Goal: Task Accomplishment & Management: Manage account settings

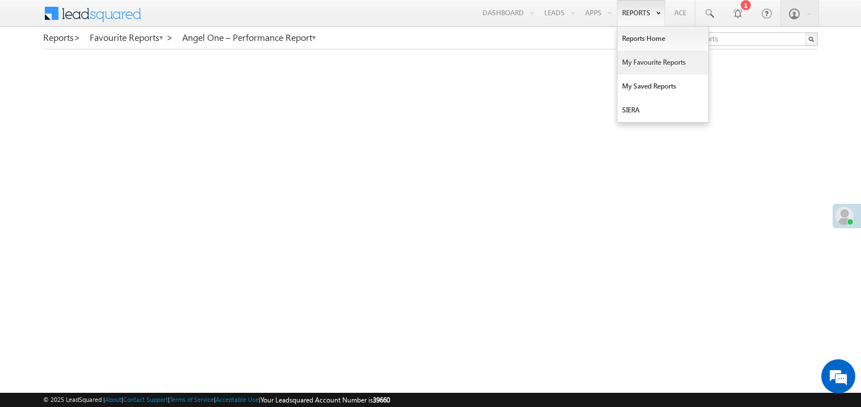
click at [639, 61] on link "My Favourite Reports" at bounding box center [663, 63] width 91 height 24
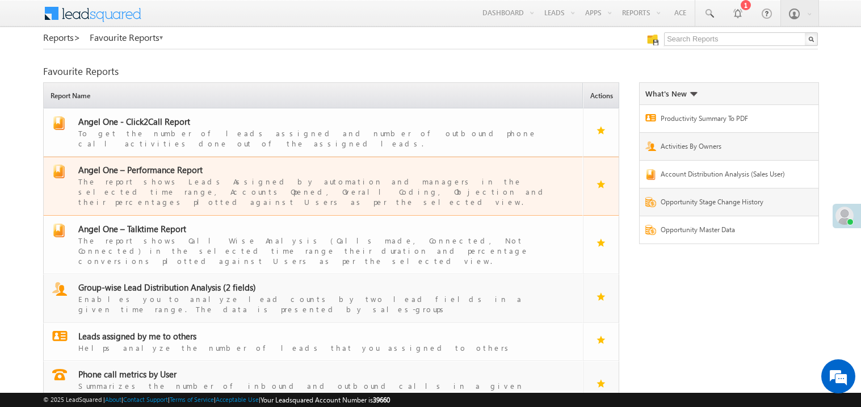
click at [151, 164] on span "Angel One – Performance Report" at bounding box center [140, 169] width 124 height 11
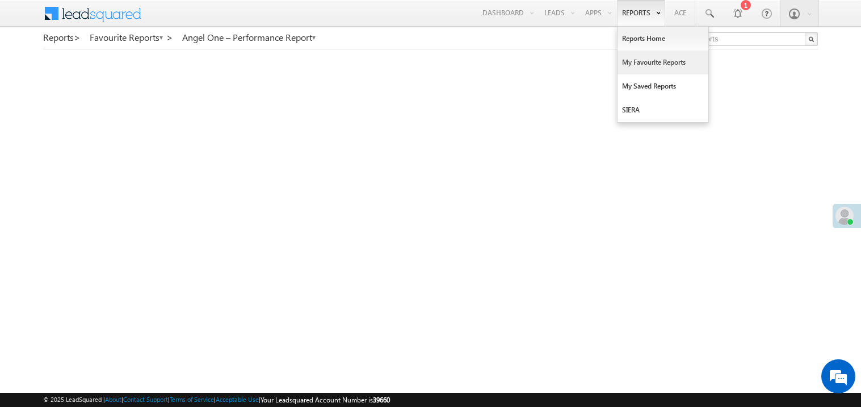
click at [631, 60] on link "My Favourite Reports" at bounding box center [663, 63] width 91 height 24
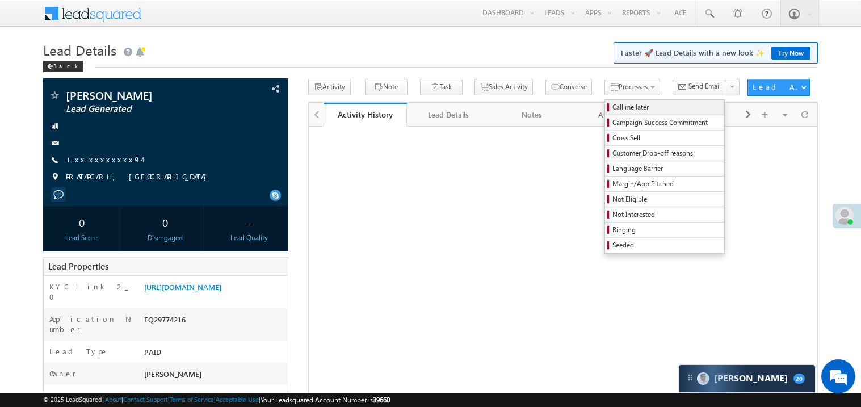
click at [613, 110] on span "Call me later" at bounding box center [667, 107] width 108 height 10
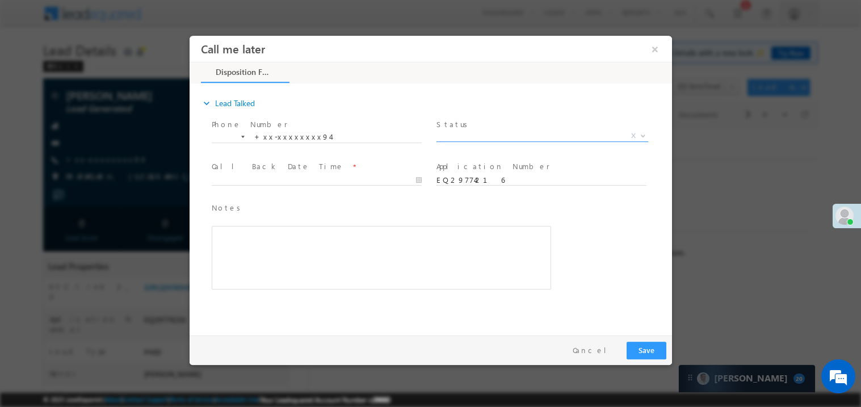
click at [479, 136] on span "X" at bounding box center [542, 135] width 212 height 11
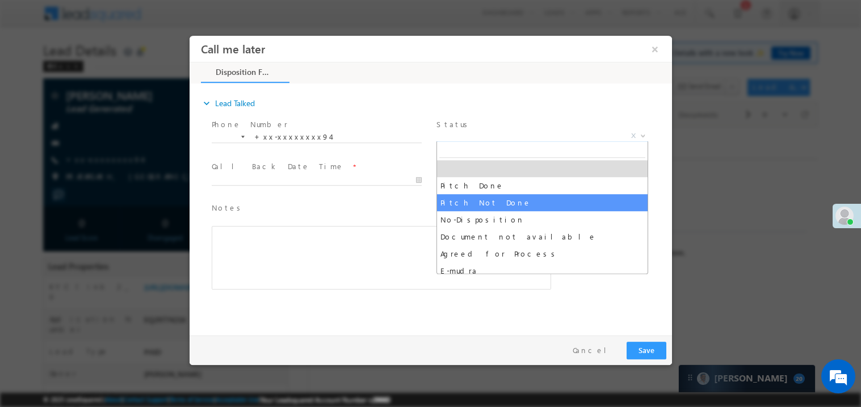
select select "Pitch Not Done"
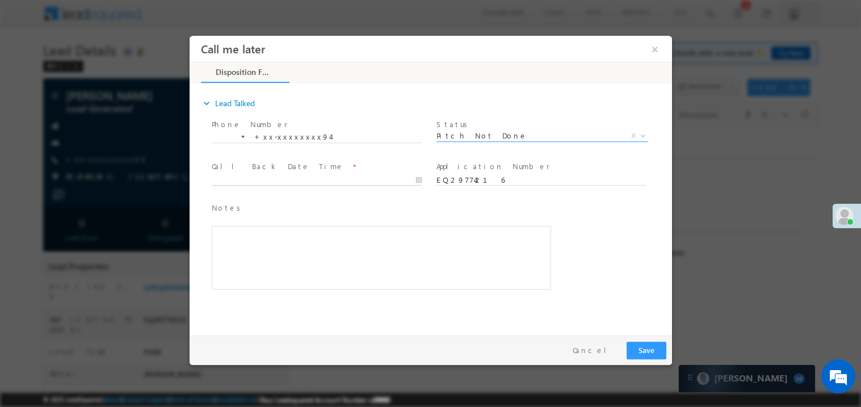
click at [231, 177] on body "Call me later ×" at bounding box center [430, 182] width 483 height 295
type input "09/30/25 10:31 AM"
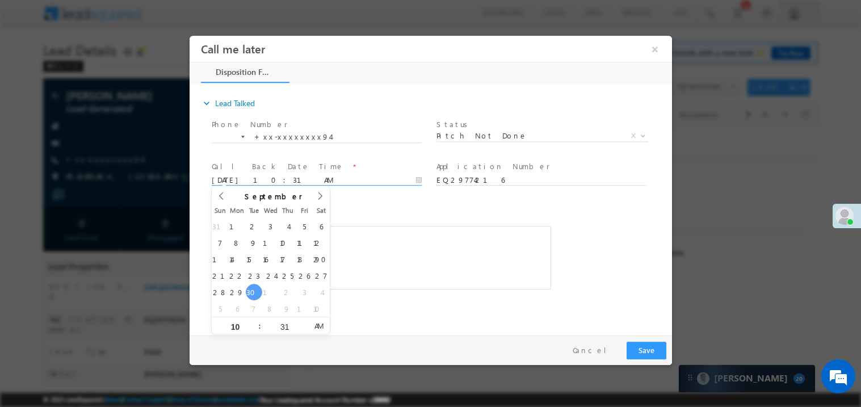
click at [495, 257] on div "Rich Text Editor, 40788eee-0fb2-11ec-a811-0adc8a9d82c2__tab1__section1__Notes__…" at bounding box center [381, 257] width 340 height 64
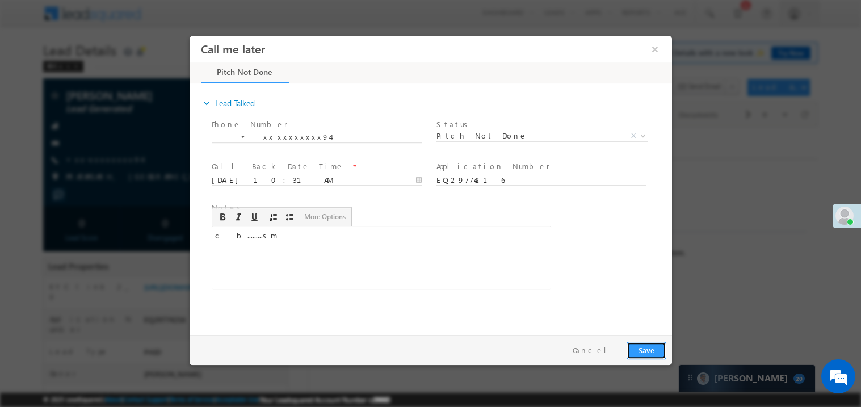
click at [656, 351] on button "Save" at bounding box center [646, 350] width 40 height 18
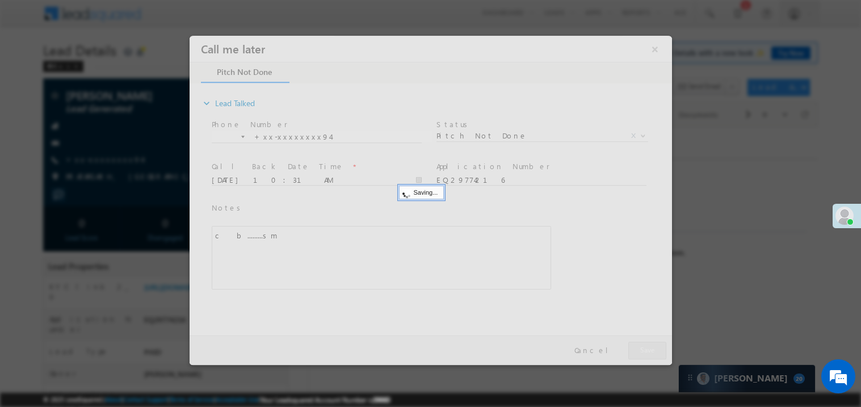
click at [656, 351] on div at bounding box center [430, 199] width 483 height 329
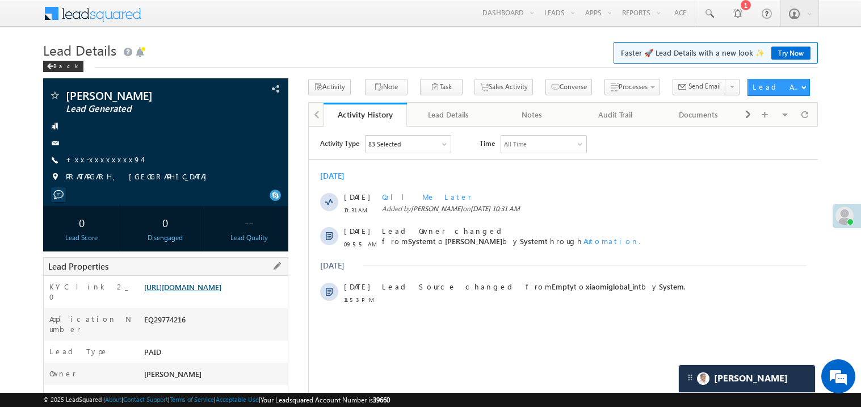
click at [221, 292] on link "https://angelbroking1-pk3em7sa.customui-test.leadsquared.com?leadId=68b6d4cb-5e…" at bounding box center [182, 287] width 77 height 10
click at [112, 158] on link "+xx-xxxxxxxx94" at bounding box center [104, 159] width 76 height 10
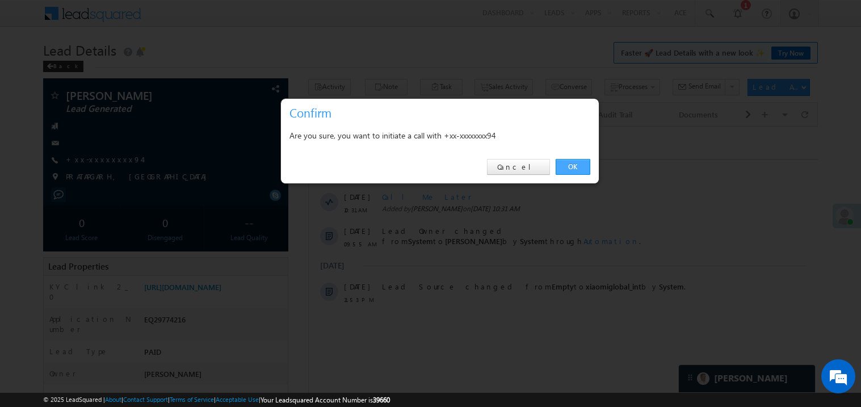
click at [583, 164] on link "OK" at bounding box center [573, 167] width 35 height 16
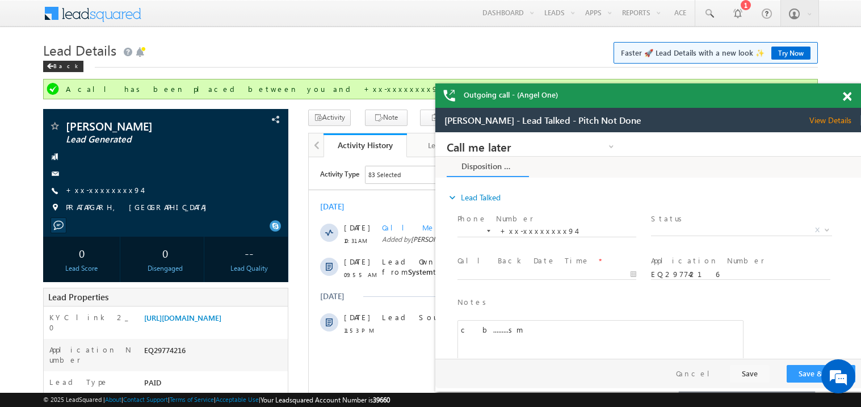
click at [849, 96] on span at bounding box center [847, 97] width 9 height 10
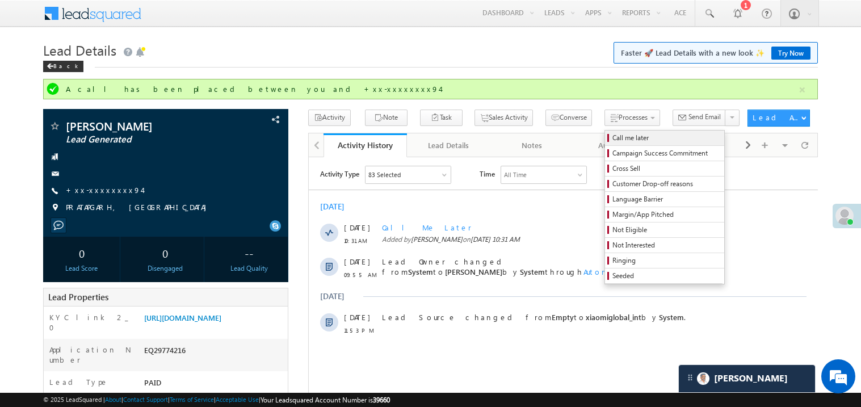
click at [613, 141] on span "Call me later" at bounding box center [667, 138] width 108 height 10
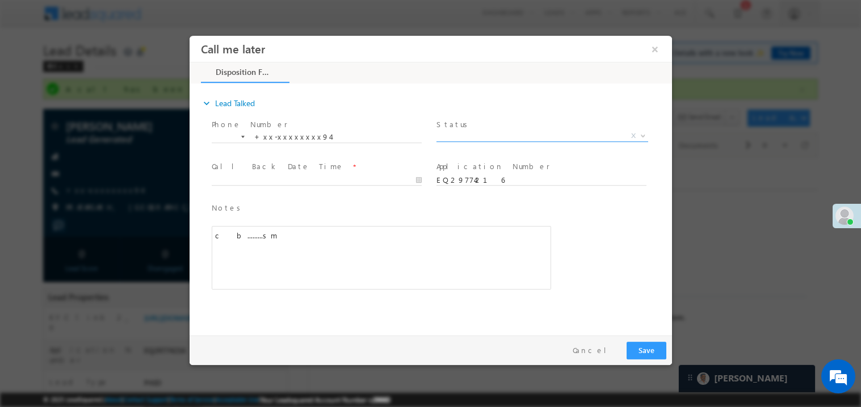
click at [470, 141] on span "X" at bounding box center [542, 137] width 212 height 11
click at [461, 133] on span "X" at bounding box center [542, 135] width 212 height 11
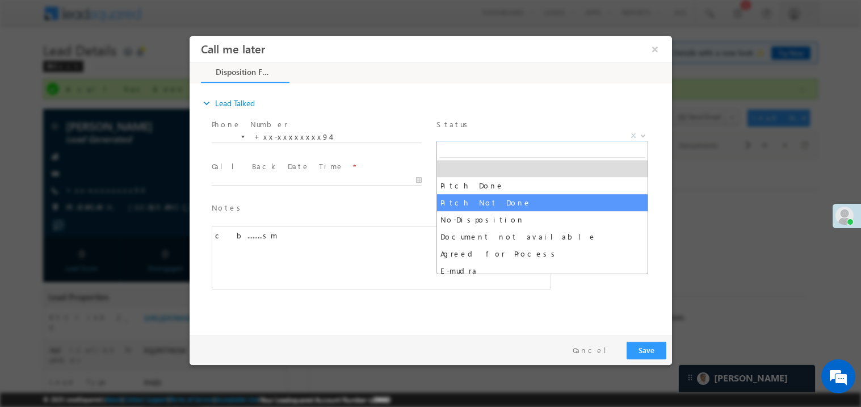
select select "Pitch Not Done"
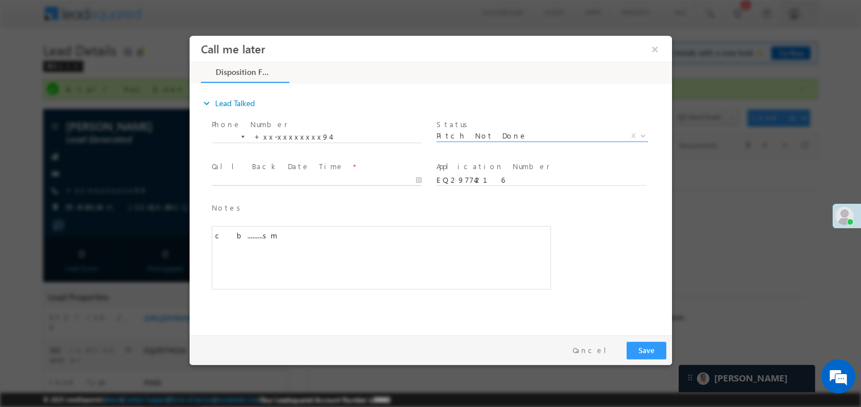
click at [274, 181] on body "Call me later ×" at bounding box center [430, 182] width 483 height 295
type input "09/30/25 10:36 AM"
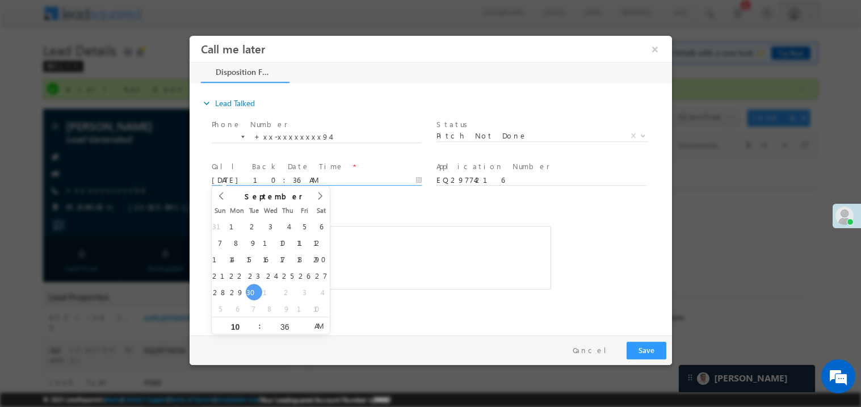
click at [404, 215] on div "Notes * c&nbsp; b.........sm Editor toolbars Basic Styles Bold Italic Underline…" at bounding box center [381, 246] width 340 height 88
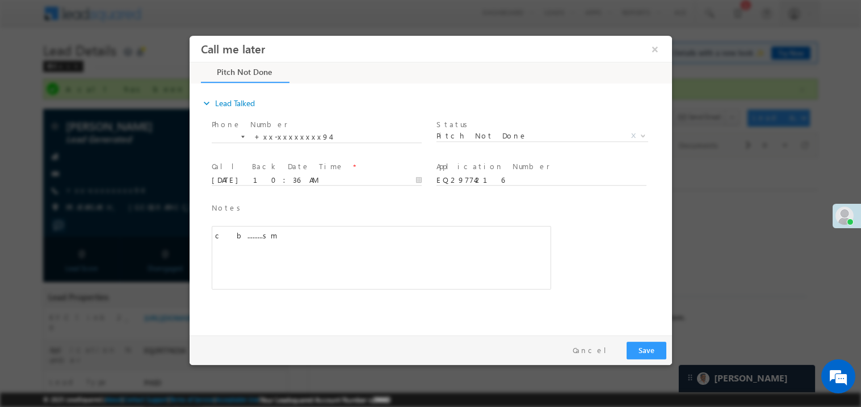
click at [372, 271] on div "c b.........sm" at bounding box center [381, 257] width 340 height 64
click at [652, 353] on button "Save" at bounding box center [646, 350] width 40 height 18
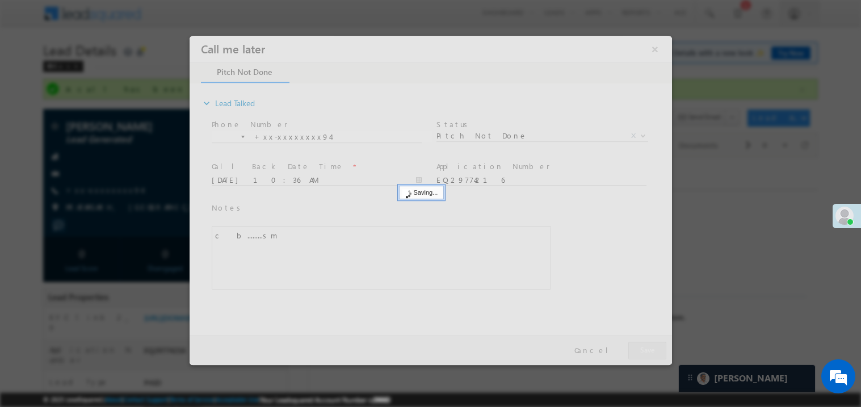
click at [652, 353] on div at bounding box center [430, 199] width 483 height 329
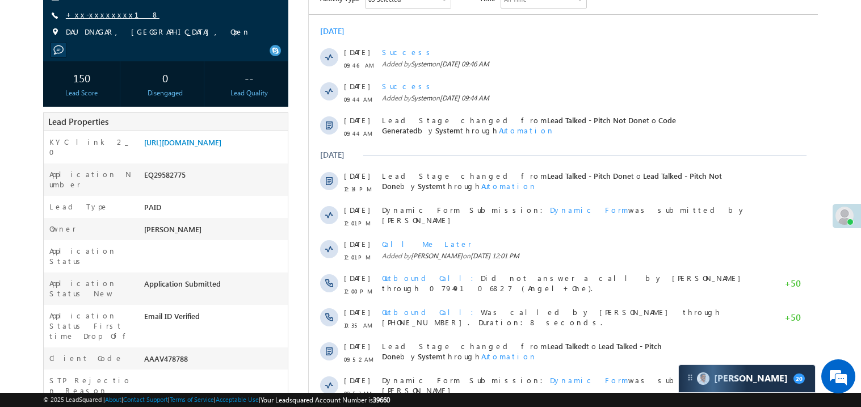
scroll to position [136, 0]
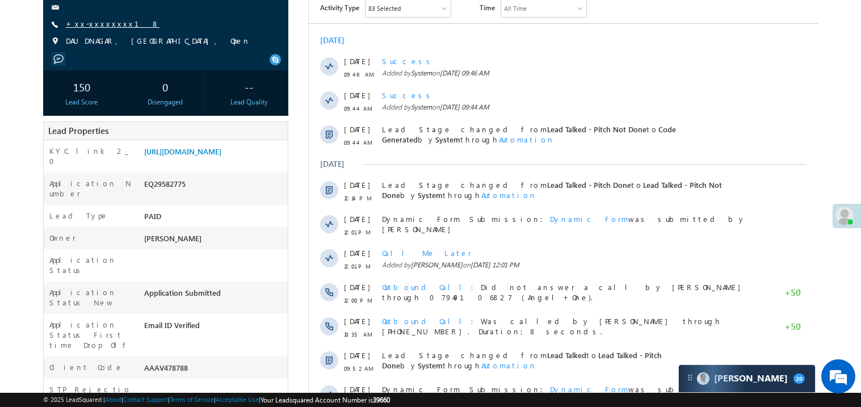
click at [100, 24] on link "+xx-xxxxxxxx18" at bounding box center [113, 24] width 94 height 10
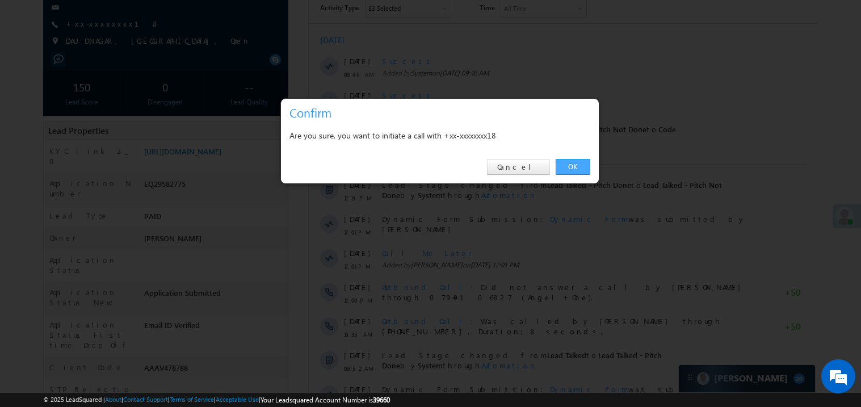
click at [575, 165] on link "OK" at bounding box center [573, 167] width 35 height 16
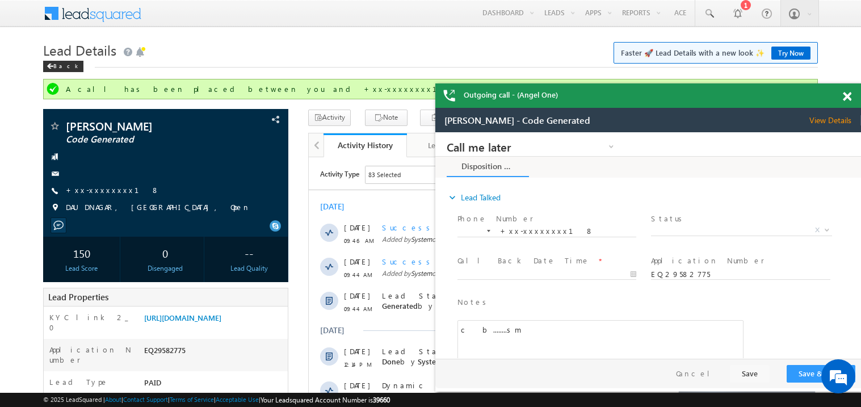
scroll to position [0, 0]
click at [847, 98] on span at bounding box center [847, 97] width 9 height 10
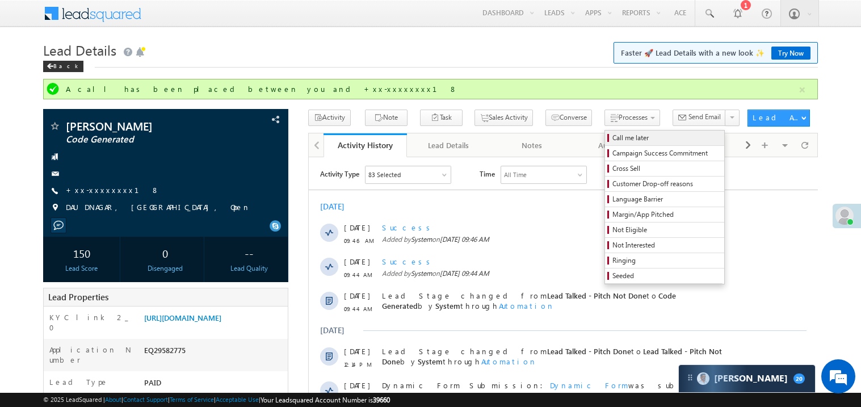
click at [613, 135] on span "Call me later" at bounding box center [667, 138] width 108 height 10
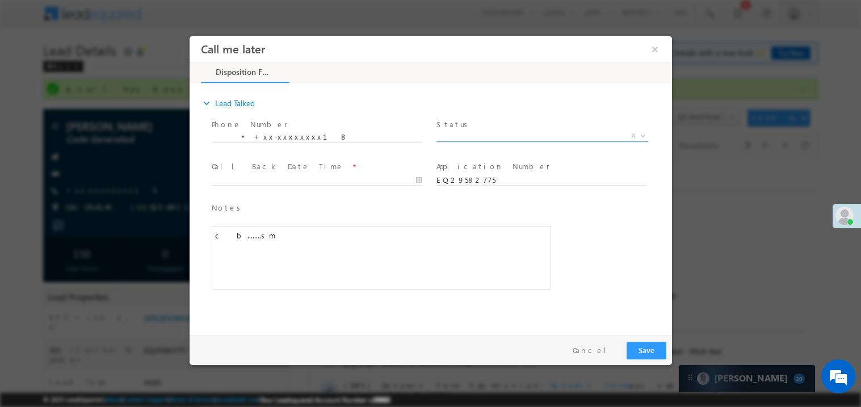
click at [453, 140] on body "Call me later ×" at bounding box center [430, 182] width 483 height 295
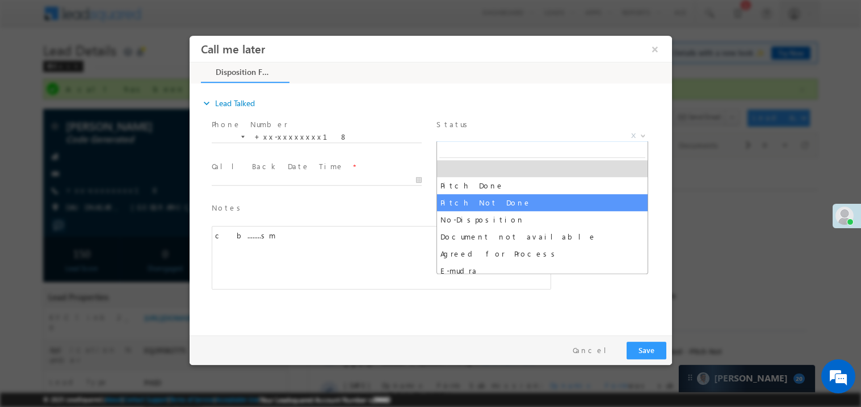
select select "Pitch Not Done"
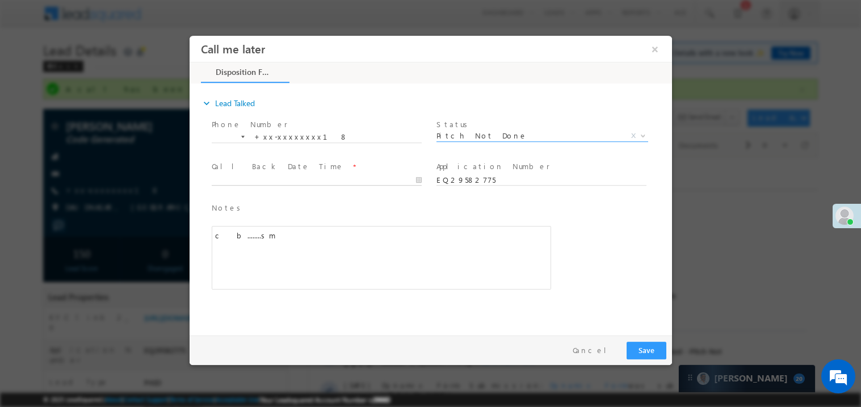
click at [258, 184] on body "Call me later ×" at bounding box center [430, 182] width 483 height 295
type input "09/30/25 10:34 AM"
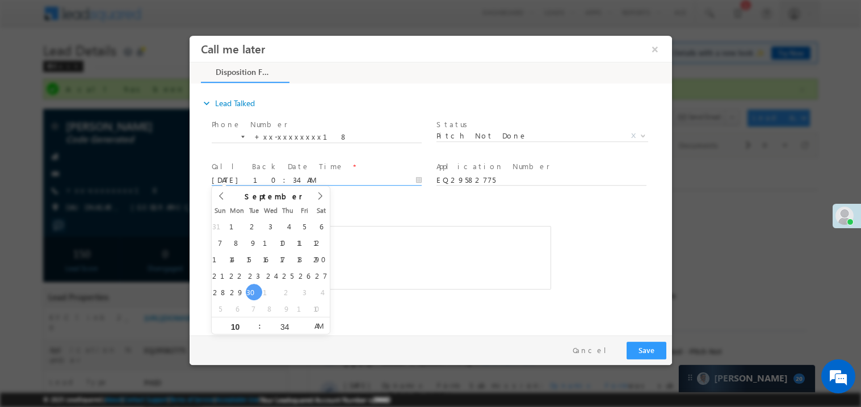
click at [449, 252] on div "c b........sm" at bounding box center [381, 257] width 340 height 64
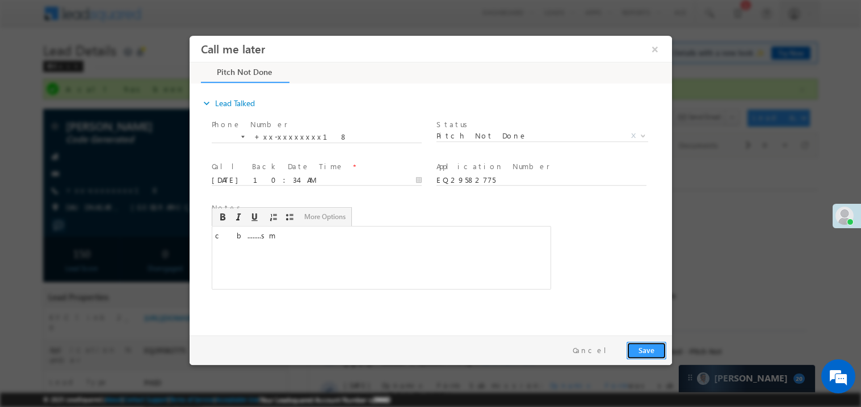
click at [642, 344] on button "Save" at bounding box center [646, 350] width 40 height 18
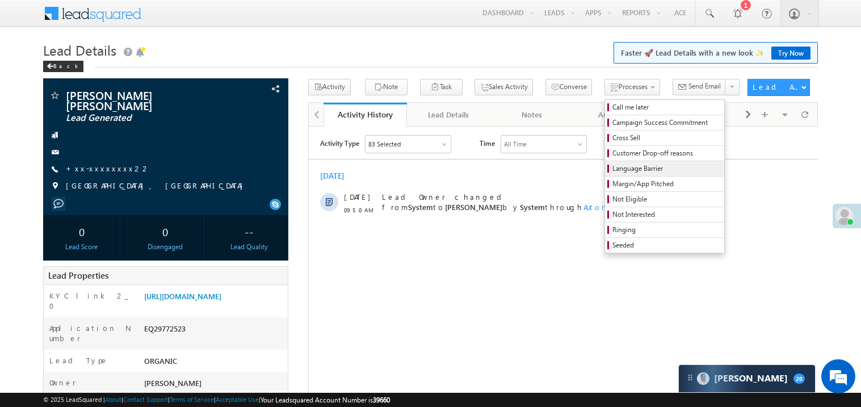
click at [613, 170] on span "Language Barrier" at bounding box center [667, 169] width 108 height 10
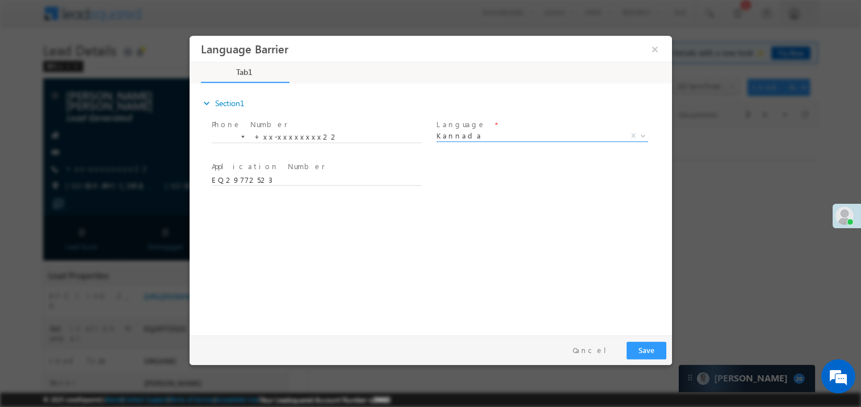
click at [462, 131] on span "Kannada" at bounding box center [528, 135] width 185 height 10
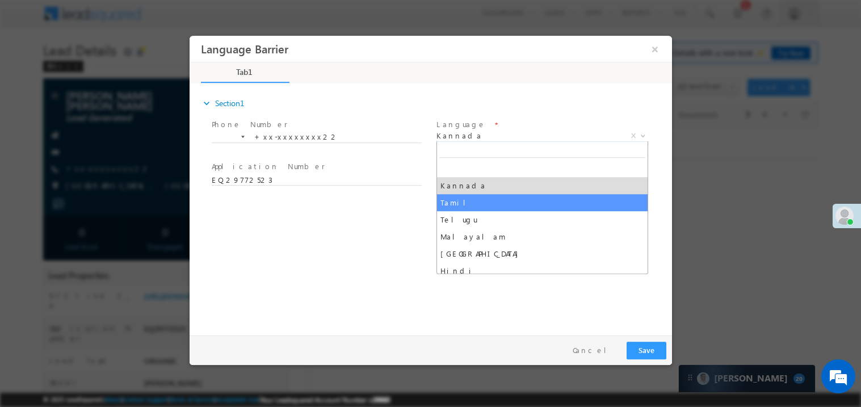
select select "Tamil"
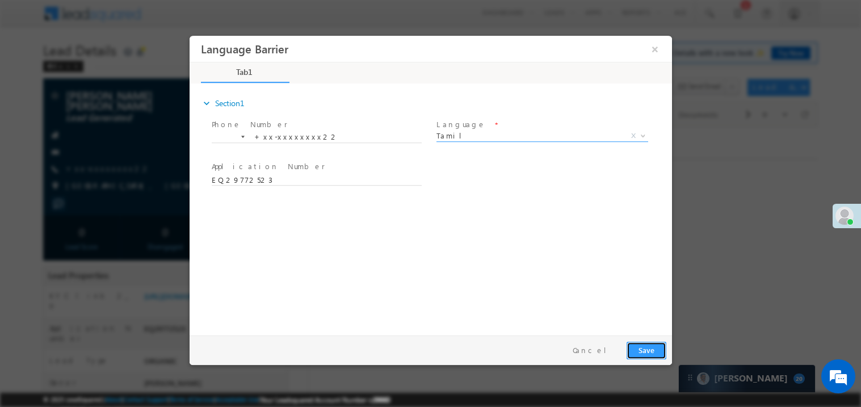
click at [645, 349] on button "Save" at bounding box center [646, 350] width 40 height 18
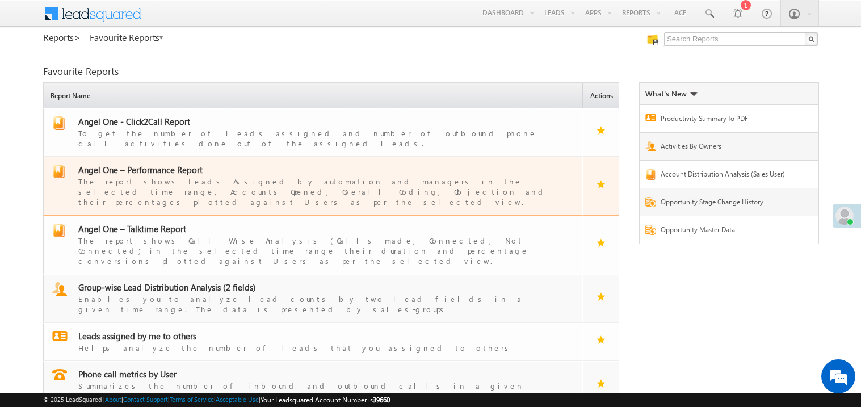
click at [165, 164] on span "Angel One – Performance Report" at bounding box center [140, 169] width 124 height 11
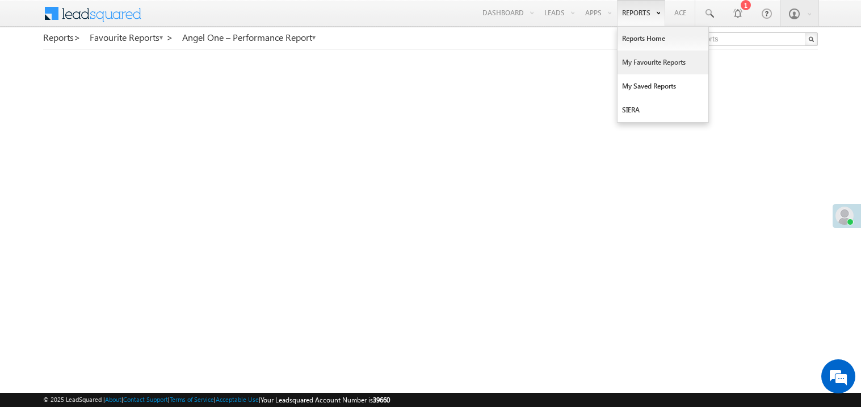
click at [636, 62] on link "My Favourite Reports" at bounding box center [663, 63] width 91 height 24
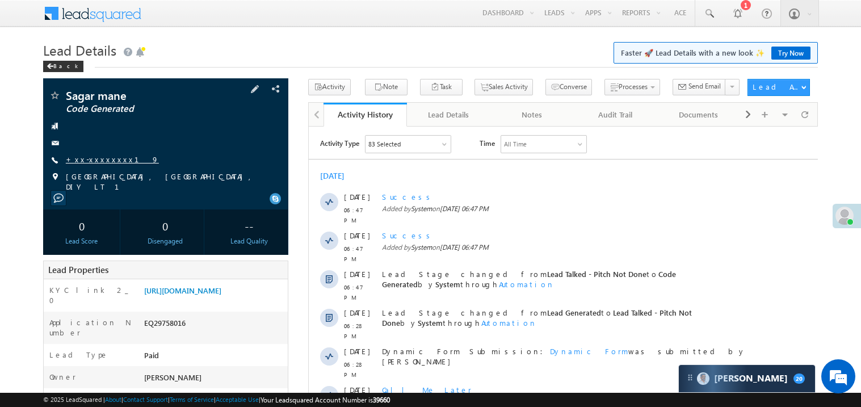
click at [104, 159] on link "+xx-xxxxxxxx19" at bounding box center [112, 159] width 93 height 10
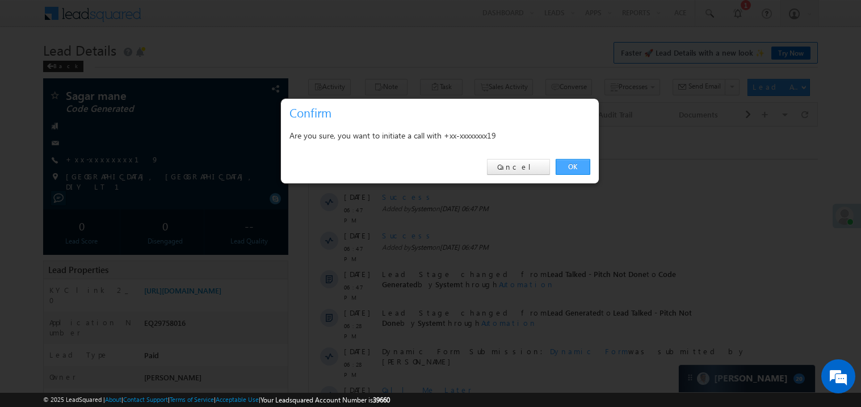
click at [571, 168] on link "OK" at bounding box center [573, 167] width 35 height 16
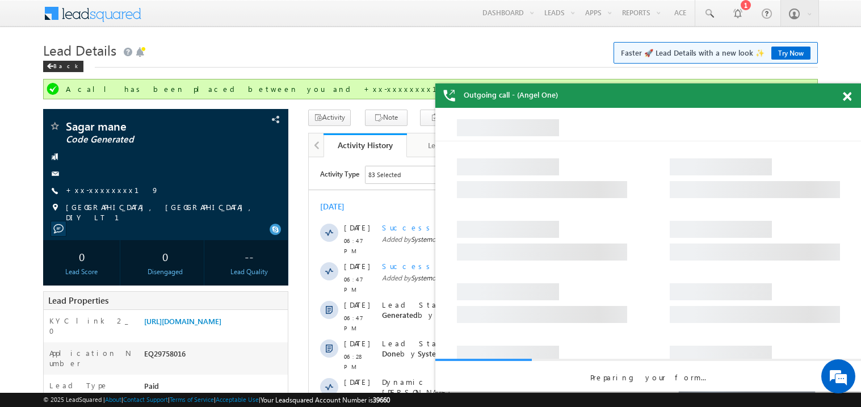
click at [849, 96] on span at bounding box center [847, 97] width 9 height 10
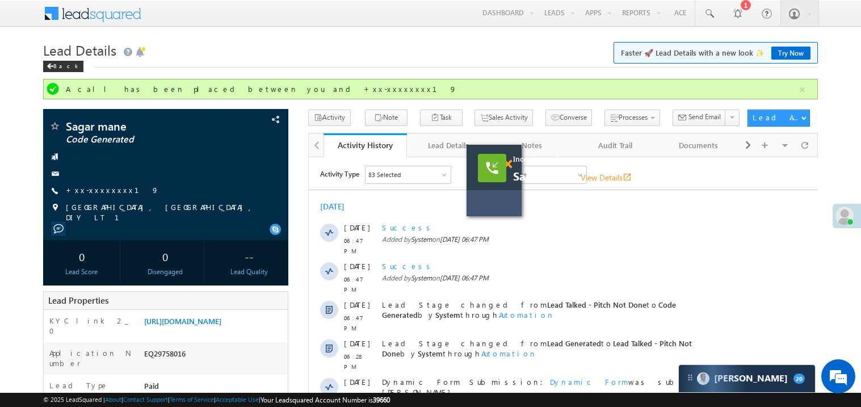
click at [510, 168] on span at bounding box center [508, 165] width 9 height 10
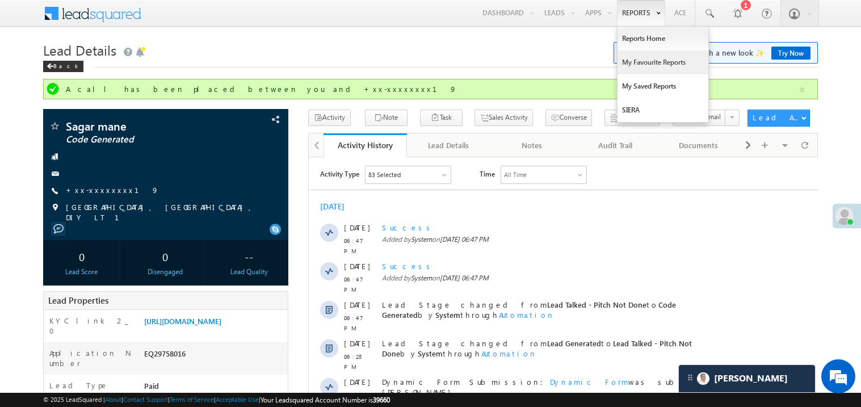
click at [646, 62] on link "My Favourite Reports" at bounding box center [663, 63] width 91 height 24
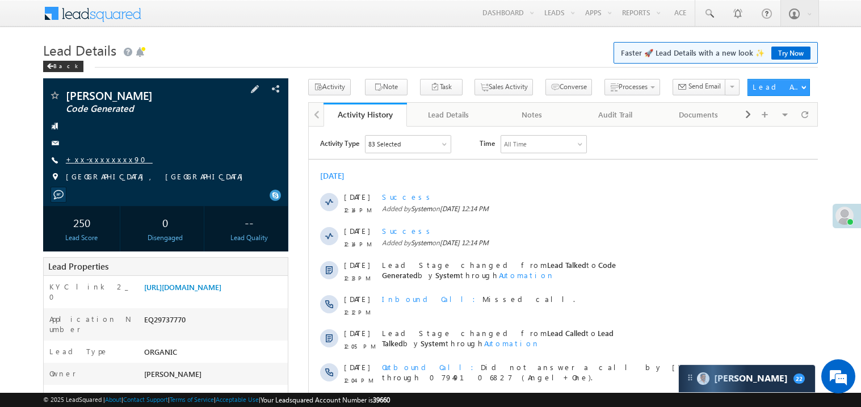
click at [102, 162] on link "+xx-xxxxxxxx90" at bounding box center [109, 159] width 87 height 10
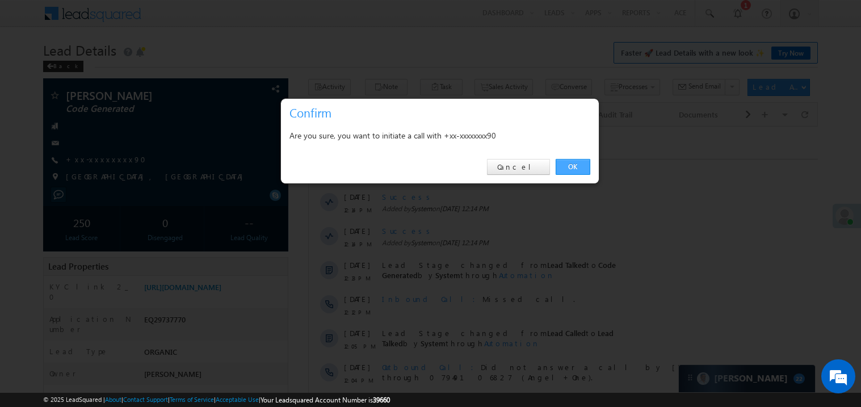
click at [580, 166] on link "OK" at bounding box center [573, 167] width 35 height 16
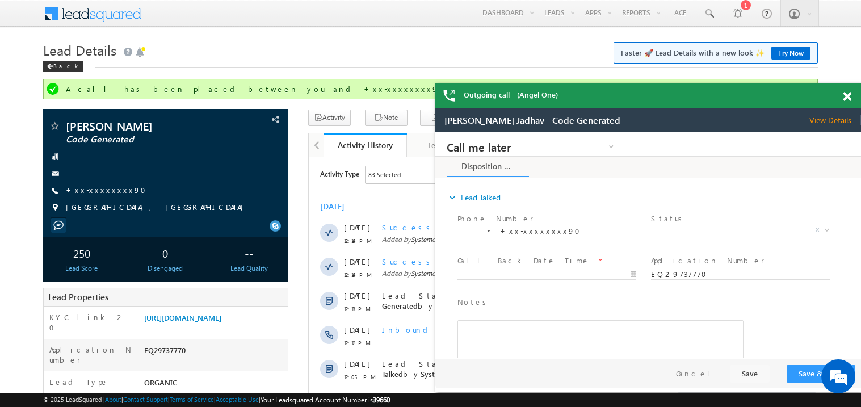
click at [849, 98] on span at bounding box center [847, 97] width 9 height 10
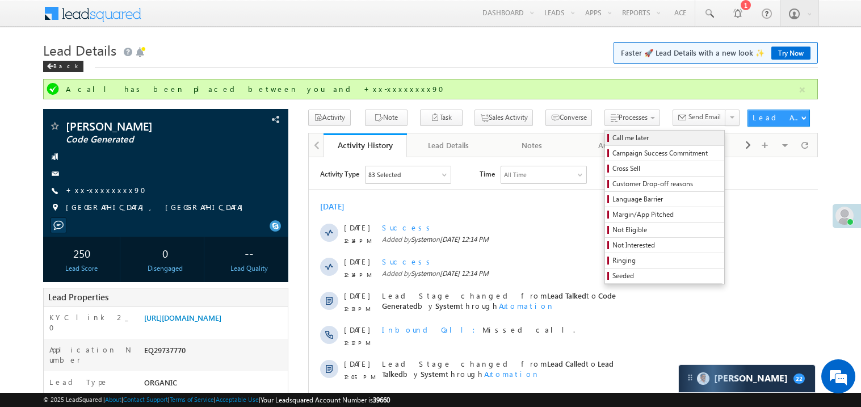
click at [613, 137] on span "Call me later" at bounding box center [667, 138] width 108 height 10
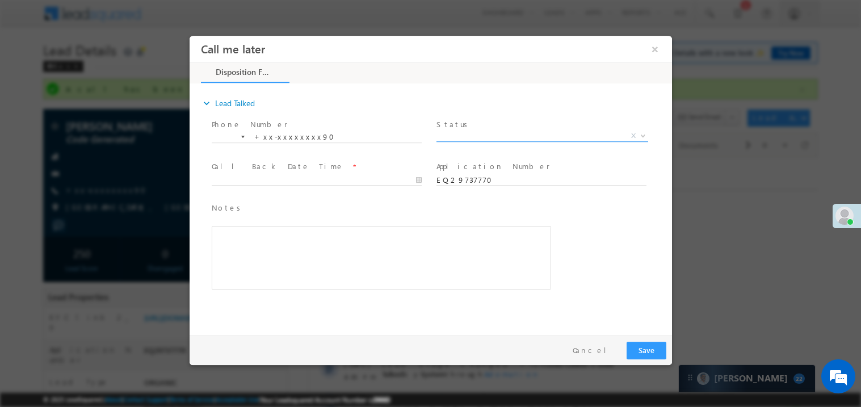
click at [465, 134] on span "X" at bounding box center [542, 135] width 212 height 11
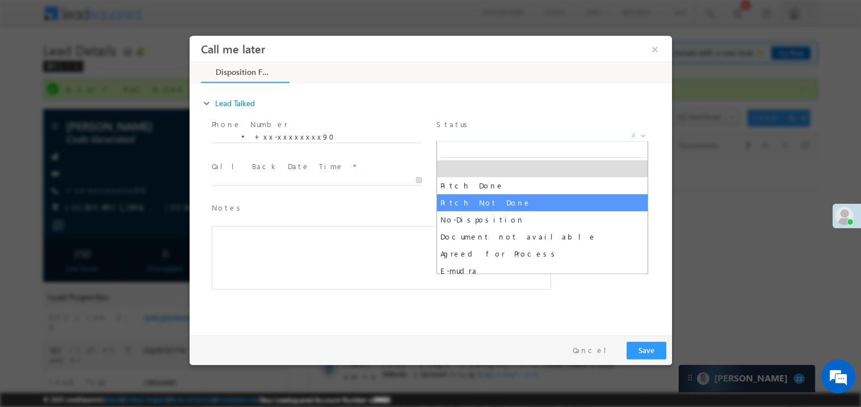
select select "Pitch Not Done"
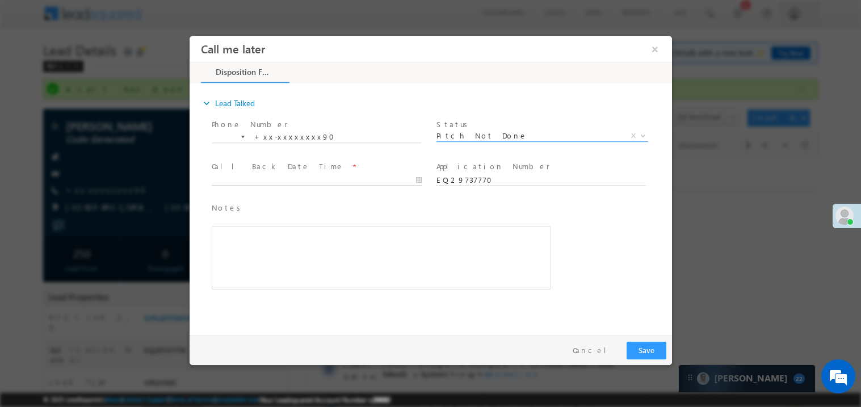
click at [253, 181] on body "Call me later ×" at bounding box center [430, 182] width 483 height 295
type input "09/30/25 11:16 AM"
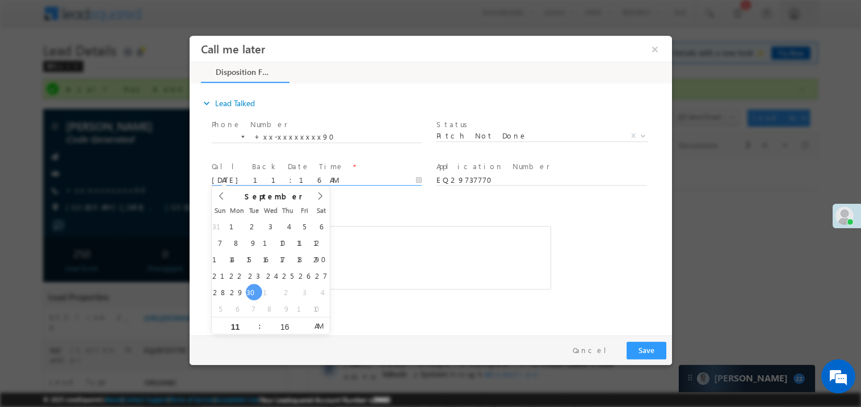
click at [359, 250] on div "Rich Text Editor, 40788eee-0fb2-11ec-a811-0adc8a9d82c2__tab1__section1__Notes__…" at bounding box center [381, 257] width 340 height 64
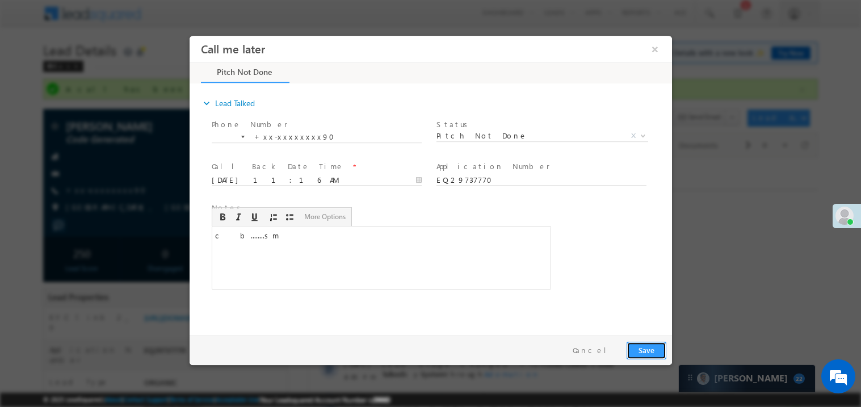
click at [637, 341] on button "Save" at bounding box center [646, 350] width 40 height 18
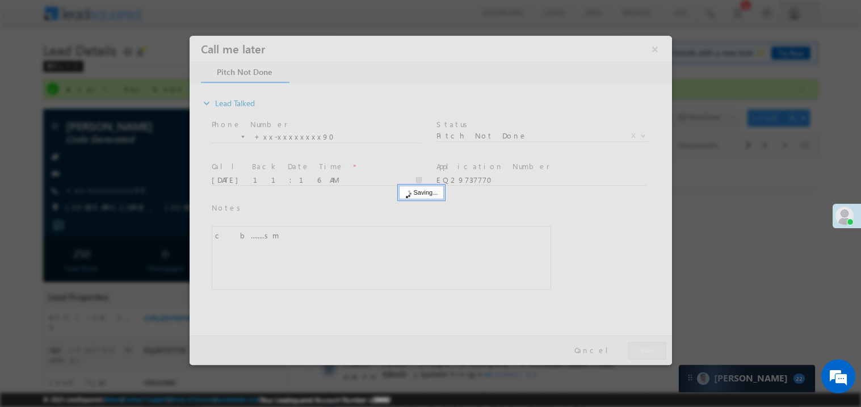
click at [637, 341] on div at bounding box center [430, 199] width 483 height 329
click at [643, 342] on div at bounding box center [430, 199] width 483 height 329
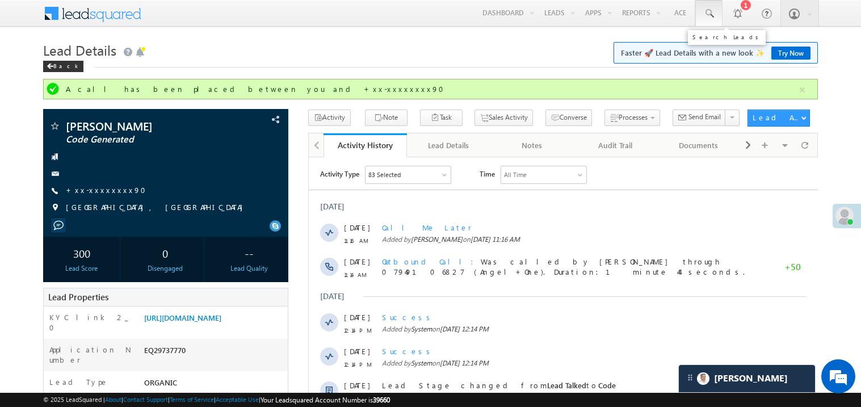
click at [709, 10] on span at bounding box center [709, 13] width 11 height 11
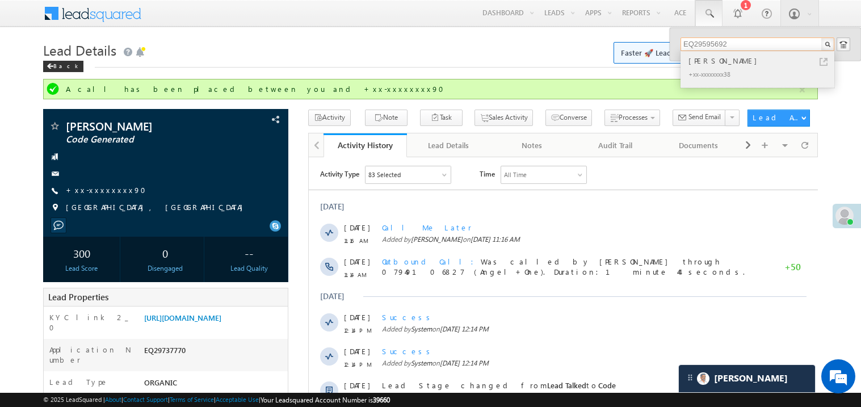
type input "EQ29595692"
click at [709, 63] on div "Naushad Ahmad" at bounding box center [762, 61] width 152 height 12
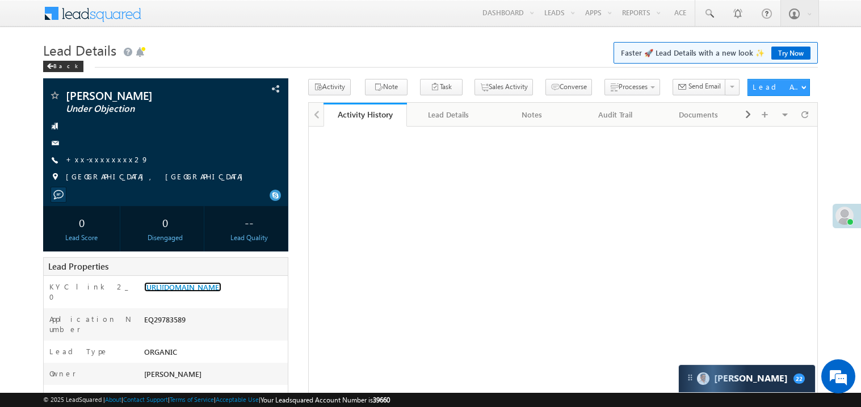
click at [209, 292] on link "[URL][DOMAIN_NAME]" at bounding box center [182, 287] width 77 height 10
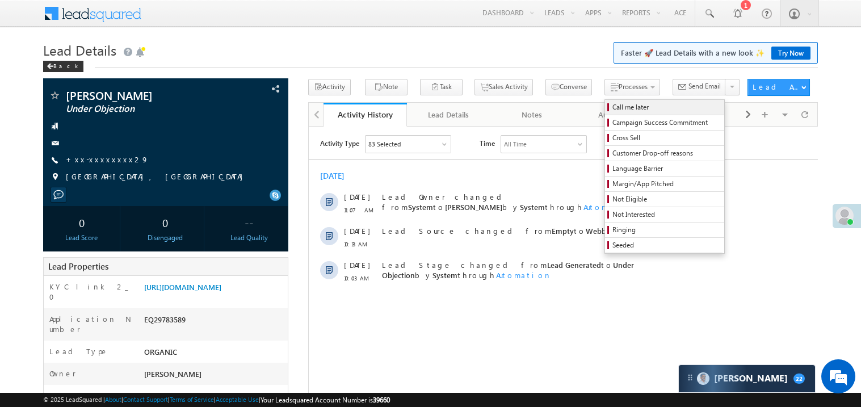
click at [613, 108] on span "Call me later" at bounding box center [667, 107] width 108 height 10
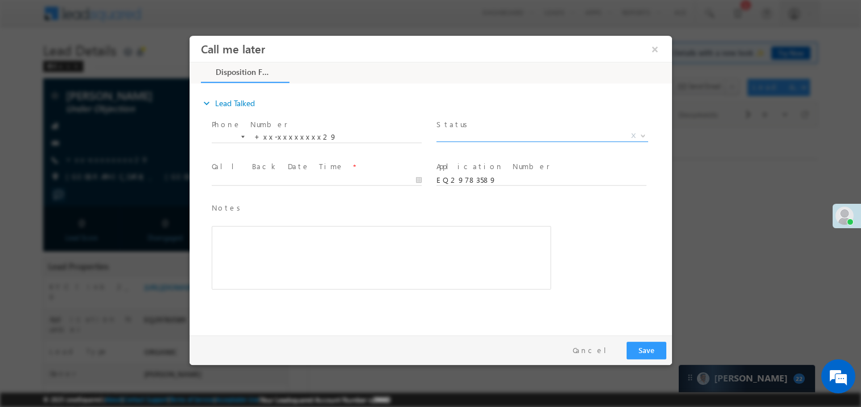
click at [457, 136] on span "X" at bounding box center [542, 135] width 212 height 11
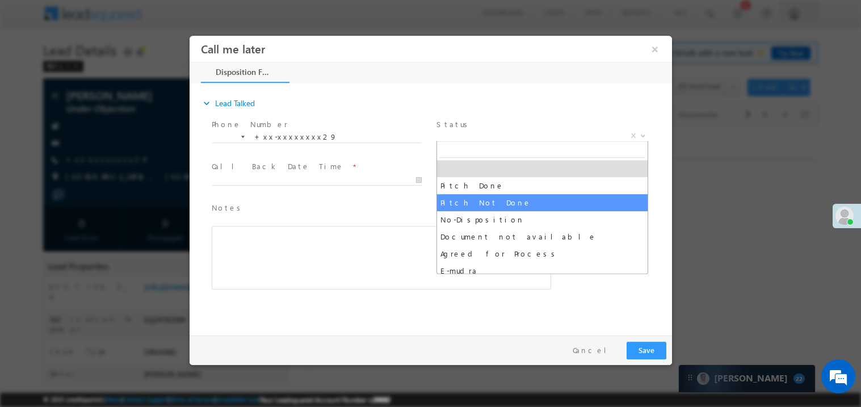
select select "Pitch Not Done"
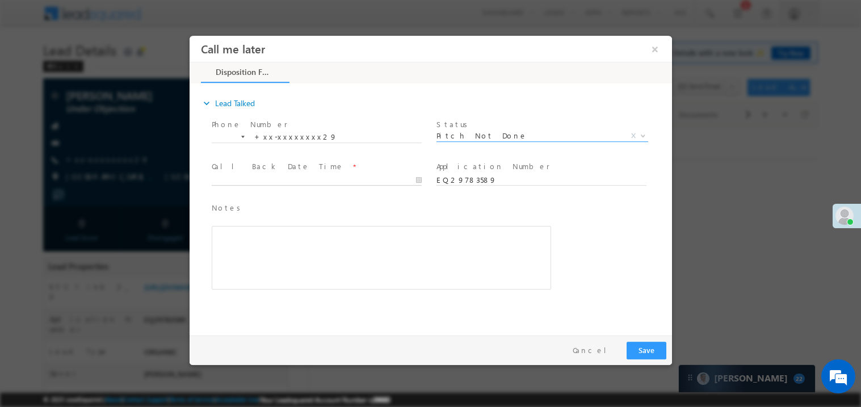
click at [238, 174] on body "Call me later ×" at bounding box center [430, 182] width 483 height 295
type input "[DATE] 11:21 AM"
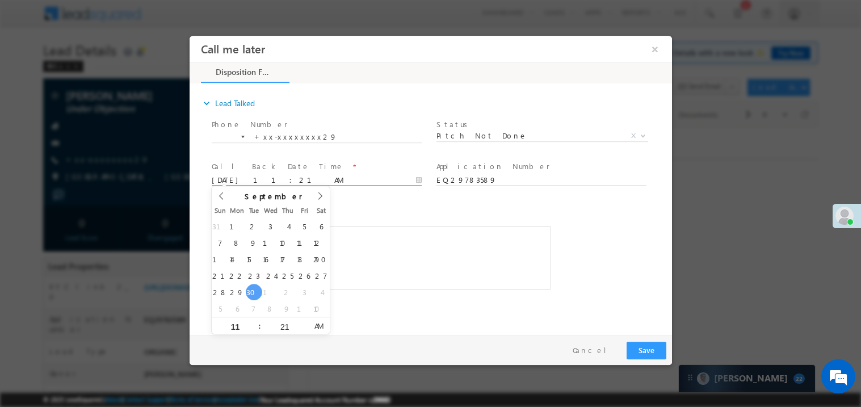
click at [391, 281] on div "Rich Text Editor, 40788eee-0fb2-11ec-a811-0adc8a9d82c2__tab1__section1__Notes__…" at bounding box center [381, 257] width 340 height 64
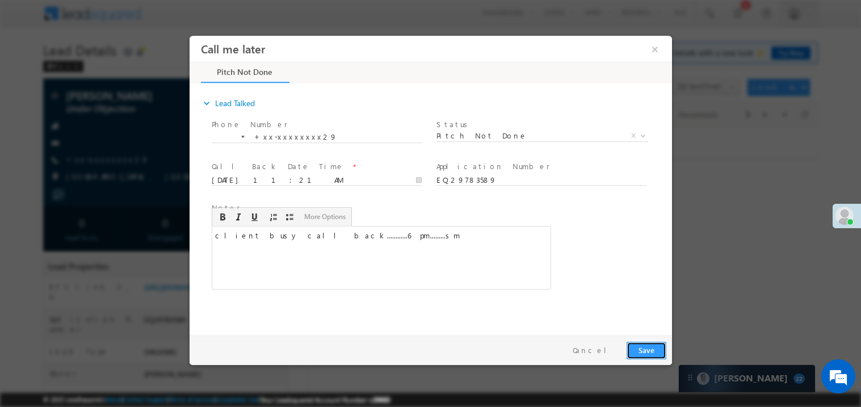
click at [643, 351] on button "Save" at bounding box center [646, 350] width 40 height 18
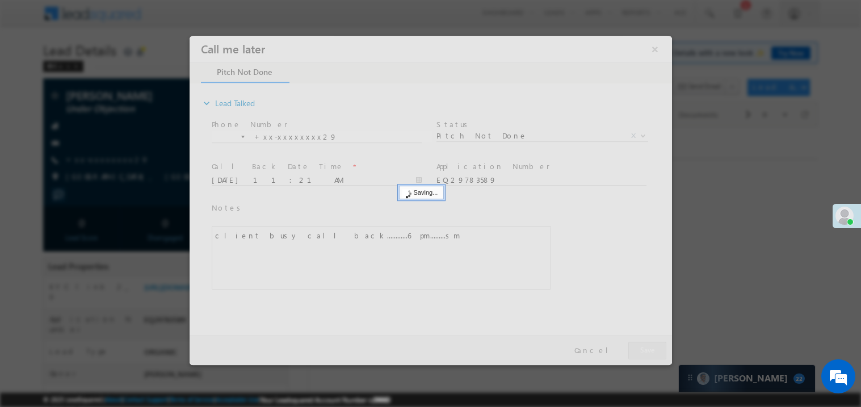
click at [643, 351] on div at bounding box center [430, 199] width 483 height 329
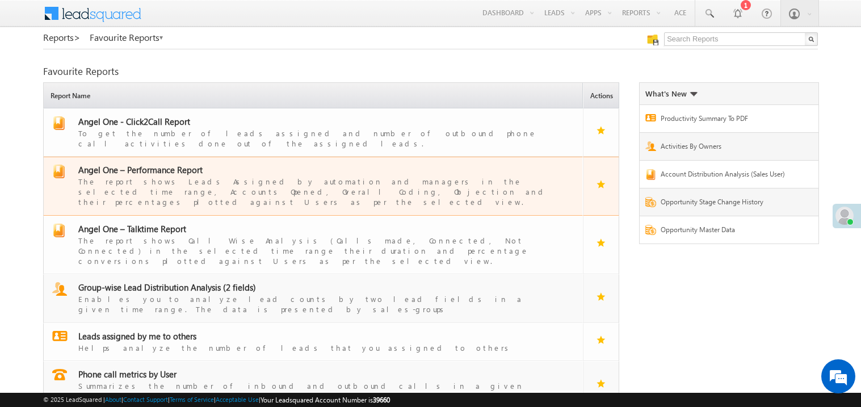
click at [151, 164] on span "Angel One – Performance Report" at bounding box center [140, 169] width 124 height 11
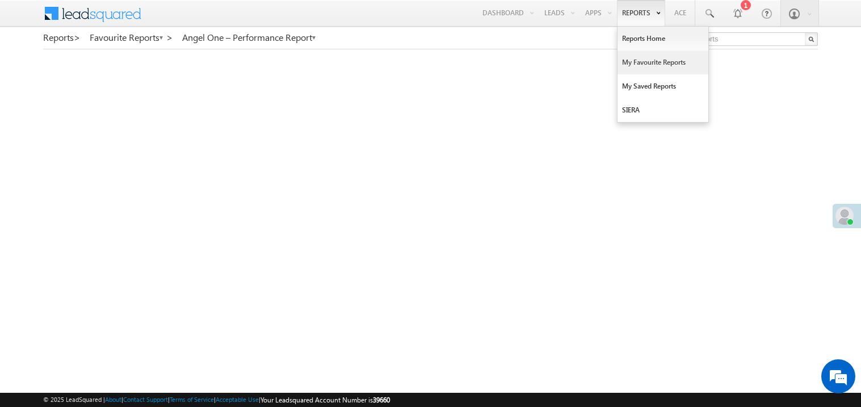
click at [640, 65] on link "My Favourite Reports" at bounding box center [663, 63] width 91 height 24
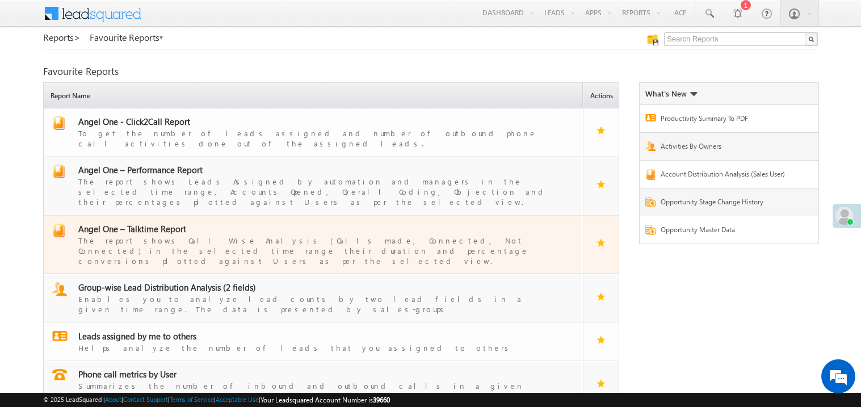
click at [144, 223] on span "Angel One – Talktime Report" at bounding box center [132, 228] width 108 height 11
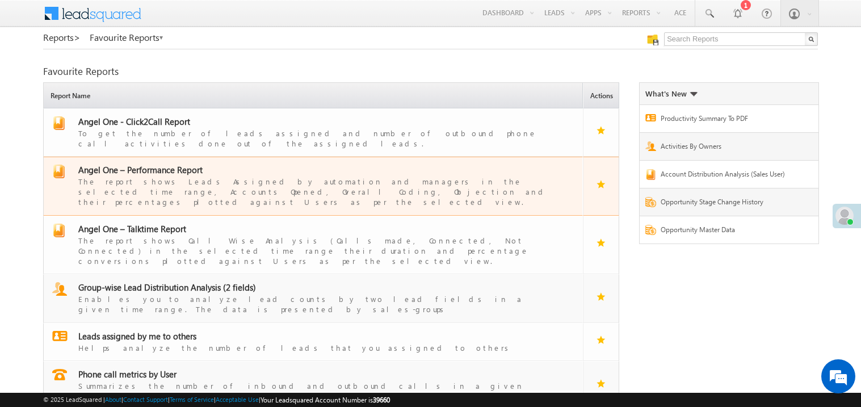
click at [149, 164] on span "Angel One – Performance Report" at bounding box center [140, 169] width 124 height 11
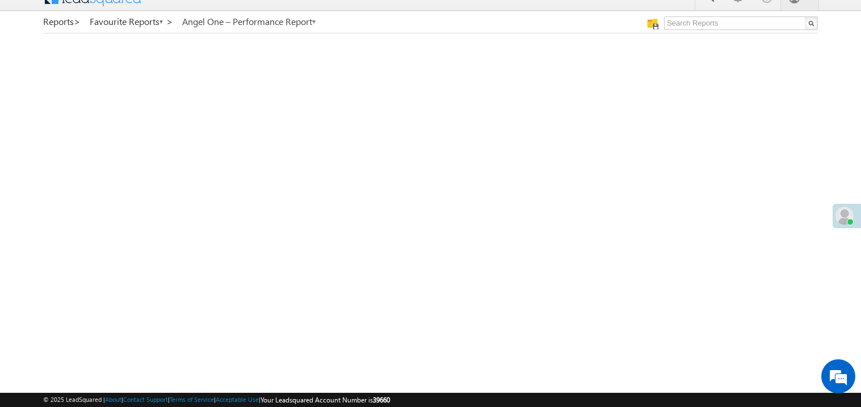
scroll to position [10, 0]
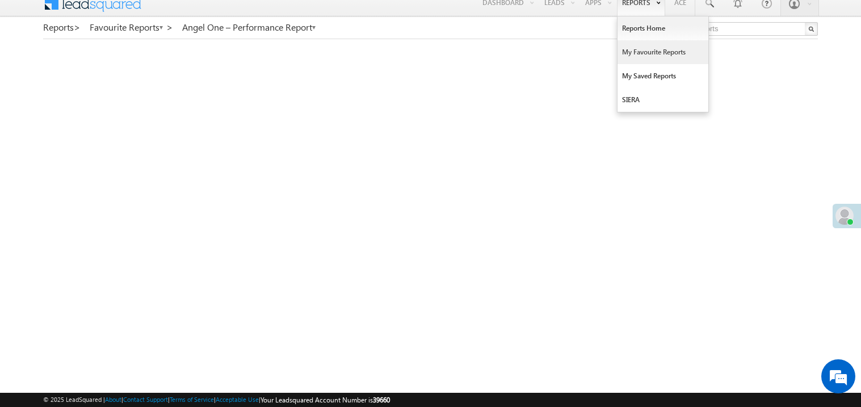
click at [636, 52] on link "My Favourite Reports" at bounding box center [663, 52] width 91 height 24
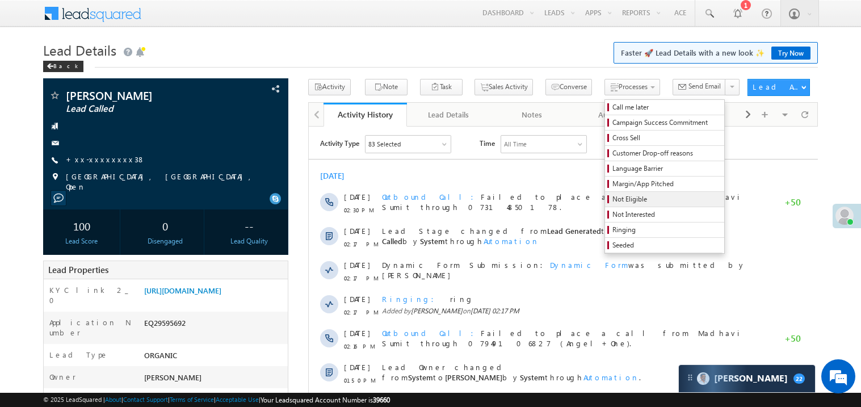
click at [613, 201] on span "Not Eligible" at bounding box center [667, 199] width 108 height 10
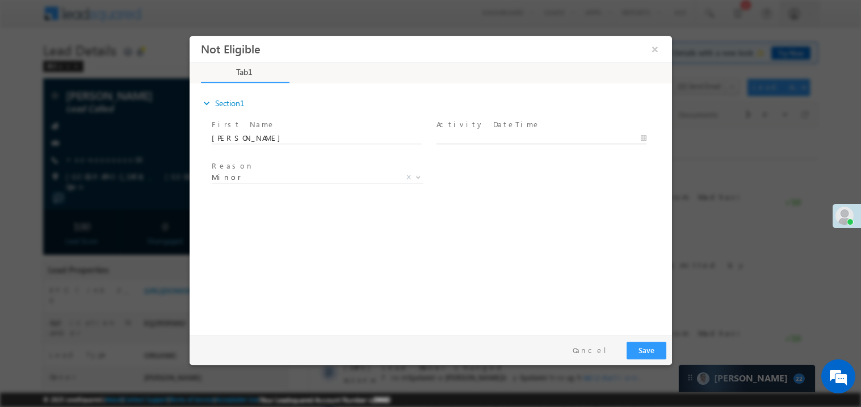
click at [460, 139] on body "Not Eligible ×" at bounding box center [430, 182] width 483 height 295
type input "09/30/25 11:46 AM"
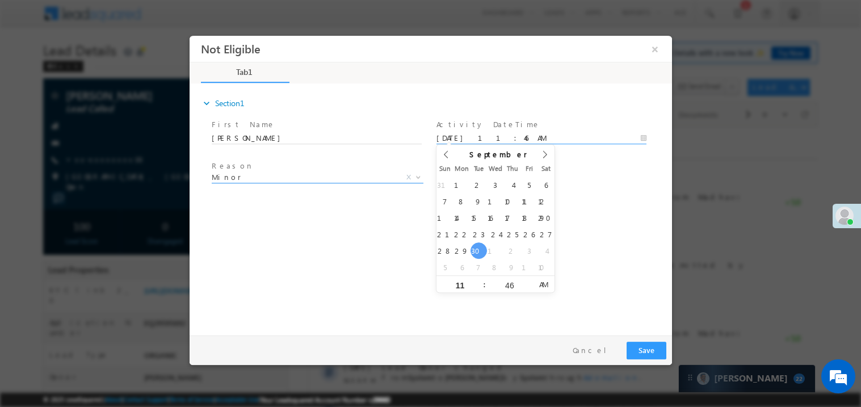
click at [286, 173] on span "Minor" at bounding box center [303, 176] width 185 height 10
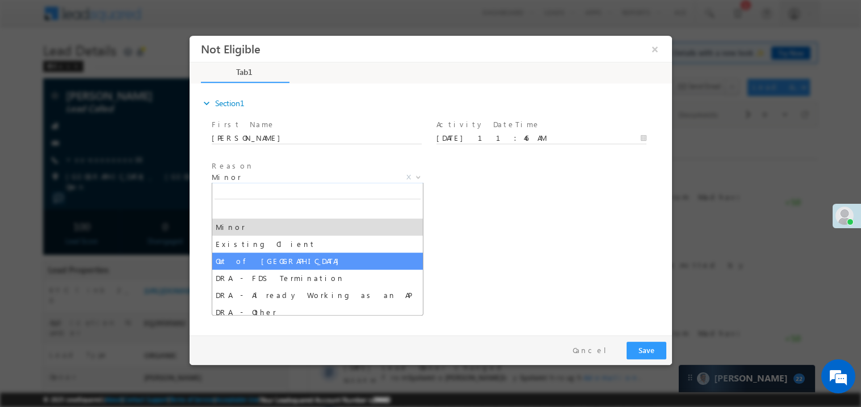
select select "Out of India"
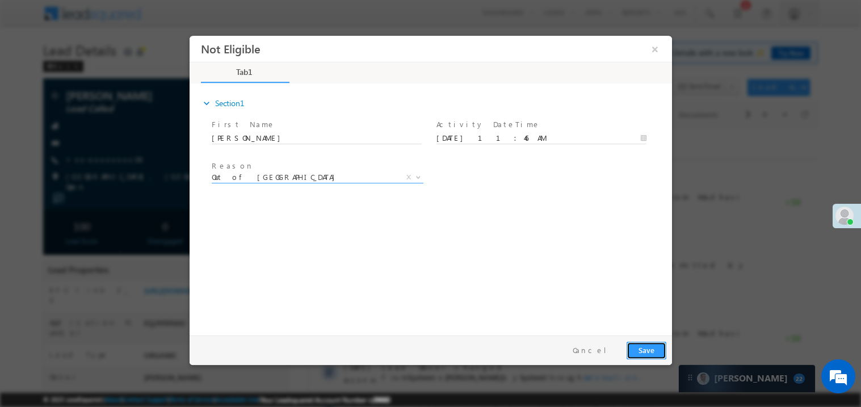
click at [638, 344] on button "Save" at bounding box center [646, 350] width 40 height 18
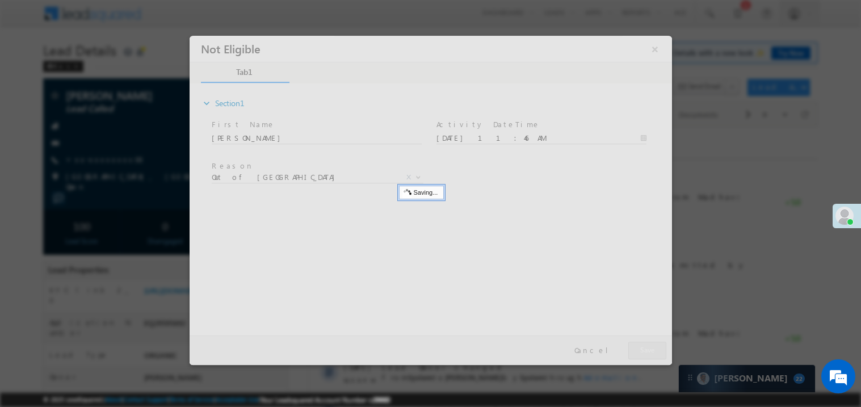
click at [638, 344] on div at bounding box center [430, 199] width 483 height 329
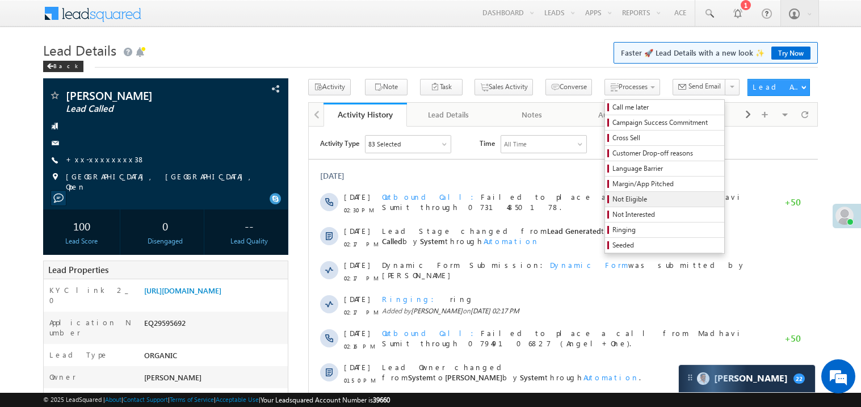
click at [621, 198] on span "Not Eligible" at bounding box center [667, 199] width 108 height 10
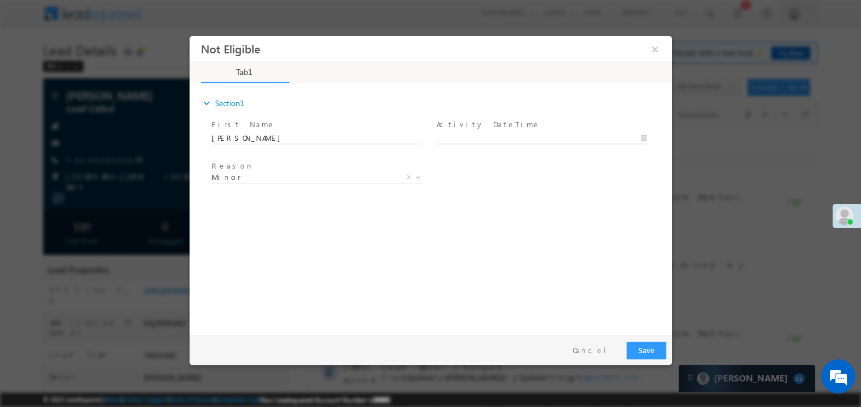
click at [454, 139] on body "Not Eligible ×" at bounding box center [430, 182] width 483 height 295
type input "09/30/25 11:46 AM"
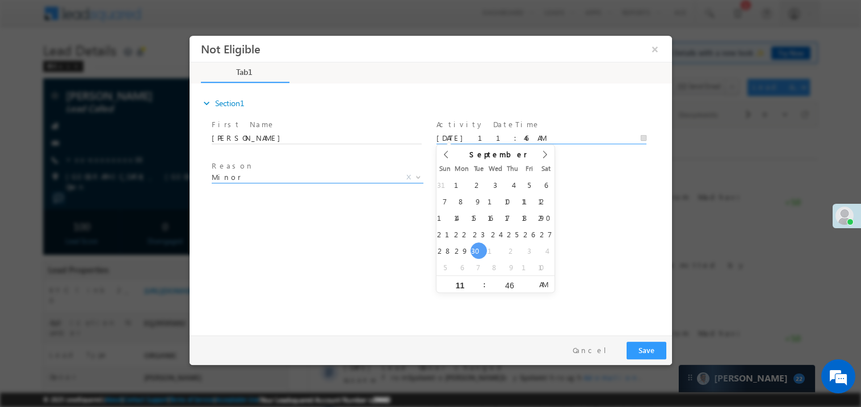
click at [273, 179] on span "Minor" at bounding box center [303, 176] width 185 height 10
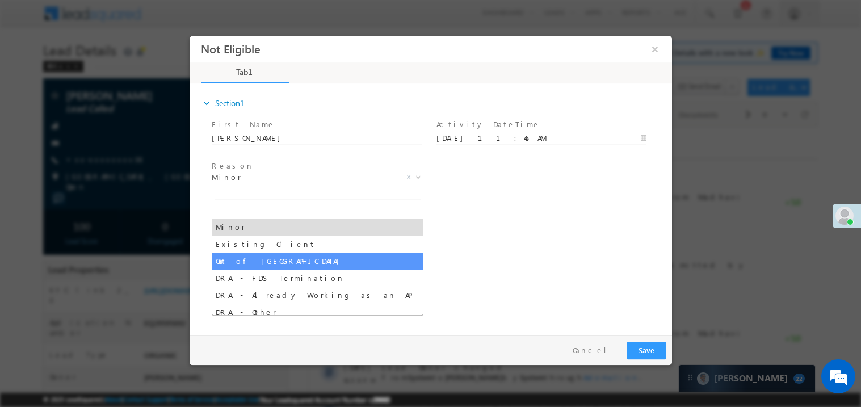
select select "Out of India"
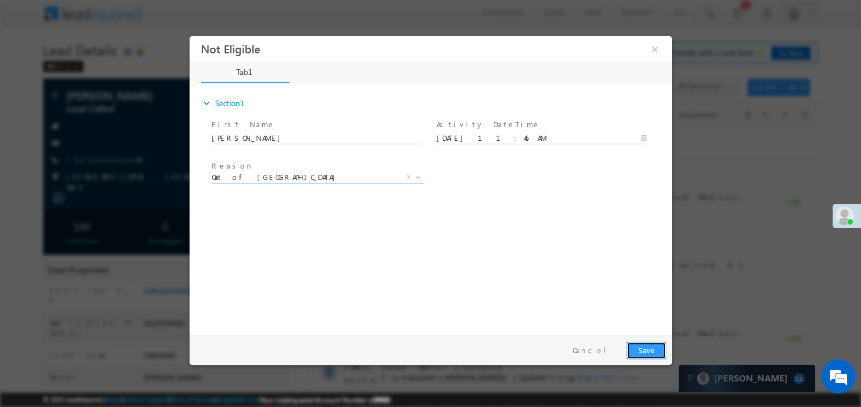
click at [651, 350] on button "Save" at bounding box center [646, 350] width 40 height 18
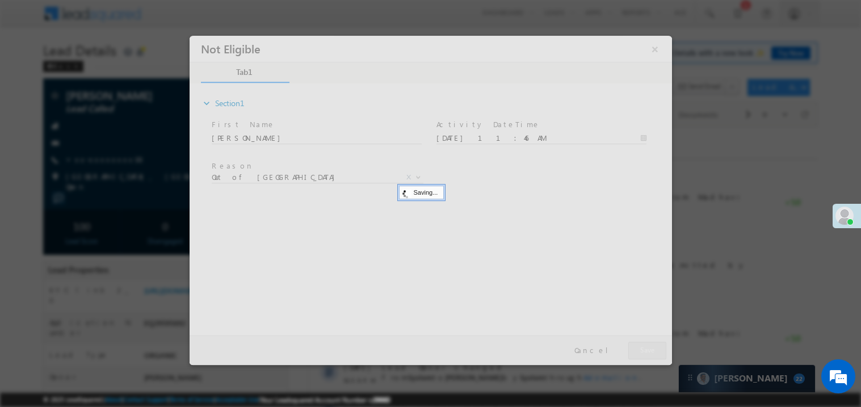
click at [651, 350] on div at bounding box center [430, 199] width 483 height 329
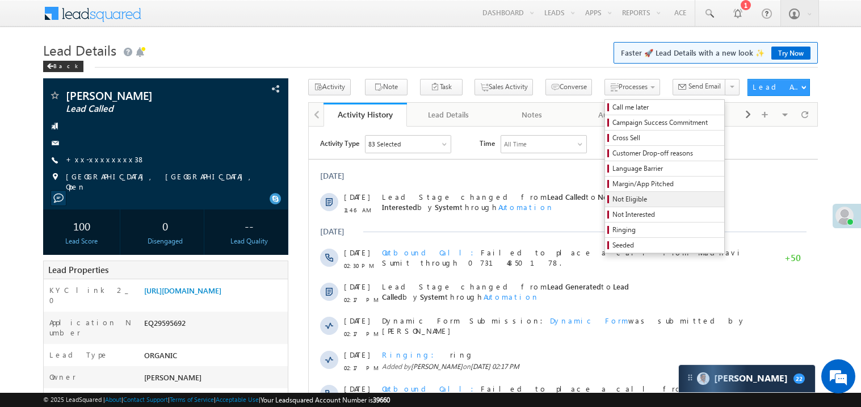
click at [621, 200] on span "Not Eligible" at bounding box center [667, 199] width 108 height 10
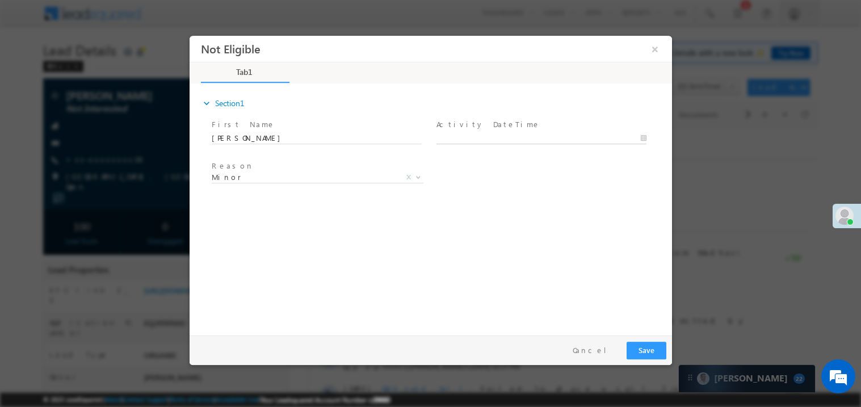
click at [462, 140] on body "Not Eligible ×" at bounding box center [430, 182] width 483 height 295
type input "09/30/25 11:47 AM"
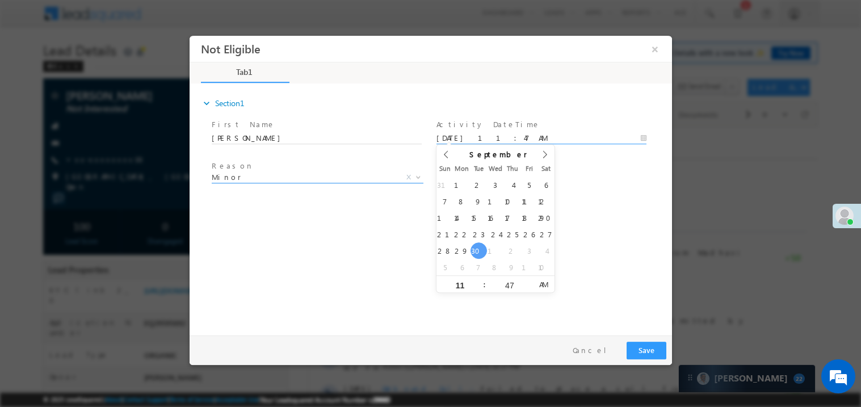
click at [281, 171] on span "Minor" at bounding box center [303, 176] width 185 height 10
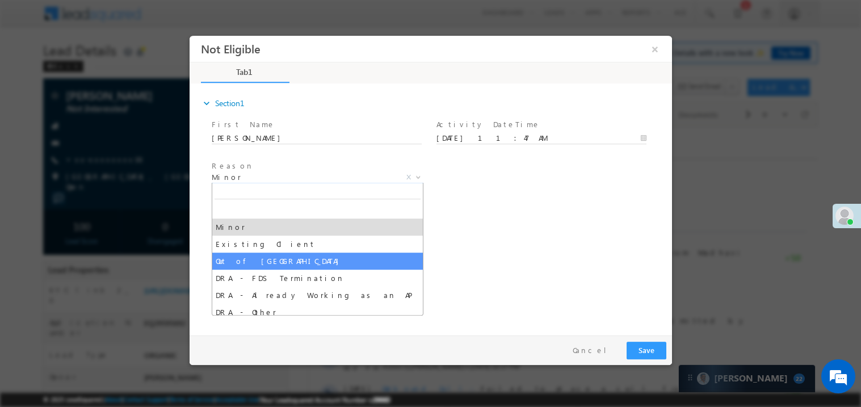
select select "Out of India"
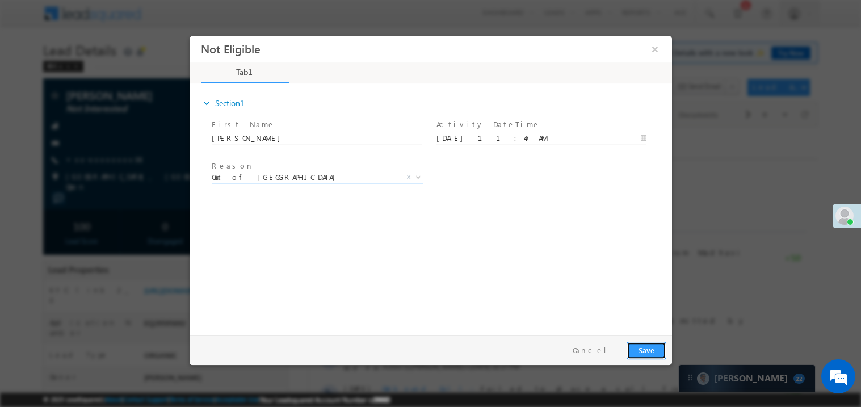
click at [647, 353] on button "Save" at bounding box center [646, 350] width 40 height 18
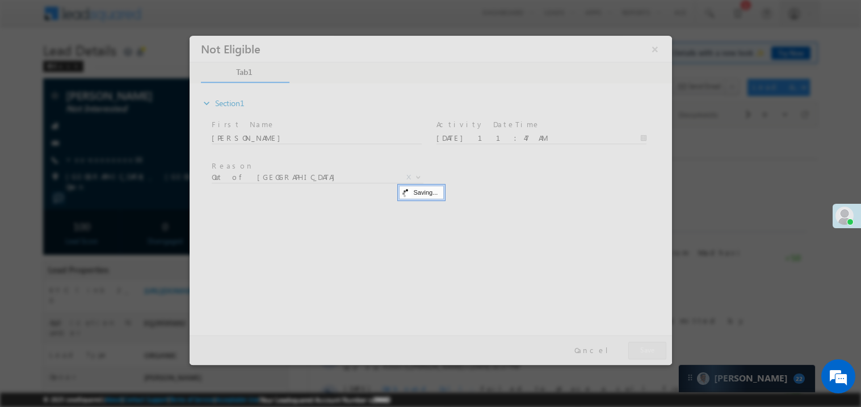
click at [647, 353] on div at bounding box center [430, 199] width 483 height 329
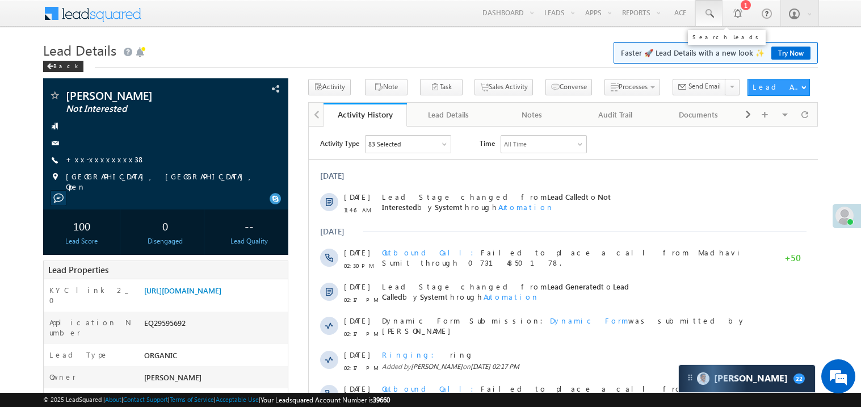
click at [709, 11] on span at bounding box center [709, 13] width 11 height 11
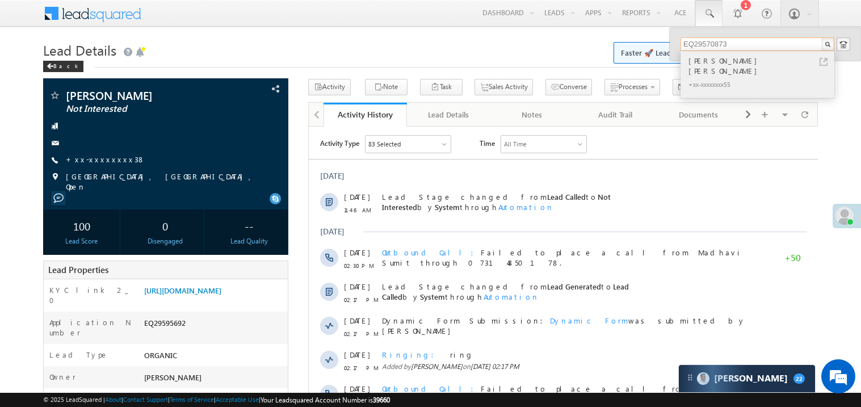
type input "EQ29570873"
click at [752, 62] on div "BANSY CHIDAMBARAN CHIRAYIL" at bounding box center [762, 66] width 152 height 23
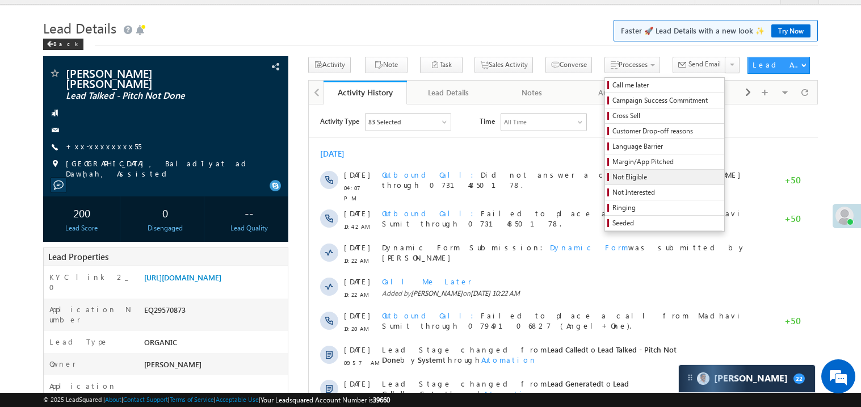
click at [613, 174] on span "Not Eligible" at bounding box center [667, 177] width 108 height 10
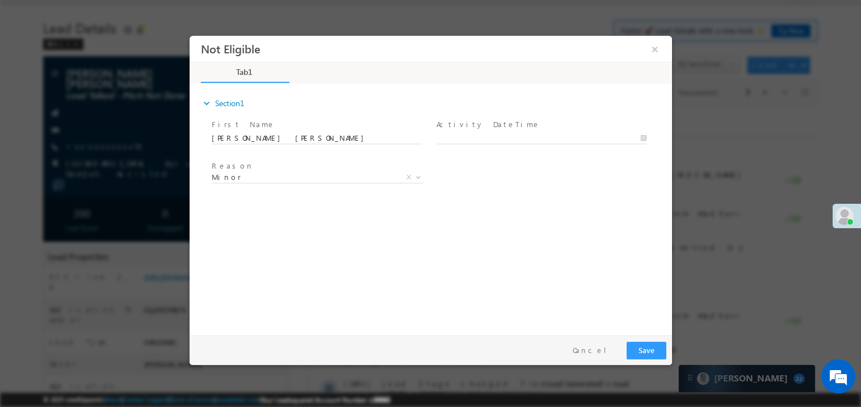
click at [252, 166] on span "Reason *" at bounding box center [316, 166] width 210 height 12
click at [246, 174] on span "Minor" at bounding box center [303, 176] width 185 height 10
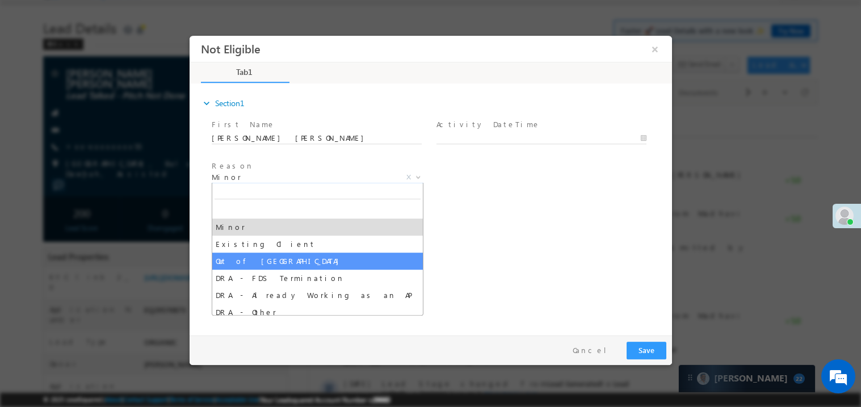
select select "Out of India"
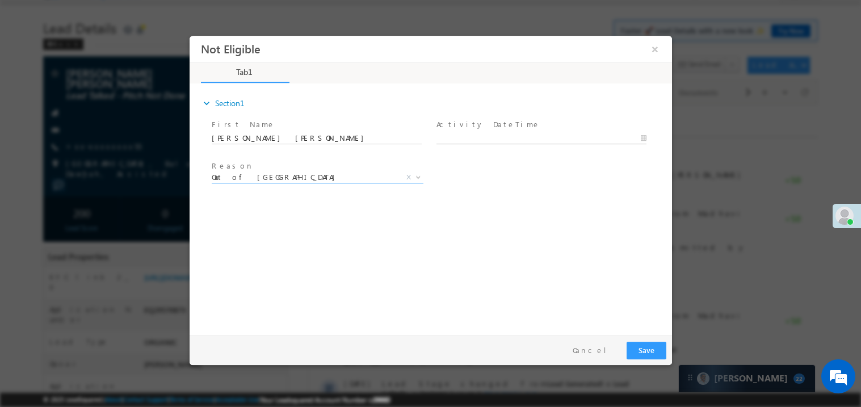
click at [481, 141] on body "Not Eligible ×" at bounding box center [430, 182] width 483 height 295
type input "09/30/25 11:49 AM"
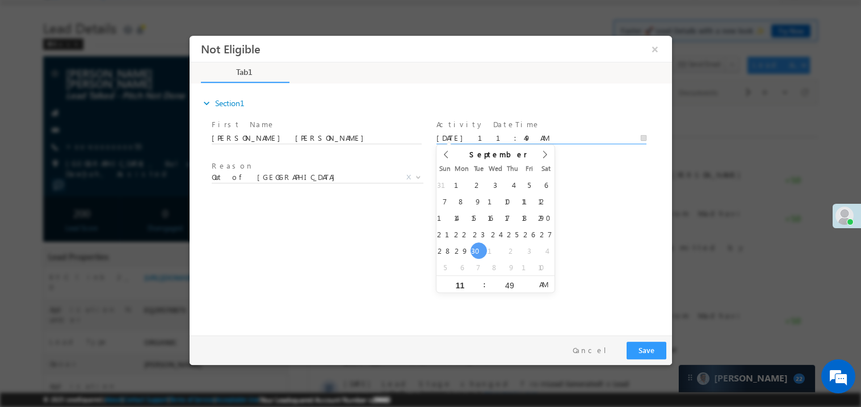
click at [346, 216] on div "expand_more Section1 First Name *" at bounding box center [433, 207] width 477 height 245
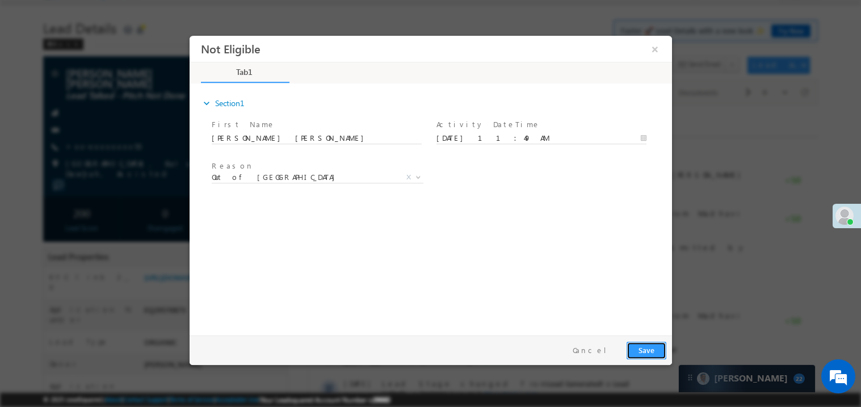
click at [647, 349] on button "Save" at bounding box center [646, 350] width 40 height 18
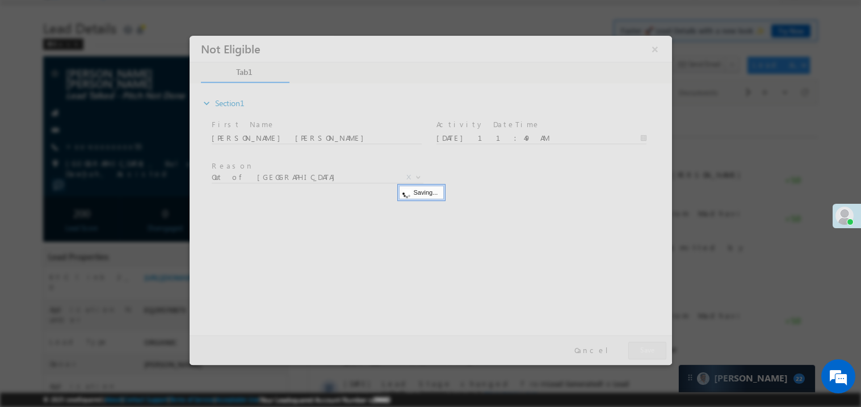
click at [647, 349] on div at bounding box center [430, 199] width 483 height 329
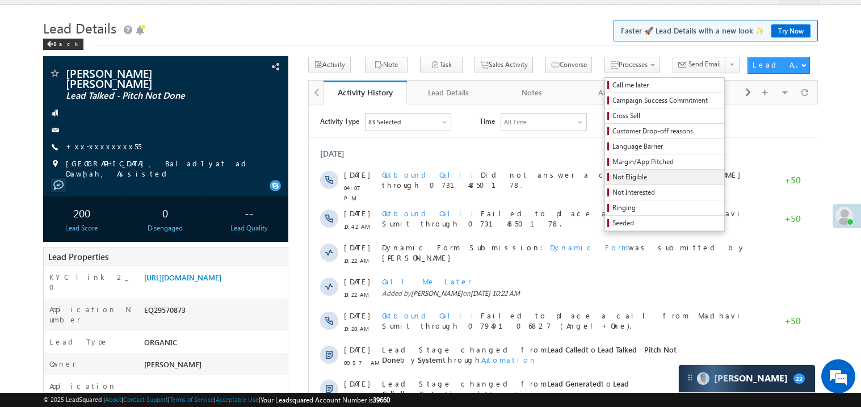
click at [613, 175] on span "Not Eligible" at bounding box center [667, 177] width 108 height 10
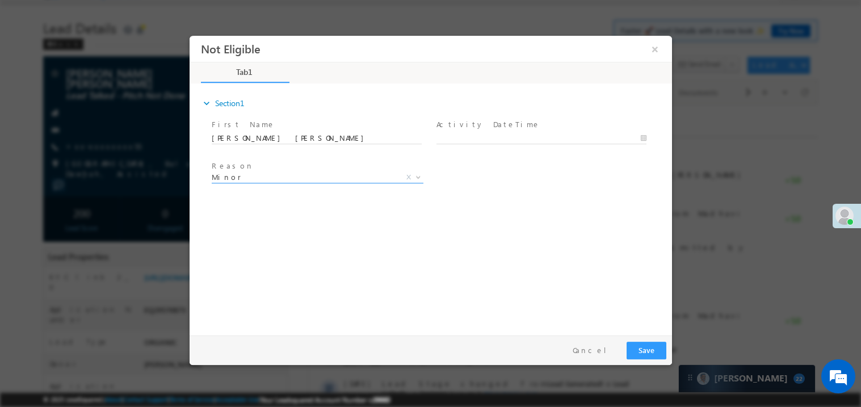
click at [252, 180] on span "Minor" at bounding box center [303, 176] width 185 height 10
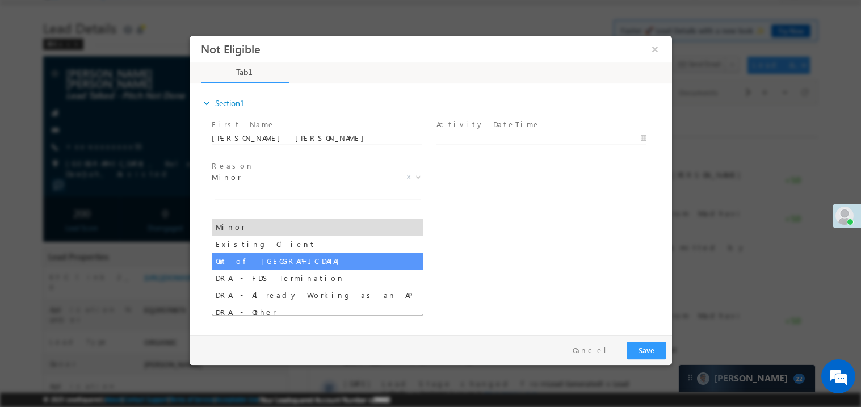
select select "Out of India"
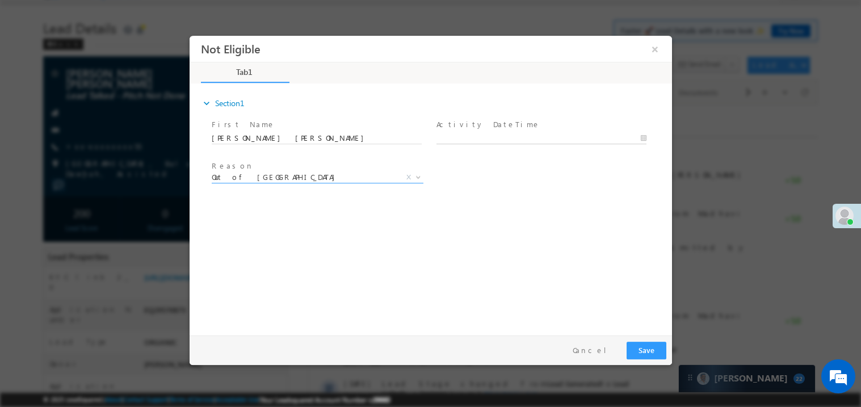
click at [488, 133] on body "Not Eligible ×" at bounding box center [430, 182] width 483 height 295
type input "09/30/25 11:49 AM"
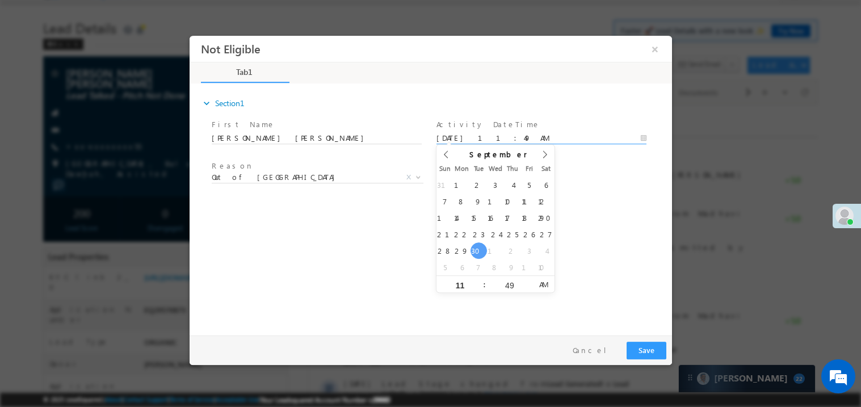
click at [358, 252] on div "expand_more Section1 First Name *" at bounding box center [433, 207] width 477 height 245
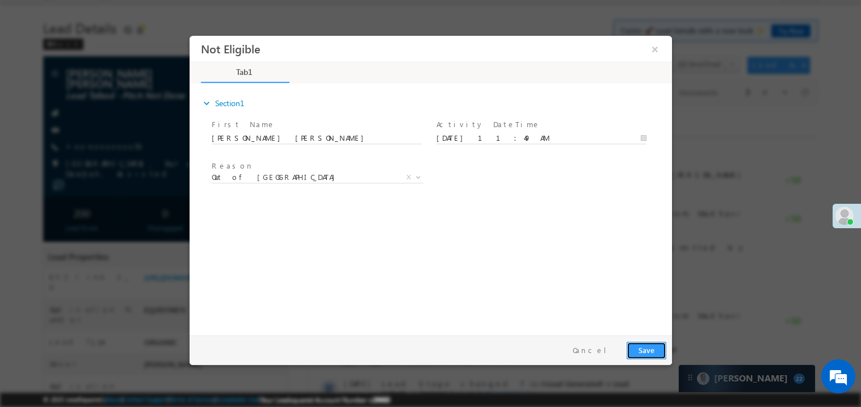
click at [647, 348] on button "Save" at bounding box center [646, 350] width 40 height 18
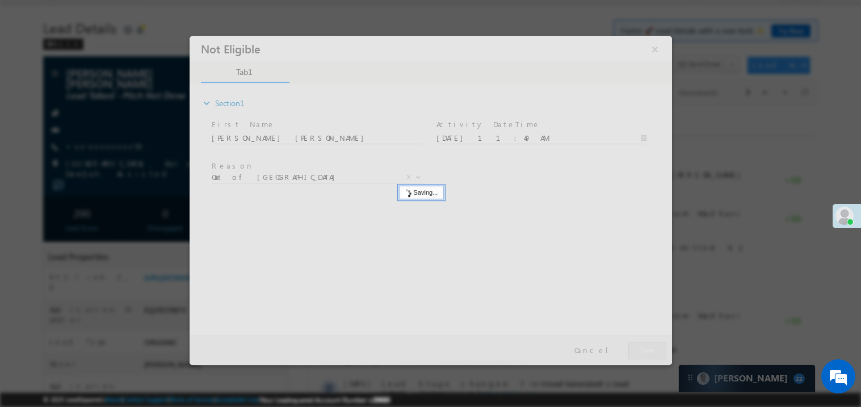
click at [647, 348] on div at bounding box center [430, 199] width 483 height 329
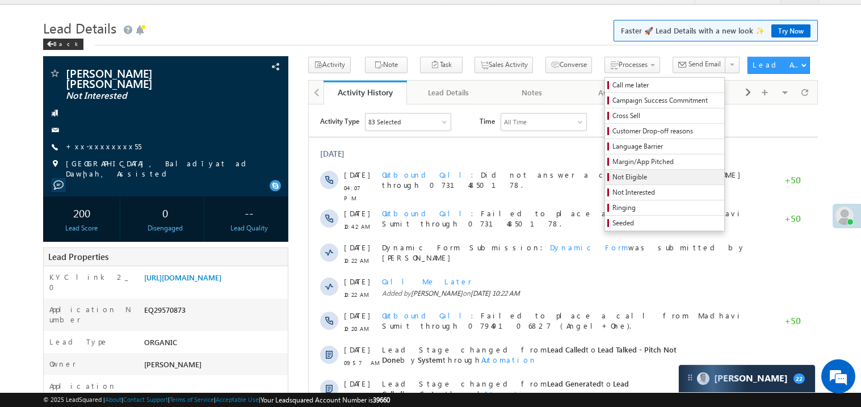
click at [626, 178] on span "Not Eligible" at bounding box center [667, 177] width 108 height 10
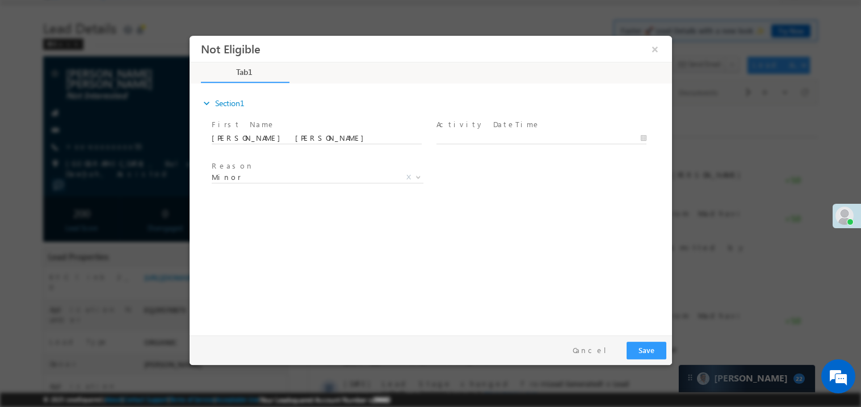
click at [463, 144] on span at bounding box center [541, 149] width 210 height 12
click at [460, 139] on body "Not Eligible ×" at bounding box center [430, 182] width 483 height 295
type input "09/30/25 11:50 AM"
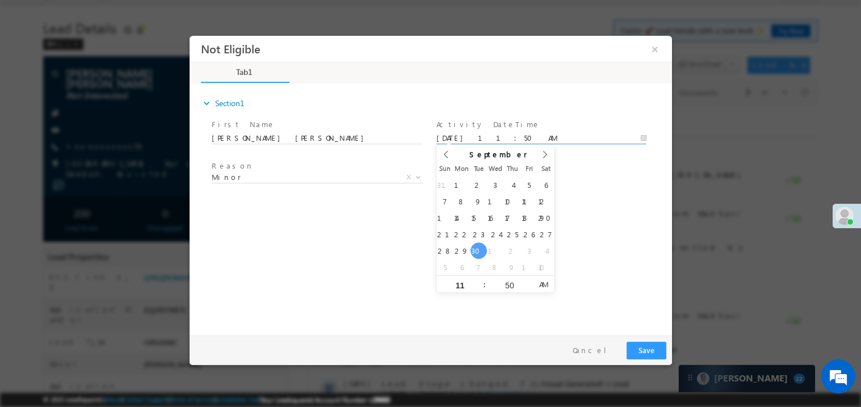
click at [273, 215] on div "expand_more Section1 First Name *" at bounding box center [433, 207] width 477 height 245
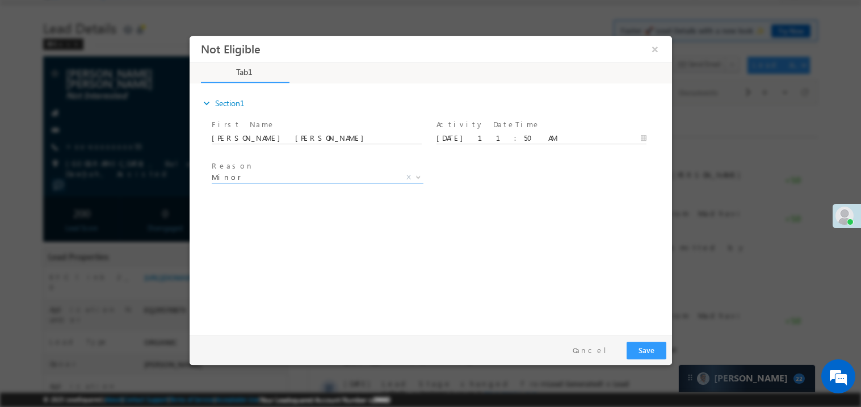
click at [250, 175] on span "Minor" at bounding box center [303, 176] width 185 height 10
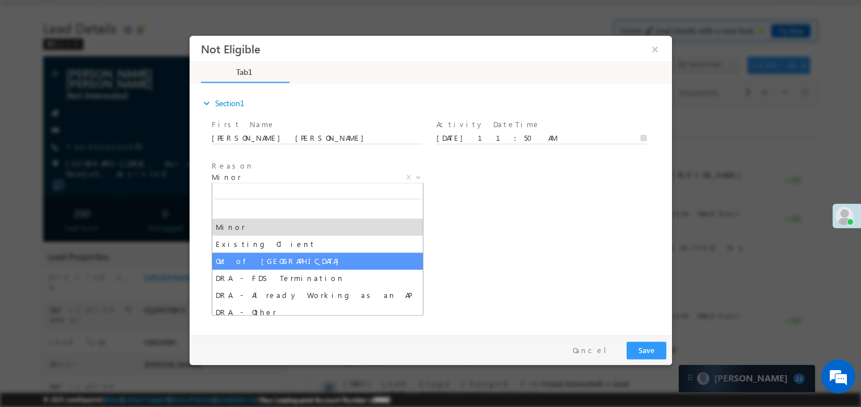
select select "Out of India"
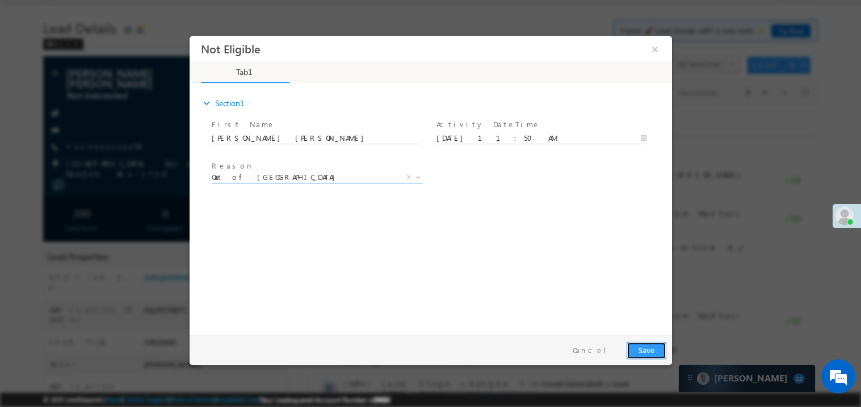
click at [651, 351] on button "Save" at bounding box center [646, 350] width 40 height 18
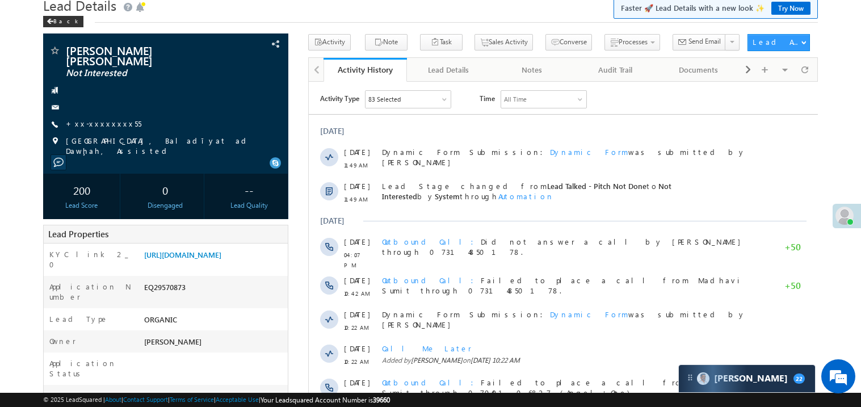
scroll to position [22, 0]
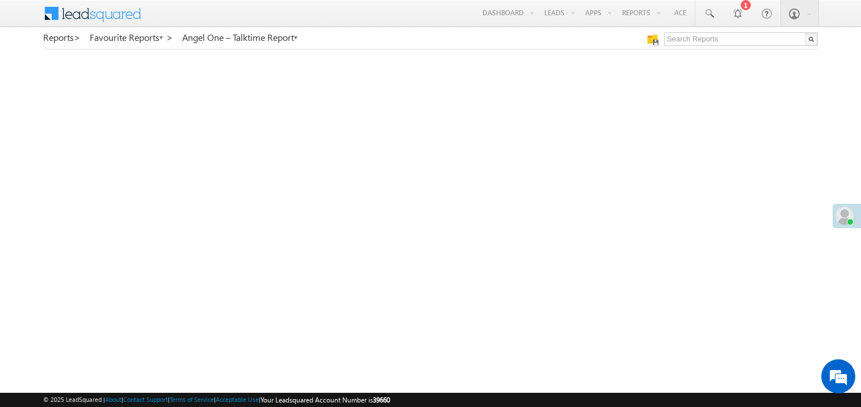
click at [68, 25] on span at bounding box center [95, 14] width 104 height 28
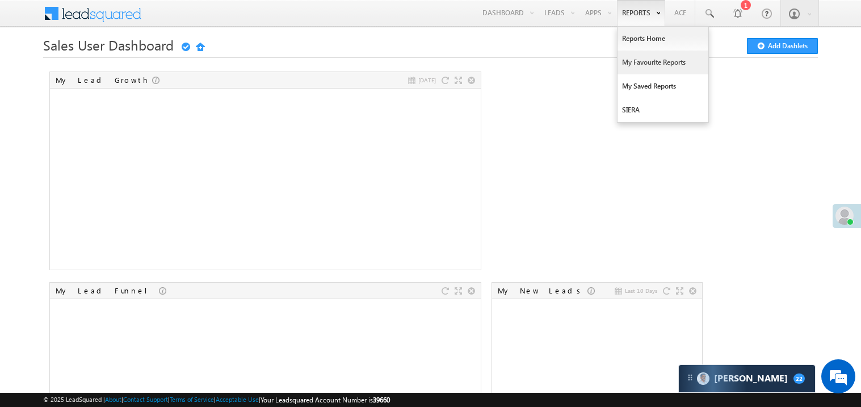
click at [641, 64] on link "My Favourite Reports" at bounding box center [663, 63] width 91 height 24
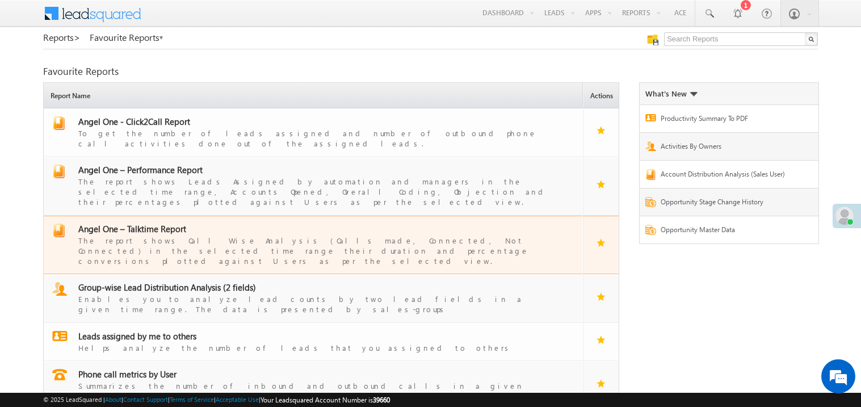
click at [140, 223] on span "Angel One – Talktime Report" at bounding box center [132, 228] width 108 height 11
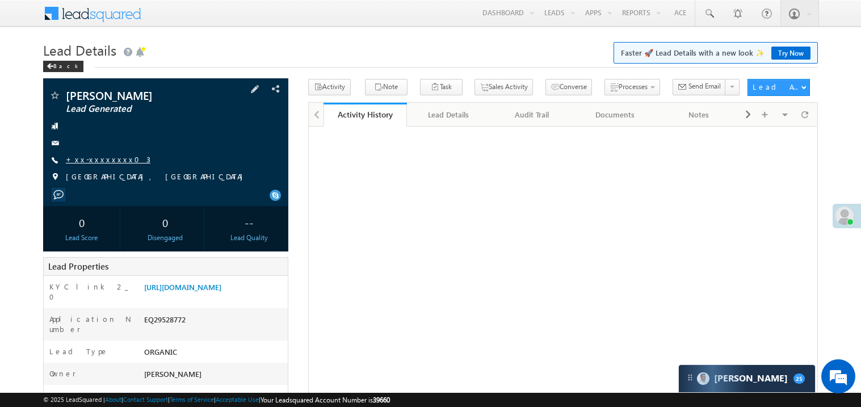
click at [93, 161] on link "+xx-xxxxxxxx03" at bounding box center [108, 159] width 85 height 10
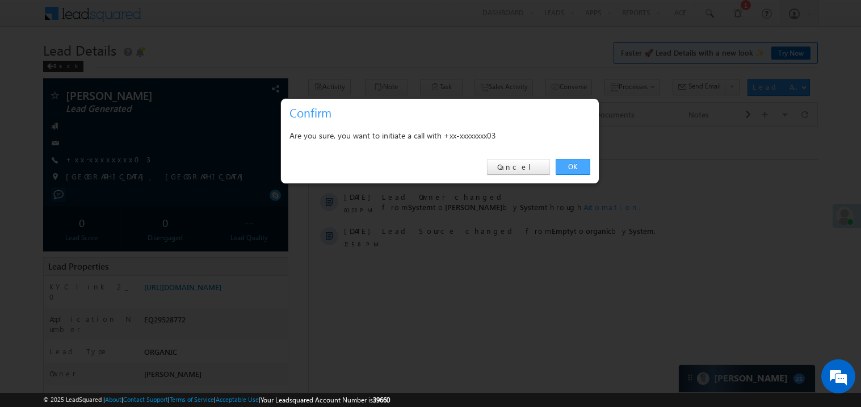
click at [576, 166] on link "OK" at bounding box center [573, 167] width 35 height 16
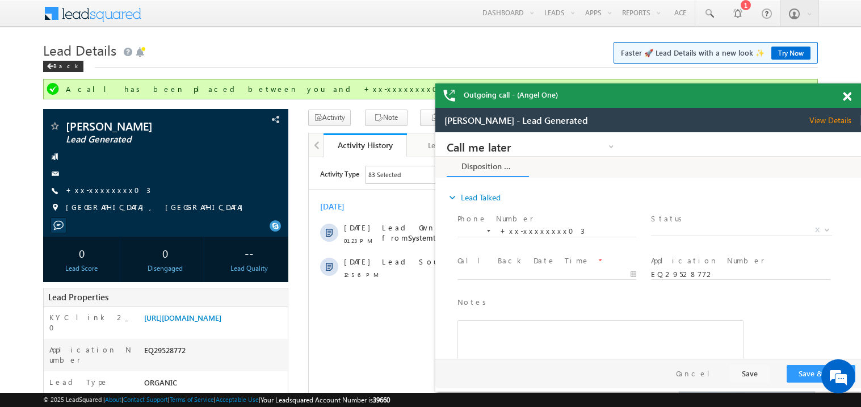
click at [845, 92] on span at bounding box center [847, 97] width 9 height 10
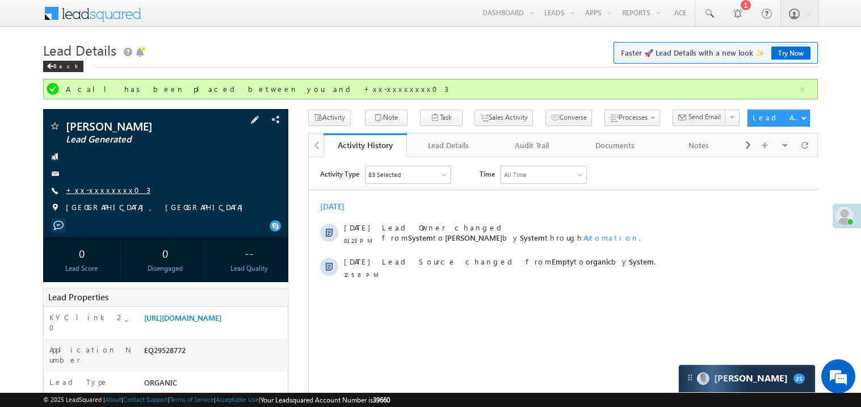
click at [104, 187] on link "+xx-xxxxxxxx03" at bounding box center [108, 190] width 85 height 10
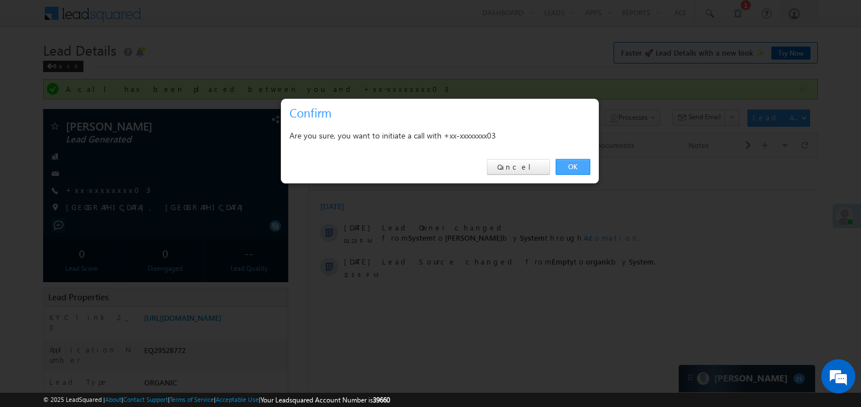
click at [570, 166] on link "OK" at bounding box center [573, 167] width 35 height 16
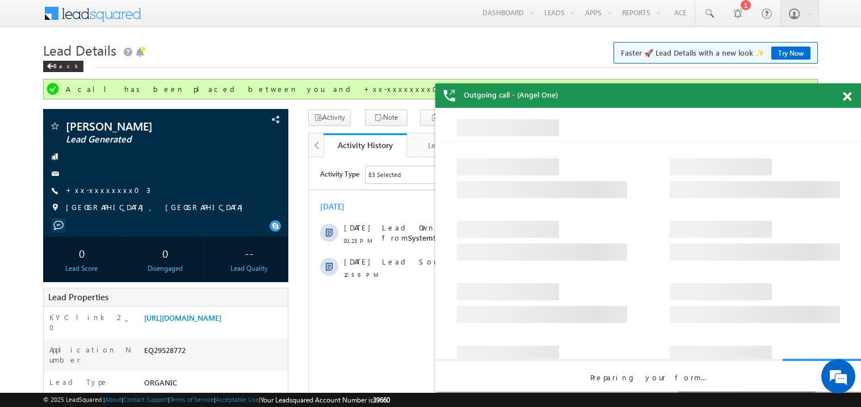
click at [849, 96] on span at bounding box center [847, 97] width 9 height 10
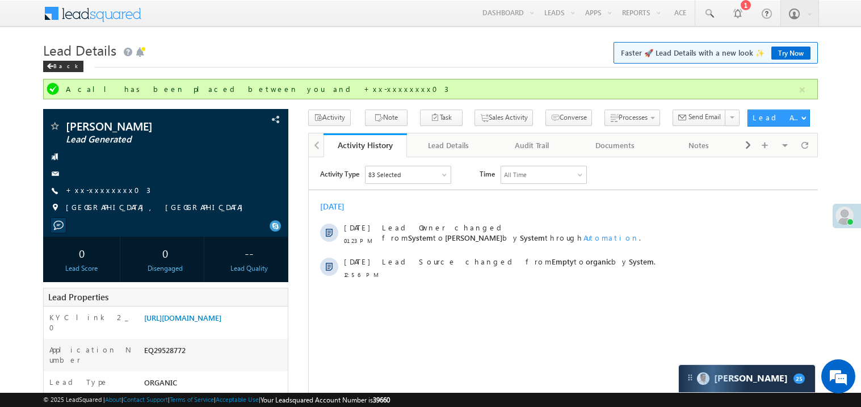
click at [195, 61] on div "Back" at bounding box center [430, 63] width 775 height 7
click at [109, 187] on link "+xx-xxxxxxxx03" at bounding box center [108, 190] width 85 height 10
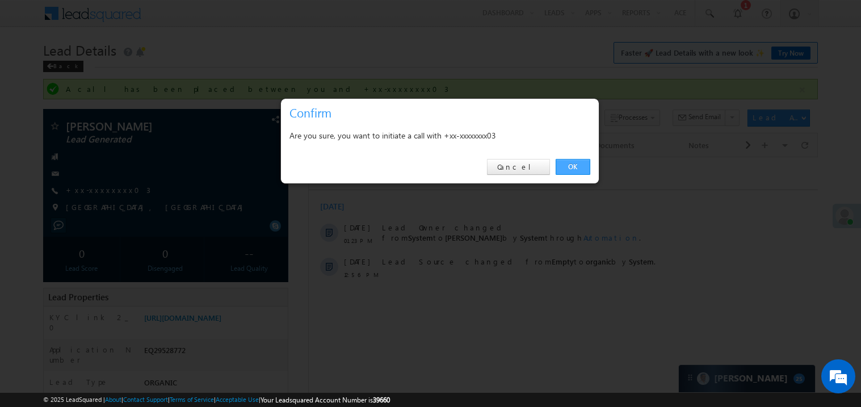
click at [572, 166] on link "OK" at bounding box center [573, 167] width 35 height 16
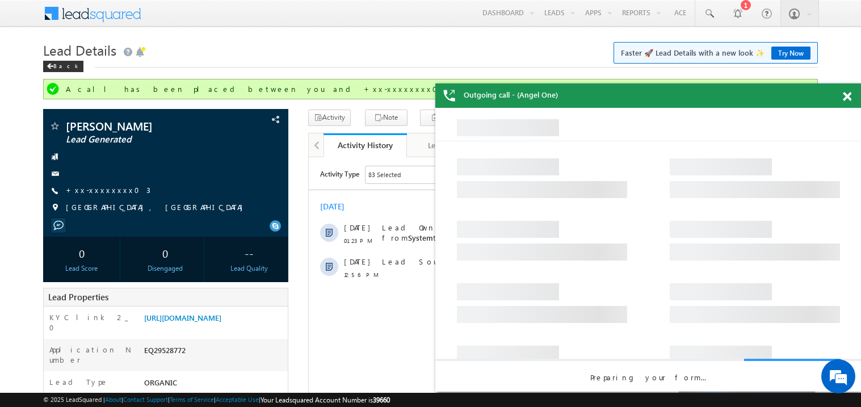
click at [849, 95] on span at bounding box center [847, 97] width 9 height 10
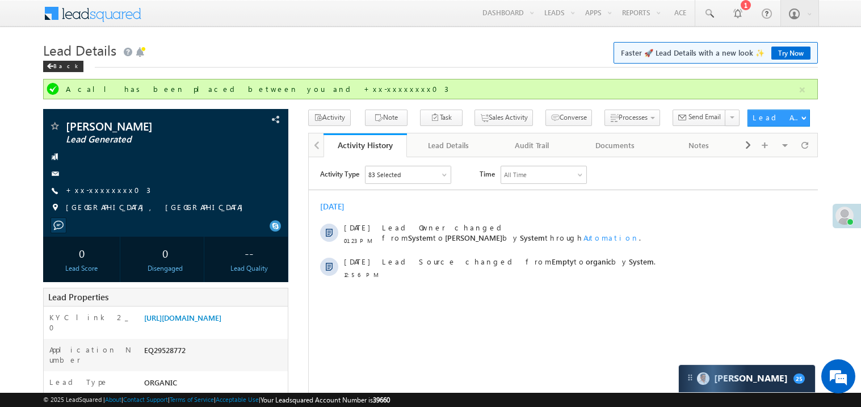
click at [357, 53] on h1 "Lead Details Faster 🚀 Lead Details with a new look ✨ Try Now" at bounding box center [430, 49] width 775 height 22
click at [103, 195] on link "+xx-xxxxxxxx03" at bounding box center [108, 190] width 85 height 10
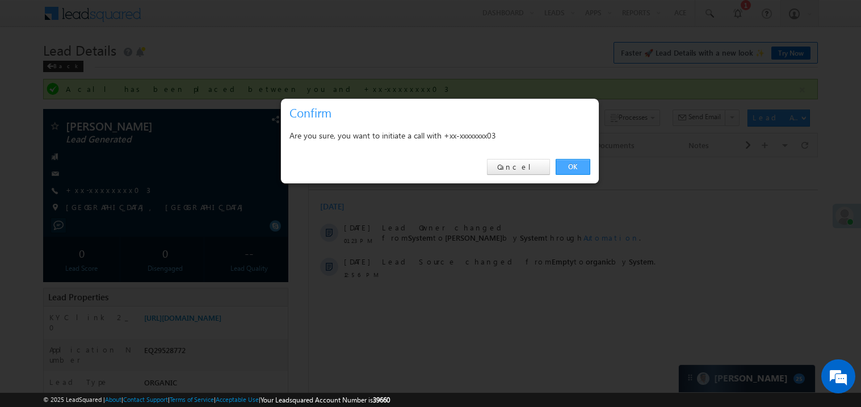
click at [573, 165] on link "OK" at bounding box center [573, 167] width 35 height 16
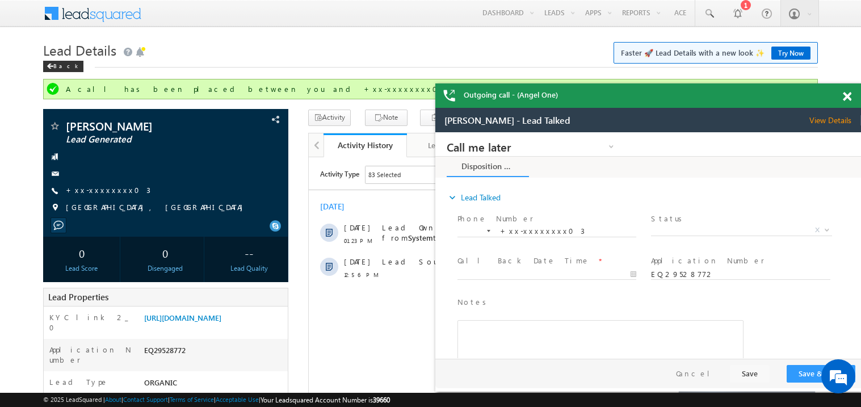
click at [850, 95] on span at bounding box center [847, 97] width 9 height 10
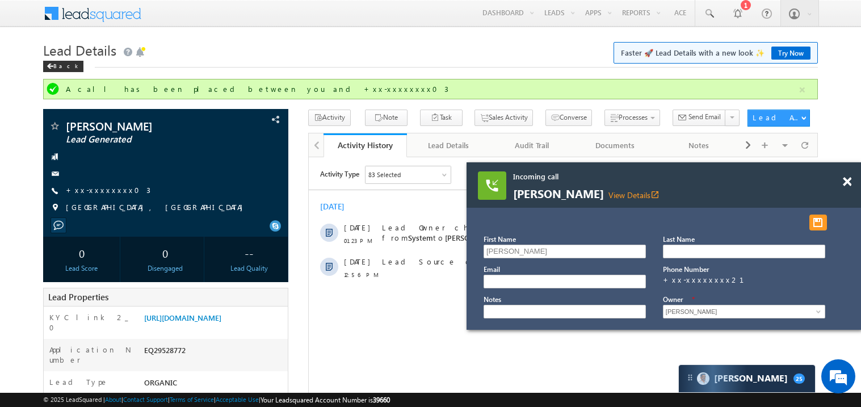
drag, startPoint x: 673, startPoint y: 190, endPoint x: 573, endPoint y: 157, distance: 105.2
click at [573, 188] on span "Anzar pathan View Details open_in_new" at bounding box center [649, 194] width 273 height 12
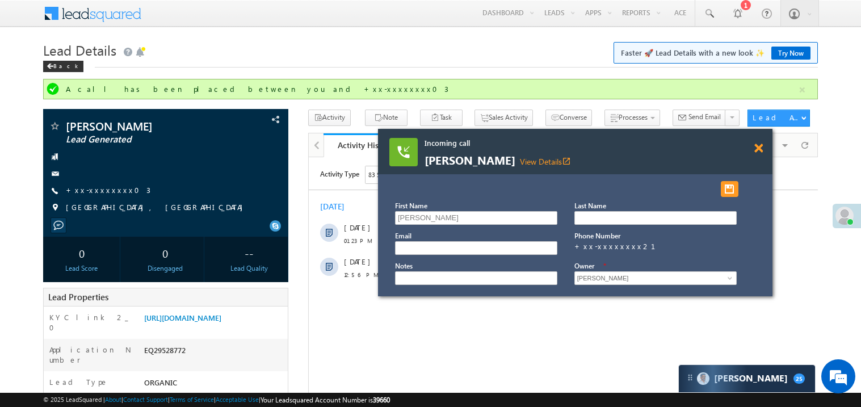
click at [762, 147] on span at bounding box center [759, 149] width 9 height 10
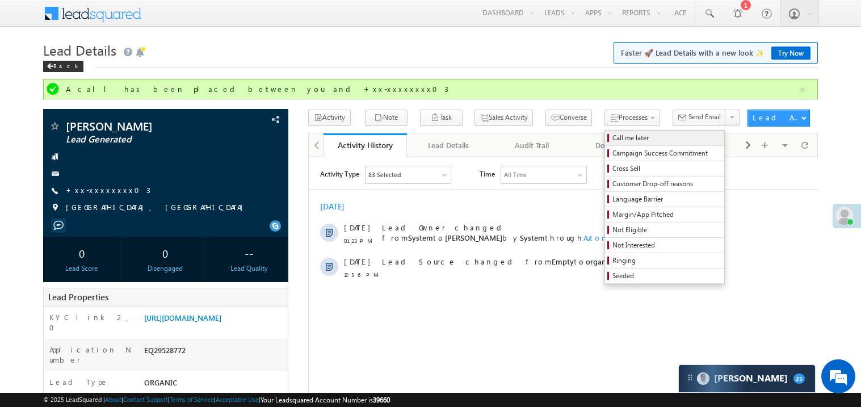
click at [613, 136] on span "Call me later" at bounding box center [667, 138] width 108 height 10
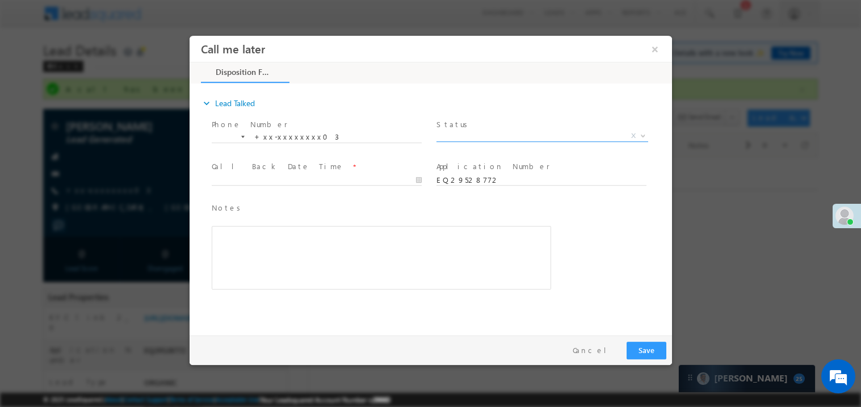
click at [469, 135] on span "X" at bounding box center [542, 135] width 212 height 11
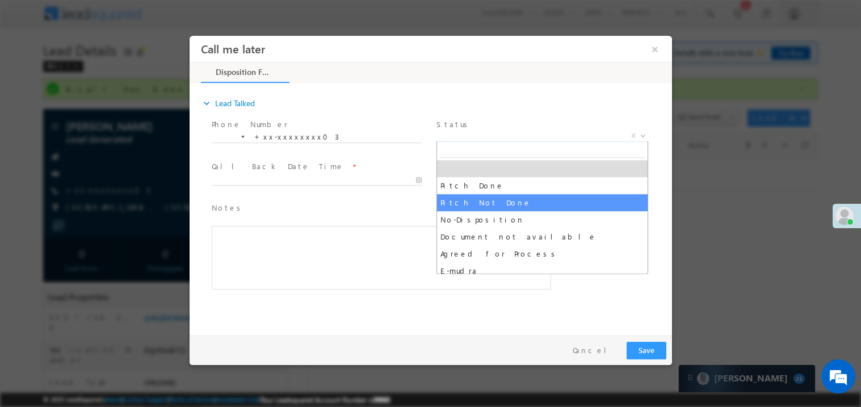
select select "Pitch Not Done"
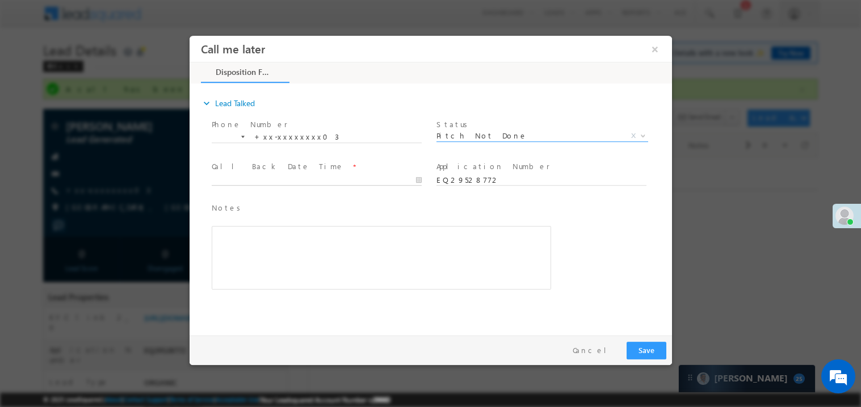
click at [241, 179] on body "Call me later ×" at bounding box center [430, 182] width 483 height 295
type input "09/30/25 1:37 PM"
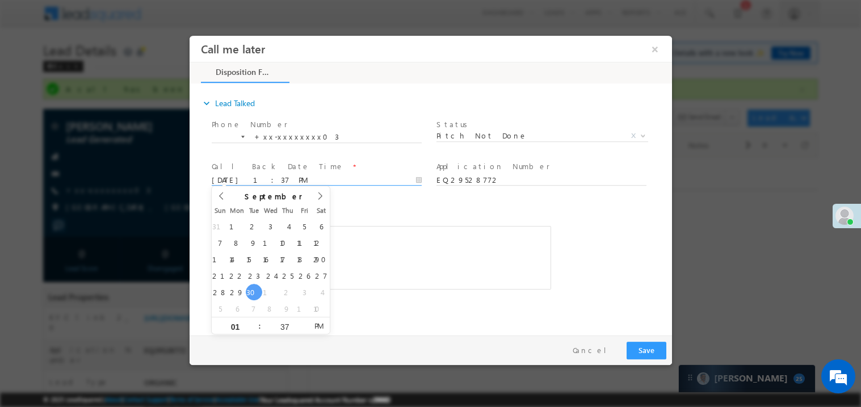
click at [419, 265] on div "Rich Text Editor, 40788eee-0fb2-11ec-a811-0adc8a9d82c2__tab1__section1__Notes__…" at bounding box center [381, 257] width 340 height 64
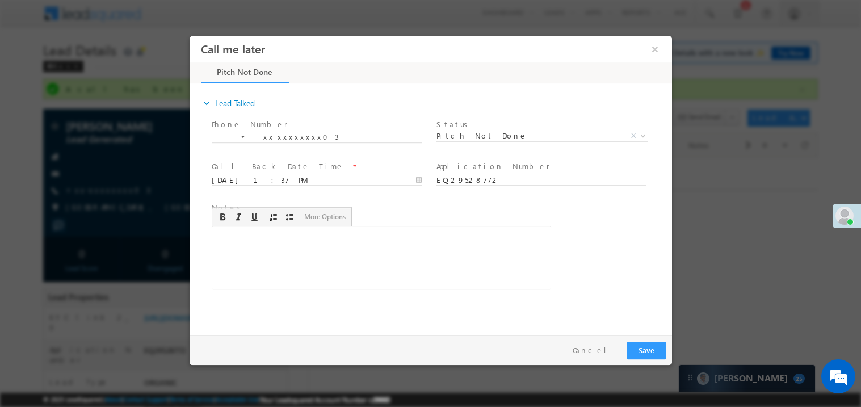
click at [473, 125] on span "Status *" at bounding box center [541, 124] width 210 height 12
click at [454, 135] on span "Pitch Not Done" at bounding box center [528, 135] width 185 height 10
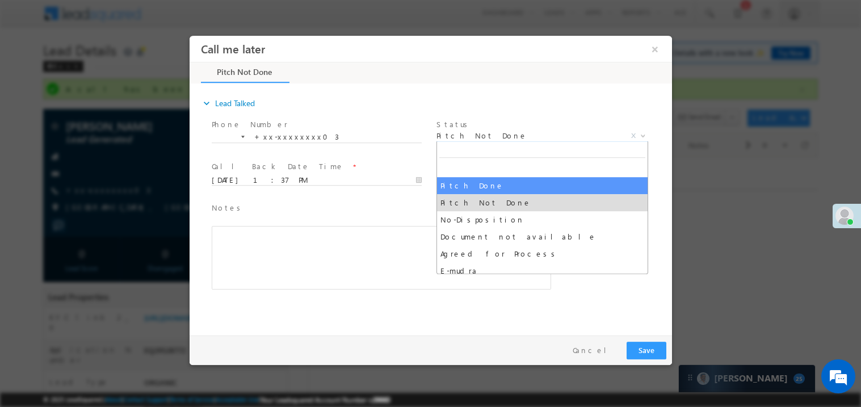
select select "Pitch Done"
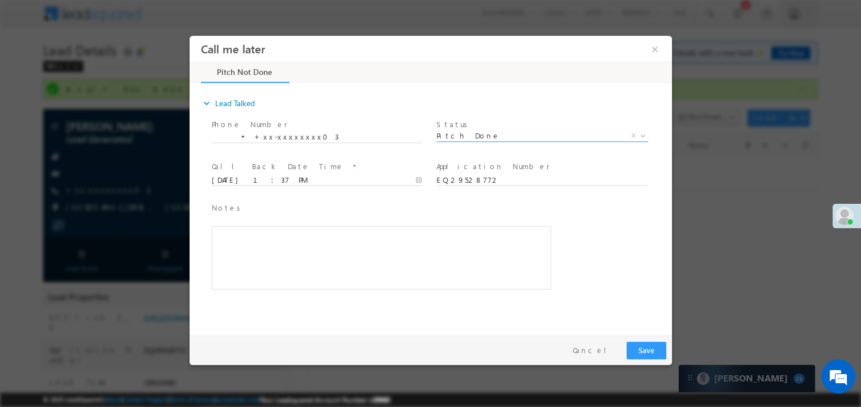
click at [254, 233] on div "Rich Text Editor, 40788eee-0fb2-11ec-a811-0adc8a9d82c2__tab1__section1__Notes__…" at bounding box center [381, 257] width 340 height 64
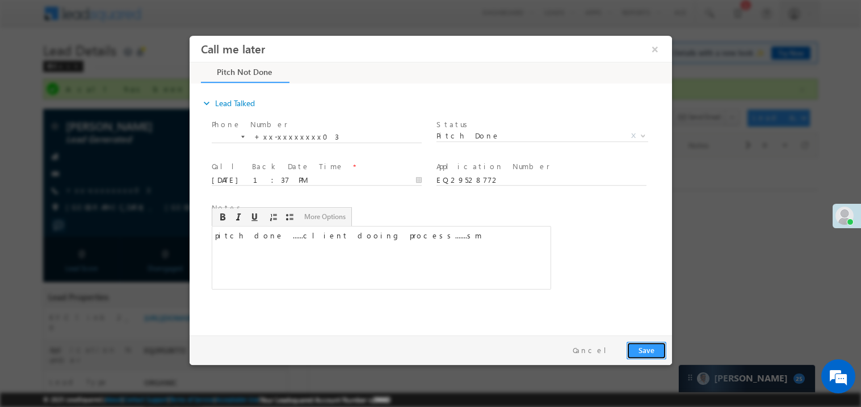
click at [664, 354] on button "Save" at bounding box center [646, 350] width 40 height 18
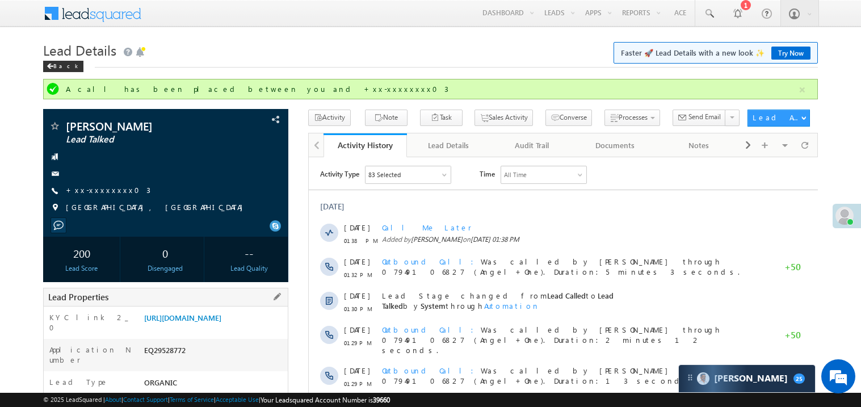
click at [167, 359] on div "EQ29528772" at bounding box center [214, 353] width 146 height 16
copy div "EQ29528772"
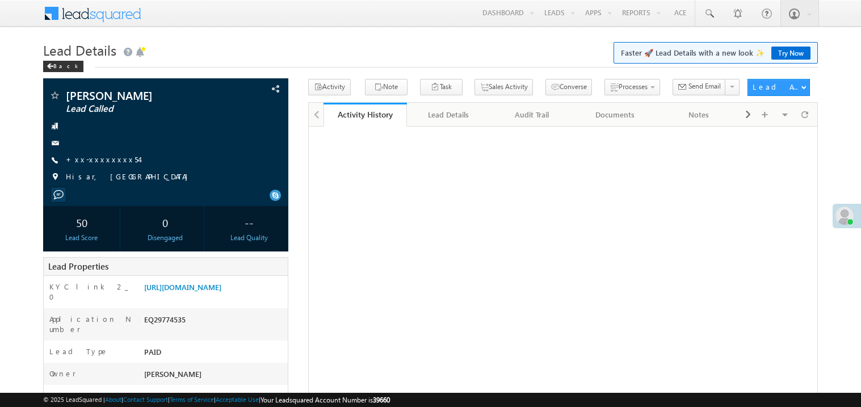
click at [102, 157] on link "+xx-xxxxxxxx54" at bounding box center [102, 159] width 73 height 10
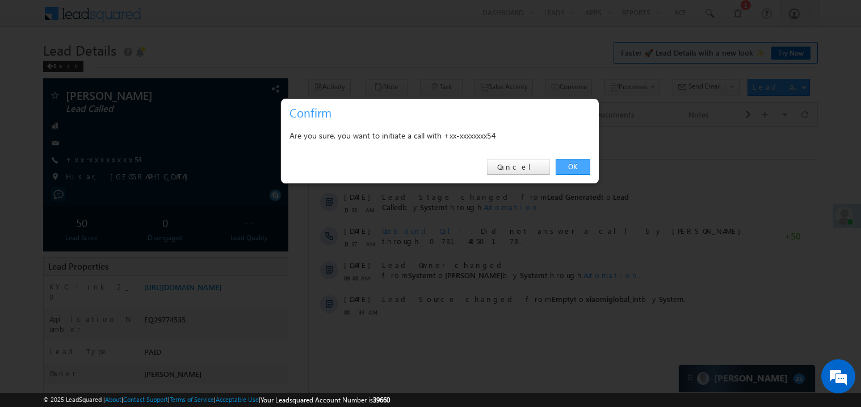
click at [572, 166] on link "OK" at bounding box center [573, 167] width 35 height 16
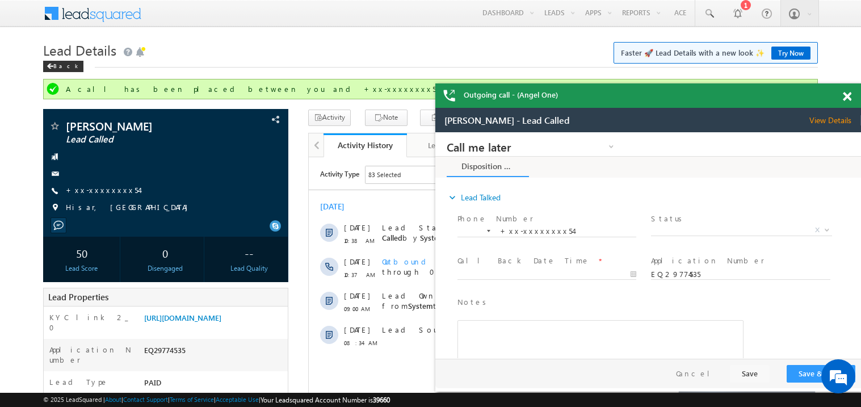
click at [846, 95] on span at bounding box center [847, 97] width 9 height 10
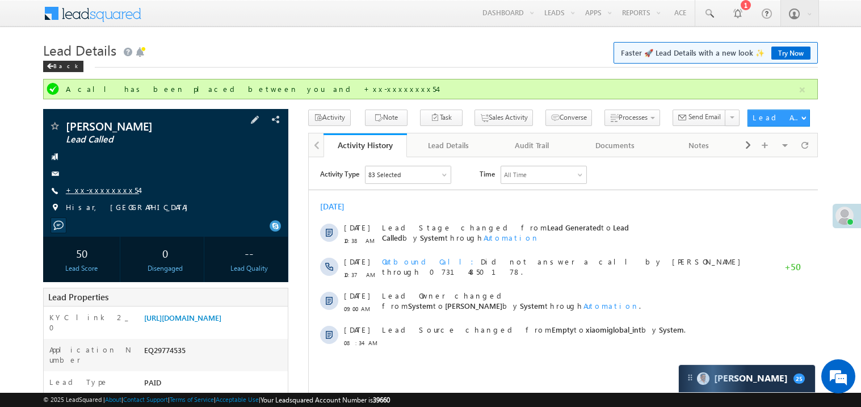
click at [101, 192] on link "+xx-xxxxxxxx54" at bounding box center [102, 190] width 73 height 10
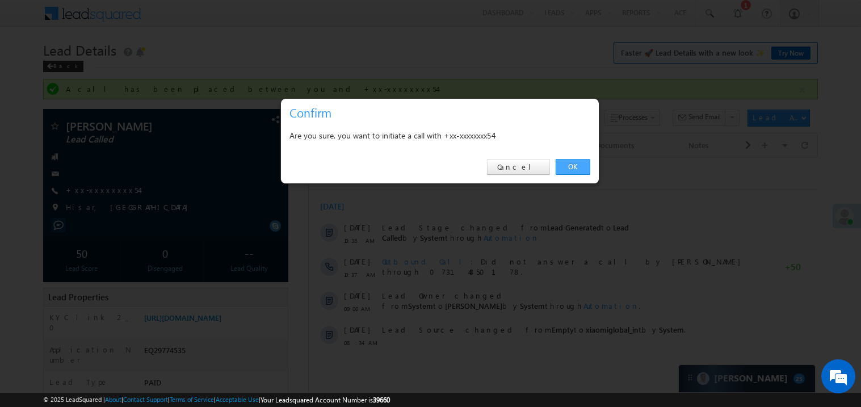
click at [573, 165] on link "OK" at bounding box center [573, 167] width 35 height 16
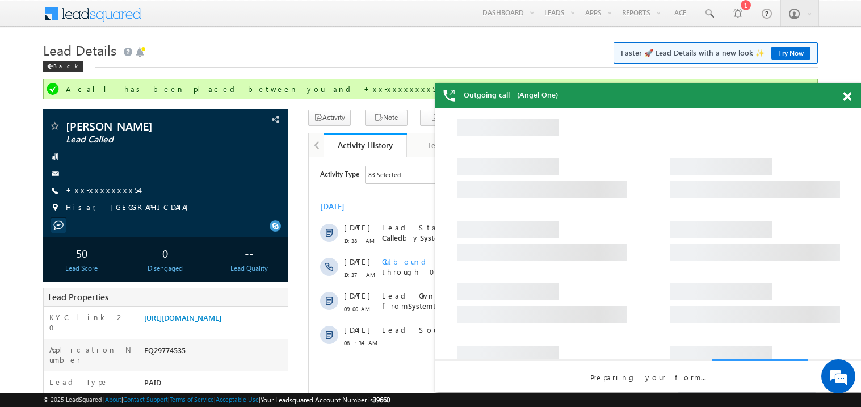
click at [848, 95] on span at bounding box center [847, 97] width 9 height 10
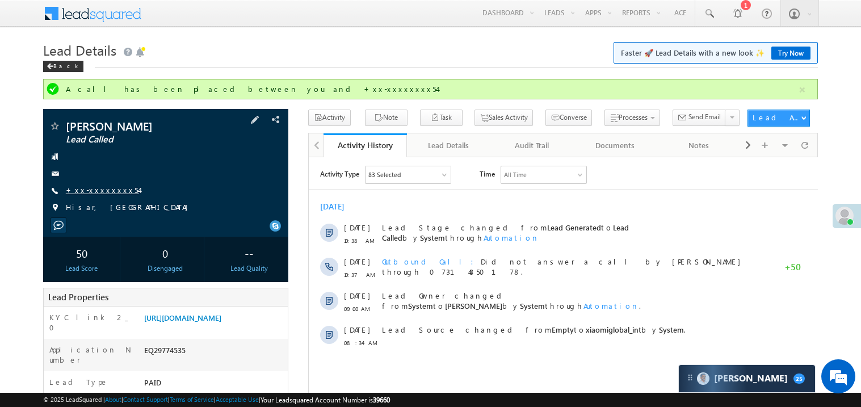
click at [104, 192] on link "+xx-xxxxxxxx54" at bounding box center [102, 190] width 73 height 10
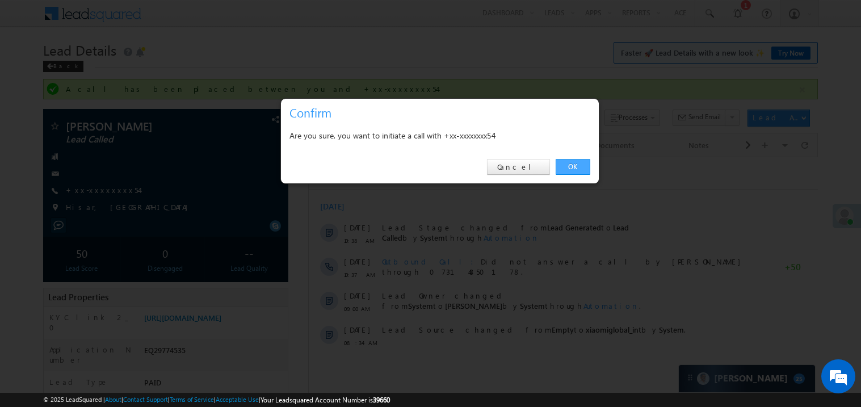
click at [577, 163] on link "OK" at bounding box center [573, 167] width 35 height 16
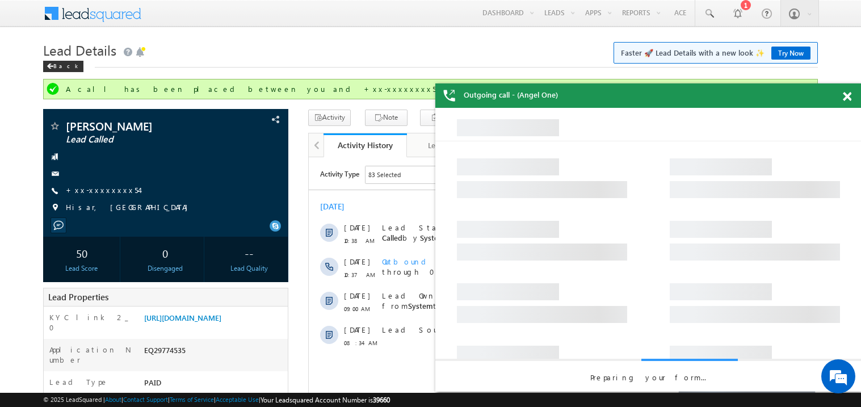
click at [849, 94] on span at bounding box center [847, 97] width 9 height 10
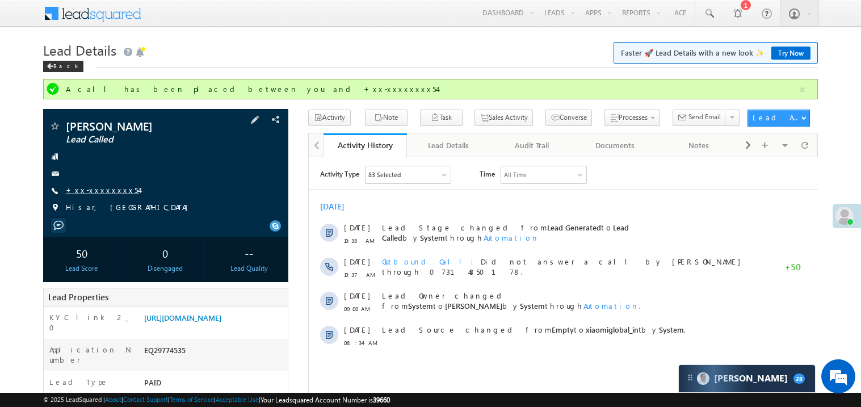
click at [90, 191] on link "+xx-xxxxxxxx54" at bounding box center [102, 190] width 73 height 10
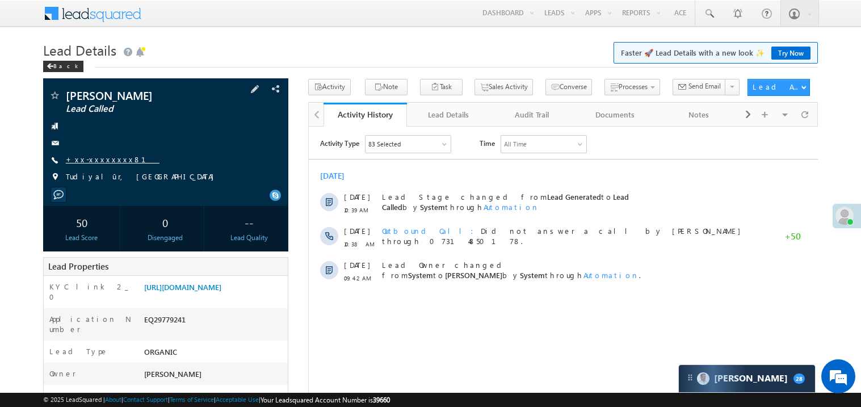
click at [101, 160] on link "+xx-xxxxxxxx81" at bounding box center [113, 159] width 94 height 10
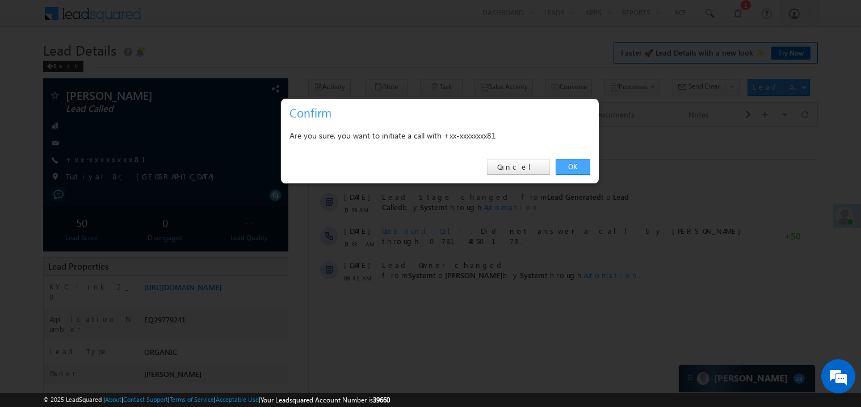
click at [572, 168] on link "OK" at bounding box center [573, 167] width 35 height 16
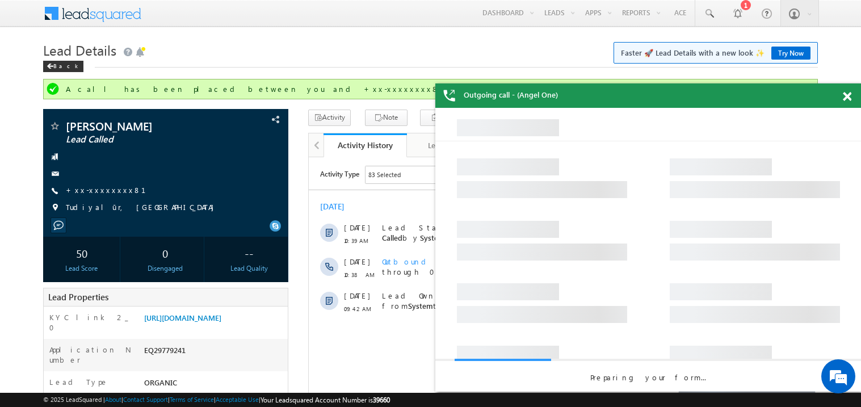
click at [851, 95] on span at bounding box center [847, 97] width 9 height 10
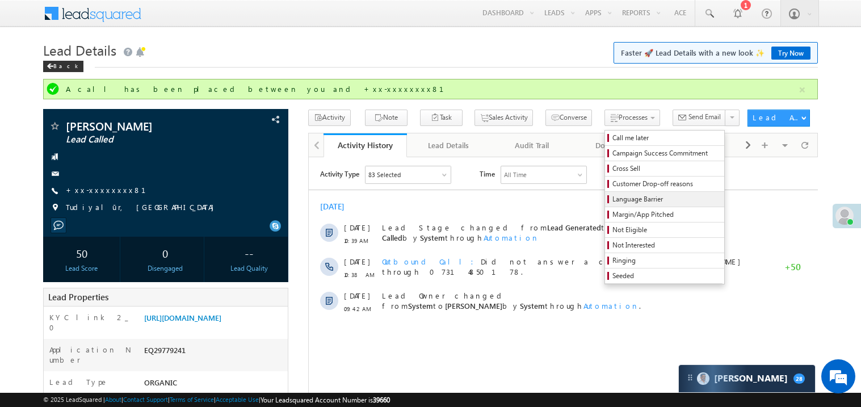
click at [613, 202] on span "Language Barrier" at bounding box center [667, 199] width 108 height 10
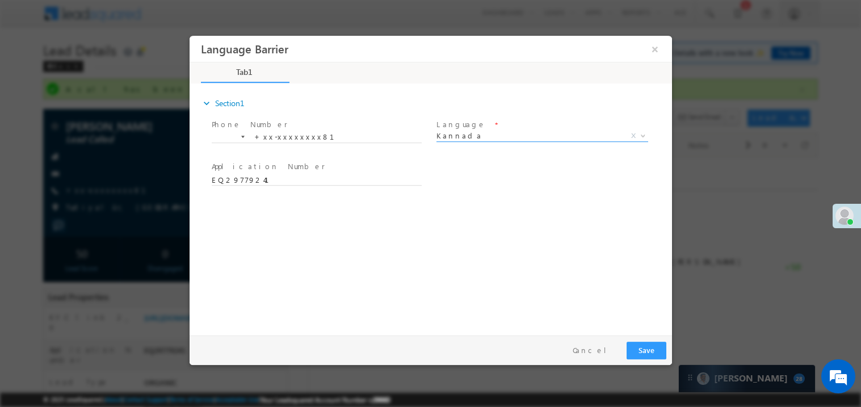
click at [453, 139] on span "Kannada" at bounding box center [528, 135] width 185 height 10
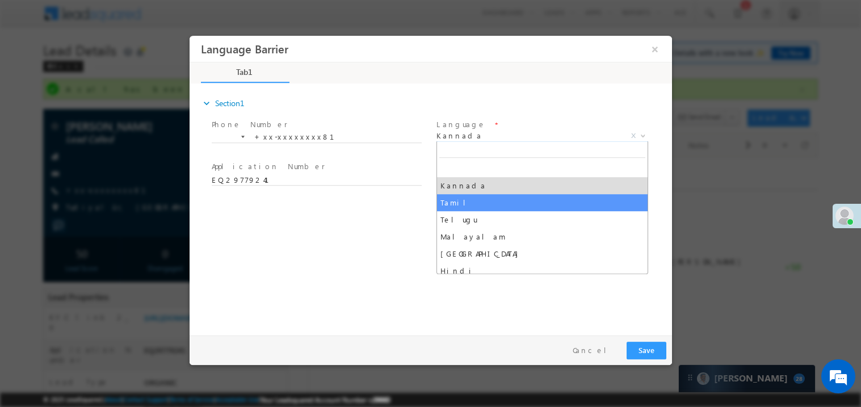
select select "Tamil"
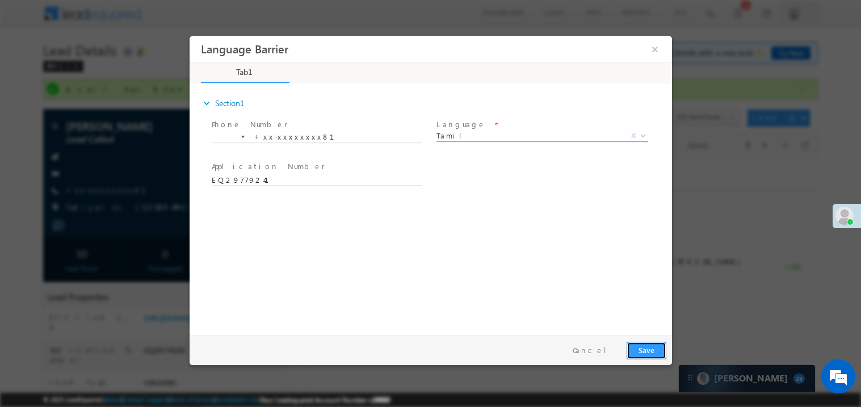
click at [652, 344] on button "Save" at bounding box center [646, 350] width 40 height 18
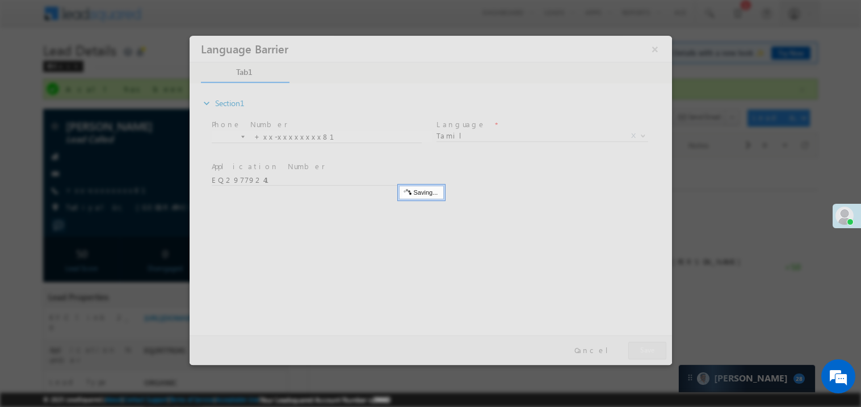
click at [652, 344] on div at bounding box center [430, 199] width 483 height 329
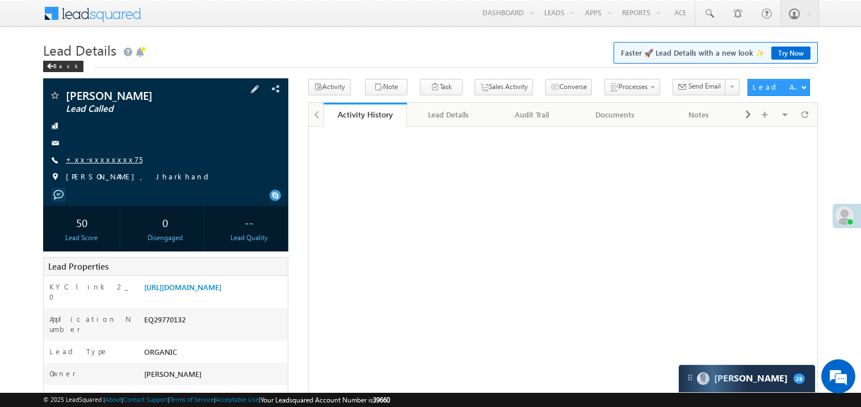
click at [95, 161] on link "+xx-xxxxxxxx75" at bounding box center [104, 159] width 77 height 10
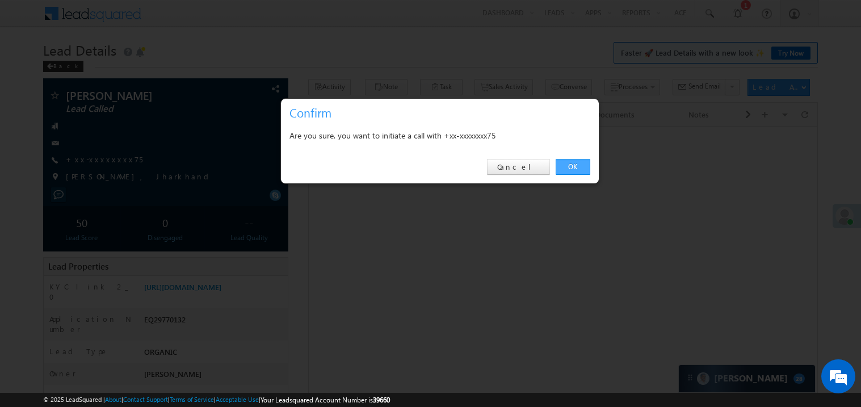
click at [572, 164] on link "OK" at bounding box center [573, 167] width 35 height 16
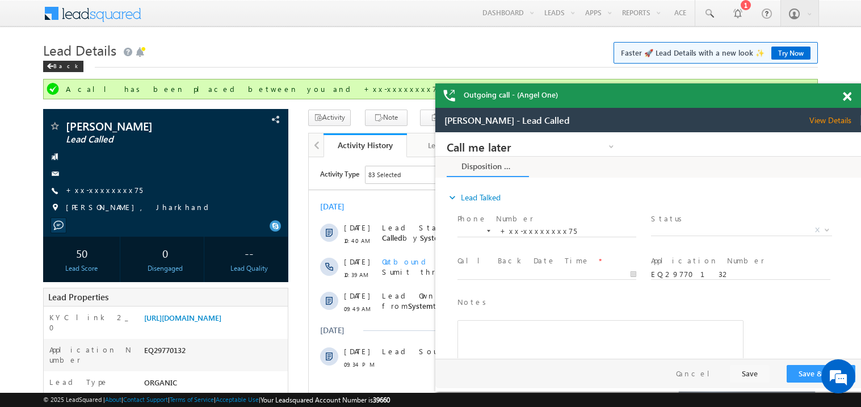
click at [849, 99] on span at bounding box center [847, 97] width 9 height 10
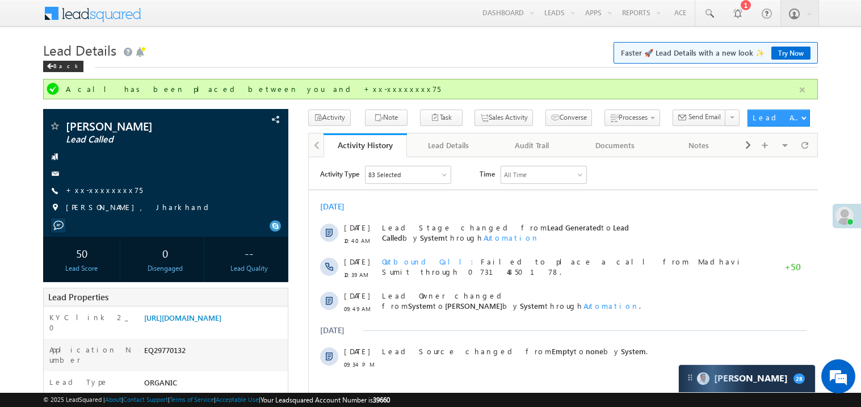
click at [805, 88] on button "button" at bounding box center [803, 90] width 14 height 14
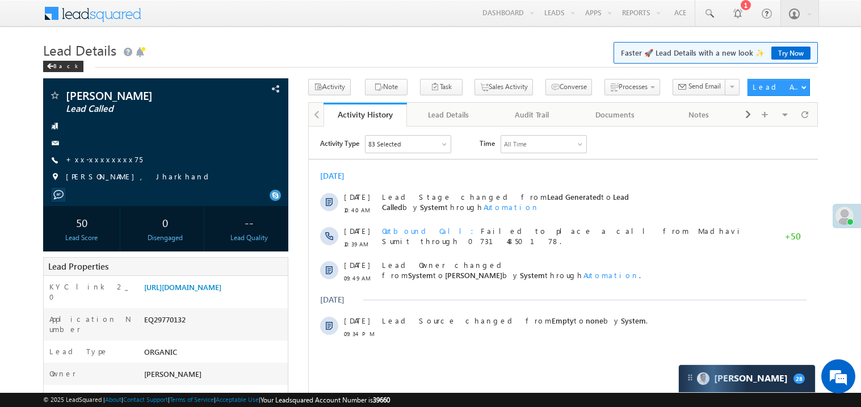
click at [111, 162] on link "+xx-xxxxxxxx75" at bounding box center [104, 159] width 77 height 10
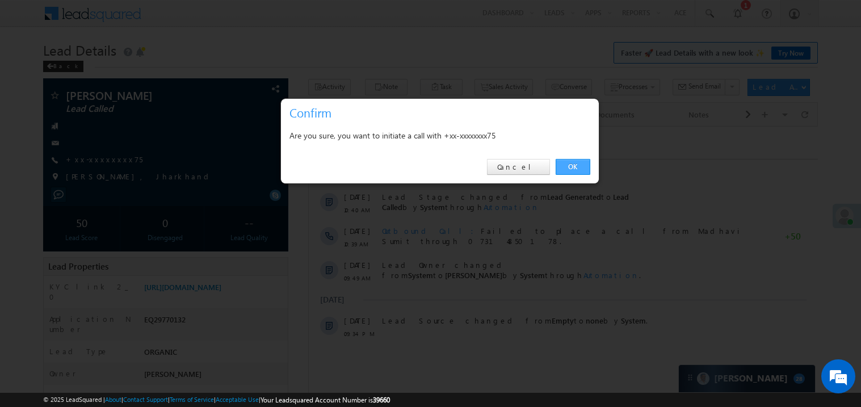
click at [570, 166] on link "OK" at bounding box center [573, 167] width 35 height 16
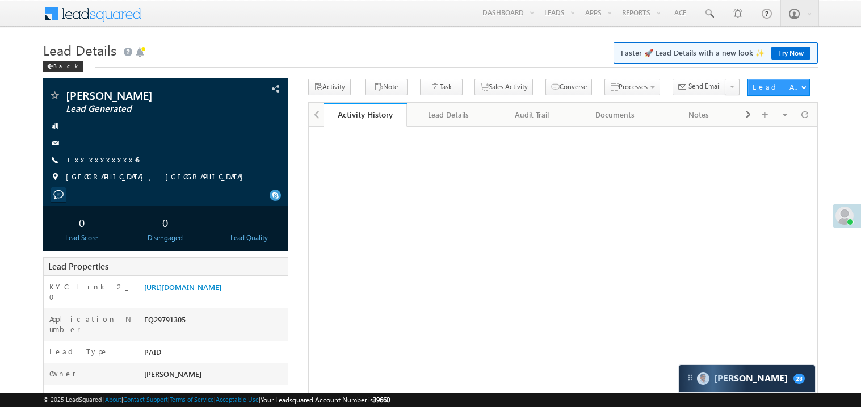
click at [102, 158] on link "+xx-xxxxxxxx46" at bounding box center [102, 159] width 73 height 10
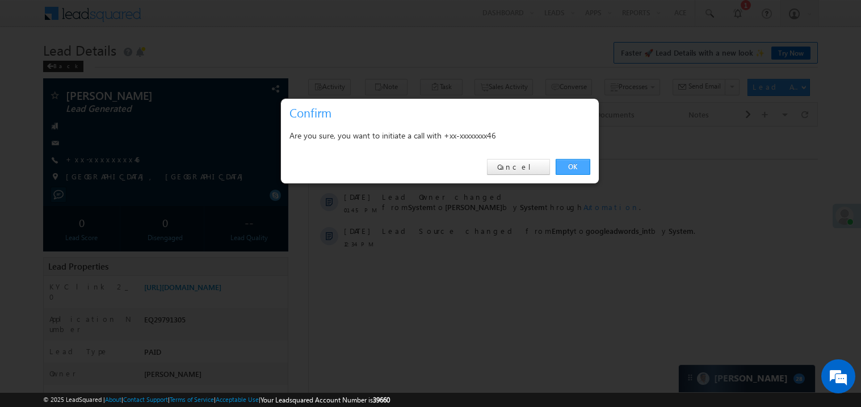
click at [572, 165] on link "OK" at bounding box center [573, 167] width 35 height 16
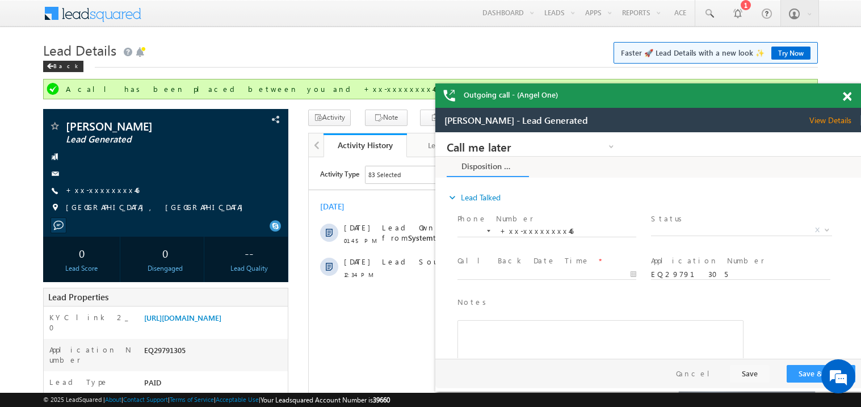
click at [849, 95] on span at bounding box center [847, 97] width 9 height 10
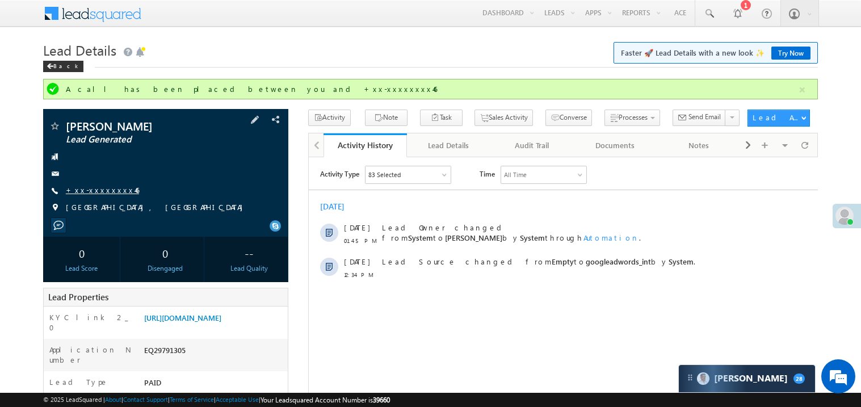
click at [99, 190] on link "+xx-xxxxxxxx46" at bounding box center [102, 190] width 73 height 10
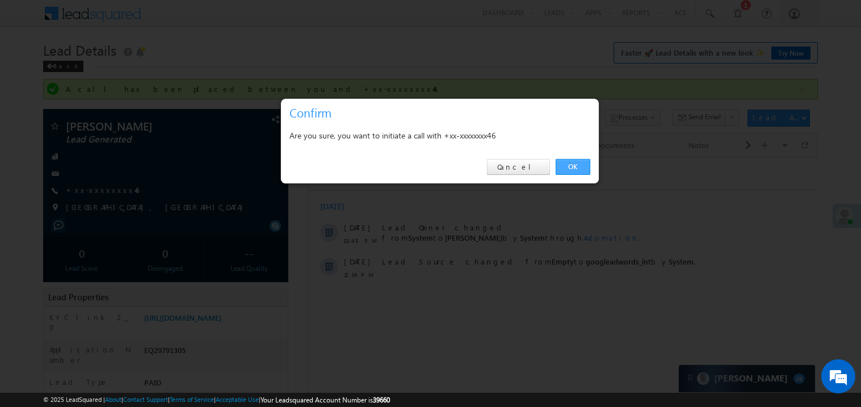
click at [573, 164] on link "OK" at bounding box center [573, 167] width 35 height 16
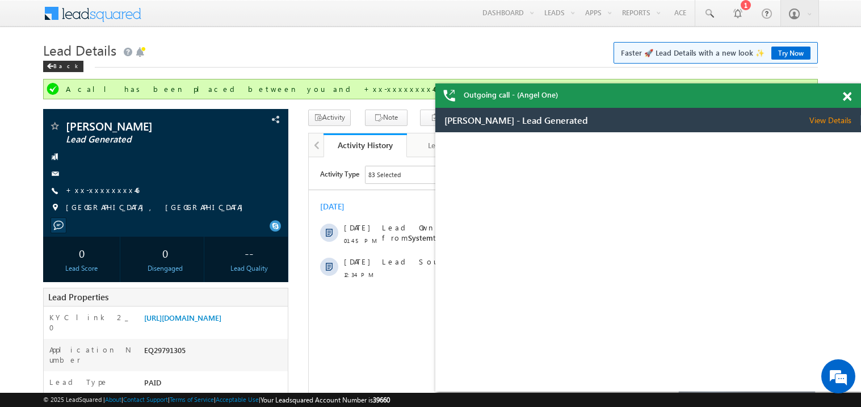
click at [851, 96] on span at bounding box center [847, 97] width 9 height 10
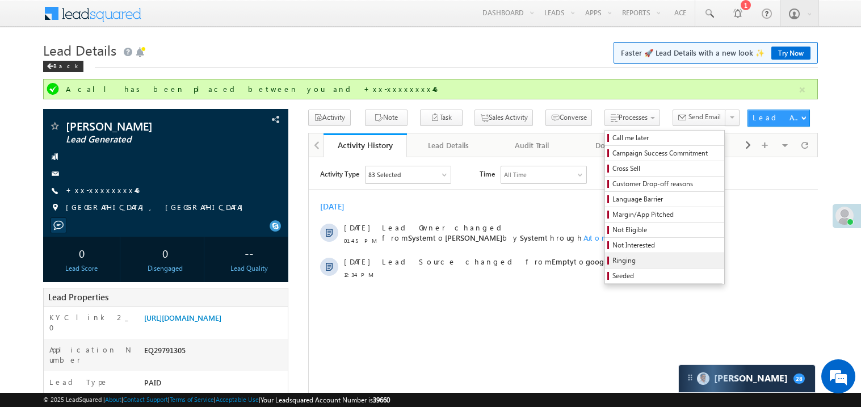
click at [633, 258] on span "Ringing" at bounding box center [667, 261] width 108 height 10
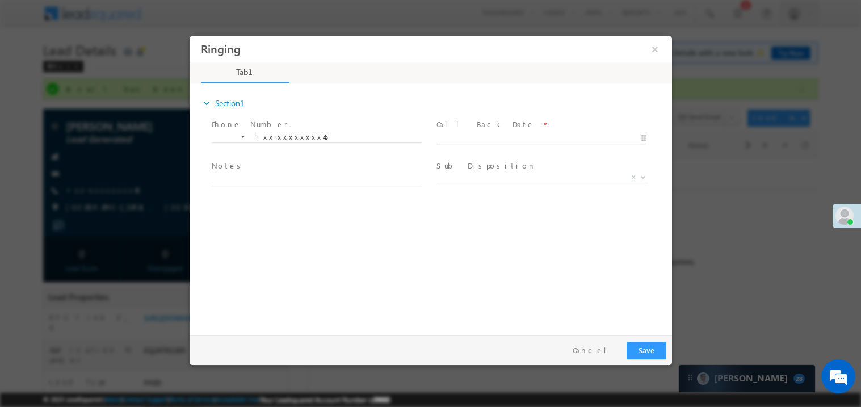
click at [471, 135] on body "Ringing ×" at bounding box center [430, 182] width 483 height 295
type input "09/30/25 1:52 PM"
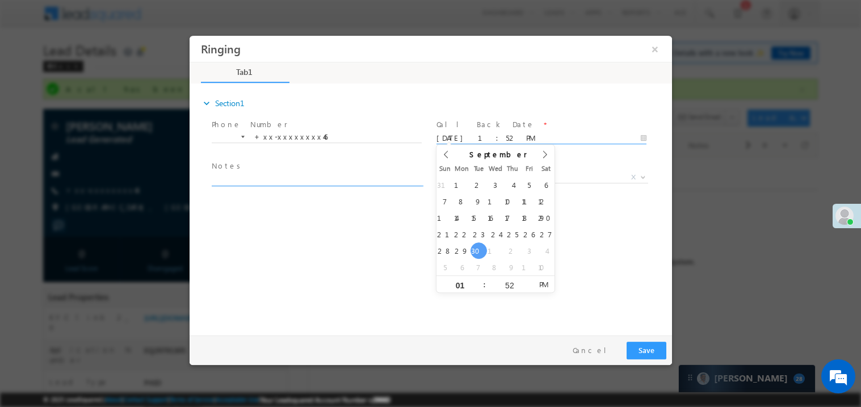
click at [261, 175] on textarea at bounding box center [316, 179] width 210 height 13
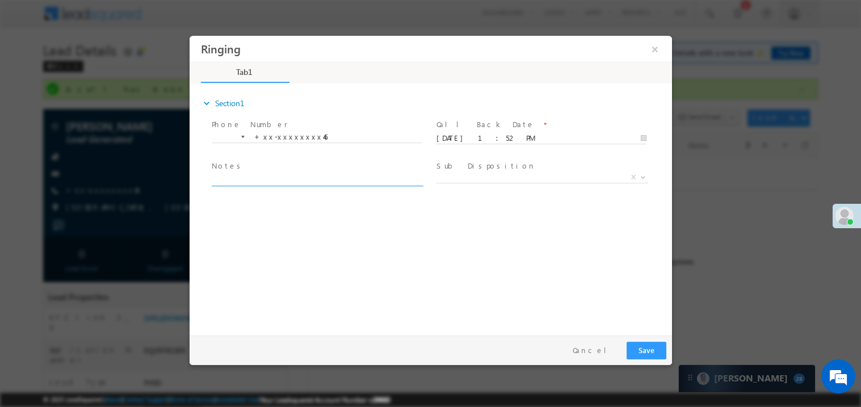
click at [261, 175] on textarea at bounding box center [316, 179] width 210 height 13
type textarea "ring"
click at [471, 175] on span "X" at bounding box center [542, 176] width 212 height 11
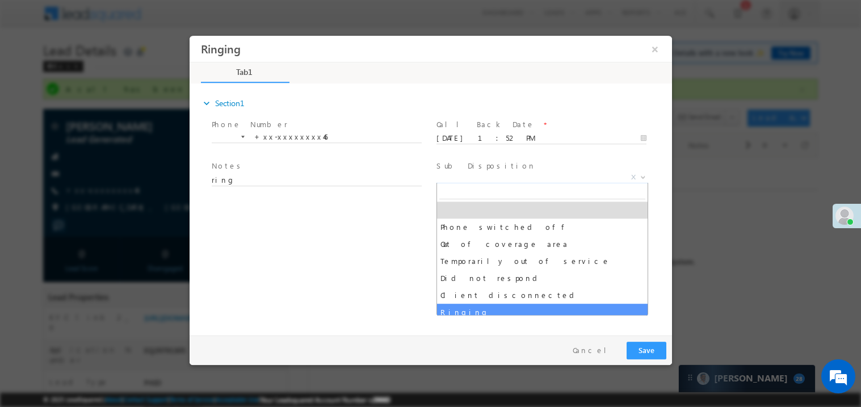
select select "Ringing"
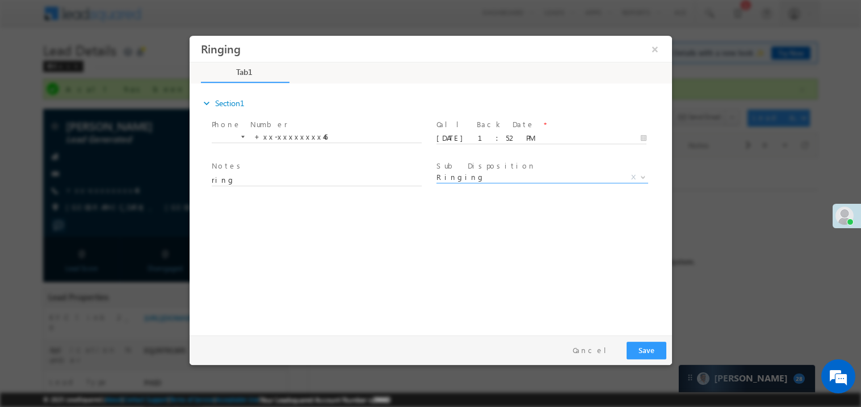
click at [363, 307] on div "expand_more Section1 Phone Number *" at bounding box center [433, 207] width 477 height 245
click at [653, 350] on button "Save" at bounding box center [646, 350] width 40 height 18
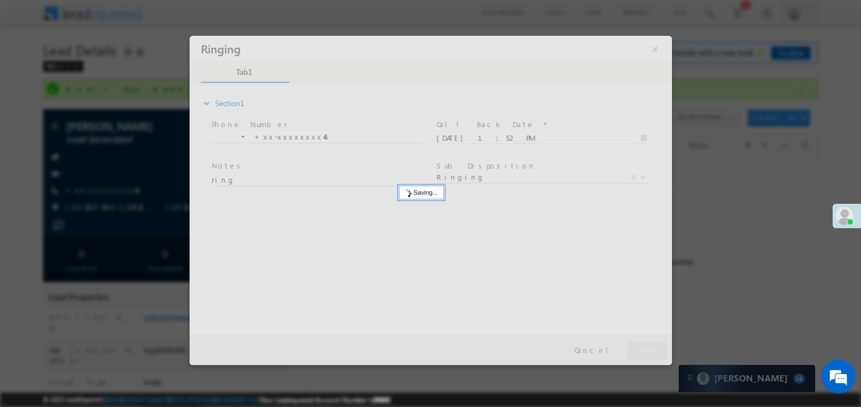
click at [653, 350] on div at bounding box center [430, 199] width 483 height 329
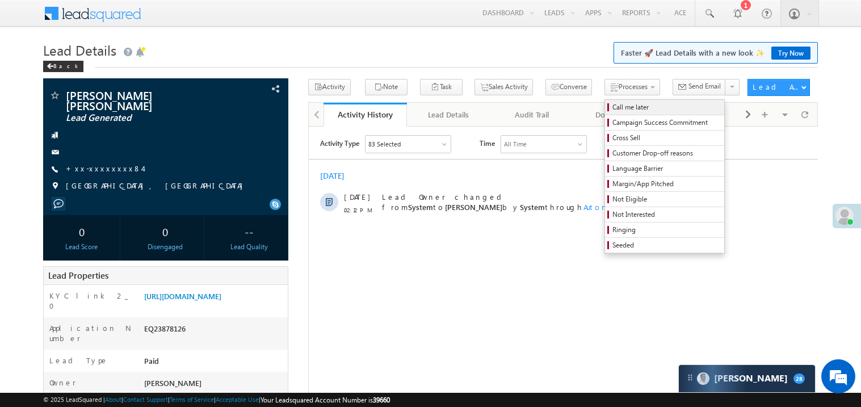
click at [613, 104] on span "Call me later" at bounding box center [667, 107] width 108 height 10
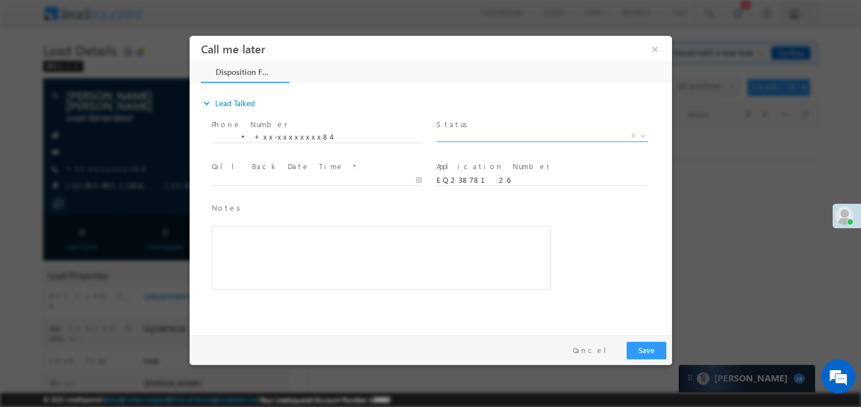
click at [474, 137] on span "X" at bounding box center [542, 135] width 212 height 11
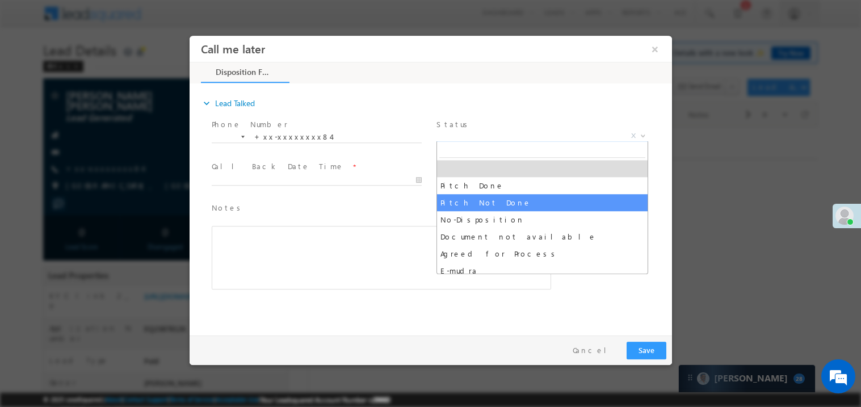
select select "Pitch Not Done"
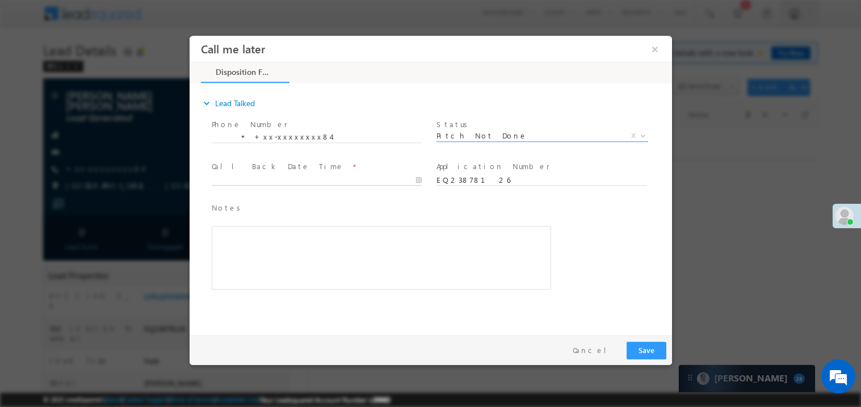
click at [263, 181] on body "Call me later ×" at bounding box center [430, 182] width 483 height 295
type input "09/30/25 2:14 PM"
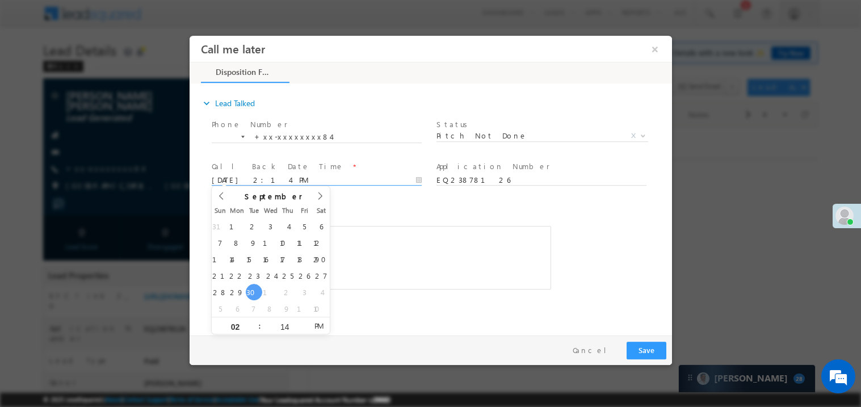
click at [415, 223] on div "Notes * Editor toolbars Basic Styles Bold Italic Underline Paragraph Insert/Rem…" at bounding box center [381, 246] width 340 height 88
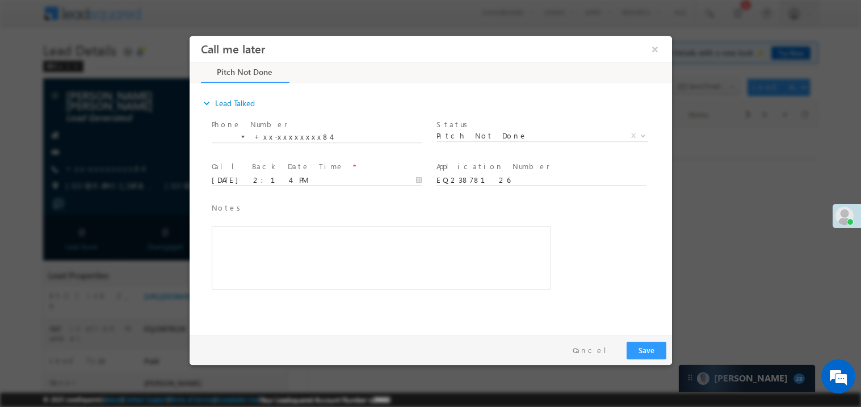
click at [363, 257] on div "Rich Text Editor, 40788eee-0fb2-11ec-a811-0adc8a9d82c2__tab1__section1__Notes__…" at bounding box center [381, 257] width 340 height 64
click at [656, 350] on button "Save" at bounding box center [646, 350] width 40 height 18
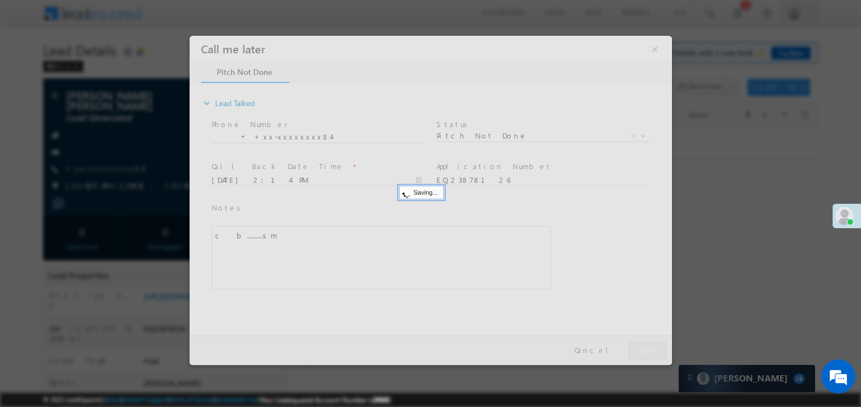
click at [656, 350] on div at bounding box center [430, 199] width 483 height 329
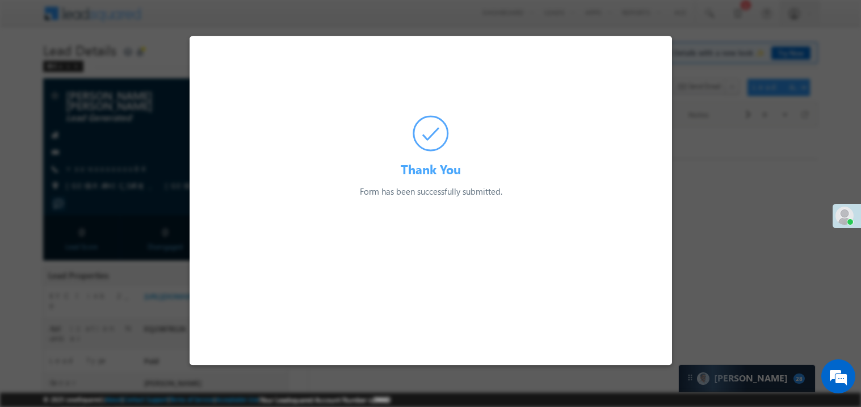
click at [162, 148] on div at bounding box center [430, 203] width 861 height 407
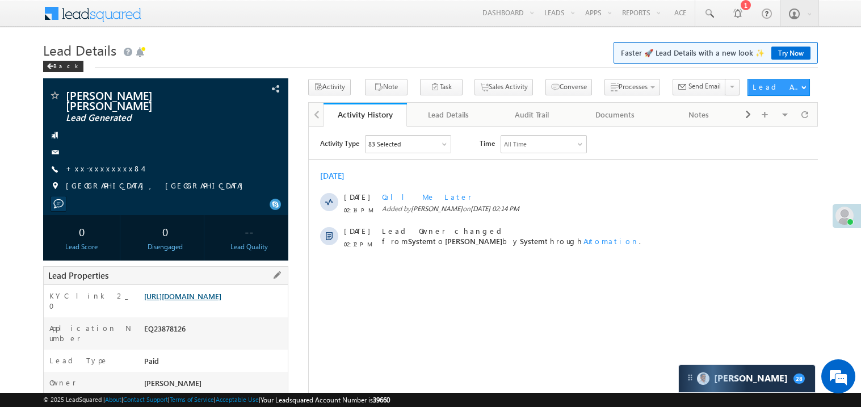
click at [214, 297] on link "[URL][DOMAIN_NAME]" at bounding box center [182, 296] width 77 height 10
click at [102, 168] on div "Rajesh Kumar Suthar Lead Generated +xx-xxxxxxxx84" at bounding box center [166, 144] width 234 height 108
click at [105, 164] on link "+xx-xxxxxxxx84" at bounding box center [104, 169] width 77 height 10
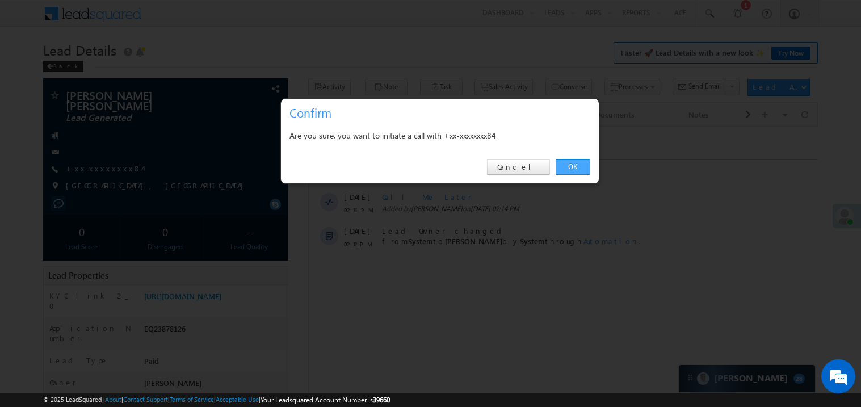
click at [570, 168] on link "OK" at bounding box center [573, 167] width 35 height 16
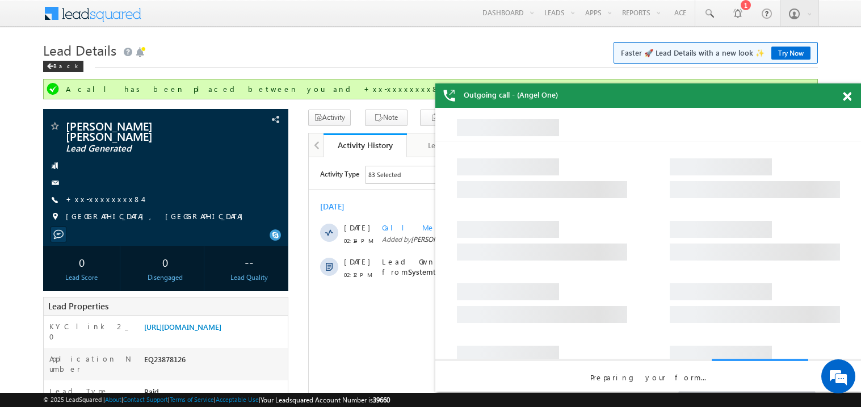
click at [851, 98] on span at bounding box center [847, 97] width 9 height 10
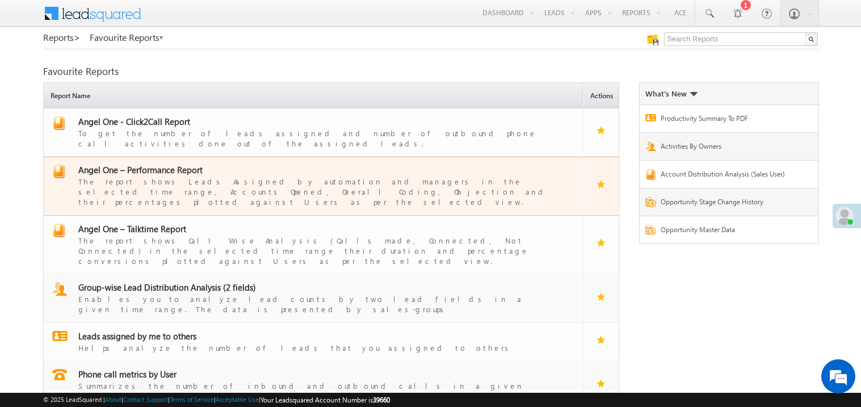
click at [156, 164] on span "Angel One – Performance Report" at bounding box center [140, 169] width 124 height 11
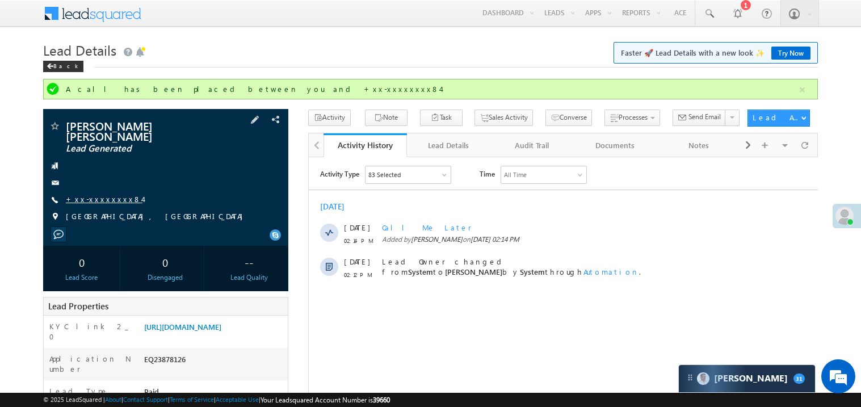
click at [103, 194] on link "+xx-xxxxxxxx84" at bounding box center [104, 199] width 77 height 10
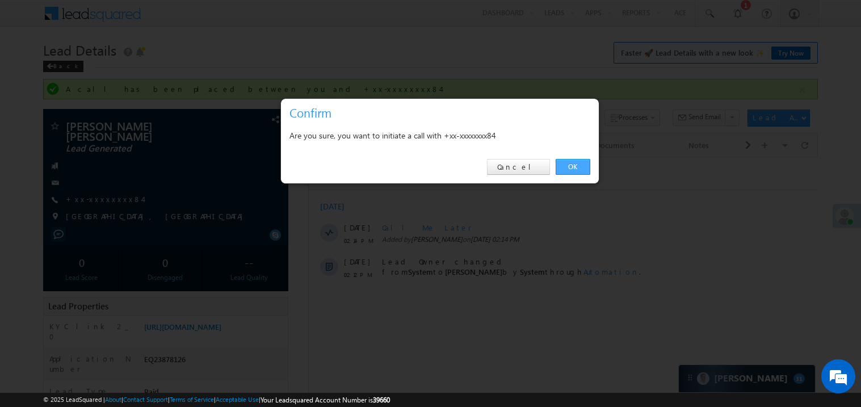
click at [577, 166] on link "OK" at bounding box center [573, 167] width 35 height 16
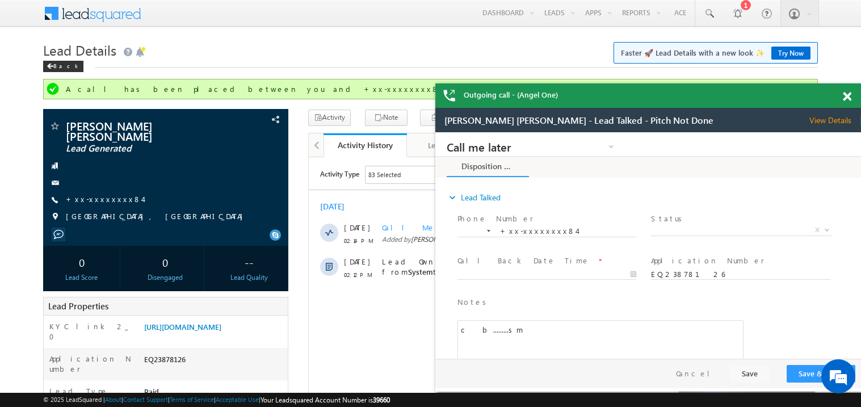
click at [849, 99] on span at bounding box center [847, 97] width 9 height 10
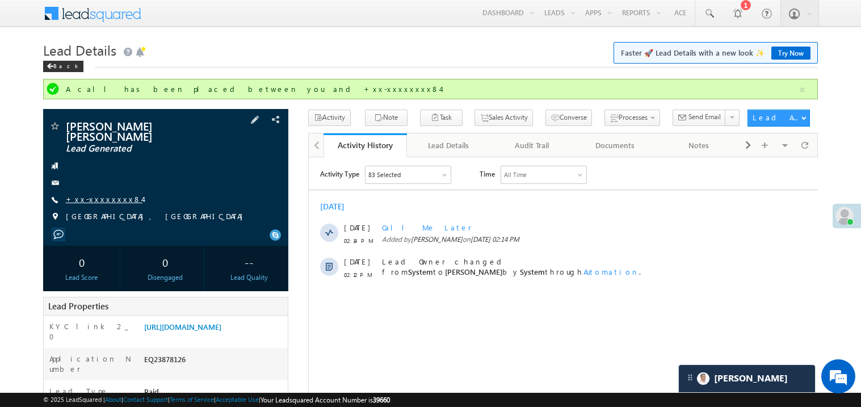
click at [102, 194] on link "+xx-xxxxxxxx84" at bounding box center [104, 199] width 77 height 10
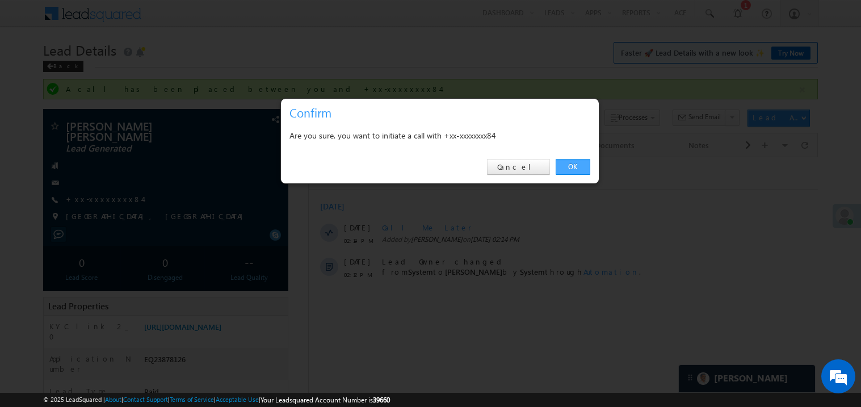
click at [568, 171] on link "OK" at bounding box center [573, 167] width 35 height 16
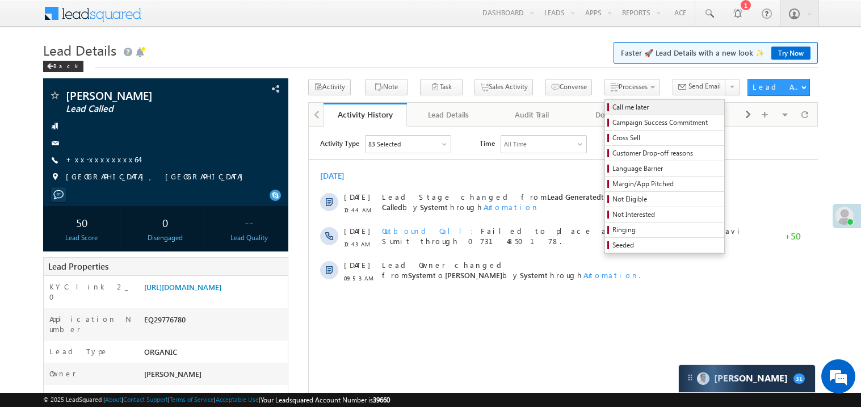
click at [613, 102] on span "Call me later" at bounding box center [667, 107] width 108 height 10
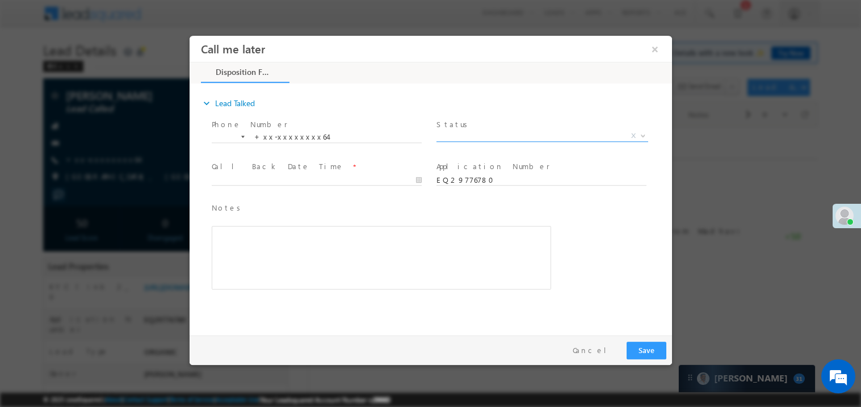
click at [468, 133] on span "X" at bounding box center [542, 135] width 212 height 11
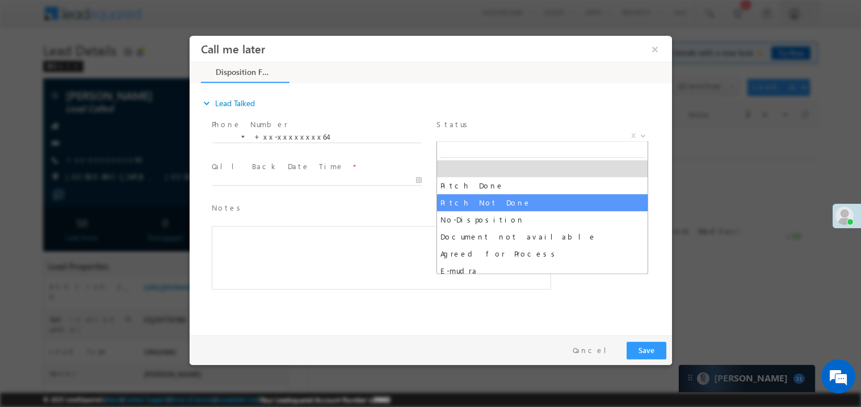
select select "Pitch Not Done"
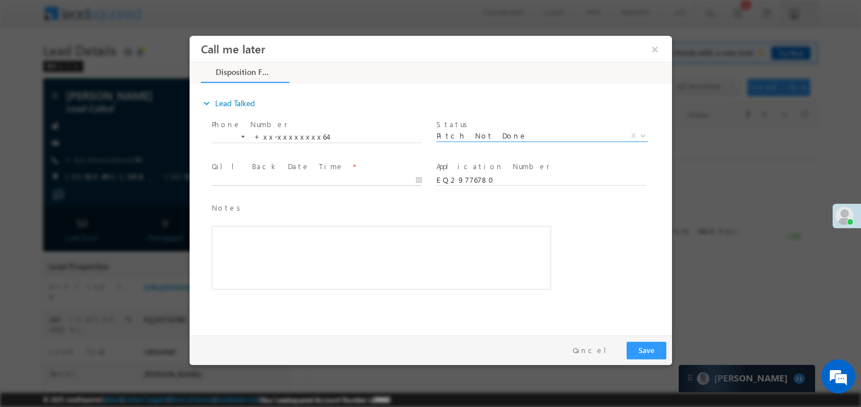
click at [270, 177] on body "Call me later ×" at bounding box center [430, 182] width 483 height 295
type input "09/30/25 2:51 PM"
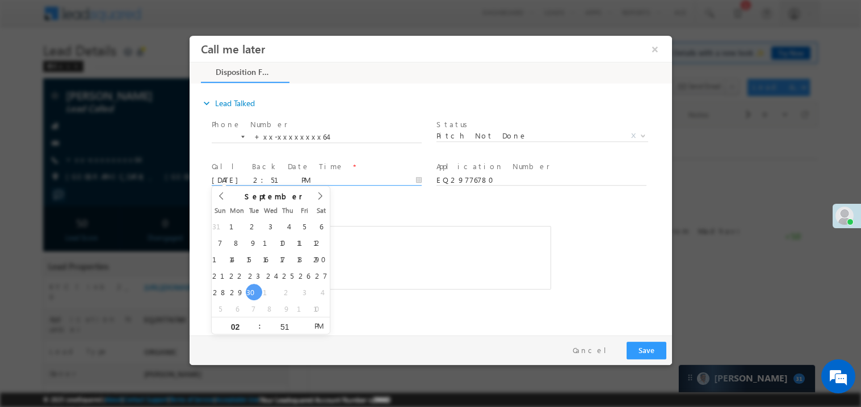
click at [394, 231] on div "Rich Text Editor, 40788eee-0fb2-11ec-a811-0adc8a9d82c2__tab1__section1__Notes__…" at bounding box center [381, 257] width 340 height 64
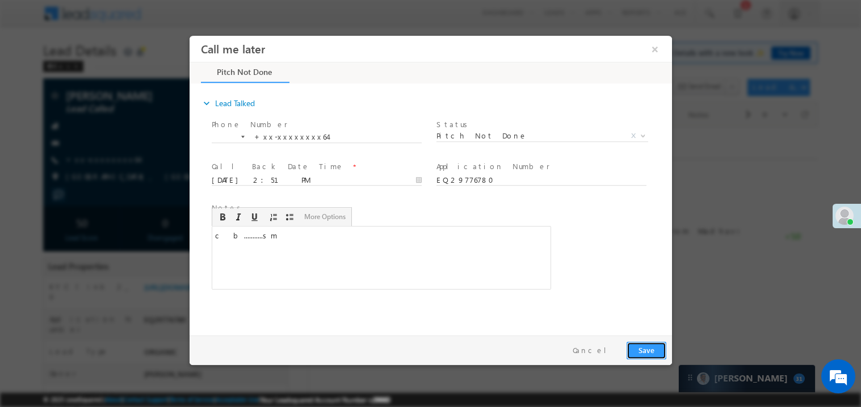
click at [647, 346] on button "Save" at bounding box center [646, 350] width 40 height 18
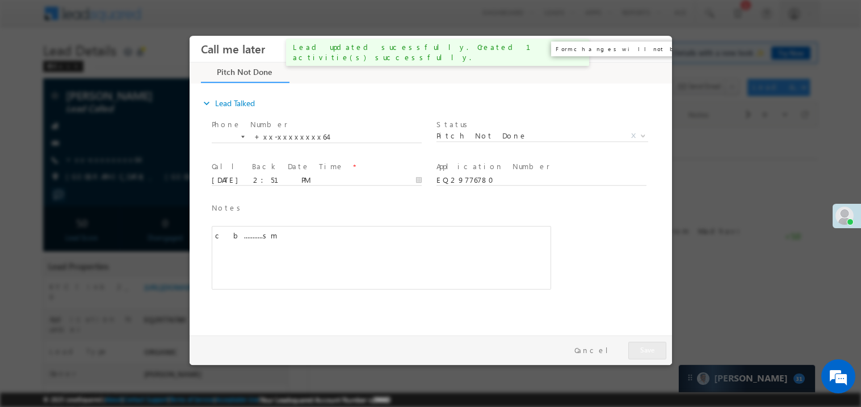
click at [653, 46] on button "×" at bounding box center [654, 48] width 19 height 21
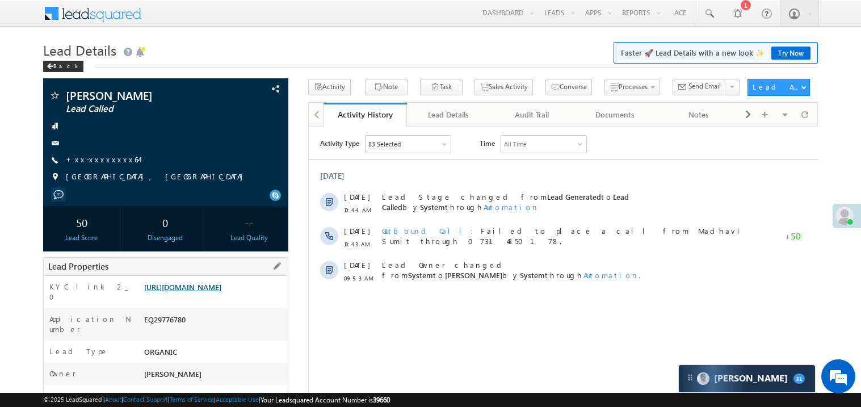
click at [209, 292] on link "[URL][DOMAIN_NAME]" at bounding box center [182, 287] width 77 height 10
click at [784, 54] on link "Try Now" at bounding box center [791, 53] width 39 height 13
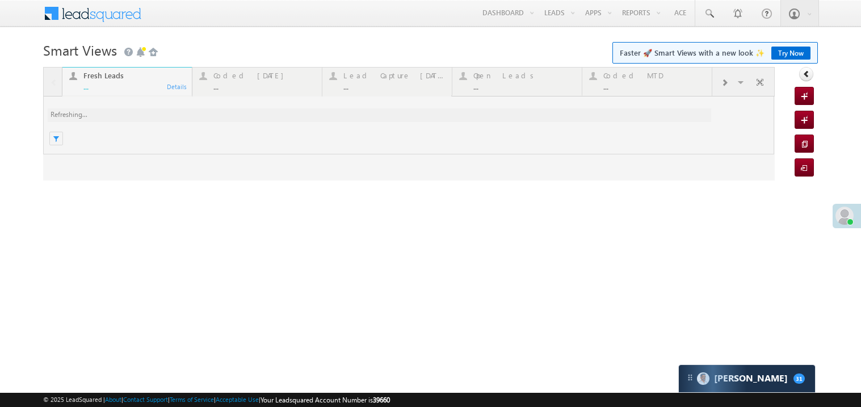
click at [788, 56] on link "Try Now" at bounding box center [791, 53] width 39 height 13
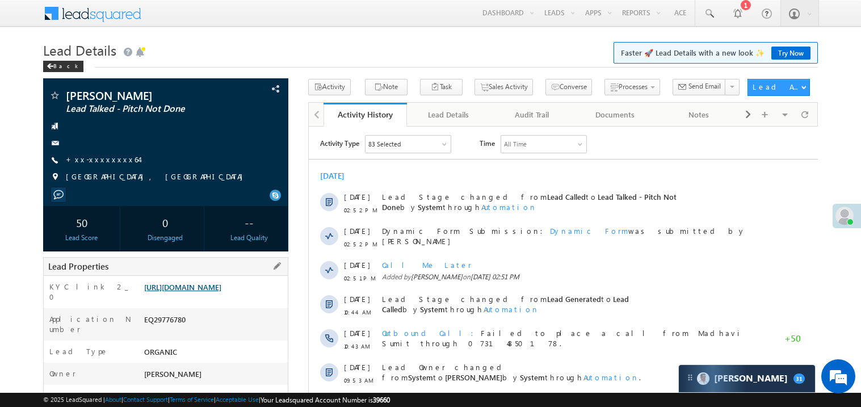
click at [221, 292] on link "[URL][DOMAIN_NAME]" at bounding box center [182, 287] width 77 height 10
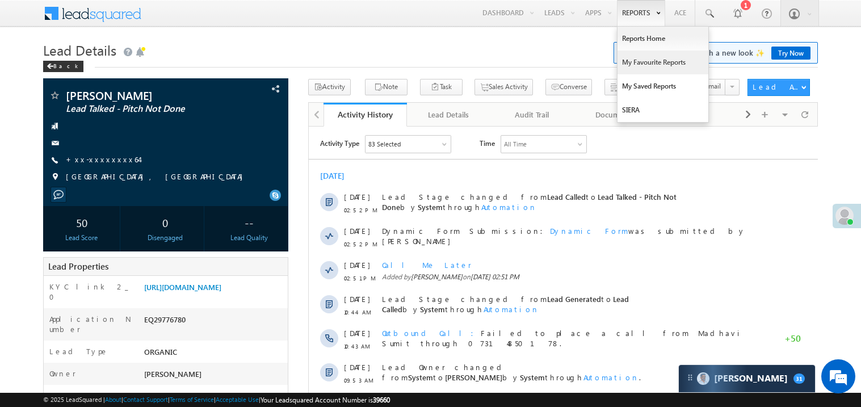
click at [640, 57] on link "My Favourite Reports" at bounding box center [663, 63] width 91 height 24
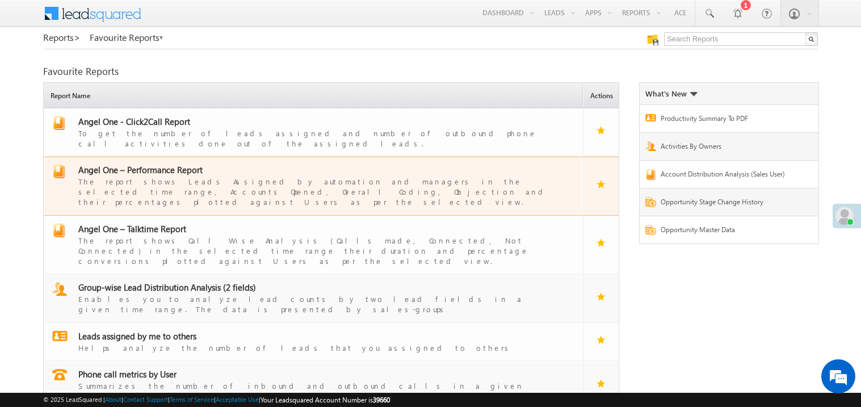
click at [156, 164] on span "Angel One – Performance Report" at bounding box center [140, 169] width 124 height 11
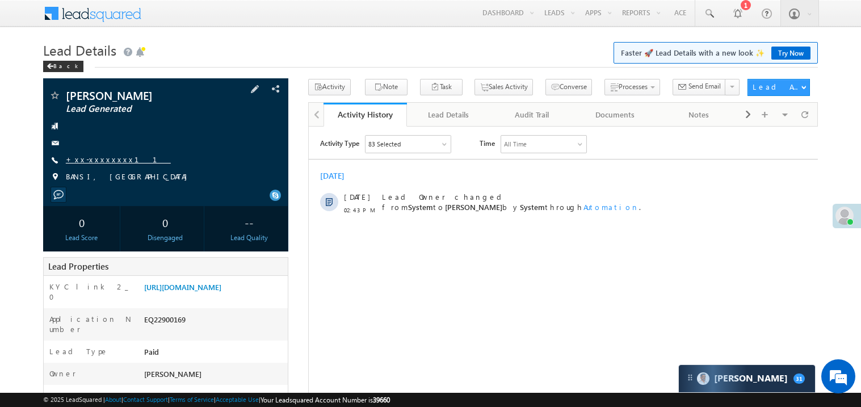
click at [105, 159] on link "+xx-xxxxxxxx11" at bounding box center [118, 159] width 105 height 10
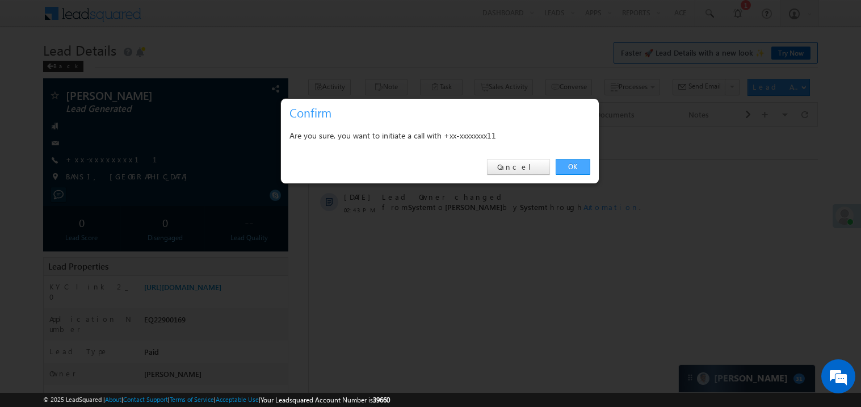
click at [573, 167] on link "OK" at bounding box center [573, 167] width 35 height 16
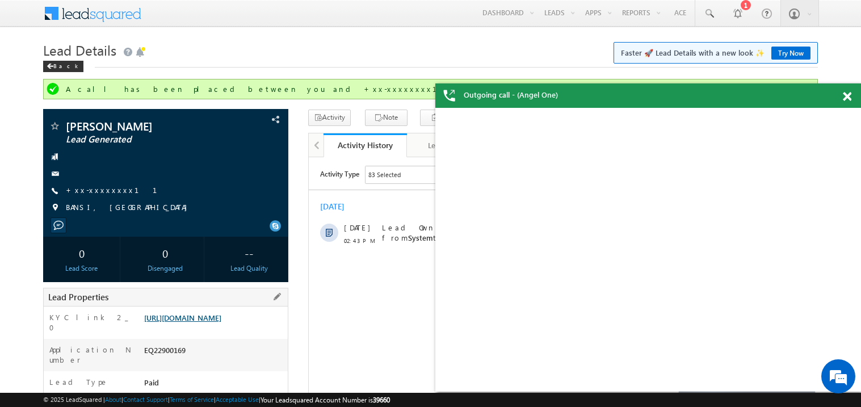
click at [219, 323] on link "https://angelbroking1-pk3em7sa.customui-test.leadsquared.com?leadId=3ebc19d9-c6…" at bounding box center [182, 318] width 77 height 10
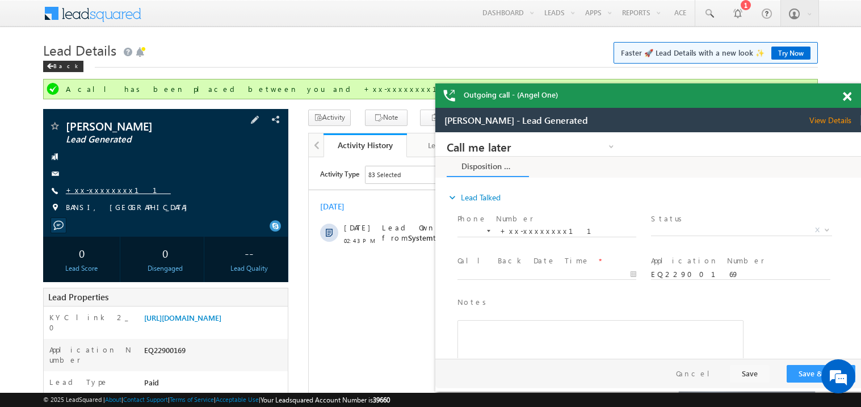
click at [102, 195] on link "+xx-xxxxxxxx11" at bounding box center [118, 190] width 105 height 10
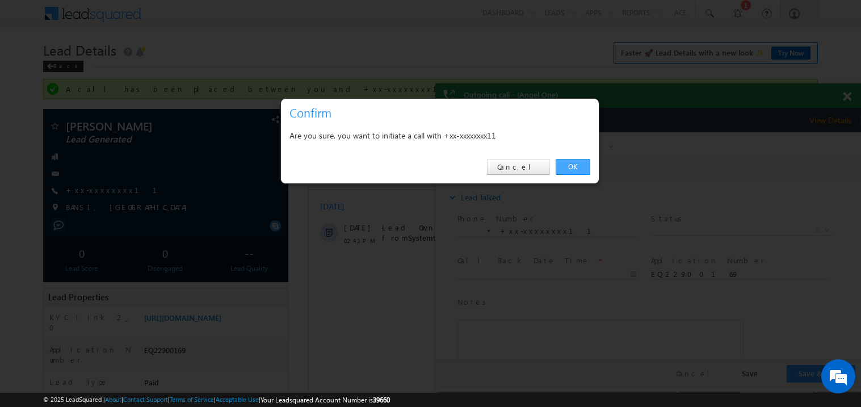
click at [572, 164] on link "OK" at bounding box center [573, 167] width 35 height 16
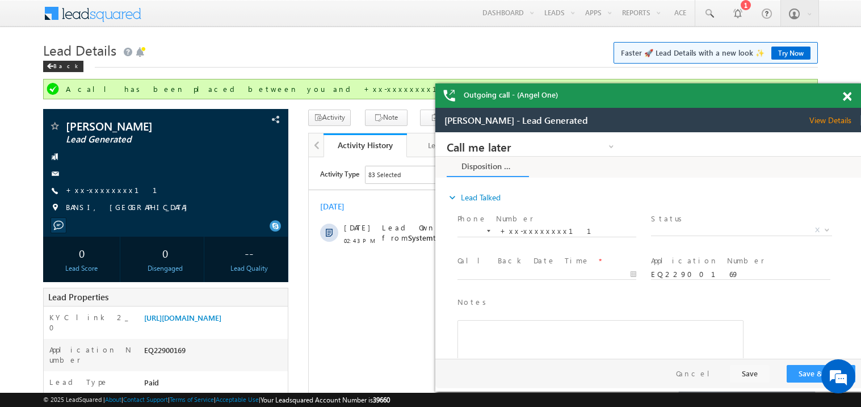
click at [851, 93] on span at bounding box center [847, 97] width 9 height 10
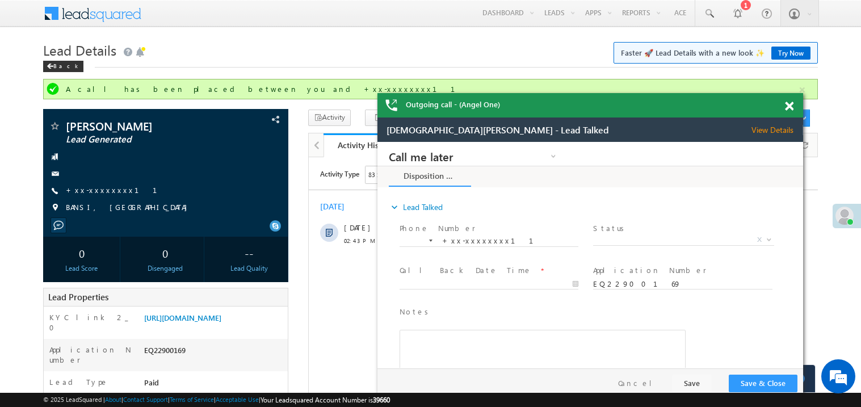
drag, startPoint x: 751, startPoint y: 122, endPoint x: 662, endPoint y: 114, distance: 89.6
click at [662, 114] on div "Outgoing call - (Angel One)" at bounding box center [591, 105] width 426 height 24
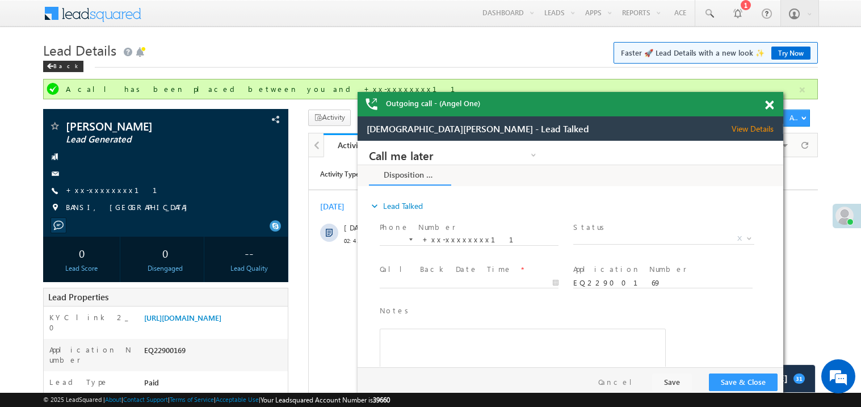
click at [771, 106] on span at bounding box center [769, 106] width 9 height 10
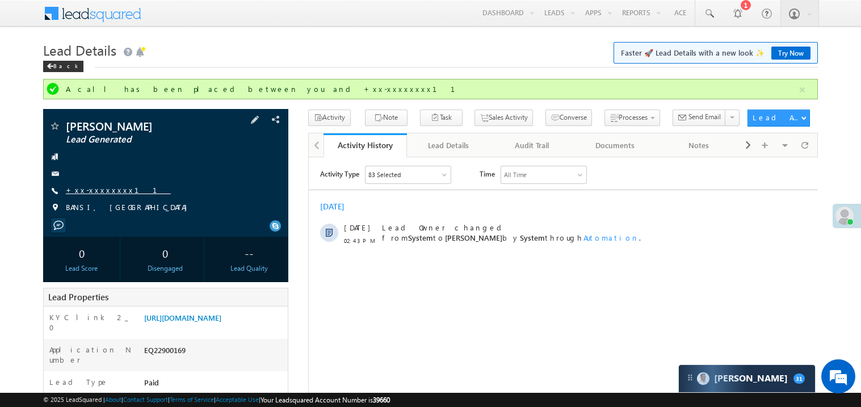
click at [107, 190] on link "+xx-xxxxxxxx11" at bounding box center [118, 190] width 105 height 10
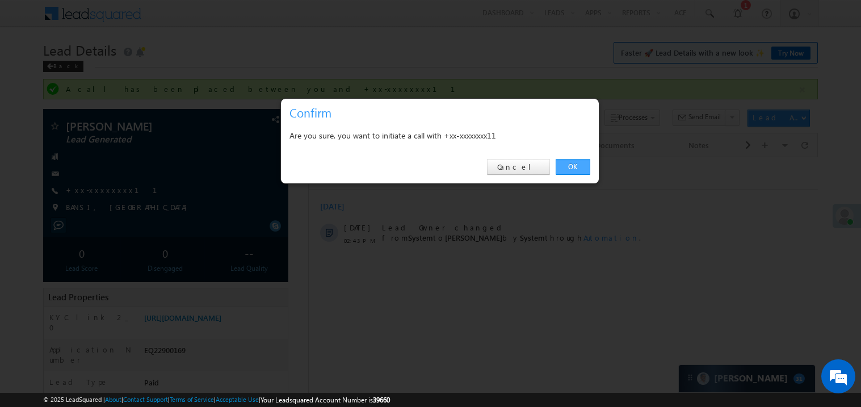
click at [571, 166] on link "OK" at bounding box center [573, 167] width 35 height 16
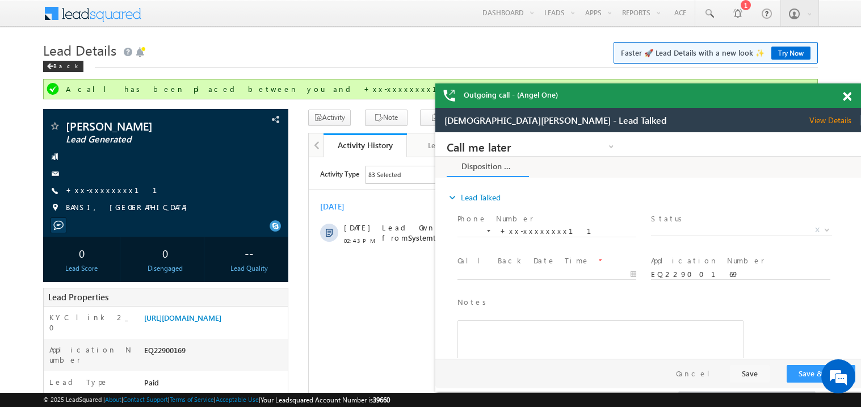
click at [846, 93] on span at bounding box center [847, 97] width 9 height 10
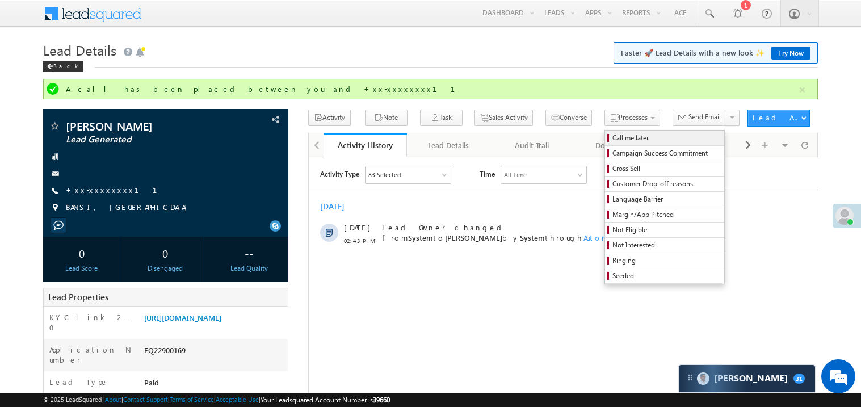
click at [613, 136] on span "Call me later" at bounding box center [667, 138] width 108 height 10
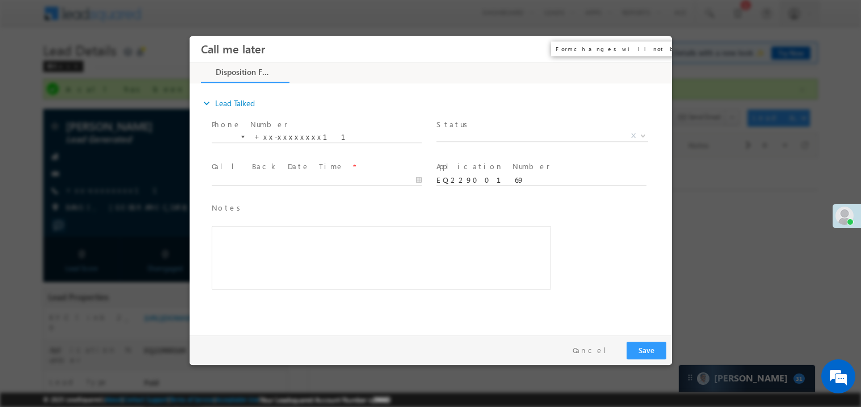
click at [655, 43] on button "×" at bounding box center [654, 48] width 19 height 21
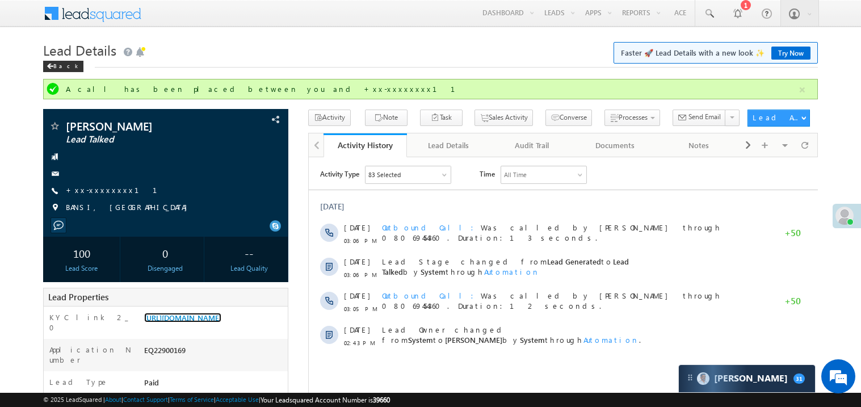
click at [221, 323] on link "https://angelbroking1-pk3em7sa.customui-test.leadsquared.com?leadId=3ebc19d9-c6…" at bounding box center [182, 318] width 77 height 10
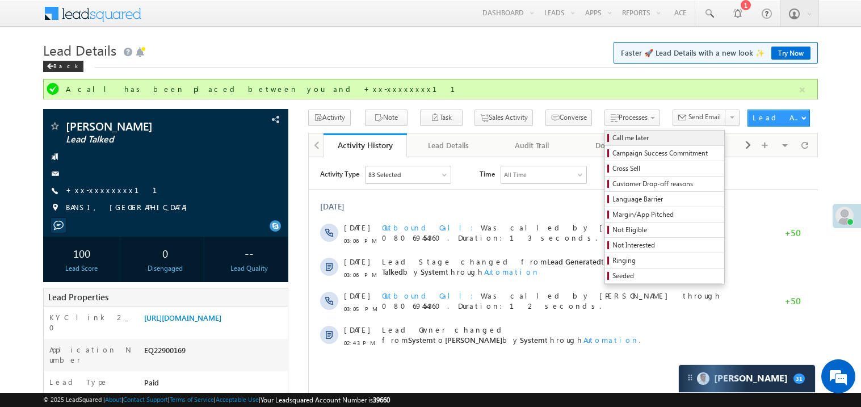
click at [613, 136] on span "Call me later" at bounding box center [667, 138] width 108 height 10
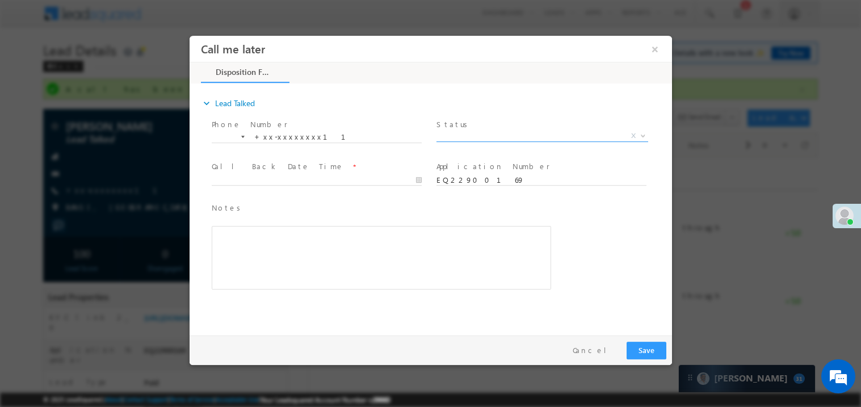
click at [476, 133] on span "X" at bounding box center [542, 135] width 212 height 11
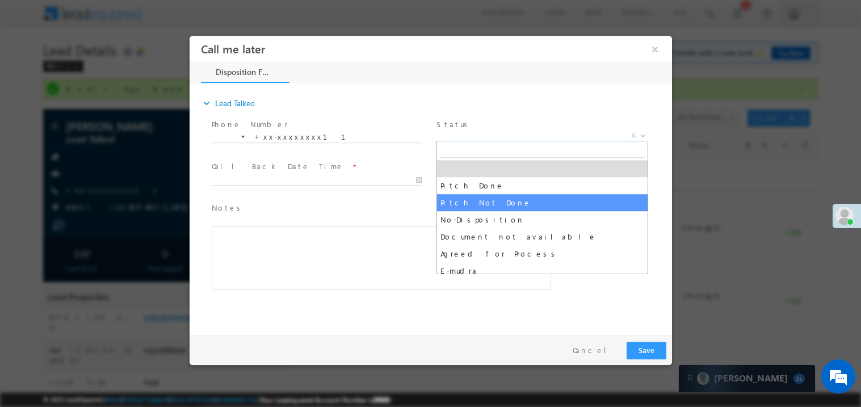
select select "Pitch Not Done"
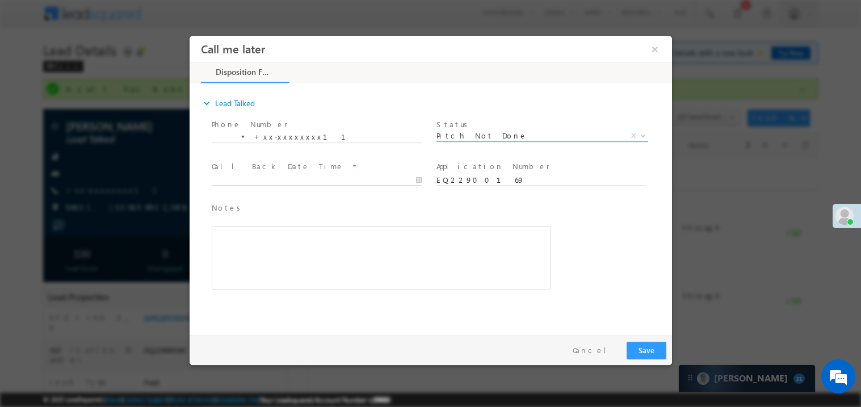
click at [266, 181] on body "Call me later ×" at bounding box center [430, 182] width 483 height 295
type input "09/30/25 3:08 PM"
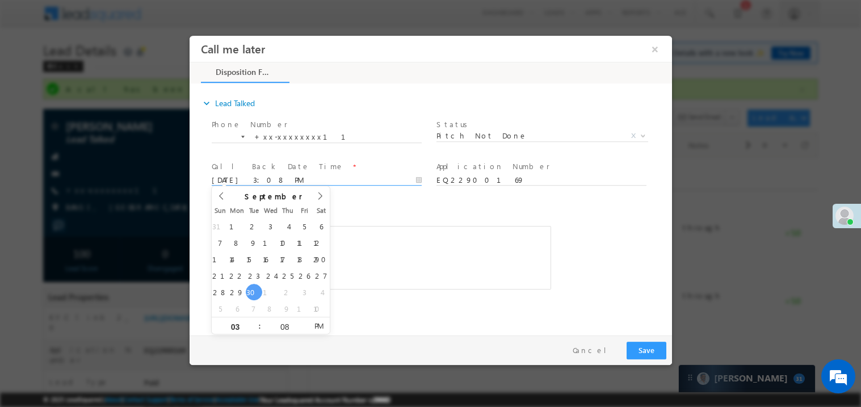
click at [354, 237] on div "Rich Text Editor, 40788eee-0fb2-11ec-a811-0adc8a9d82c2__tab1__section1__Notes__…" at bounding box center [381, 257] width 340 height 64
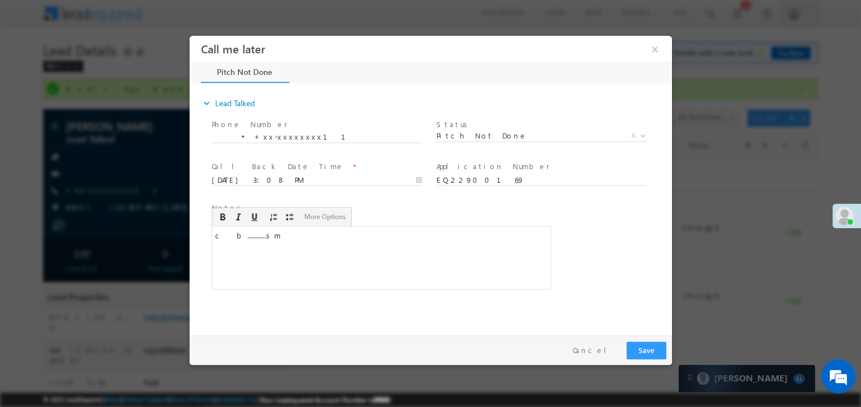
click at [642, 339] on div "Pay & Save Save Cancel" at bounding box center [433, 350] width 488 height 30
click at [639, 348] on button "Save" at bounding box center [646, 350] width 40 height 18
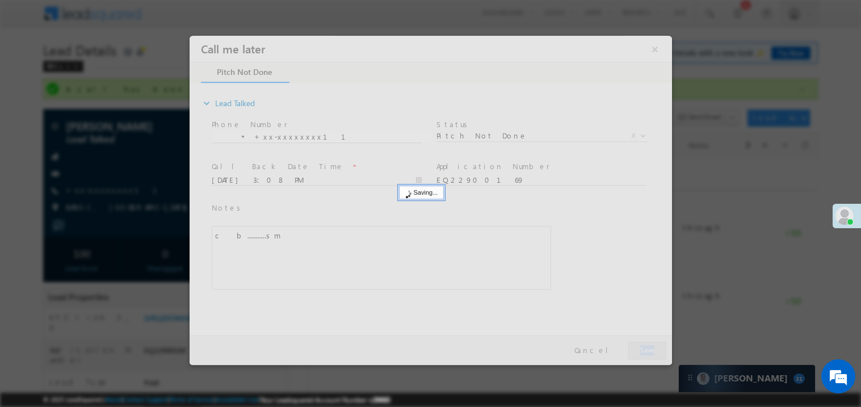
click at [639, 348] on div at bounding box center [430, 199] width 483 height 329
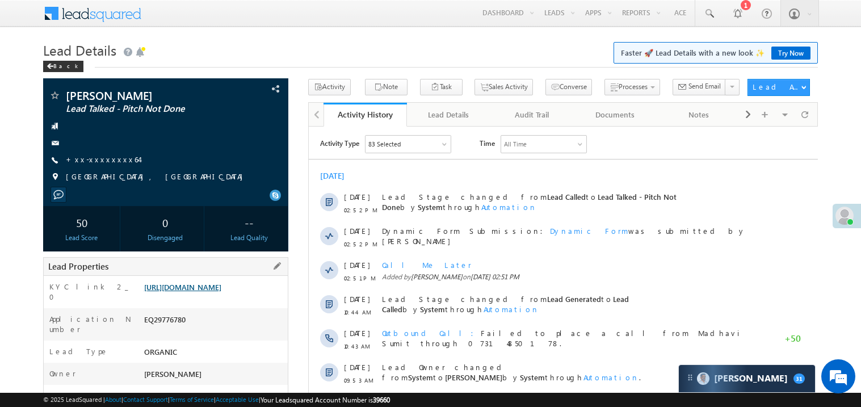
click at [221, 292] on link "[URL][DOMAIN_NAME]" at bounding box center [182, 287] width 77 height 10
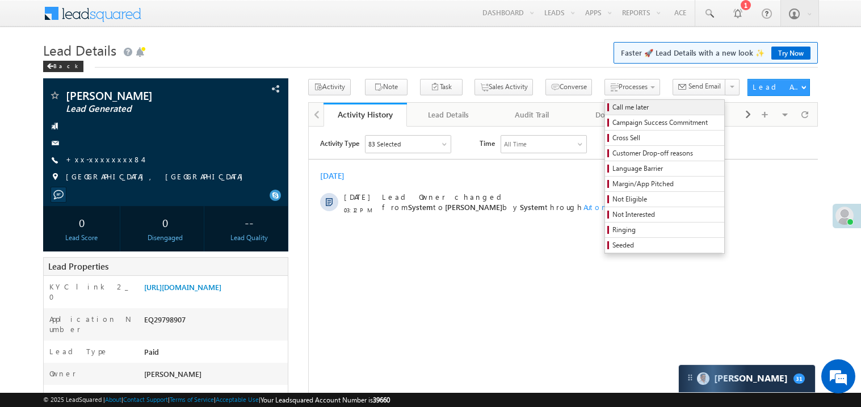
click at [613, 106] on span "Call me later" at bounding box center [667, 107] width 108 height 10
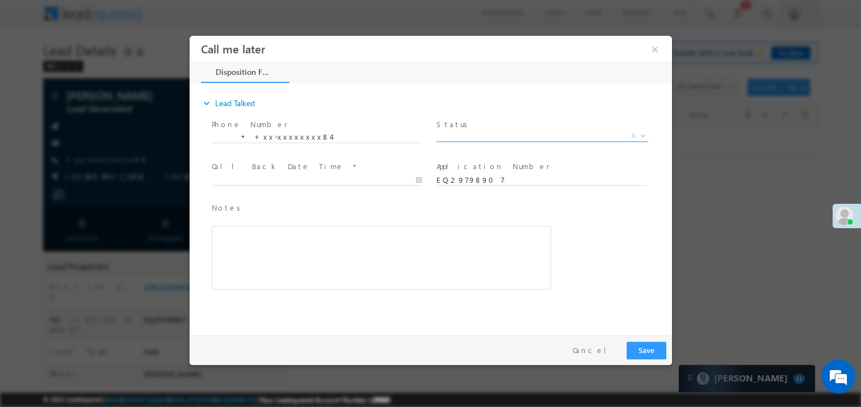
click at [484, 136] on span "X" at bounding box center [542, 135] width 212 height 11
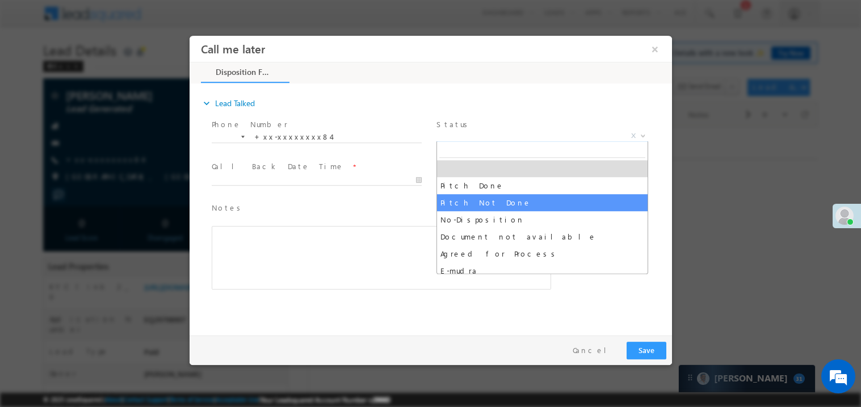
select select "Pitch Not Done"
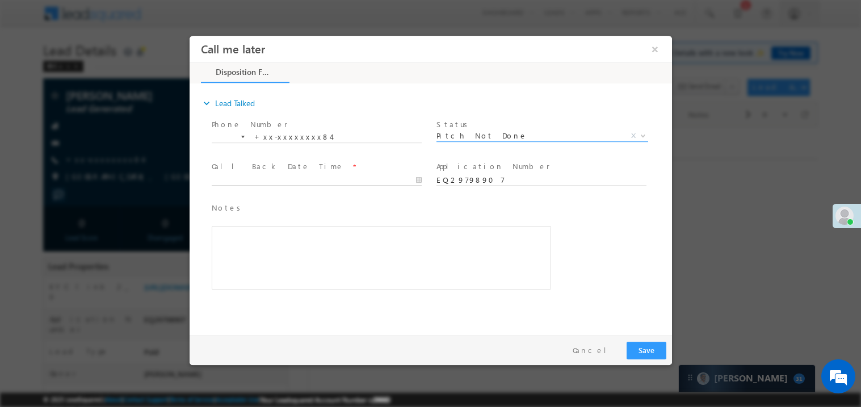
click at [271, 179] on body "Call me later ×" at bounding box center [430, 182] width 483 height 295
type input "09/30/25 3:12 PM"
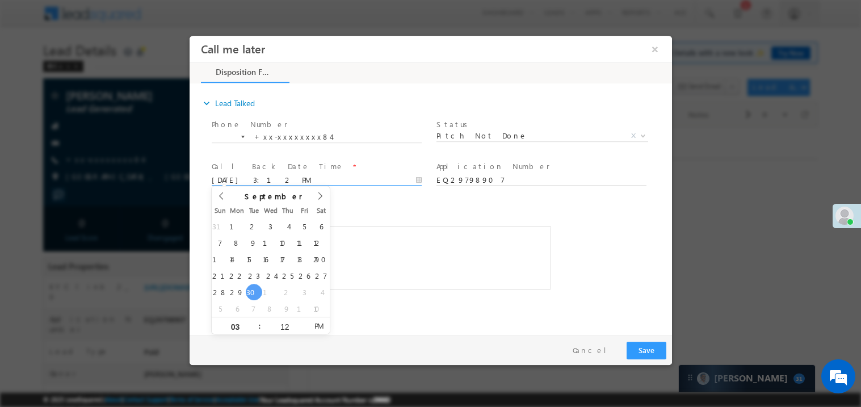
click at [386, 212] on span "Notes *" at bounding box center [372, 208] width 323 height 12
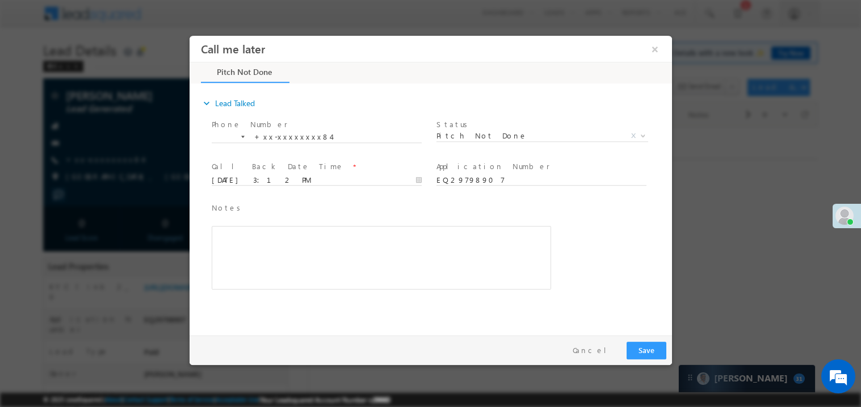
click at [363, 249] on div "Rich Text Editor, 40788eee-0fb2-11ec-a811-0adc8a9d82c2__tab1__section1__Notes__…" at bounding box center [381, 257] width 340 height 64
click at [648, 354] on button "Save" at bounding box center [646, 350] width 40 height 18
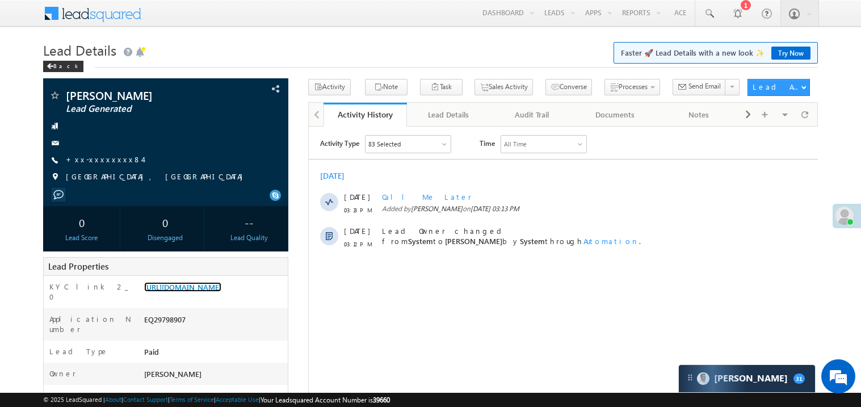
click at [207, 292] on link "https://angelbroking1-pk3em7sa.customui-test.leadsquared.com?leadId=1a12553f-1e…" at bounding box center [182, 287] width 77 height 10
click at [200, 292] on link "https://angelbroking1-pk3em7sa.customui-test.leadsquared.com?leadId=1a12553f-1e…" at bounding box center [182, 287] width 77 height 10
click at [786, 55] on link "Try Now" at bounding box center [791, 53] width 39 height 13
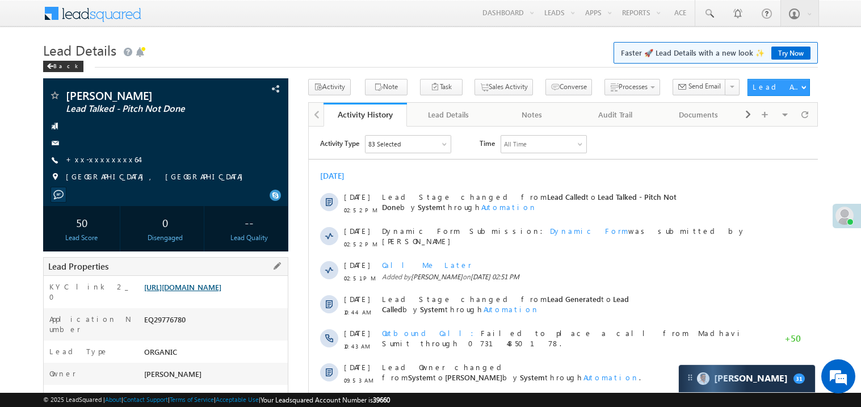
click at [213, 292] on link "[URL][DOMAIN_NAME]" at bounding box center [182, 287] width 77 height 10
click at [107, 162] on link "+xx-xxxxxxxx64" at bounding box center [102, 159] width 73 height 10
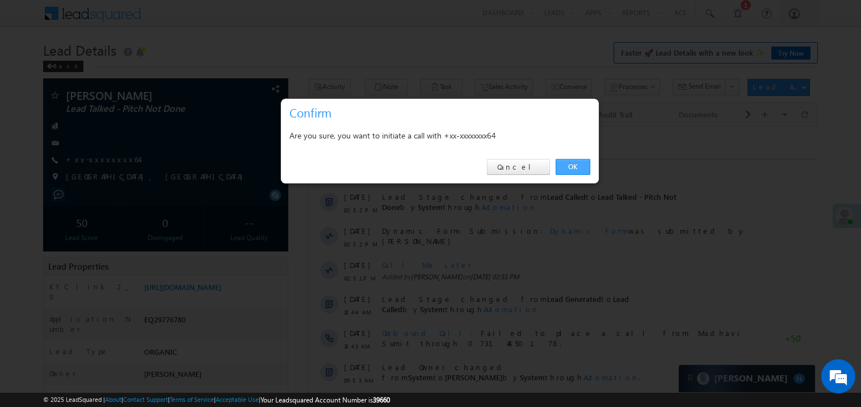
click at [578, 170] on link "OK" at bounding box center [573, 167] width 35 height 16
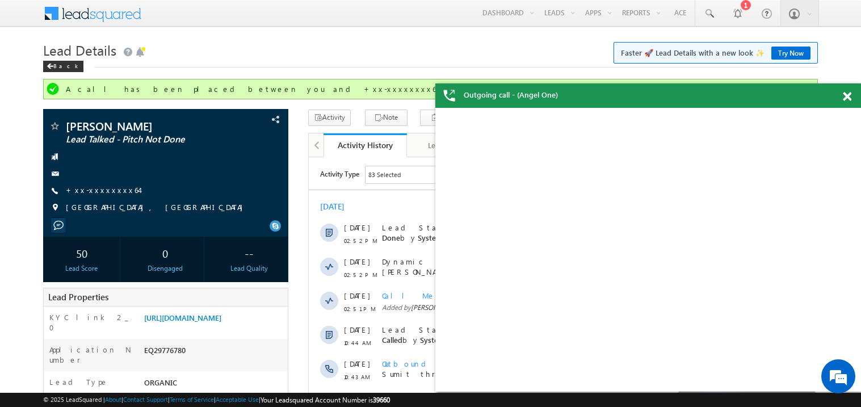
click at [847, 92] on span at bounding box center [847, 97] width 9 height 10
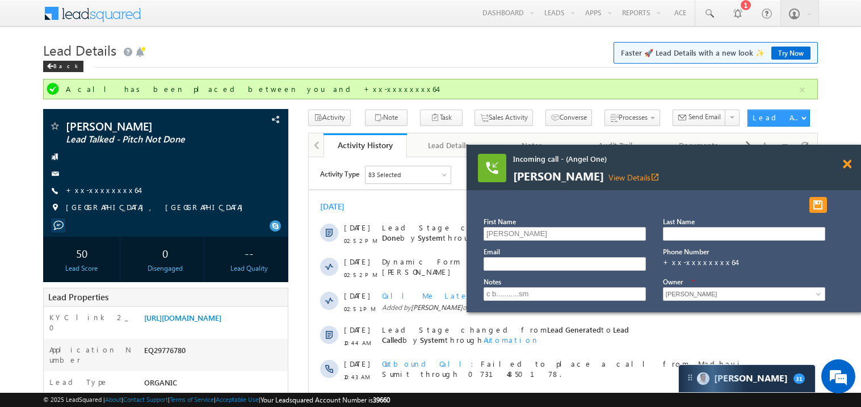
click at [847, 162] on span at bounding box center [847, 165] width 9 height 10
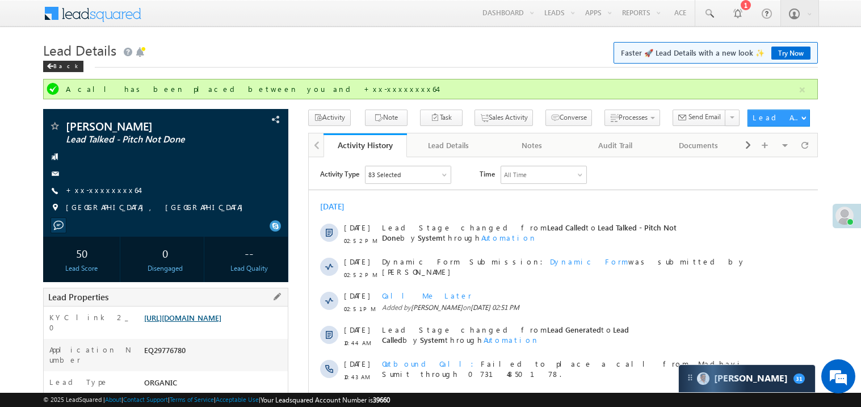
click at [215, 323] on link "https://angelbroking1-pk3em7sa.customui-test.leadsquared.com?leadId=a1d49a77-a6…" at bounding box center [182, 318] width 77 height 10
click at [196, 323] on link "https://angelbroking1-pk3em7sa.customui-test.leadsquared.com?leadId=a1d49a77-a6…" at bounding box center [182, 318] width 77 height 10
click at [104, 187] on link "+xx-xxxxxxxx64" at bounding box center [102, 190] width 73 height 10
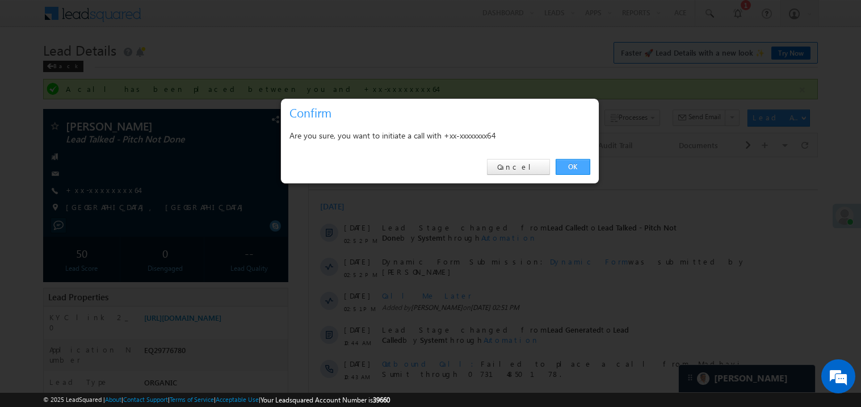
click at [566, 167] on link "OK" at bounding box center [573, 167] width 35 height 16
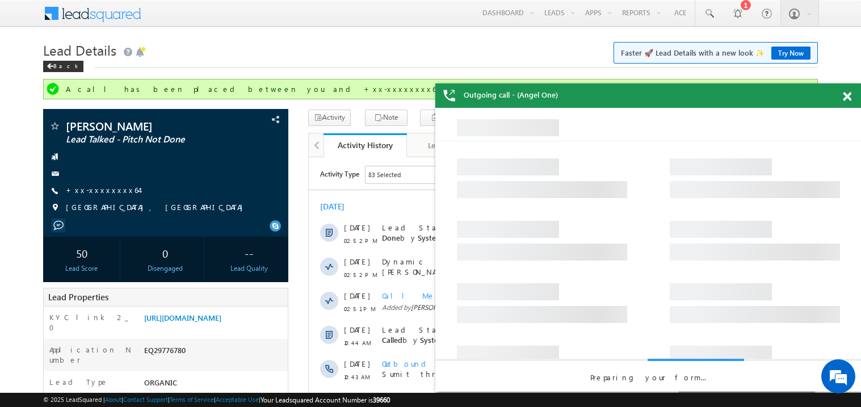
click at [851, 95] on span at bounding box center [847, 97] width 9 height 10
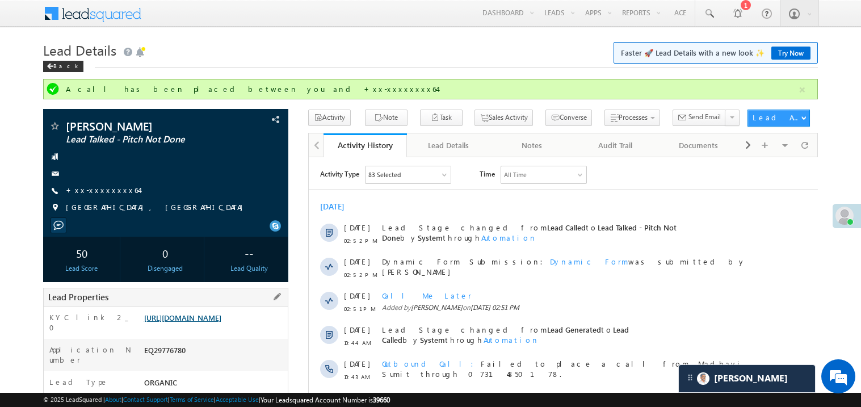
click at [204, 321] on link "https://angelbroking1-pk3em7sa.customui-test.leadsquared.com?leadId=a1d49a77-a6…" at bounding box center [182, 318] width 77 height 10
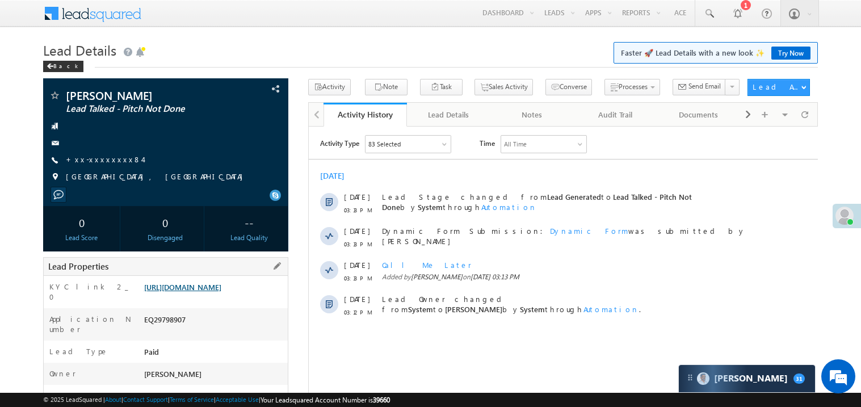
click at [221, 292] on link "https://angelbroking1-pk3em7sa.customui-test.leadsquared.com?leadId=1a12553f-1e…" at bounding box center [182, 287] width 77 height 10
click at [215, 292] on link "https://angelbroking1-pk3em7sa.customui-test.leadsquared.com?leadId=1a12553f-1e…" at bounding box center [182, 287] width 77 height 10
click at [221, 292] on link "https://angelbroking1-pk3em7sa.customui-test.leadsquared.com?leadId=1a12553f-1e…" at bounding box center [182, 287] width 77 height 10
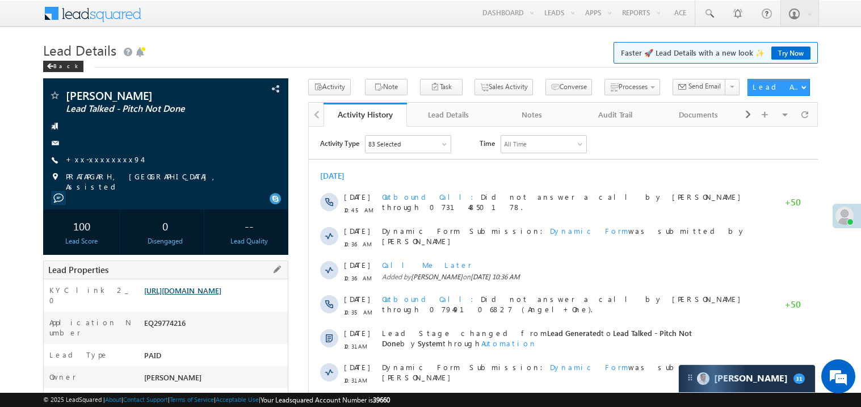
click at [221, 290] on link "https://angelbroking1-pk3em7sa.customui-test.leadsquared.com?leadId=68b6d4cb-5e…" at bounding box center [182, 291] width 77 height 10
click at [103, 160] on link "+xx-xxxxxxxx94" at bounding box center [104, 159] width 76 height 10
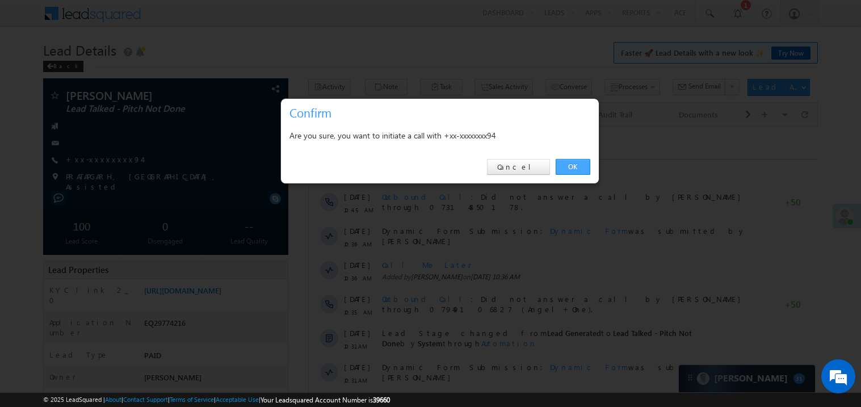
click at [577, 164] on link "OK" at bounding box center [573, 167] width 35 height 16
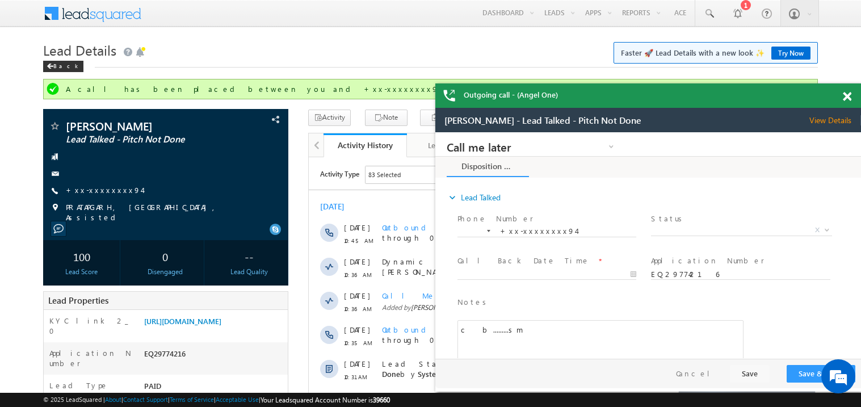
click at [847, 99] on span at bounding box center [847, 97] width 9 height 10
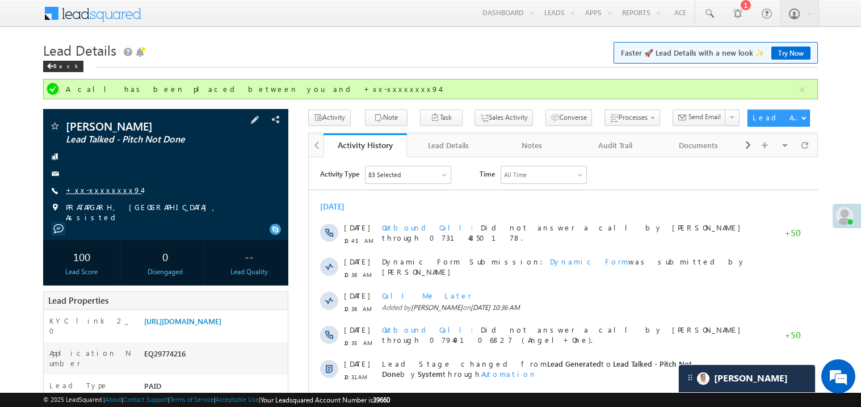
click at [103, 190] on link "+xx-xxxxxxxx94" at bounding box center [104, 190] width 76 height 10
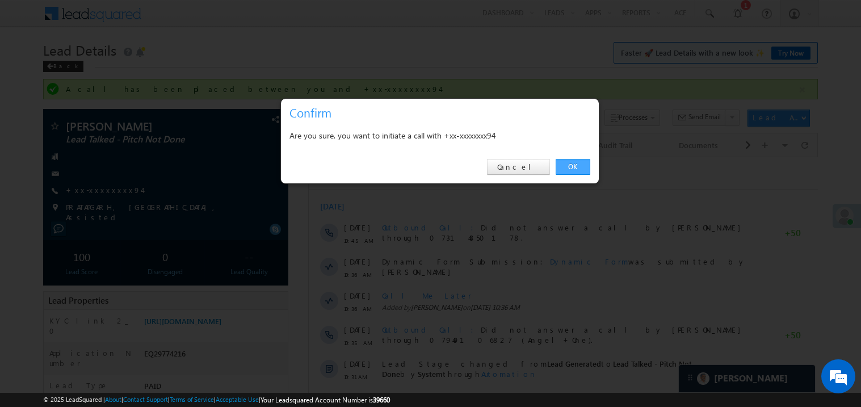
click at [572, 165] on link "OK" at bounding box center [573, 167] width 35 height 16
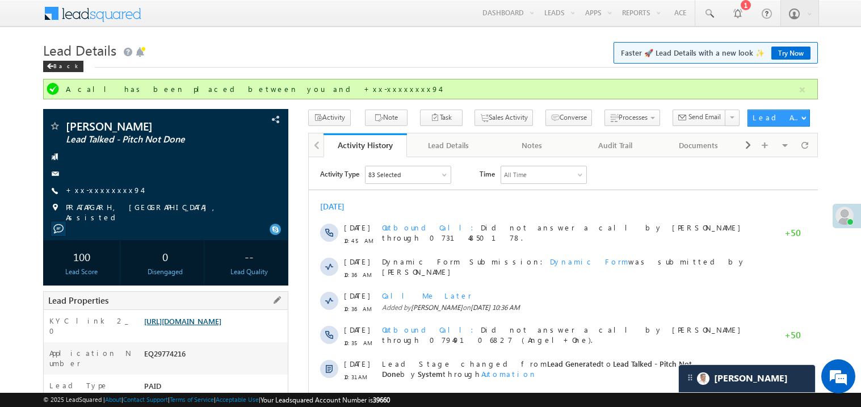
click at [215, 326] on link "https://angelbroking1-pk3em7sa.customui-test.leadsquared.com?leadId=68b6d4cb-5e…" at bounding box center [182, 321] width 77 height 10
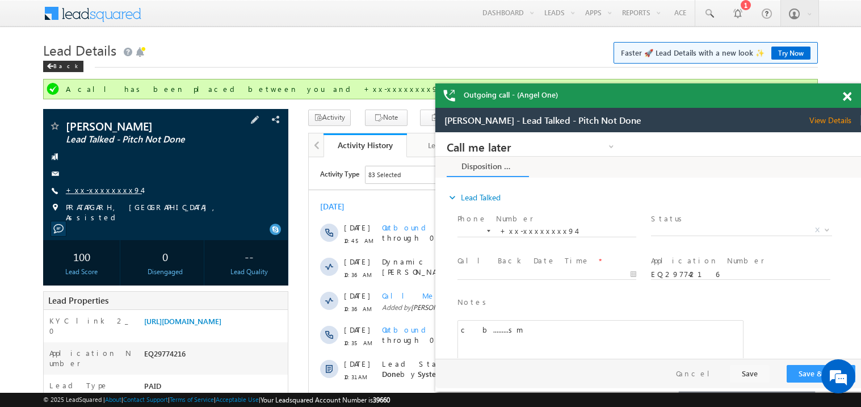
click at [103, 187] on link "+xx-xxxxxxxx94" at bounding box center [104, 190] width 76 height 10
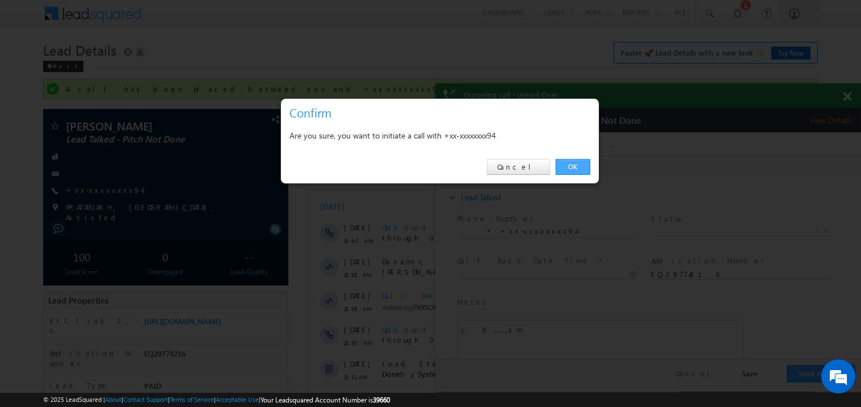
click at [570, 160] on link "OK" at bounding box center [573, 167] width 35 height 16
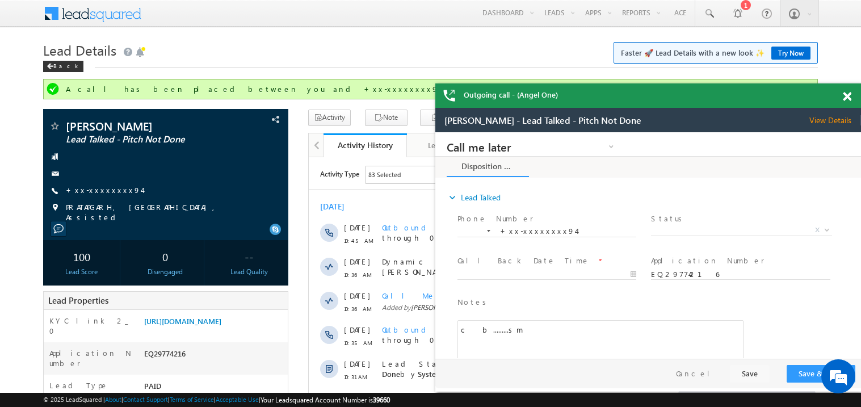
click at [852, 95] on div at bounding box center [853, 94] width 15 height 22
click at [850, 95] on span at bounding box center [847, 97] width 9 height 10
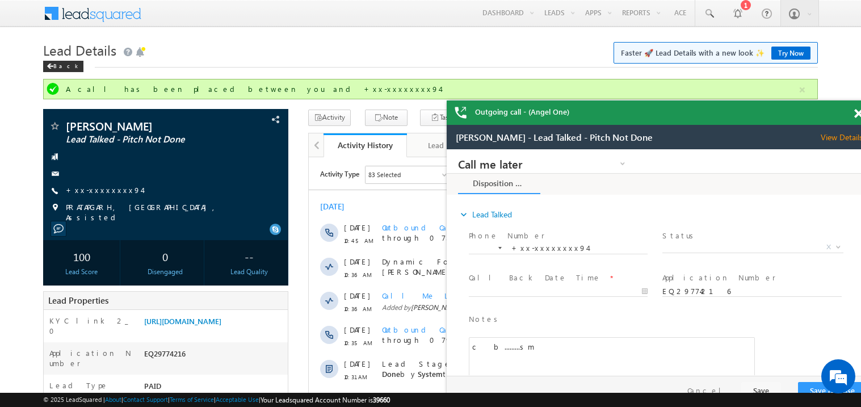
click at [609, 107] on div "Outgoing call - (Angel One)" at bounding box center [660, 113] width 426 height 24
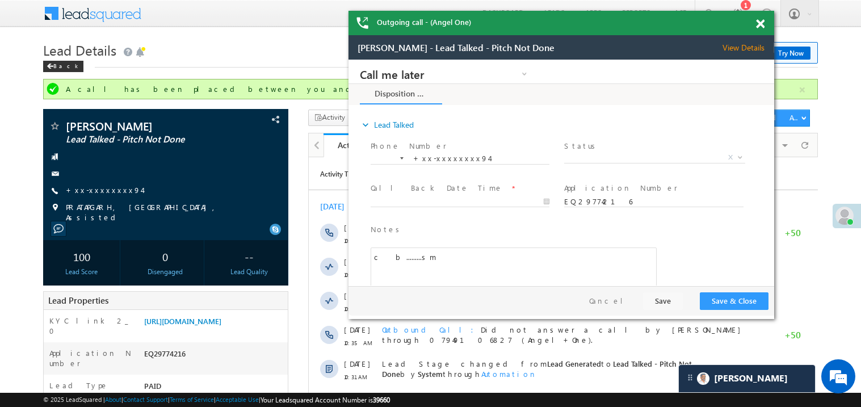
drag, startPoint x: 710, startPoint y: 123, endPoint x: 606, endPoint y: 31, distance: 138.8
click at [606, 31] on div "Outgoing call - (Angel One)" at bounding box center [562, 23] width 426 height 24
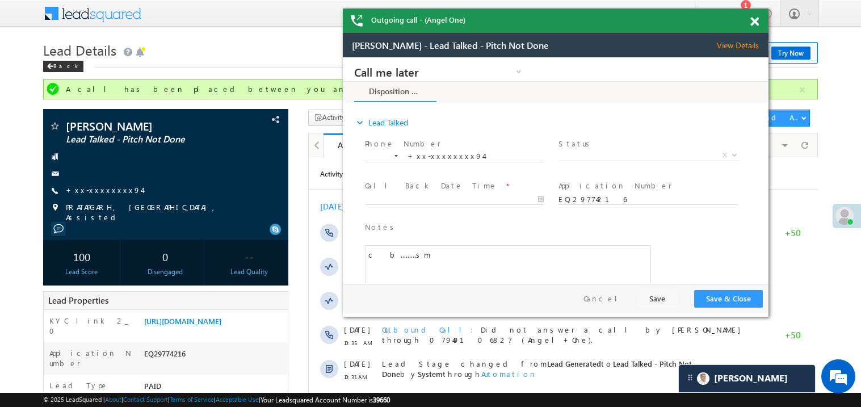
click at [754, 21] on span at bounding box center [755, 22] width 9 height 10
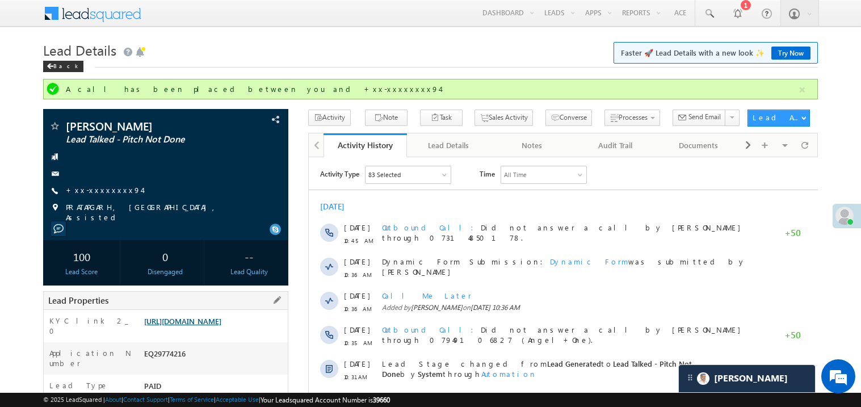
click at [221, 326] on link "https://angelbroking1-pk3em7sa.customui-test.leadsquared.com?leadId=68b6d4cb-5e…" at bounding box center [182, 321] width 77 height 10
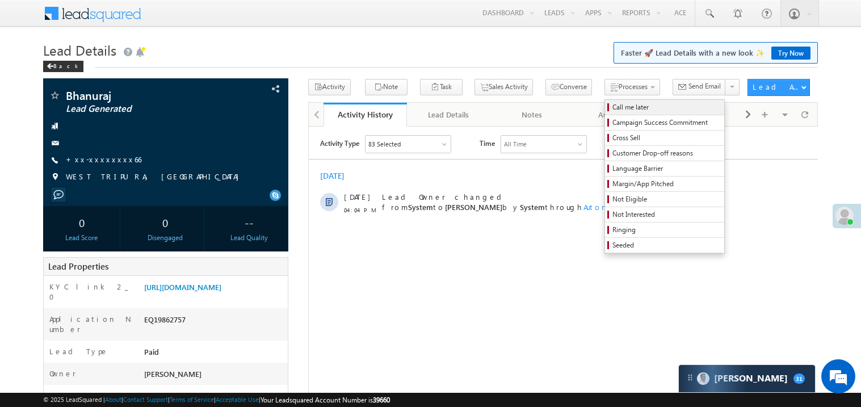
click at [613, 104] on span "Call me later" at bounding box center [667, 107] width 108 height 10
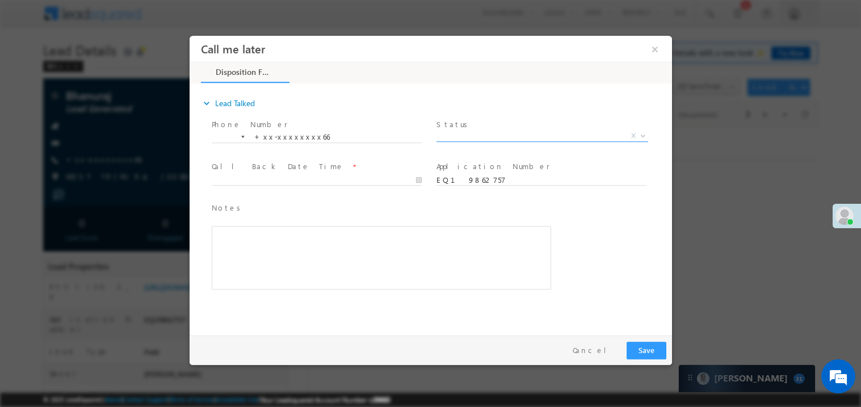
click at [471, 137] on span "X" at bounding box center [542, 135] width 212 height 11
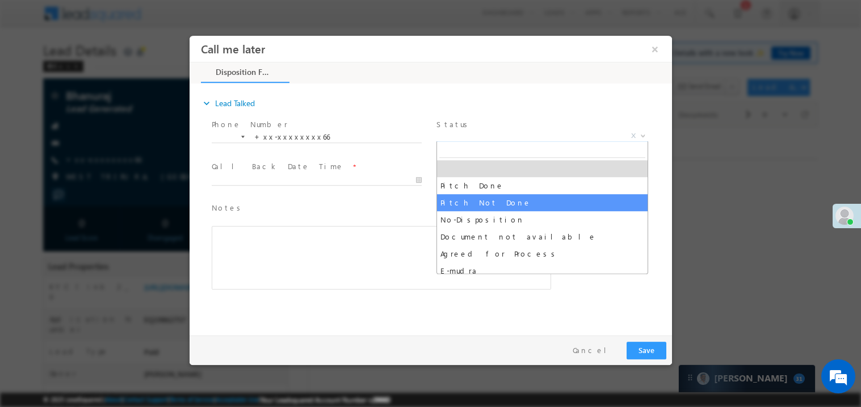
select select "Pitch Not Done"
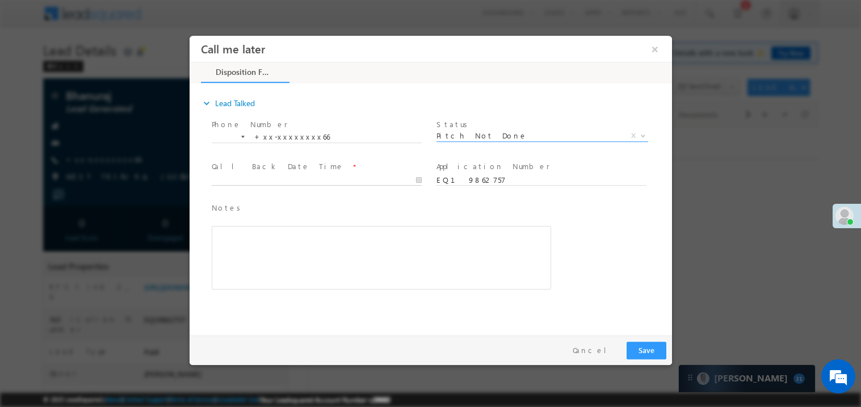
click at [233, 175] on body "Call me later ×" at bounding box center [430, 182] width 483 height 295
type input "[DATE] 4:06 PM"
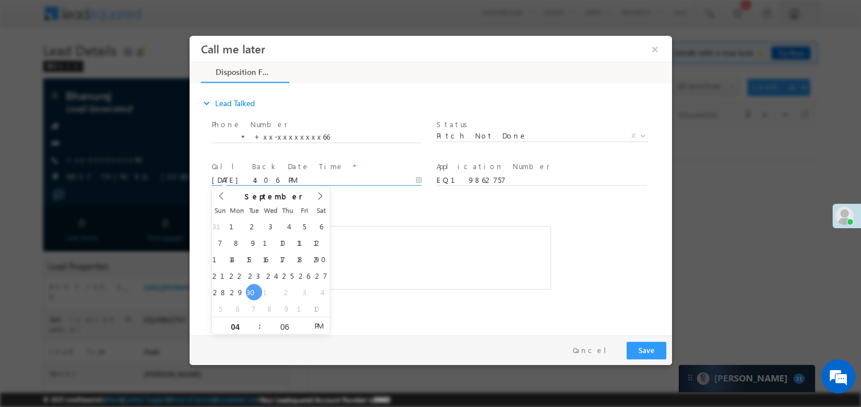
click at [413, 243] on div "Rich Text Editor, 40788eee-0fb2-11ec-a811-0adc8a9d82c2__tab1__section1__Notes__…" at bounding box center [381, 257] width 340 height 64
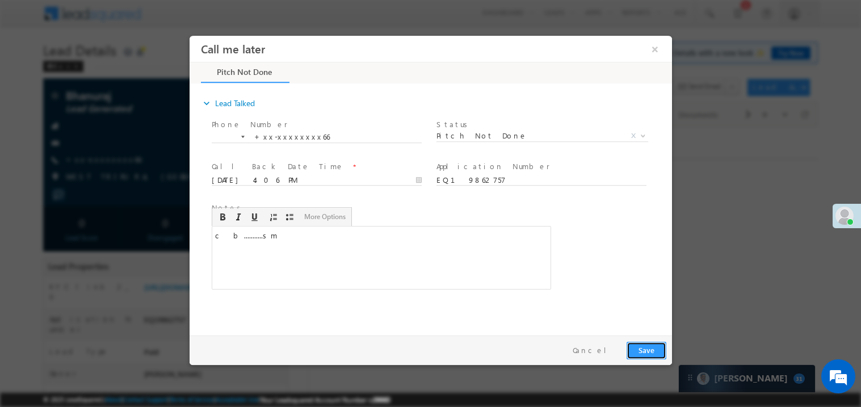
click at [644, 351] on button "Save" at bounding box center [646, 350] width 40 height 18
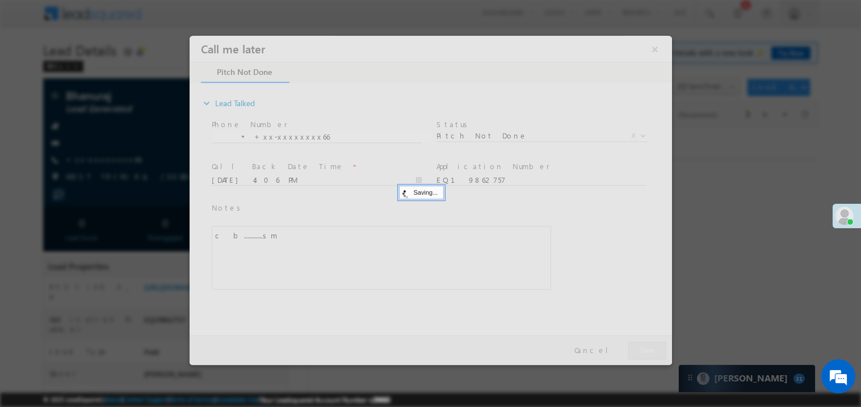
click at [644, 351] on div at bounding box center [430, 199] width 483 height 329
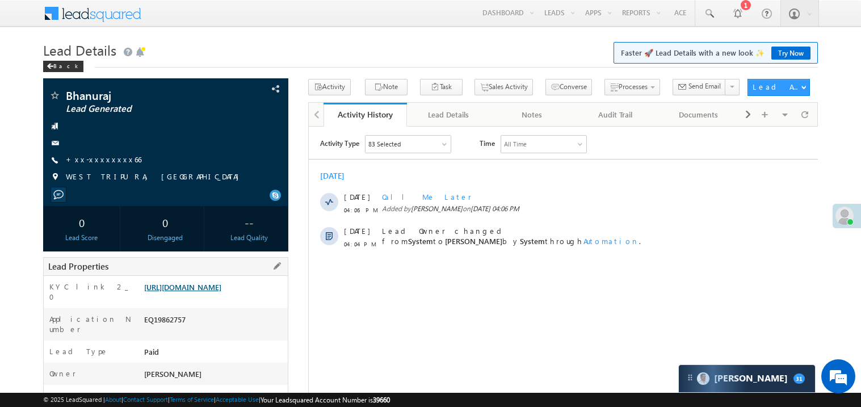
click at [221, 292] on link "https://angelbroking1-pk3em7sa.customui-test.leadsquared.com?leadId=ebb98e03-1d…" at bounding box center [182, 287] width 77 height 10
click at [206, 292] on link "https://angelbroking1-pk3em7sa.customui-test.leadsquared.com?leadId=ebb98e03-1d…" at bounding box center [182, 287] width 77 height 10
click at [106, 161] on link "+xx-xxxxxxxx66" at bounding box center [104, 159] width 76 height 10
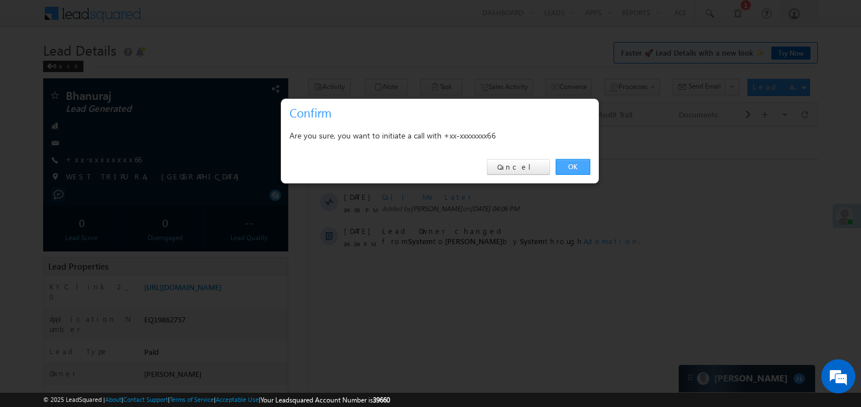
click at [572, 162] on link "OK" at bounding box center [573, 167] width 35 height 16
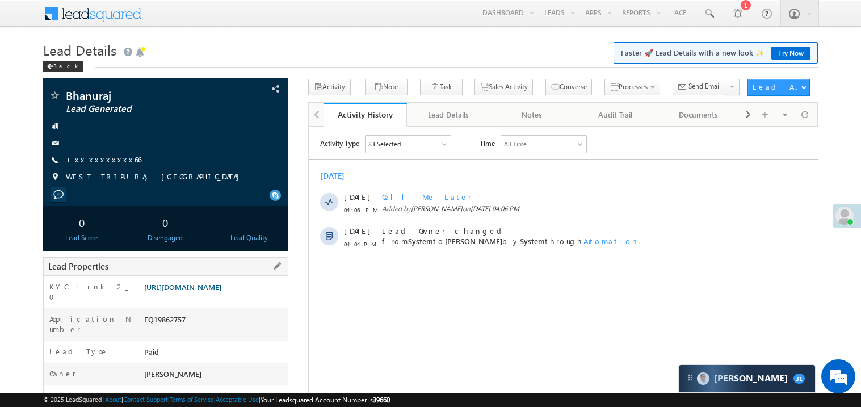
click at [221, 290] on link "https://angelbroking1-pk3em7sa.customui-test.leadsquared.com?leadId=ebb98e03-1d…" at bounding box center [182, 287] width 77 height 10
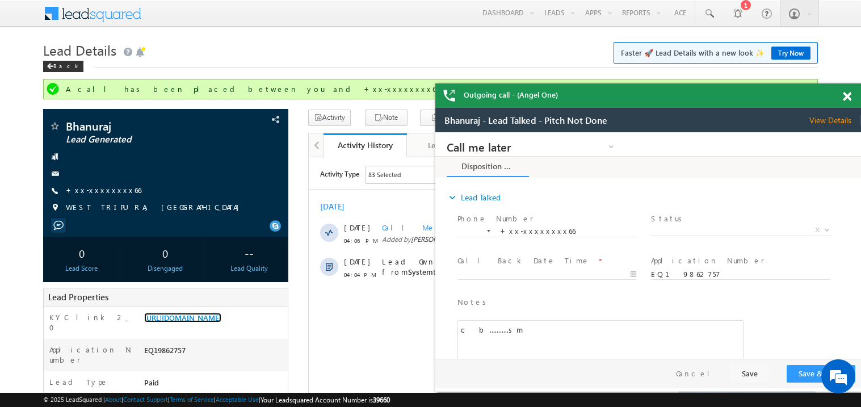
click at [836, 95] on div "Outgoing call - (Angel One)" at bounding box center [649, 95] width 426 height 24
click at [849, 95] on span at bounding box center [847, 97] width 9 height 10
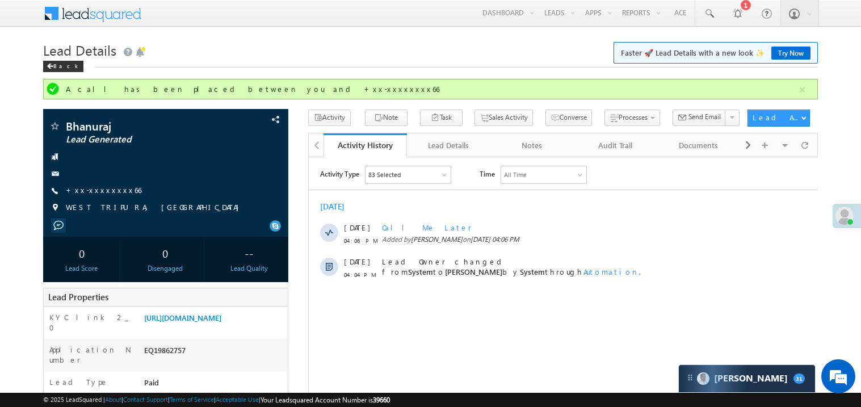
click at [789, 53] on link "Try Now" at bounding box center [791, 53] width 39 height 13
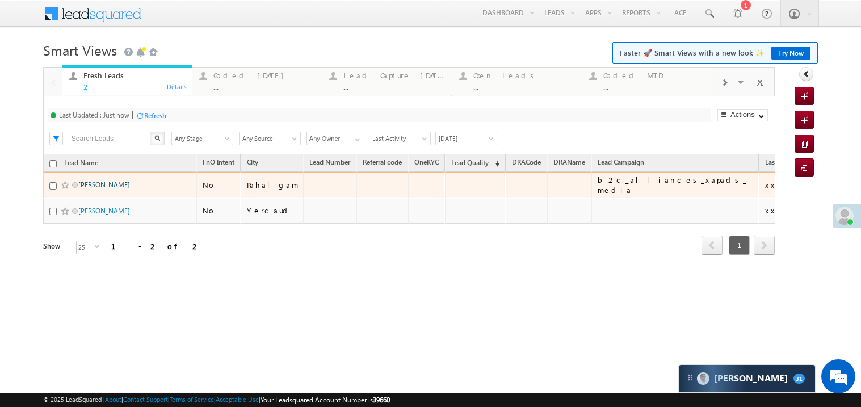
click at [116, 189] on link "[PERSON_NAME]" at bounding box center [104, 185] width 52 height 9
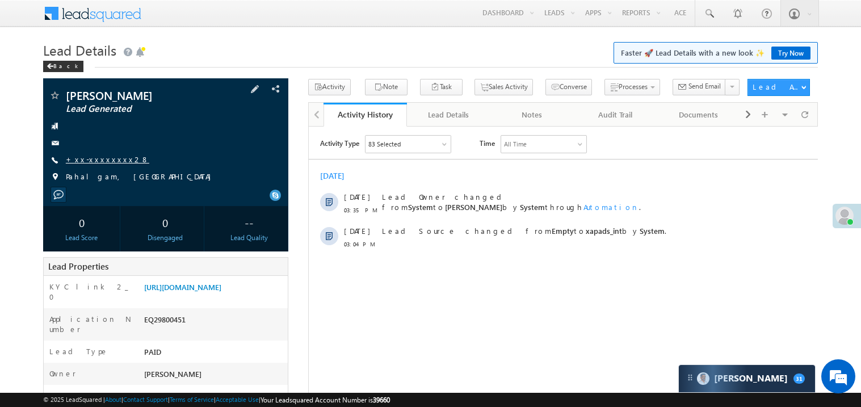
click at [105, 160] on link "+xx-xxxxxxxx28" at bounding box center [107, 159] width 83 height 10
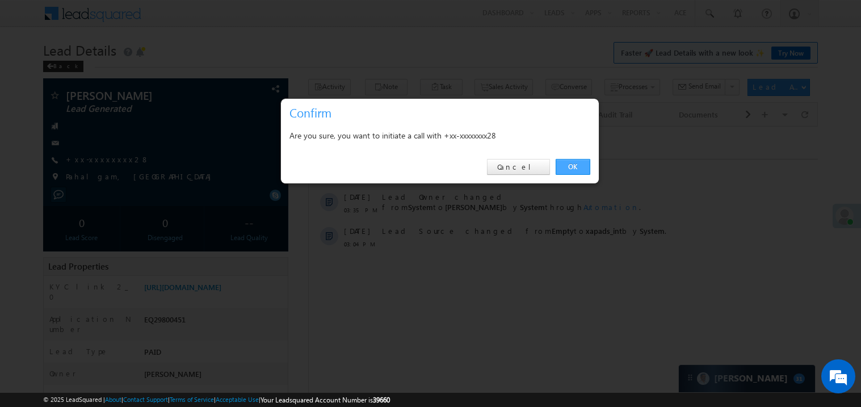
click at [580, 171] on link "OK" at bounding box center [573, 167] width 35 height 16
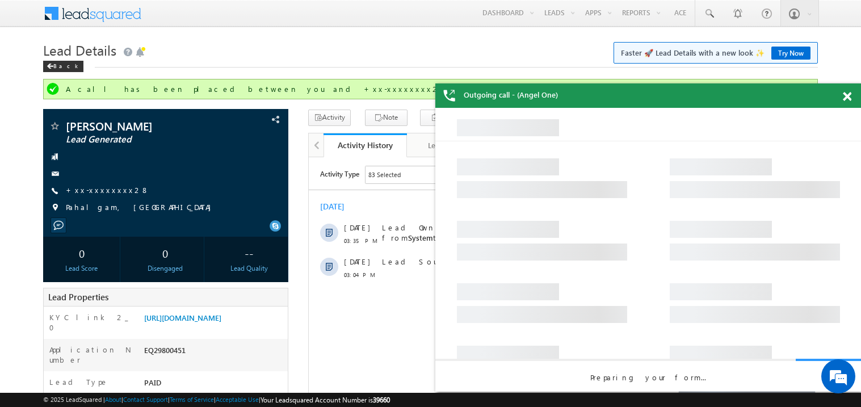
click at [849, 96] on span at bounding box center [847, 97] width 9 height 10
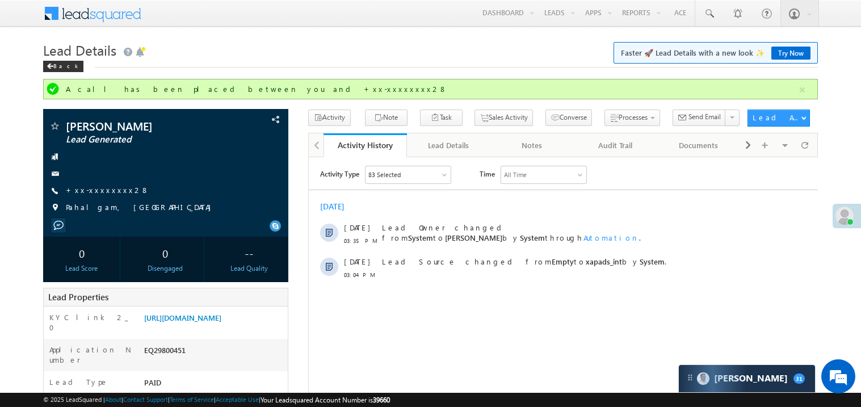
click at [470, 200] on div "Today 30 Sep 03:35 PM Lead Owner changed from System to Madhavi Sumit by System…" at bounding box center [562, 240] width 509 height 90
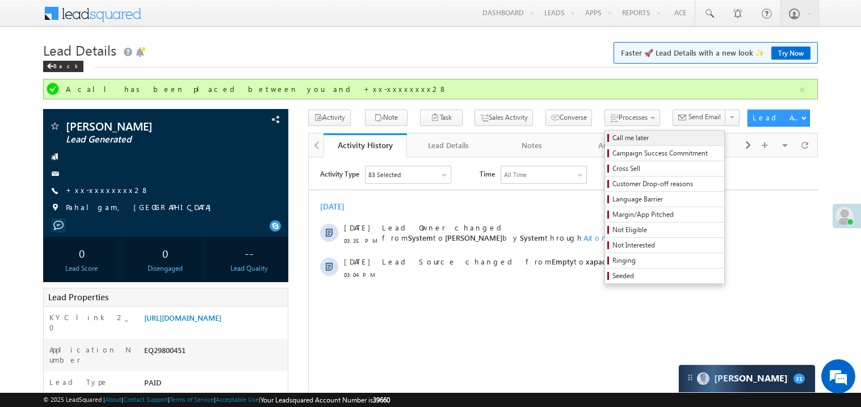
click at [613, 137] on span "Call me later" at bounding box center [667, 138] width 108 height 10
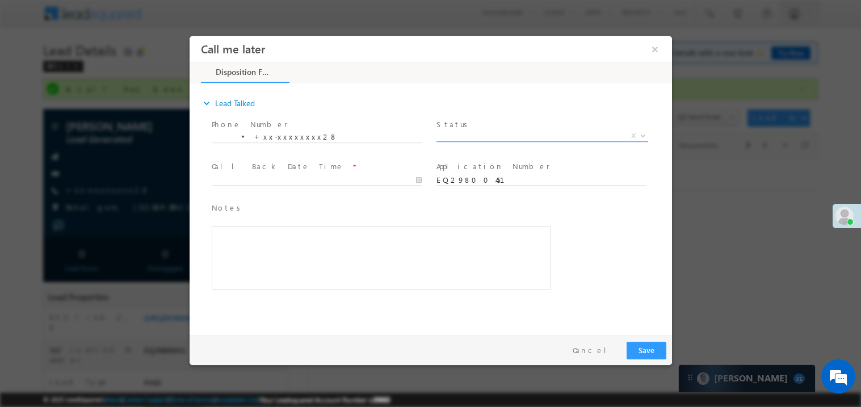
click at [474, 136] on span "X" at bounding box center [542, 135] width 212 height 11
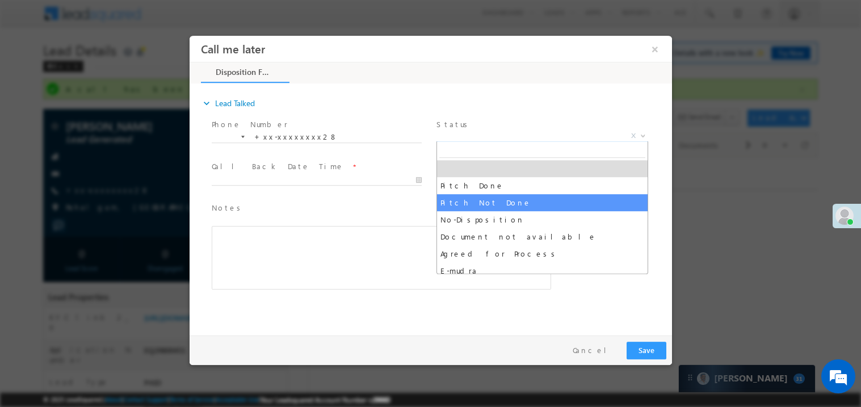
select select "Pitch Not Done"
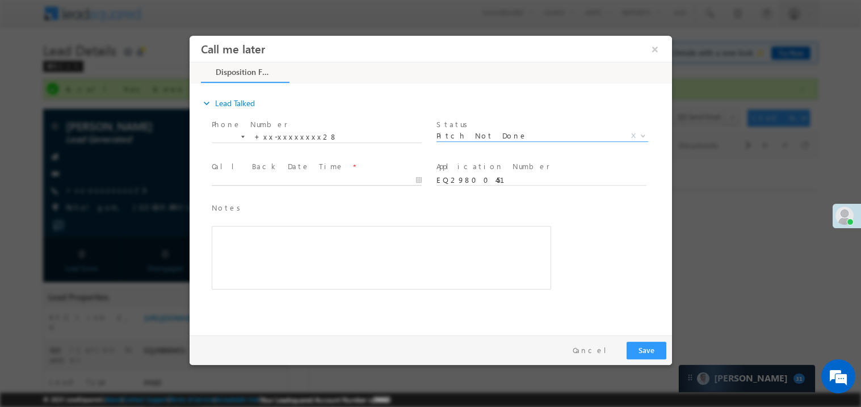
click at [254, 181] on body "Call me later ×" at bounding box center [430, 182] width 483 height 295
type input "09/30/25 4:25 PM"
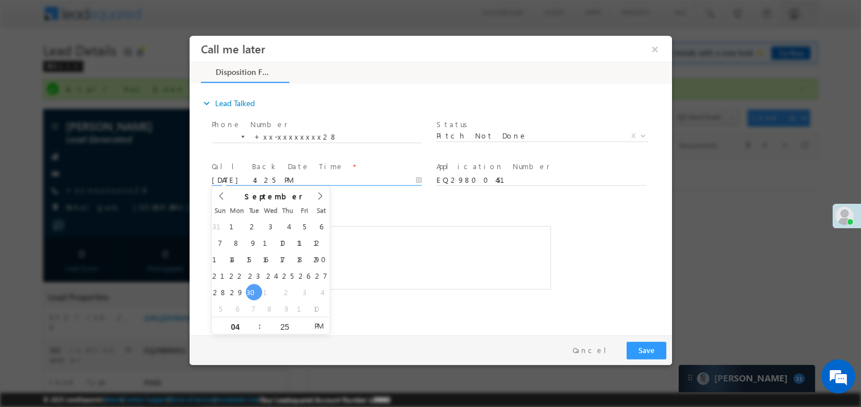
click at [432, 240] on div "Rich Text Editor, 40788eee-0fb2-11ec-a811-0adc8a9d82c2__tab1__section1__Notes__…" at bounding box center [381, 257] width 340 height 64
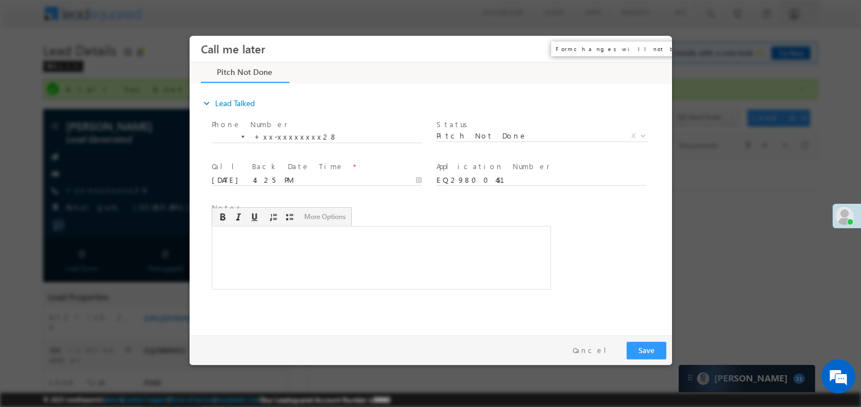
click at [656, 51] on button "×" at bounding box center [654, 48] width 19 height 21
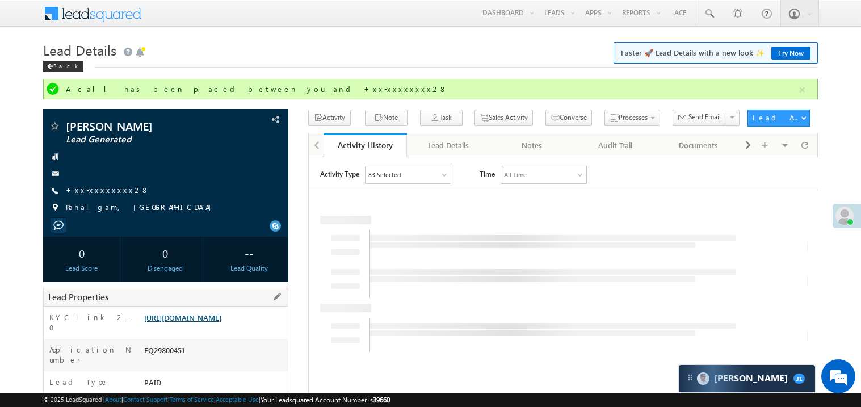
click at [221, 323] on link "https://angelbroking1-pk3em7sa.customui-test.leadsquared.com?leadId=b6a9fb03-cb…" at bounding box center [182, 318] width 77 height 10
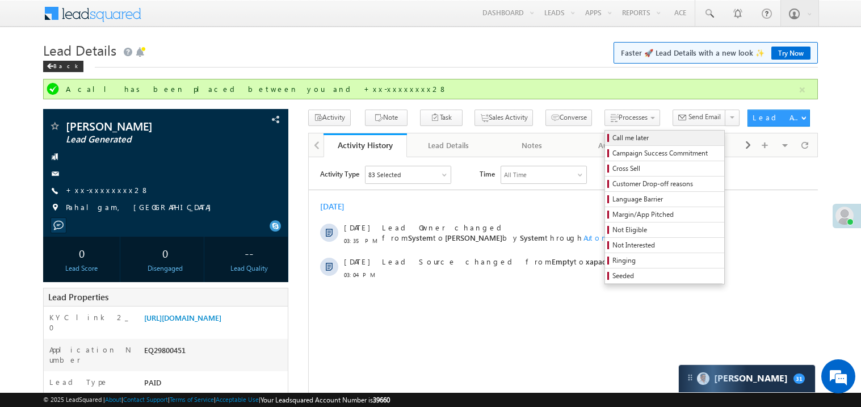
click at [613, 141] on span "Call me later" at bounding box center [667, 138] width 108 height 10
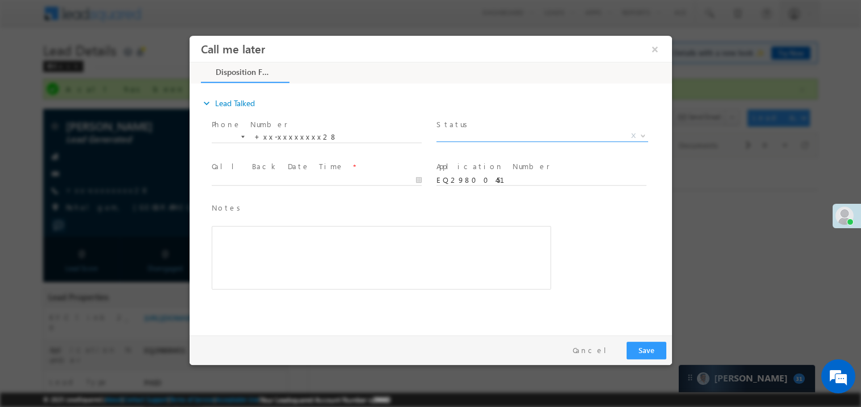
click at [455, 136] on span "X" at bounding box center [542, 135] width 212 height 11
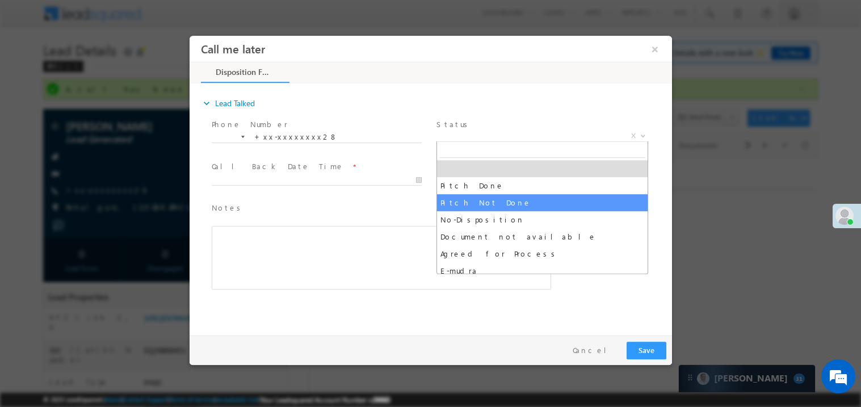
select select "Pitch Not Done"
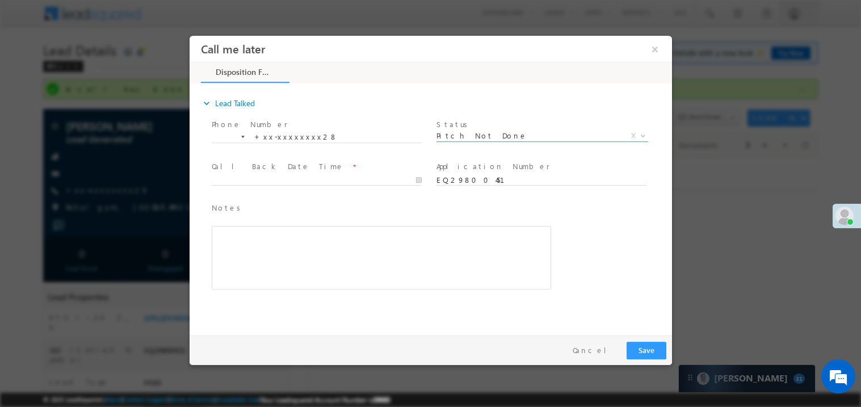
click at [257, 174] on span at bounding box center [321, 180] width 220 height 12
click at [255, 179] on body "Call me later ×" at bounding box center [430, 182] width 483 height 295
type input "09/30/25 4:26 PM"
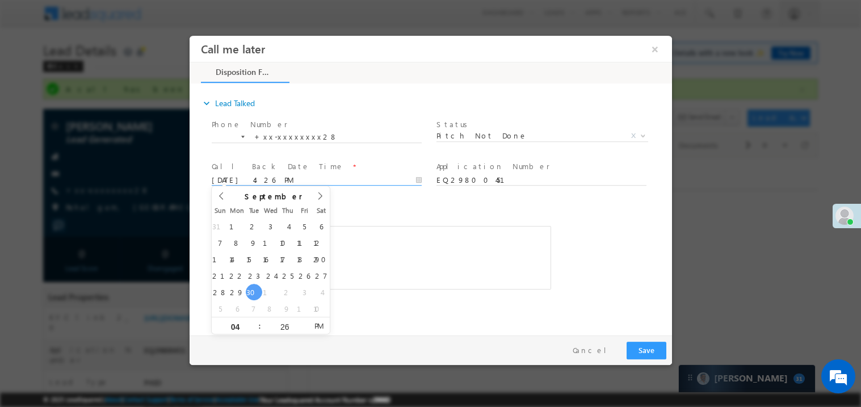
click at [466, 243] on div "Rich Text Editor, 40788eee-0fb2-11ec-a811-0adc8a9d82c2__tab1__section1__Notes__…" at bounding box center [381, 257] width 340 height 64
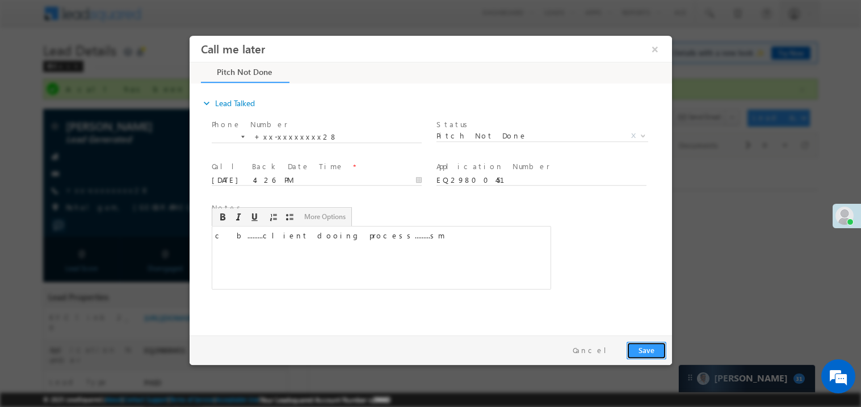
click at [643, 341] on button "Save" at bounding box center [646, 350] width 40 height 18
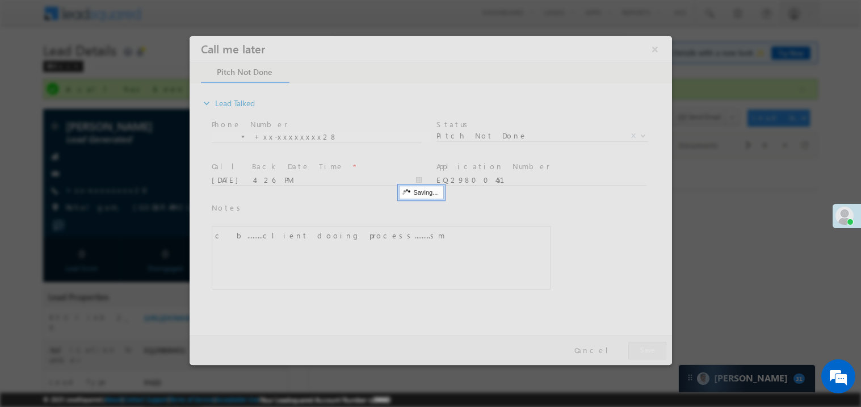
click at [643, 340] on div at bounding box center [430, 199] width 483 height 329
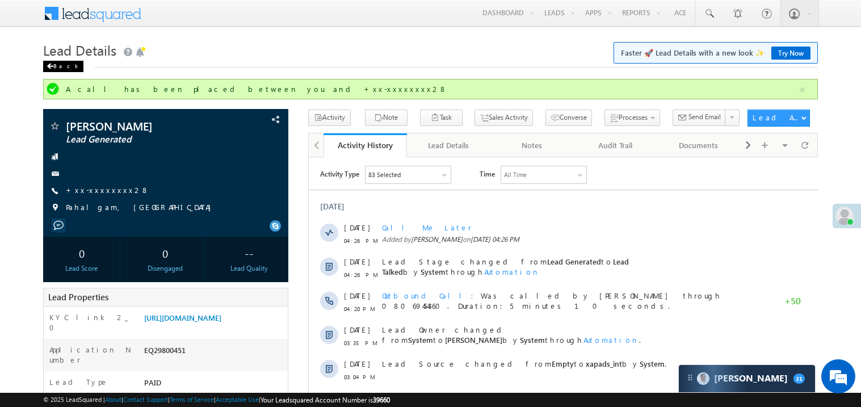
click at [48, 66] on span at bounding box center [50, 67] width 7 height 6
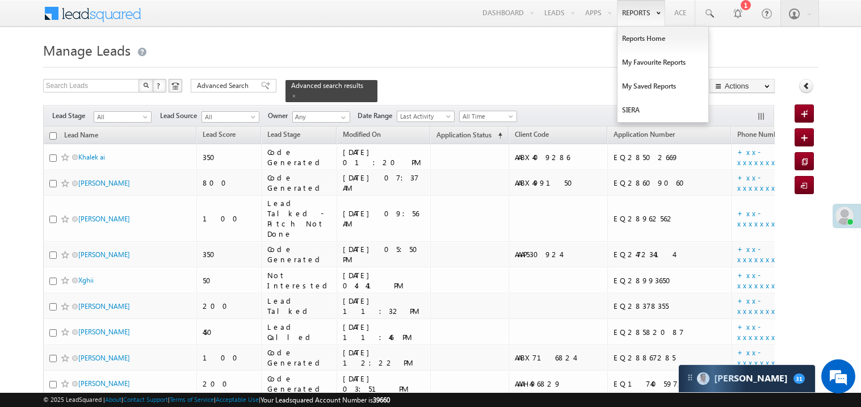
click at [630, 16] on link "Reports" at bounding box center [641, 13] width 48 height 26
click at [637, 62] on link "My Favourite Reports" at bounding box center [663, 63] width 91 height 24
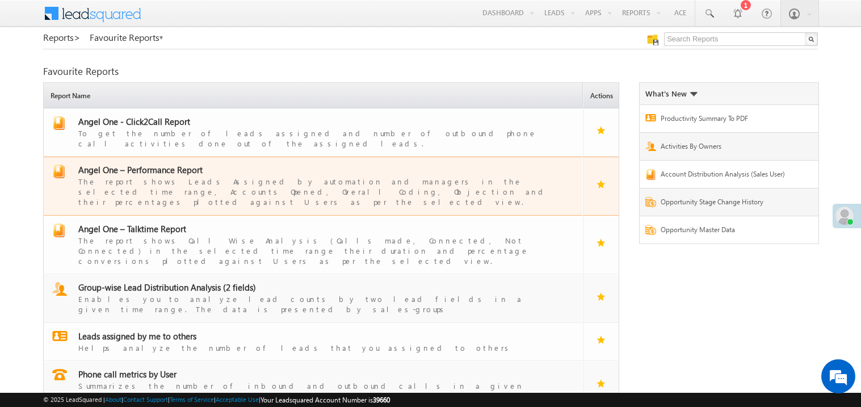
click at [148, 164] on span "Angel One – Performance Report" at bounding box center [140, 169] width 124 height 11
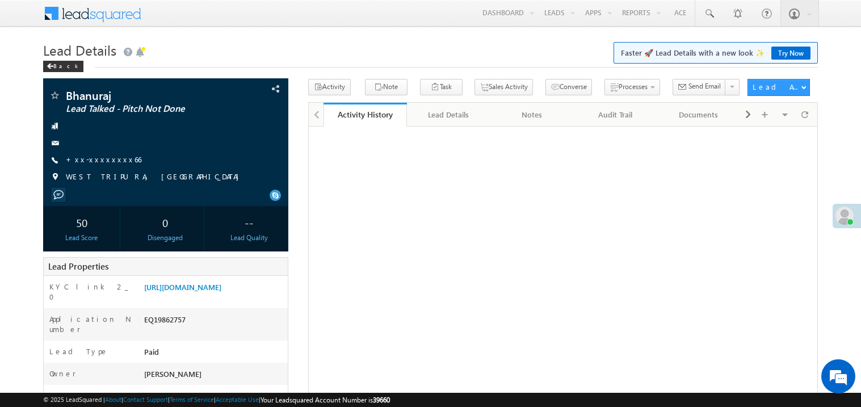
click at [97, 162] on link "+xx-xxxxxxxx66" at bounding box center [104, 159] width 76 height 10
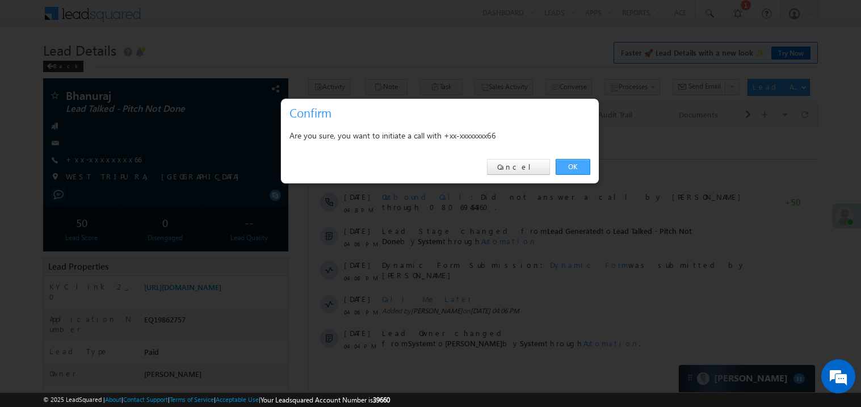
click at [575, 164] on link "OK" at bounding box center [573, 167] width 35 height 16
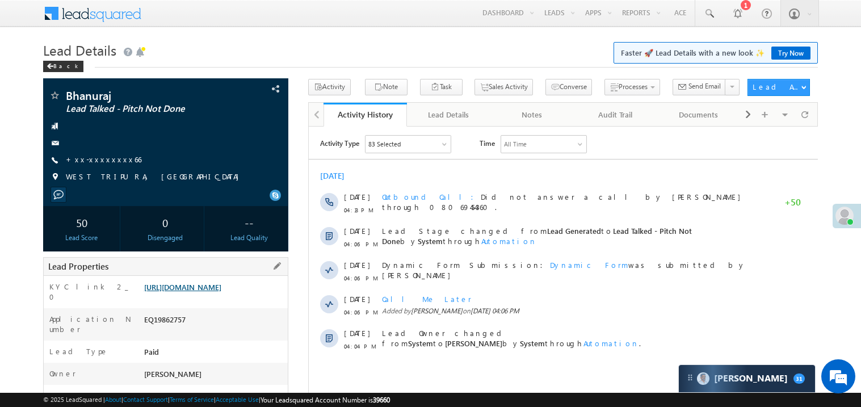
click at [225, 276] on div "Lead Properties" at bounding box center [165, 266] width 245 height 19
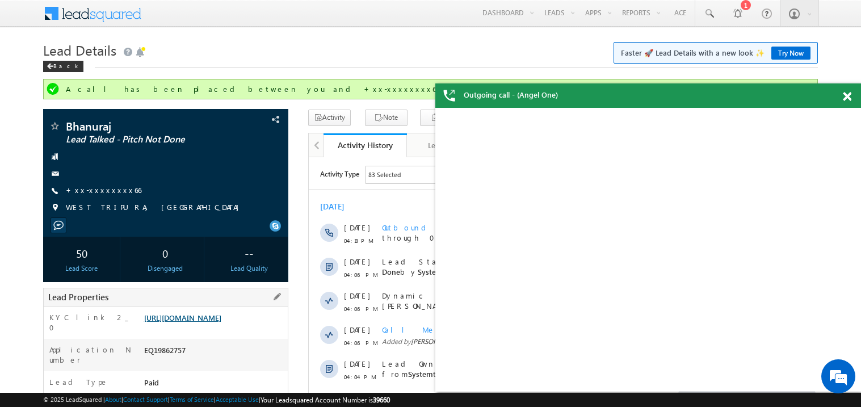
click at [221, 323] on link "[URL][DOMAIN_NAME]" at bounding box center [182, 318] width 77 height 10
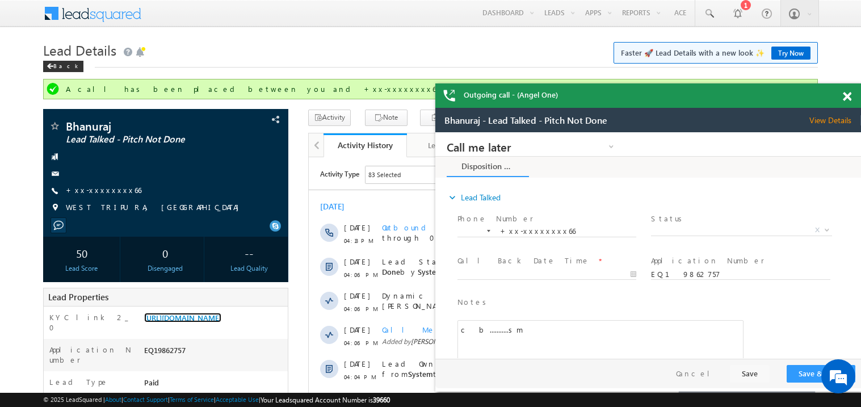
click at [845, 95] on span at bounding box center [847, 97] width 9 height 10
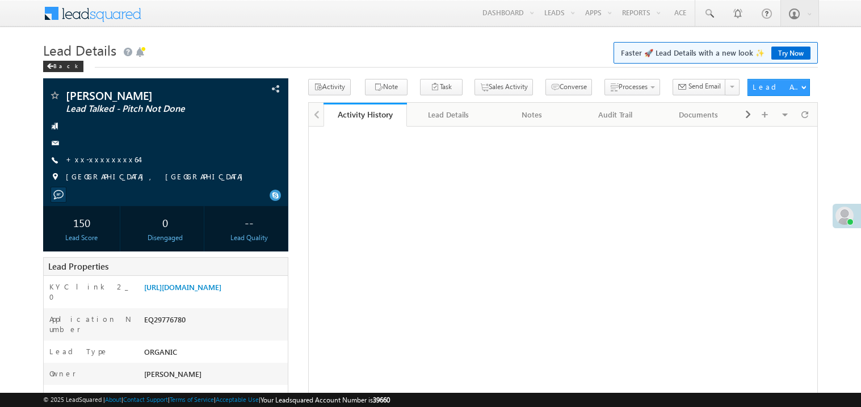
click at [100, 160] on link "+xx-xxxxxxxx64" at bounding box center [102, 159] width 73 height 10
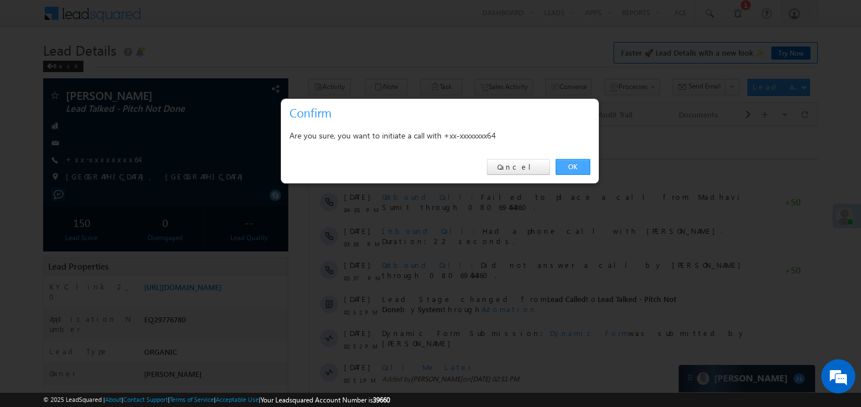
click at [573, 164] on link "OK" at bounding box center [573, 167] width 35 height 16
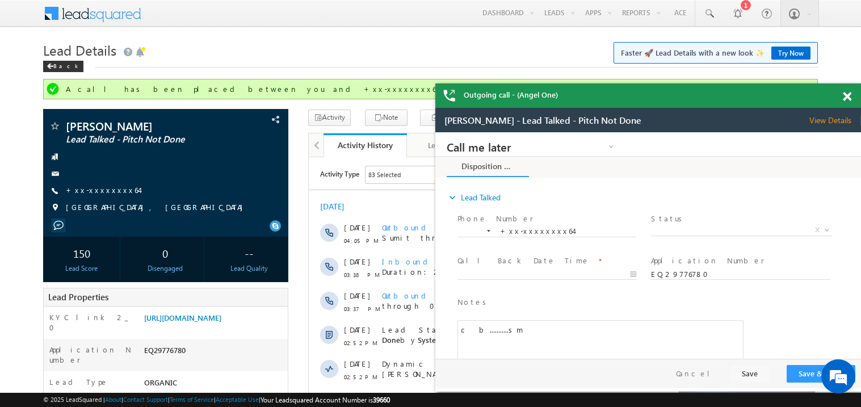
click at [849, 95] on span at bounding box center [847, 97] width 9 height 10
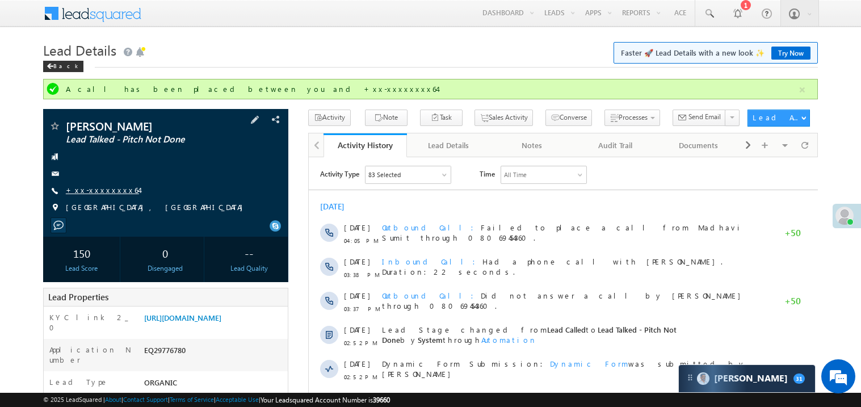
click at [102, 187] on link "+xx-xxxxxxxx64" at bounding box center [102, 190] width 73 height 10
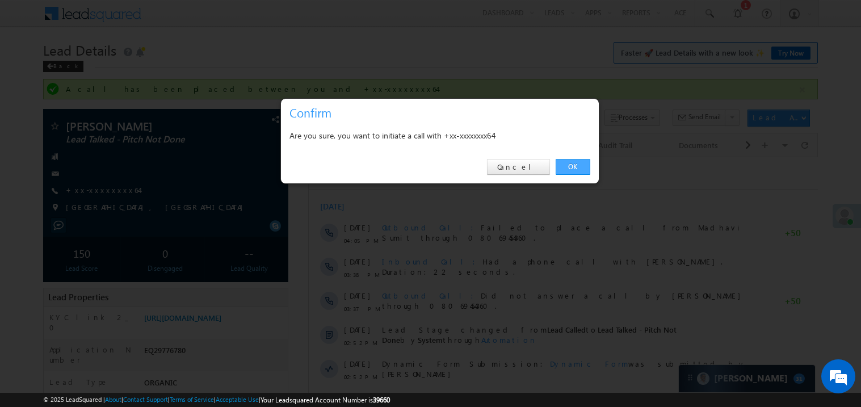
click at [574, 166] on link "OK" at bounding box center [573, 167] width 35 height 16
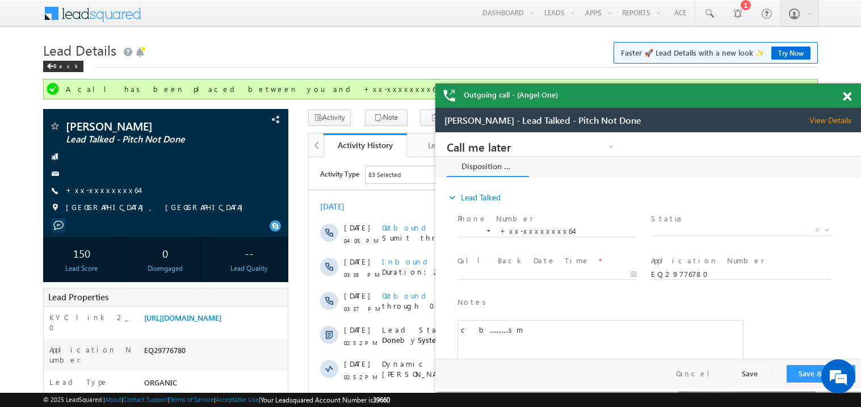
click at [848, 94] on span at bounding box center [847, 97] width 9 height 10
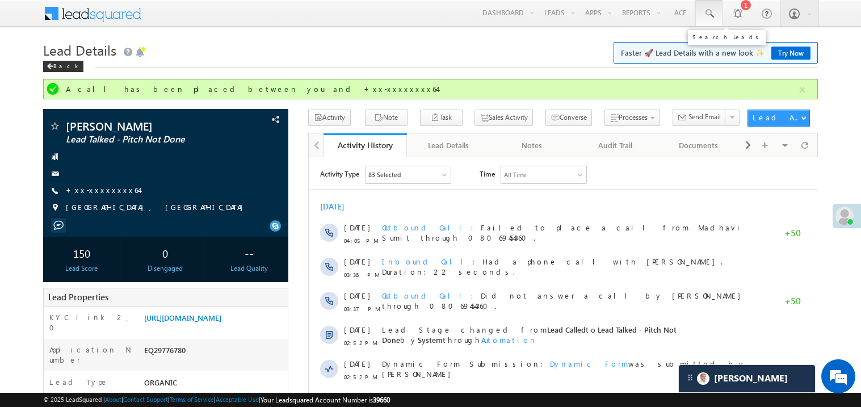
click at [707, 11] on span at bounding box center [709, 13] width 11 height 11
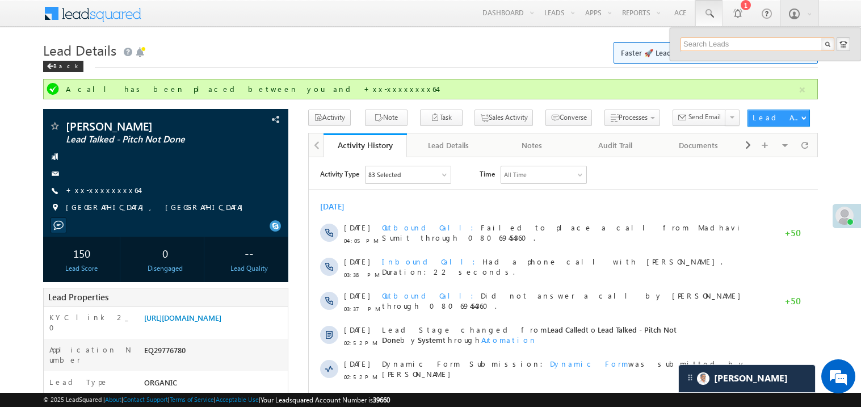
click at [699, 45] on input "text" at bounding box center [758, 44] width 154 height 14
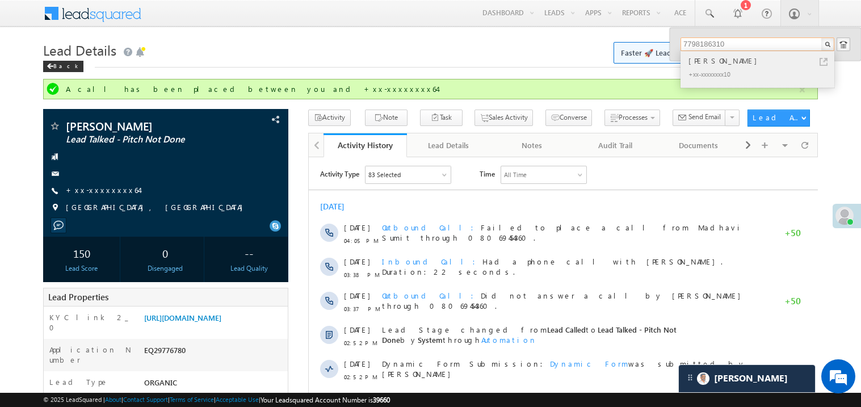
type input "7798186310"
click at [713, 62] on div "Nitin Raskar" at bounding box center [762, 61] width 152 height 12
click at [697, 61] on div "Nitin Raskar" at bounding box center [762, 61] width 152 height 12
click at [697, 61] on div "[PERSON_NAME]" at bounding box center [762, 61] width 152 height 12
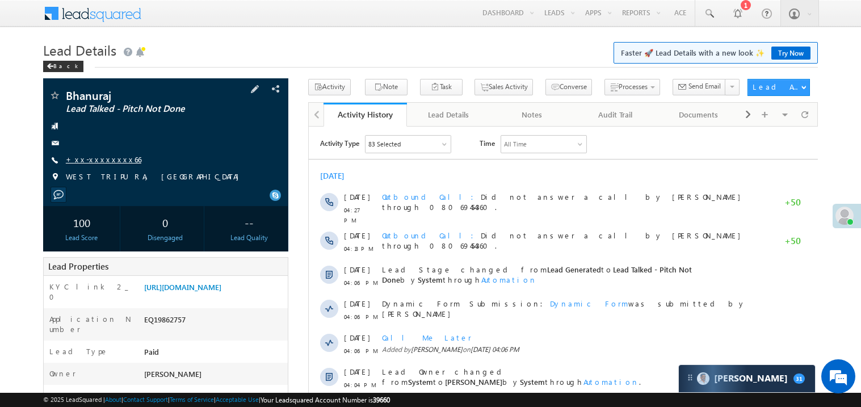
click at [99, 161] on link "+xx-xxxxxxxx66" at bounding box center [104, 159] width 76 height 10
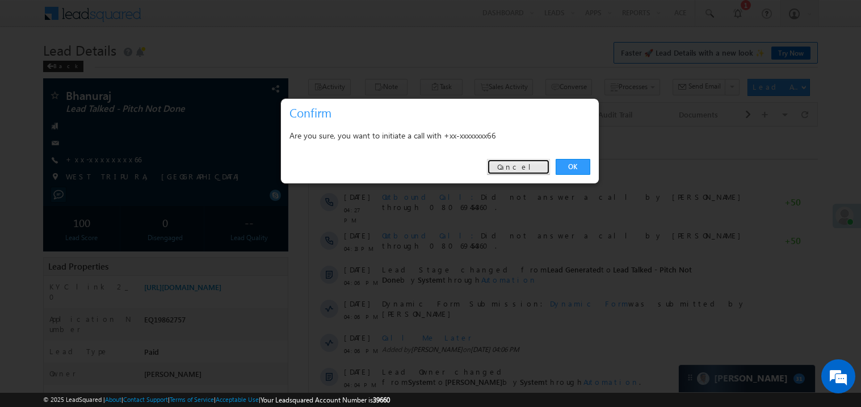
click at [513, 171] on link "Cancel" at bounding box center [518, 167] width 63 height 16
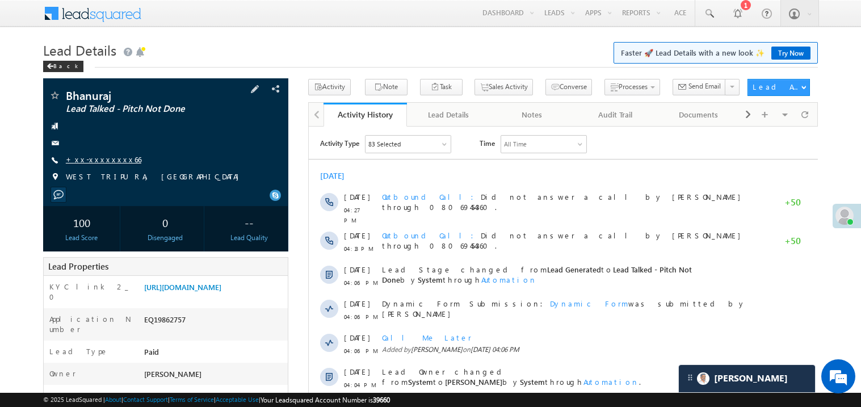
click at [100, 158] on link "+xx-xxxxxxxx66" at bounding box center [104, 159] width 76 height 10
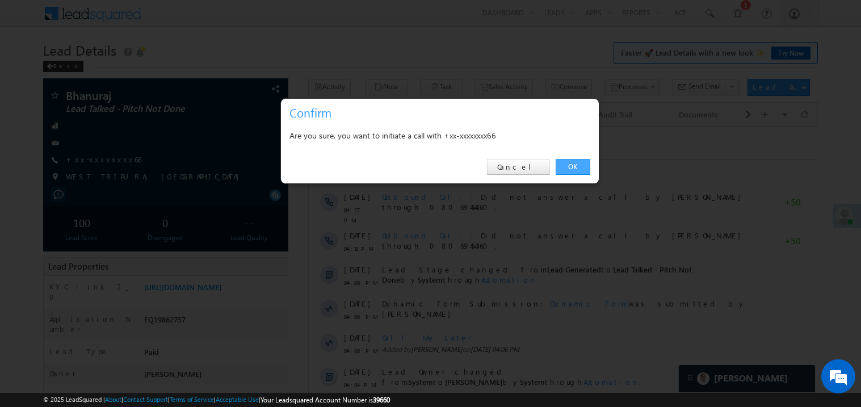
click at [575, 166] on link "OK" at bounding box center [573, 167] width 35 height 16
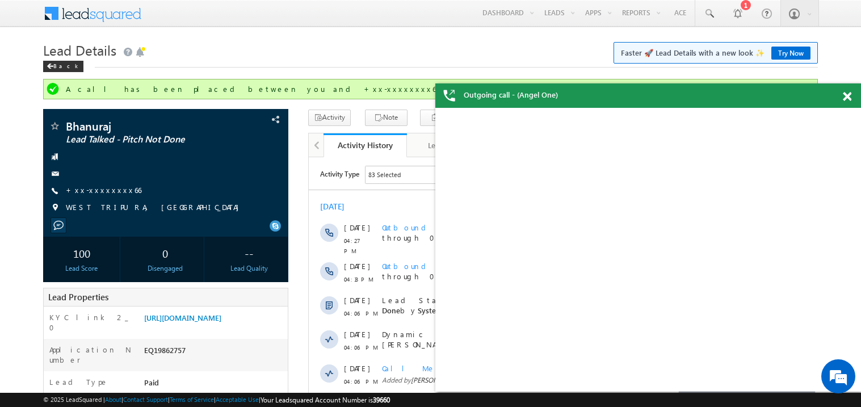
click at [847, 97] on span at bounding box center [847, 97] width 9 height 10
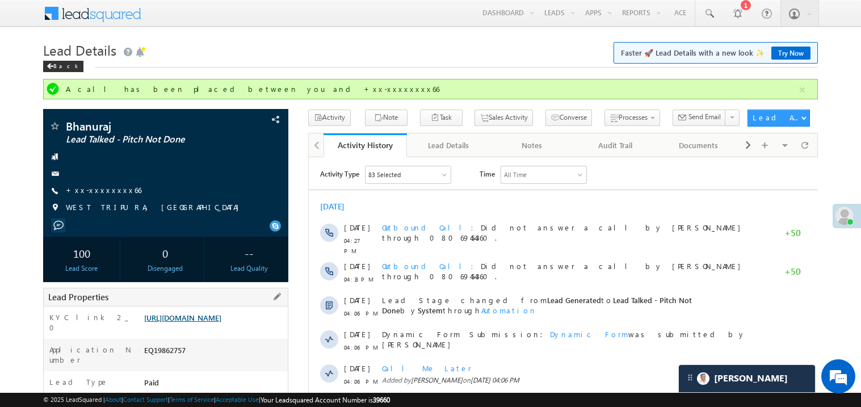
click at [221, 323] on link "https://angelbroking1-pk3em7sa.customui-test.leadsquared.com?leadId=ebb98e03-1d…" at bounding box center [182, 318] width 77 height 10
click at [786, 53] on link "Try Now" at bounding box center [791, 53] width 39 height 13
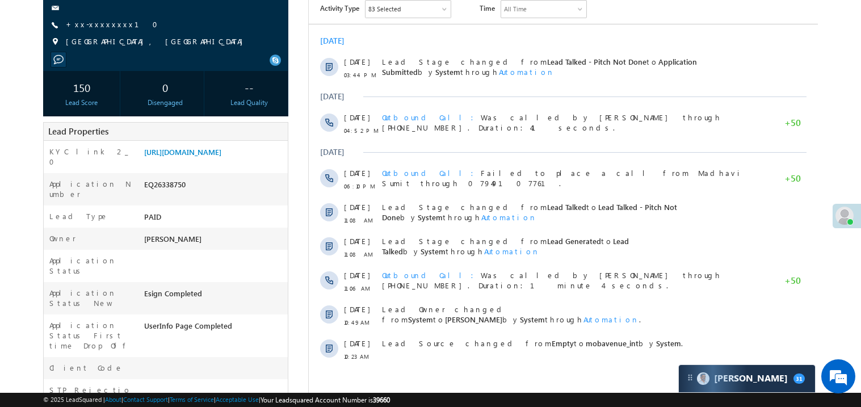
scroll to position [136, 0]
click at [202, 156] on link "[URL][DOMAIN_NAME]" at bounding box center [182, 151] width 77 height 10
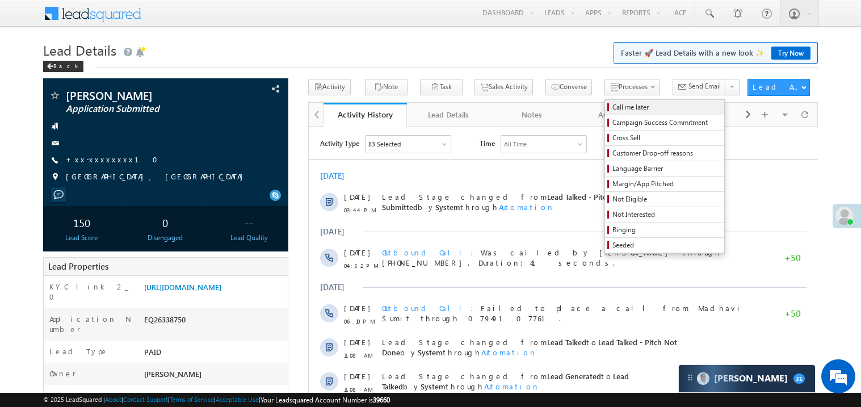
click at [613, 104] on span "Call me later" at bounding box center [667, 107] width 108 height 10
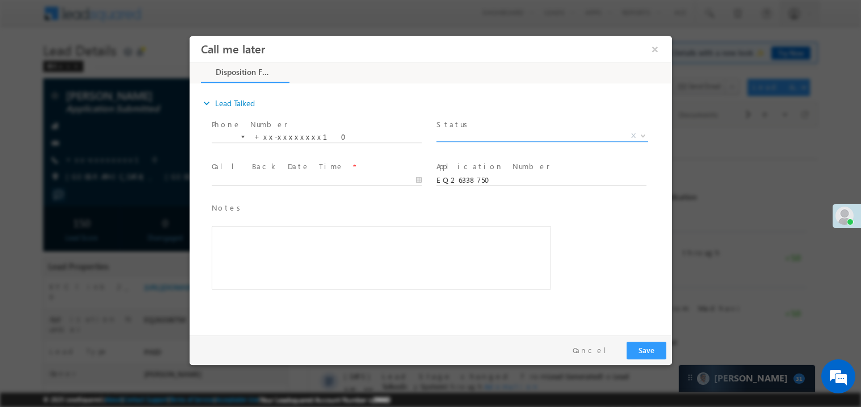
click at [471, 132] on span "X" at bounding box center [542, 135] width 212 height 11
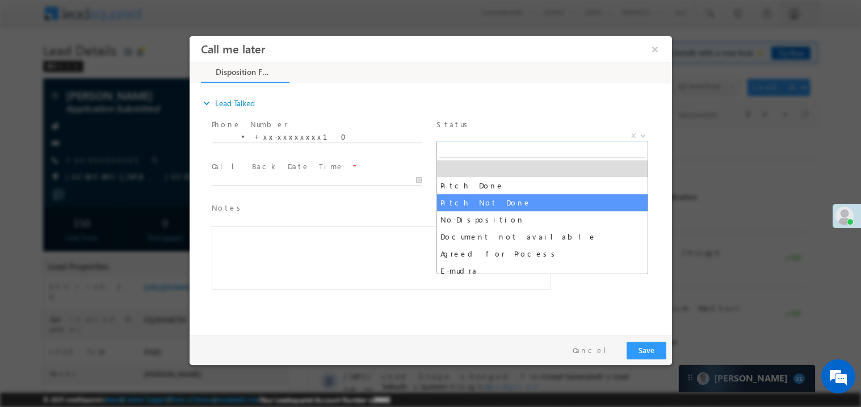
select select "Pitch Not Done"
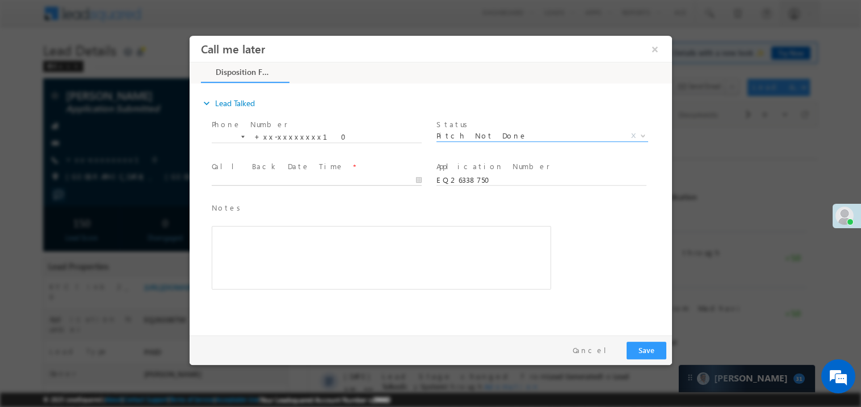
click at [278, 177] on body "Call me later ×" at bounding box center [430, 182] width 483 height 295
type input "09/30/25 4:35 PM"
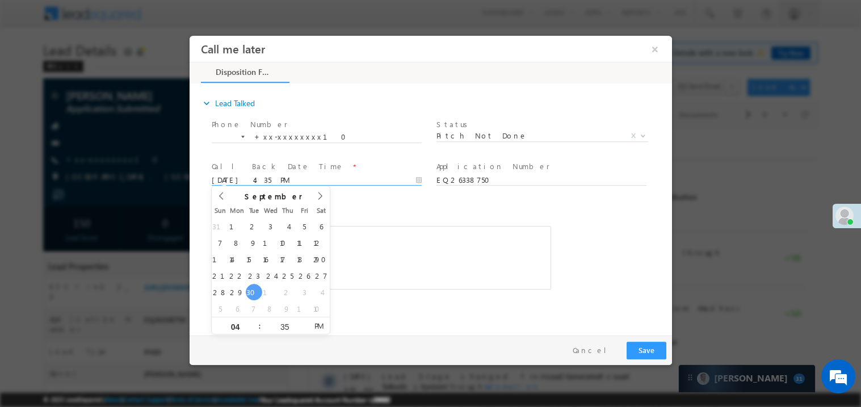
click at [403, 258] on div "Rich Text Editor, 40788eee-0fb2-11ec-a811-0adc8a9d82c2__tab1__section1__Notes__…" at bounding box center [381, 257] width 340 height 64
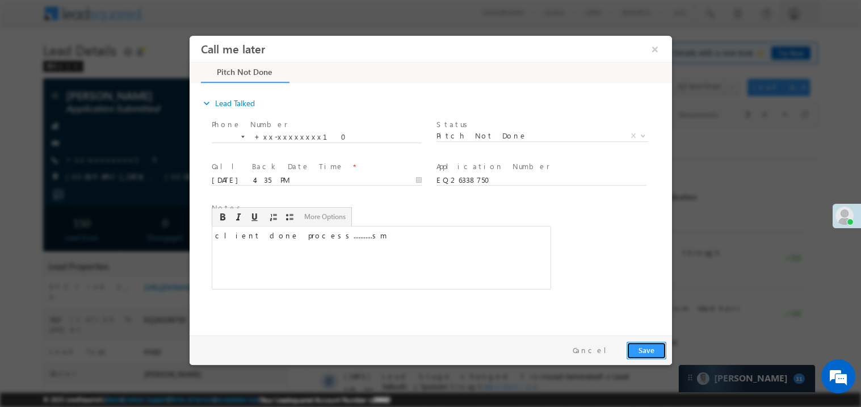
click at [651, 353] on button "Save" at bounding box center [646, 350] width 40 height 18
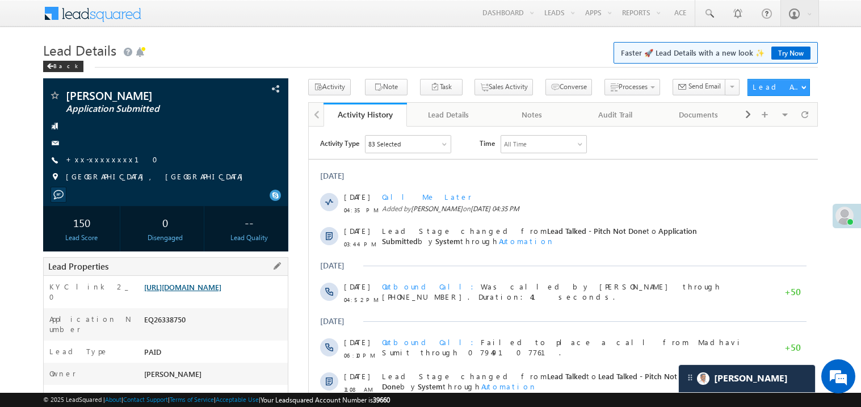
click at [216, 292] on link "https://angelbroking1-pk3em7sa.customui-test.leadsquared.com?leadId=3aac73f1-a3…" at bounding box center [182, 287] width 77 height 10
click at [221, 292] on link "https://angelbroking1-pk3em7sa.customui-test.leadsquared.com?leadId=3aac73f1-a3…" at bounding box center [182, 287] width 77 height 10
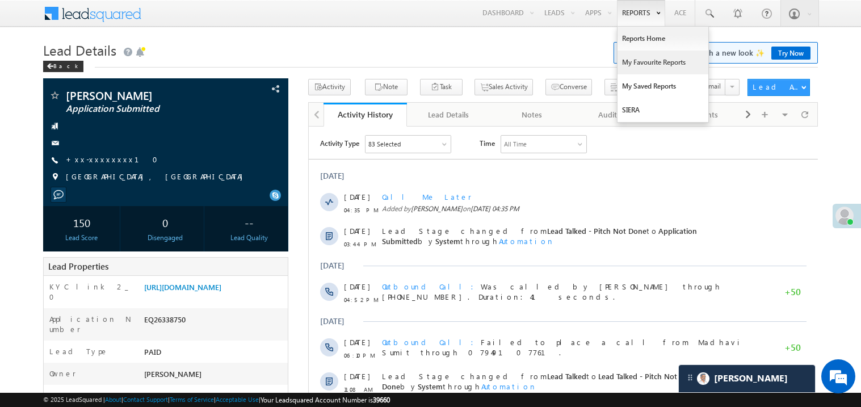
click at [633, 60] on link "My Favourite Reports" at bounding box center [663, 63] width 91 height 24
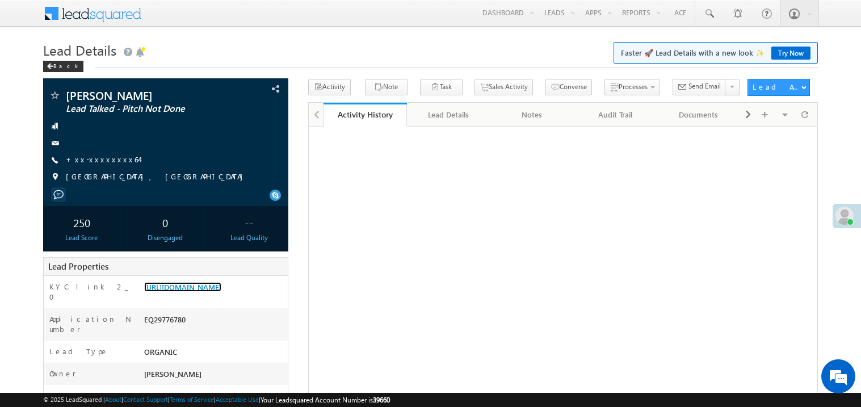
click at [221, 292] on link "[URL][DOMAIN_NAME]" at bounding box center [182, 287] width 77 height 10
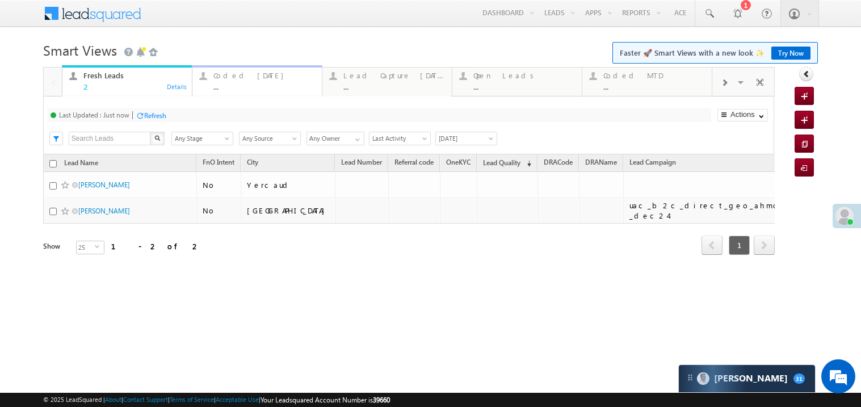
click at [261, 83] on div "..." at bounding box center [264, 86] width 102 height 9
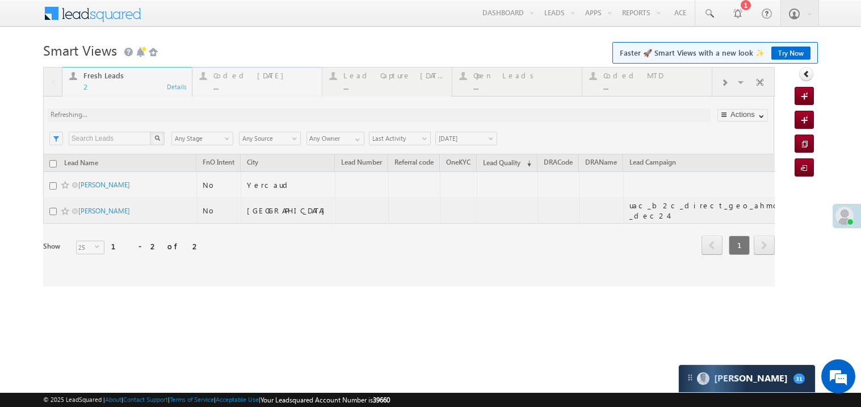
click at [261, 83] on div at bounding box center [409, 177] width 732 height 220
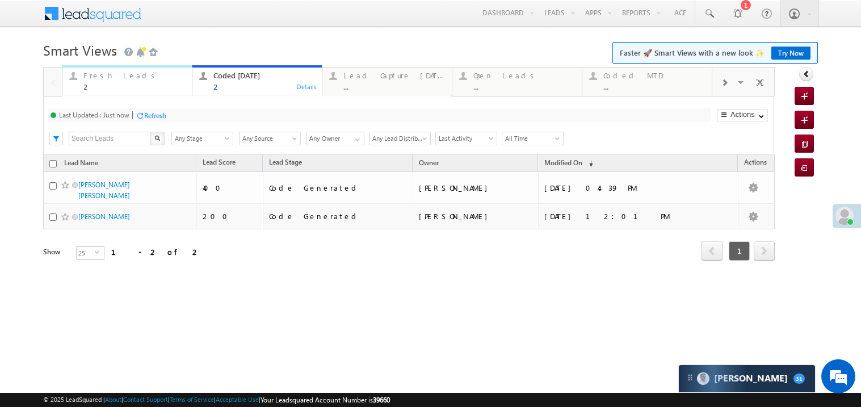
click at [142, 90] on div "2" at bounding box center [134, 86] width 102 height 9
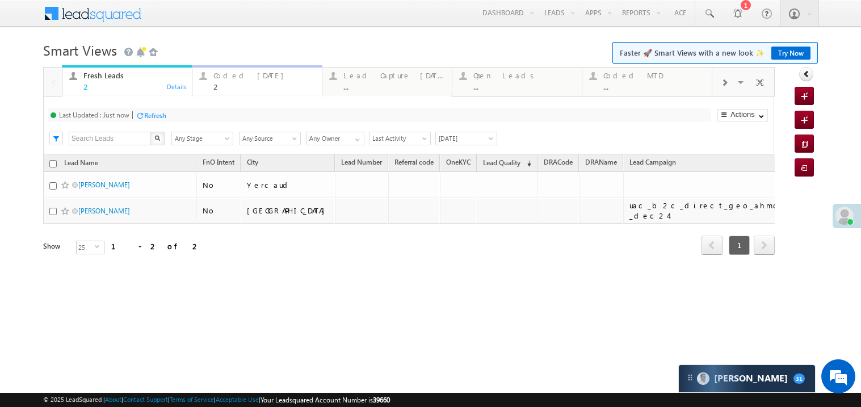
click at [248, 83] on div "2" at bounding box center [264, 86] width 102 height 9
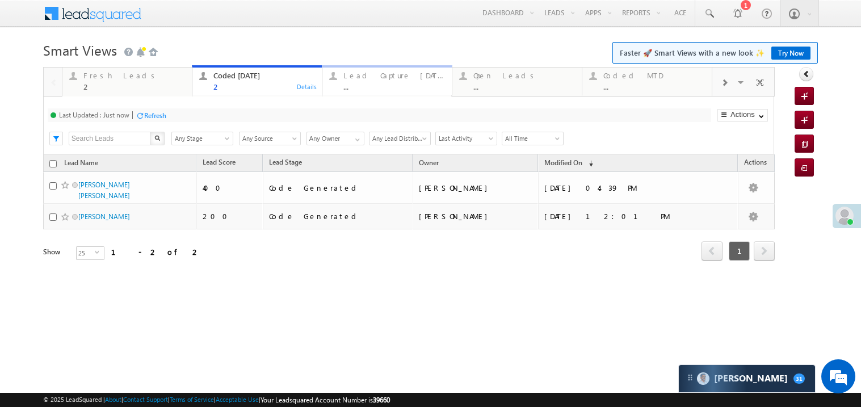
click at [397, 88] on div "..." at bounding box center [395, 86] width 102 height 9
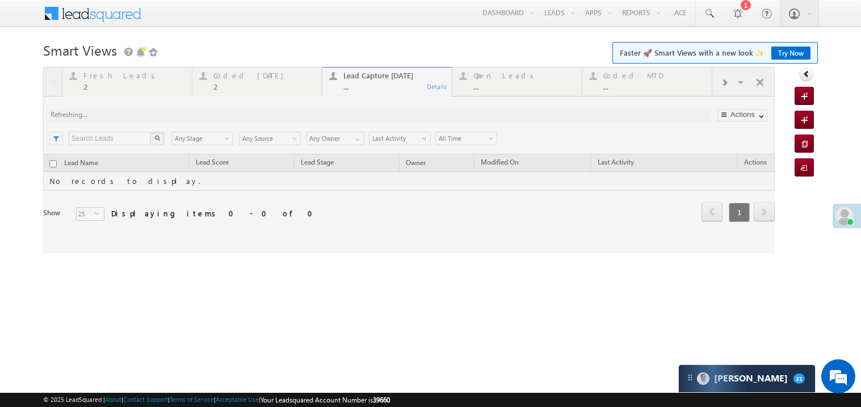
click at [786, 50] on link "Try Now" at bounding box center [791, 53] width 39 height 13
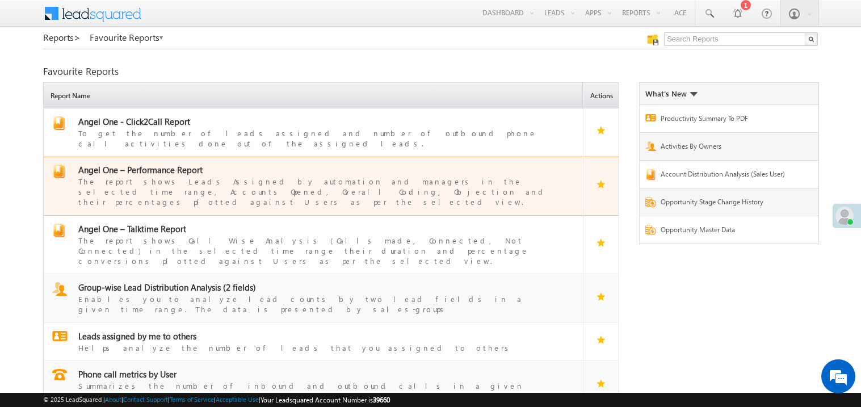
click at [155, 164] on span "Angel One – Performance Report" at bounding box center [140, 169] width 124 height 11
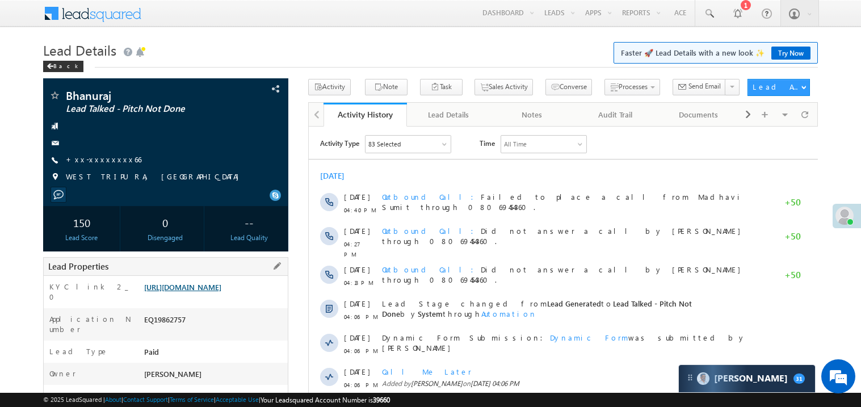
click at [207, 292] on link "[URL][DOMAIN_NAME]" at bounding box center [182, 287] width 77 height 10
click at [214, 292] on link "[URL][DOMAIN_NAME]" at bounding box center [182, 287] width 77 height 10
click at [216, 292] on link "https://angelbroking1-pk3em7sa.customui-test.leadsquared.com?leadId=ebb98e03-1d…" at bounding box center [182, 287] width 77 height 10
click at [221, 292] on link "https://angelbroking1-pk3em7sa.customui-test.leadsquared.com?leadId=ebb98e03-1d…" at bounding box center [182, 287] width 77 height 10
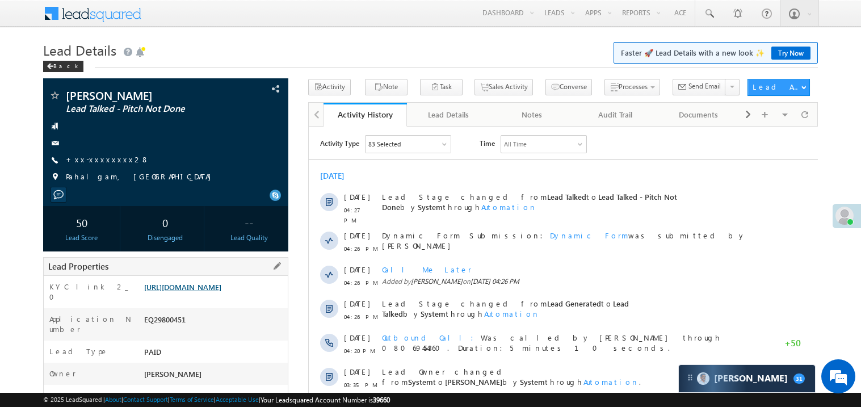
click at [207, 292] on link "[URL][DOMAIN_NAME]" at bounding box center [182, 287] width 77 height 10
click at [105, 162] on link "+xx-xxxxxxxx28" at bounding box center [107, 159] width 83 height 10
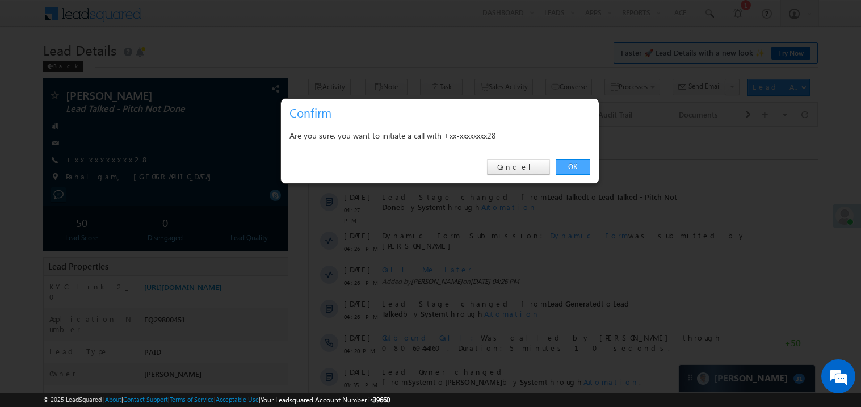
click at [571, 166] on link "OK" at bounding box center [573, 167] width 35 height 16
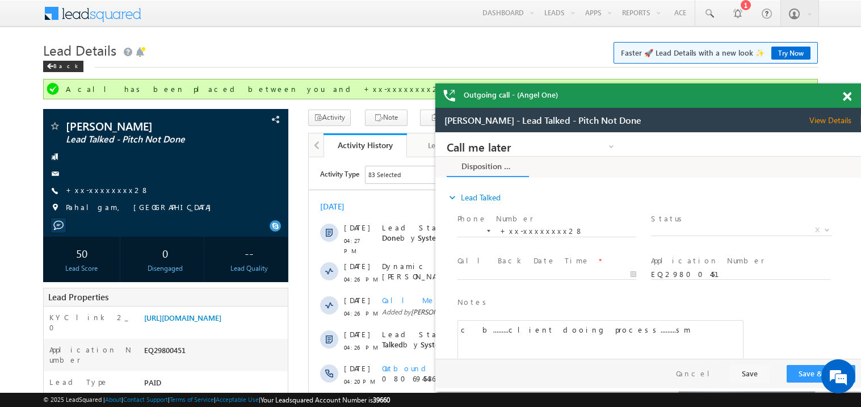
click at [849, 97] on span at bounding box center [847, 97] width 9 height 10
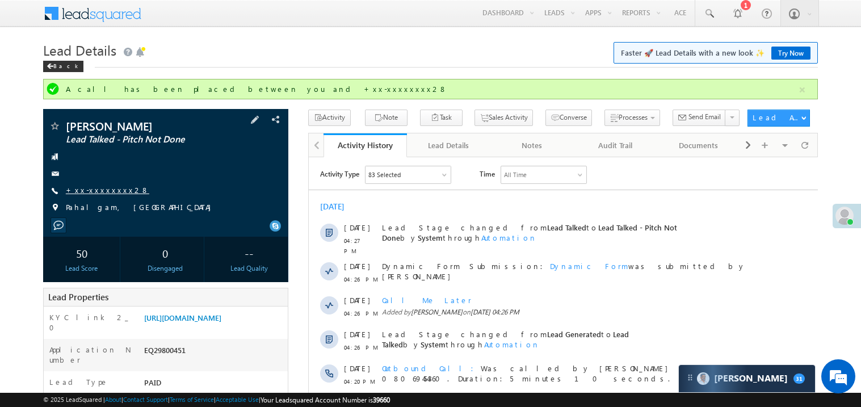
click at [110, 190] on link "+xx-xxxxxxxx28" at bounding box center [107, 190] width 83 height 10
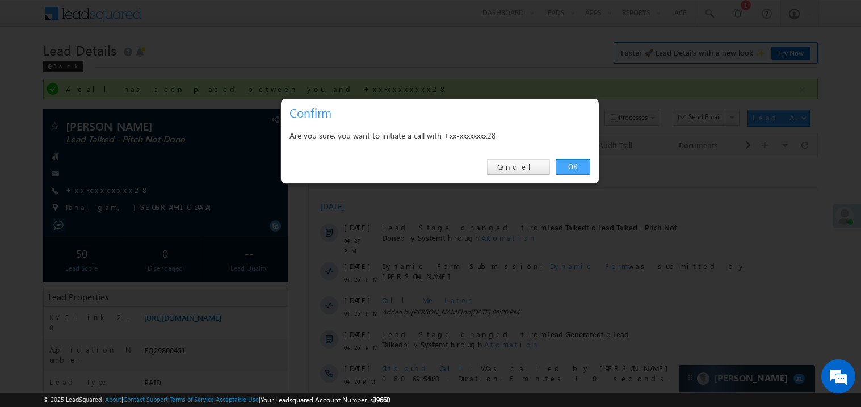
click at [570, 159] on link "OK" at bounding box center [573, 167] width 35 height 16
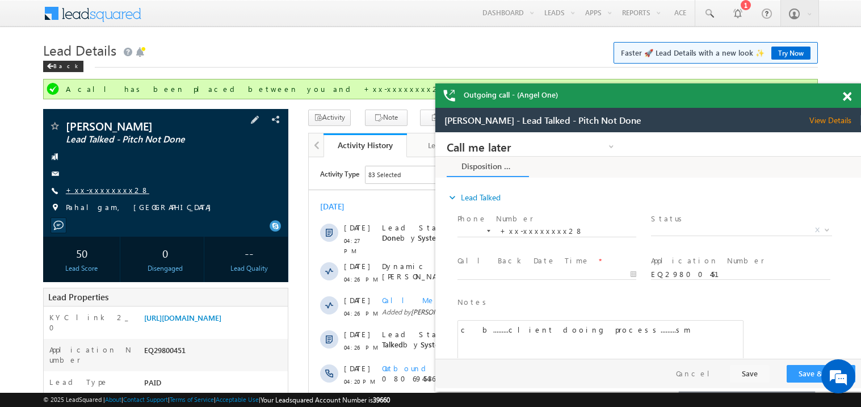
click at [103, 188] on link "+xx-xxxxxxxx28" at bounding box center [107, 190] width 83 height 10
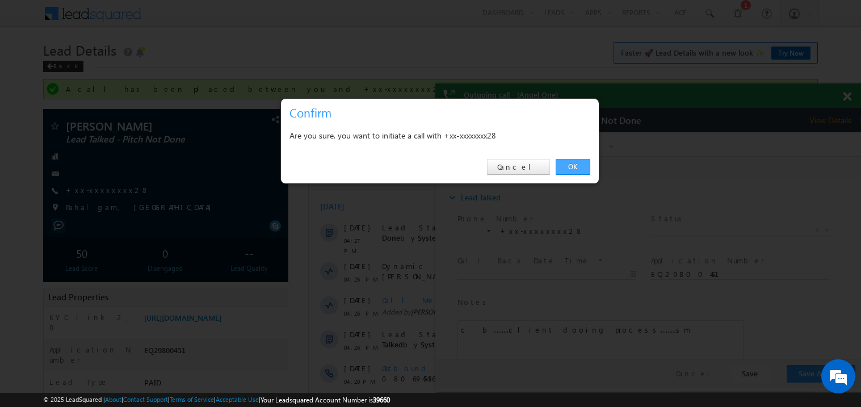
click at [564, 165] on link "OK" at bounding box center [573, 167] width 35 height 16
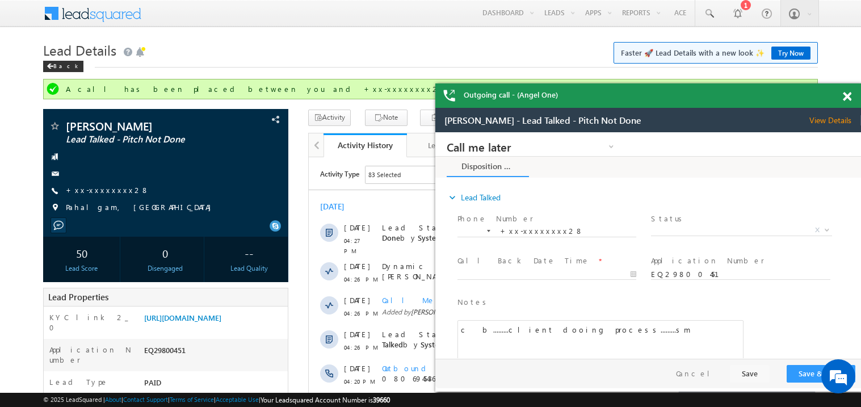
click at [850, 94] on span at bounding box center [847, 97] width 9 height 10
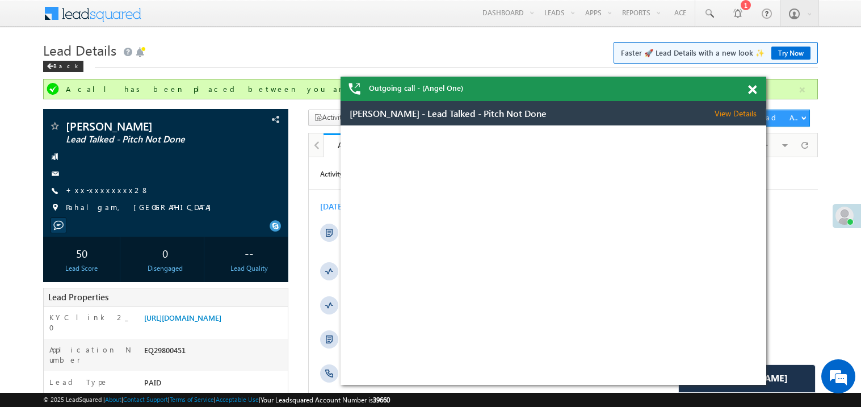
drag, startPoint x: 704, startPoint y: 119, endPoint x: 598, endPoint y: 95, distance: 108.8
click at [598, 95] on div "Outgoing call - (Angel One)" at bounding box center [554, 89] width 426 height 24
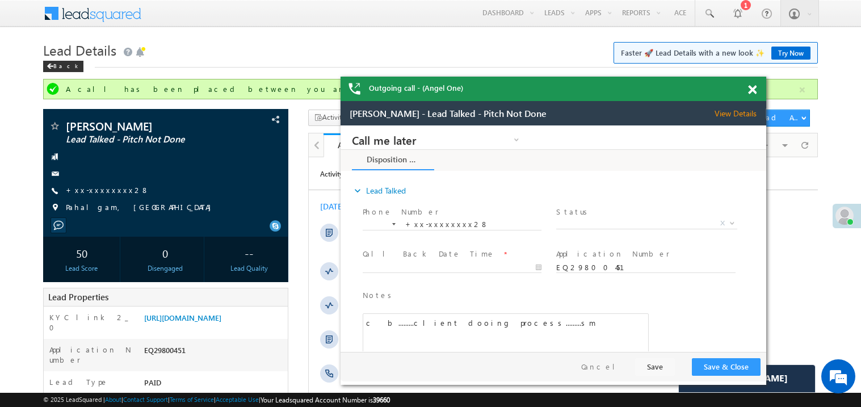
click at [752, 90] on span at bounding box center [752, 90] width 9 height 10
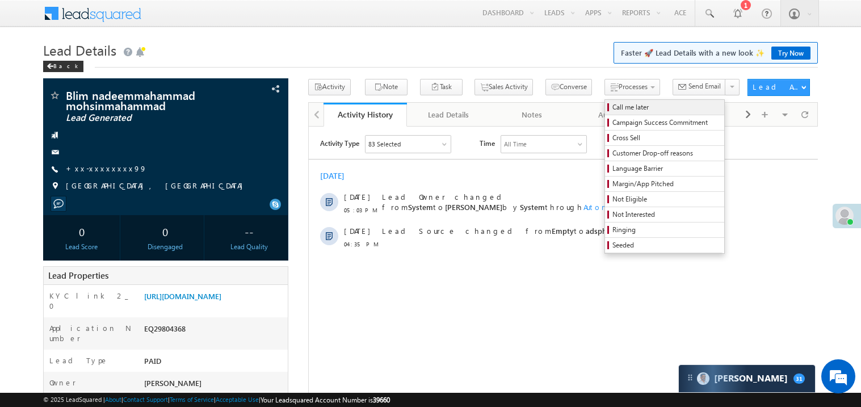
click at [613, 106] on span "Call me later" at bounding box center [667, 107] width 108 height 10
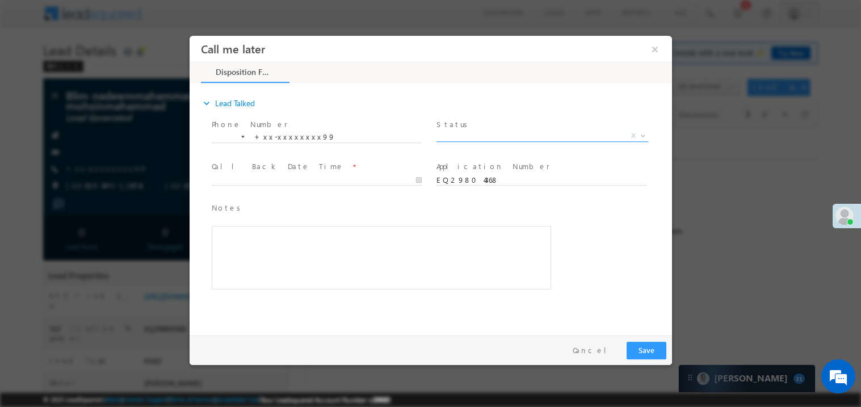
click at [459, 130] on span "X" at bounding box center [542, 135] width 212 height 11
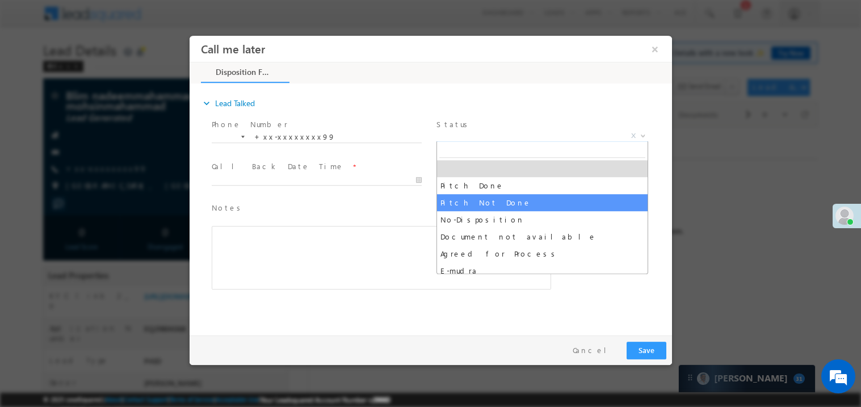
select select "Pitch Not Done"
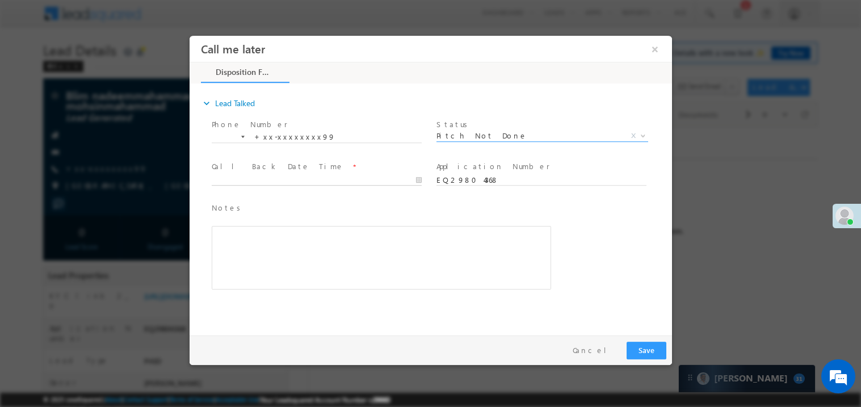
click at [262, 178] on body "Call me later ×" at bounding box center [430, 182] width 483 height 295
type input "09/30/25 5:04 PM"
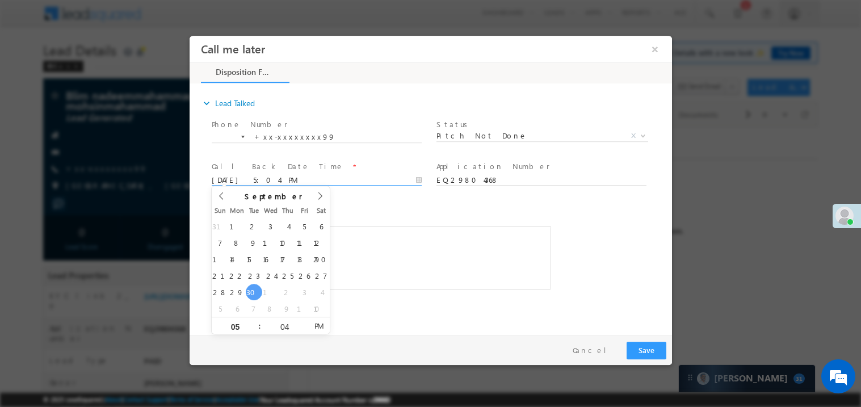
click at [460, 239] on div "Rich Text Editor, 40788eee-0fb2-11ec-a811-0adc8a9d82c2__tab1__section1__Notes__…" at bounding box center [381, 257] width 340 height 64
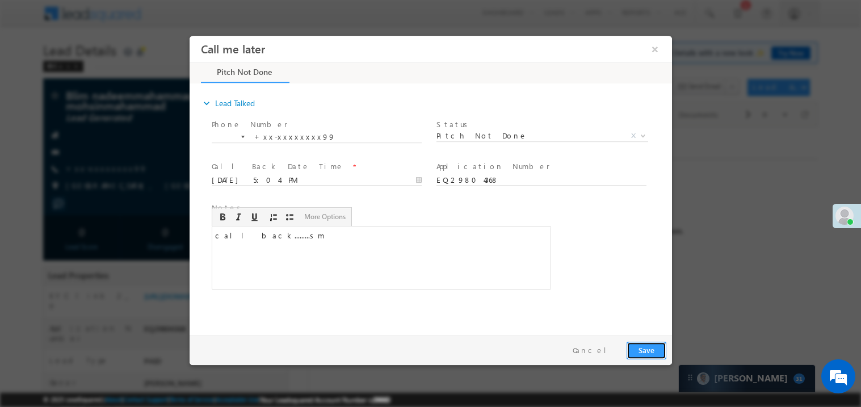
click at [647, 345] on button "Save" at bounding box center [646, 350] width 40 height 18
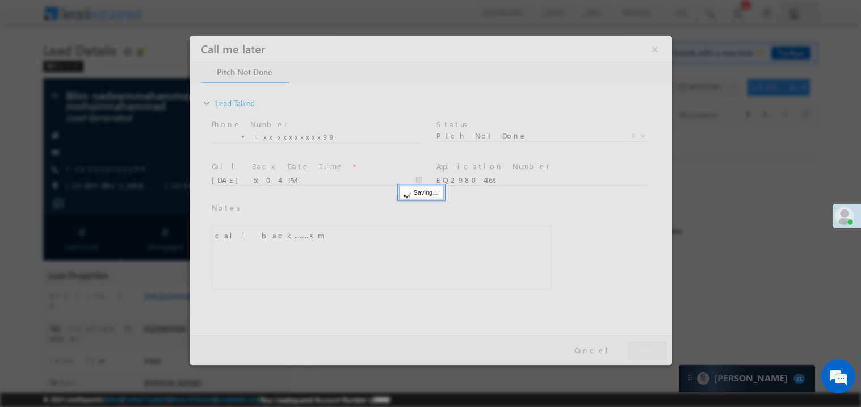
click at [647, 345] on div at bounding box center [430, 199] width 483 height 329
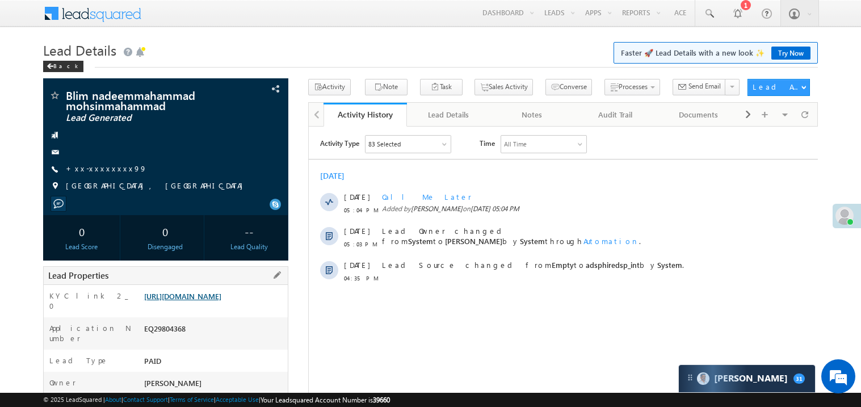
click at [200, 301] on link "https://angelbroking1-pk3em7sa.customui-test.leadsquared.com?leadId=42cb7618-1d…" at bounding box center [182, 296] width 77 height 10
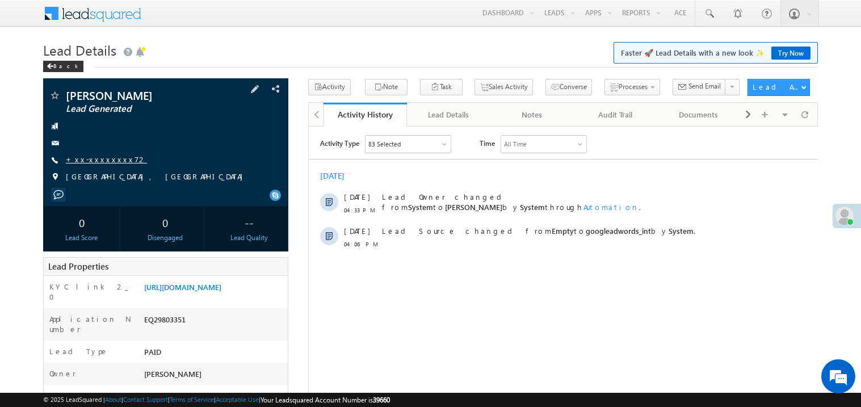
click at [95, 160] on link "+xx-xxxxxxxx72" at bounding box center [106, 159] width 81 height 10
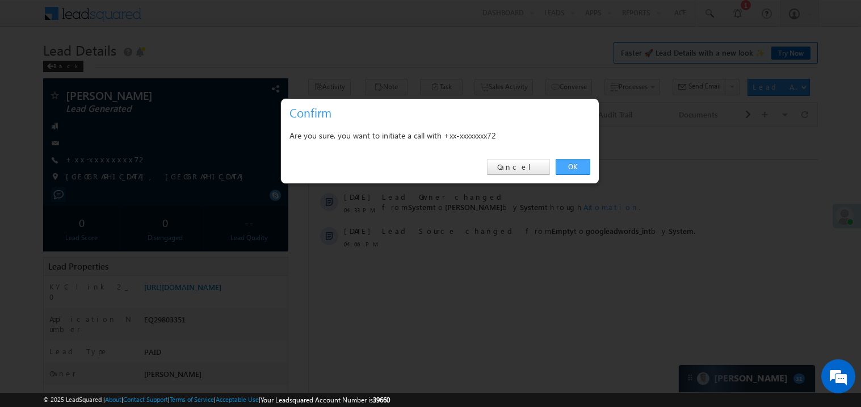
click at [573, 164] on link "OK" at bounding box center [573, 167] width 35 height 16
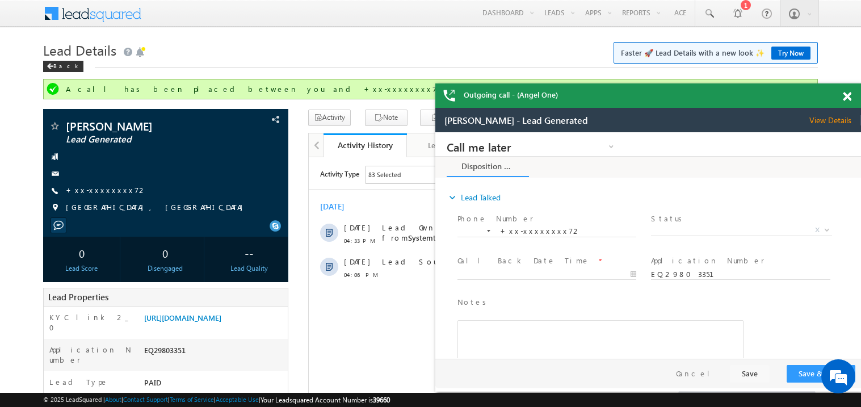
click at [848, 95] on span at bounding box center [847, 97] width 9 height 10
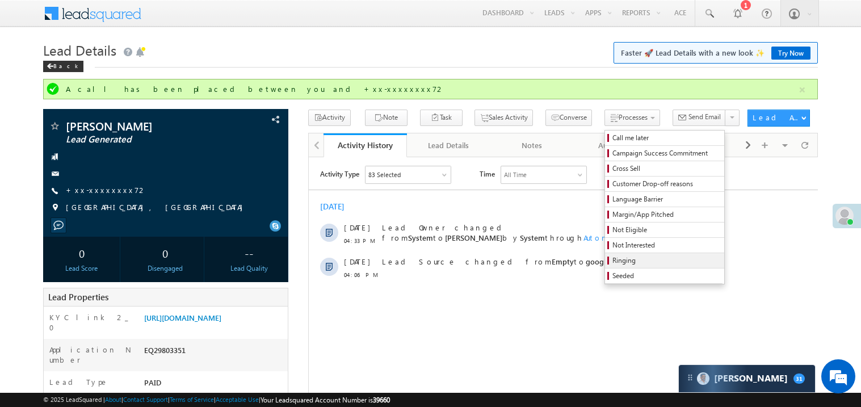
click at [624, 262] on span "Ringing" at bounding box center [667, 261] width 108 height 10
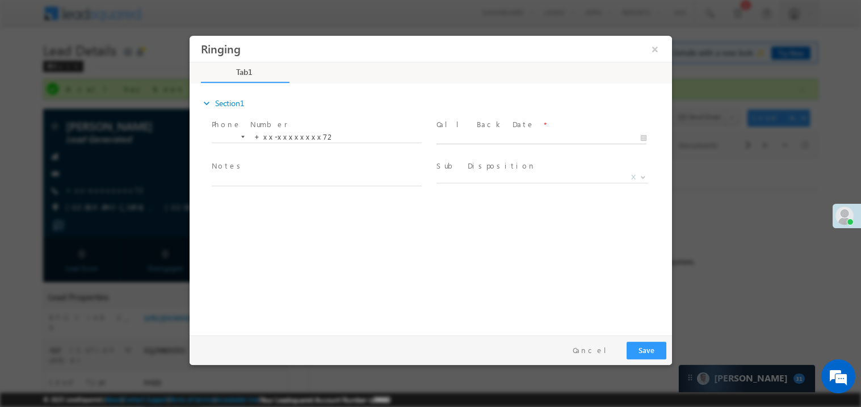
click at [475, 139] on body "Ringing ×" at bounding box center [430, 182] width 483 height 295
type input "09/30/25 5:07 PM"
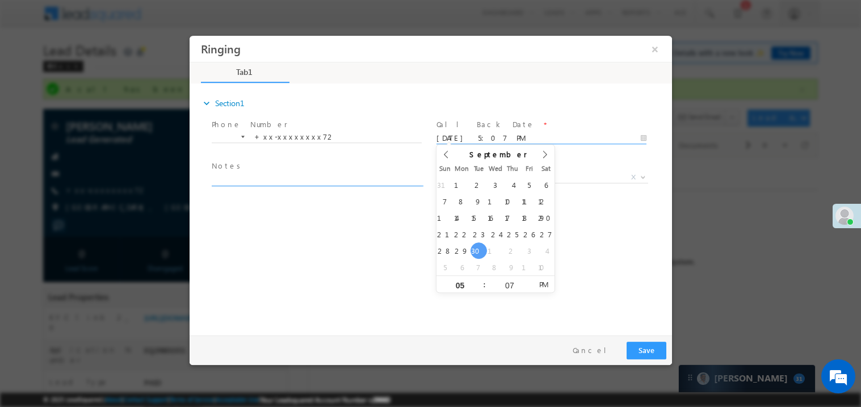
click at [296, 183] on textarea at bounding box center [316, 179] width 210 height 13
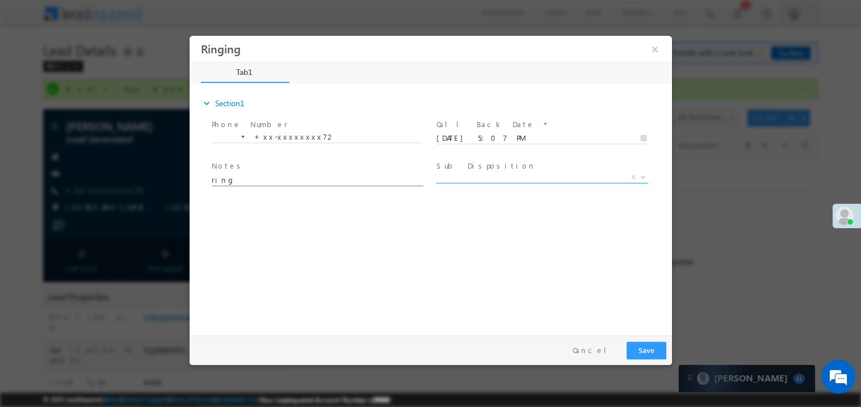
type textarea "ring"
click at [475, 178] on span "X" at bounding box center [542, 176] width 212 height 11
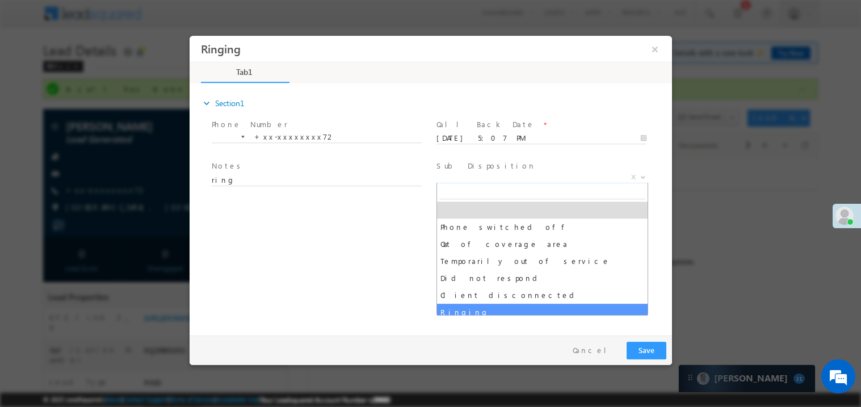
select select "Ringing"
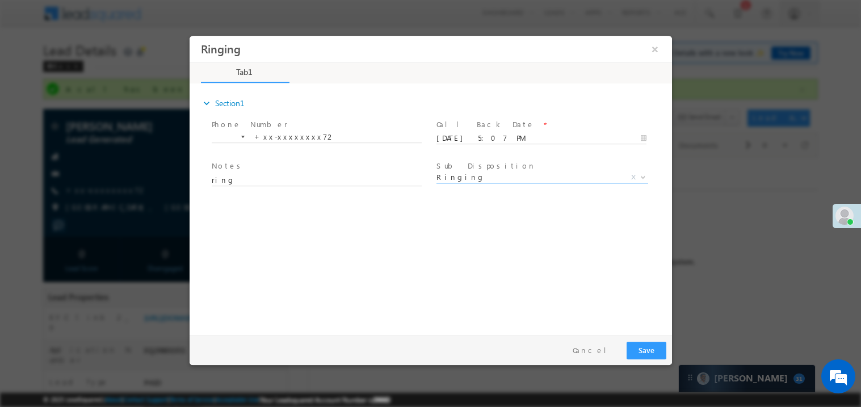
click at [350, 291] on div "expand_more Section1 Phone Number *" at bounding box center [433, 207] width 477 height 245
click at [630, 212] on div "expand_more Section1 Phone Number *" at bounding box center [433, 207] width 477 height 245
click at [639, 348] on button "Save" at bounding box center [646, 350] width 40 height 18
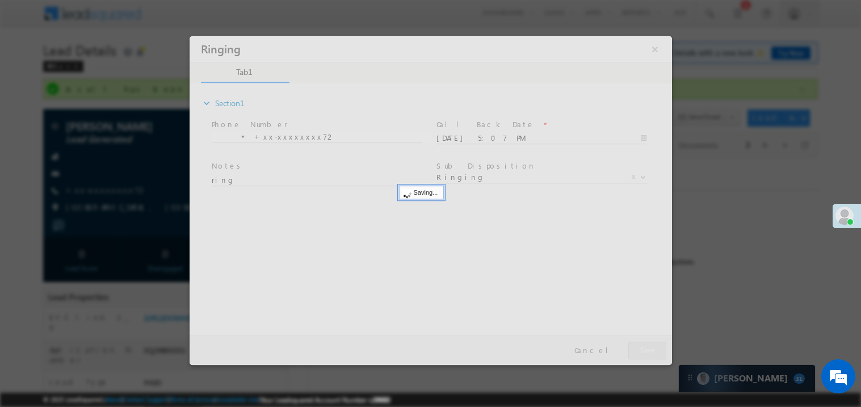
click at [639, 348] on div at bounding box center [430, 199] width 483 height 329
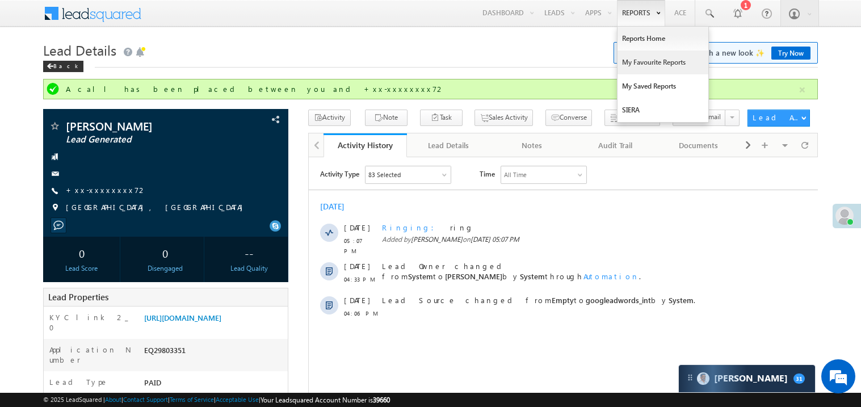
click at [639, 65] on link "My Favourite Reports" at bounding box center [663, 63] width 91 height 24
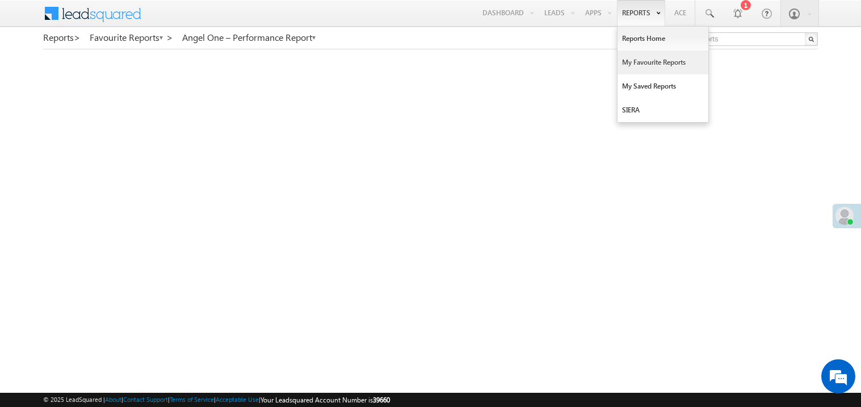
click at [643, 61] on link "My Favourite Reports" at bounding box center [663, 63] width 91 height 24
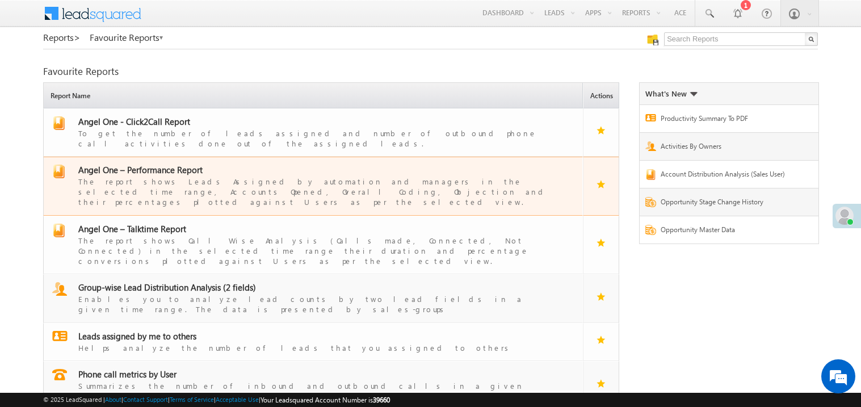
click at [153, 164] on span "Angel One – Performance Report" at bounding box center [140, 169] width 124 height 11
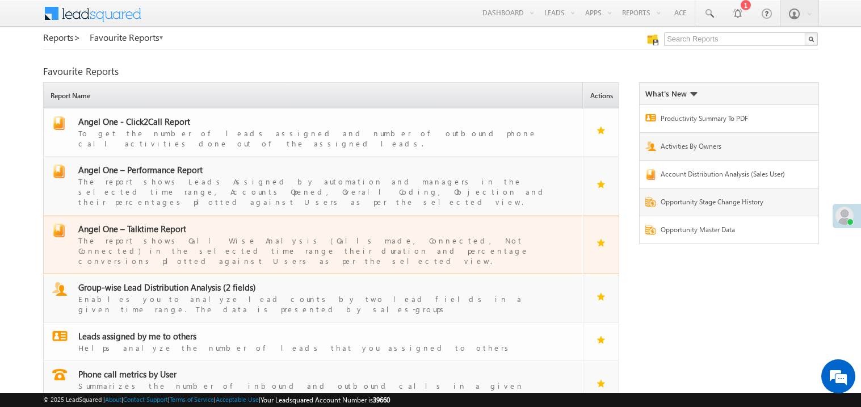
click at [140, 223] on span "Angel One – Talktime Report" at bounding box center [132, 228] width 108 height 11
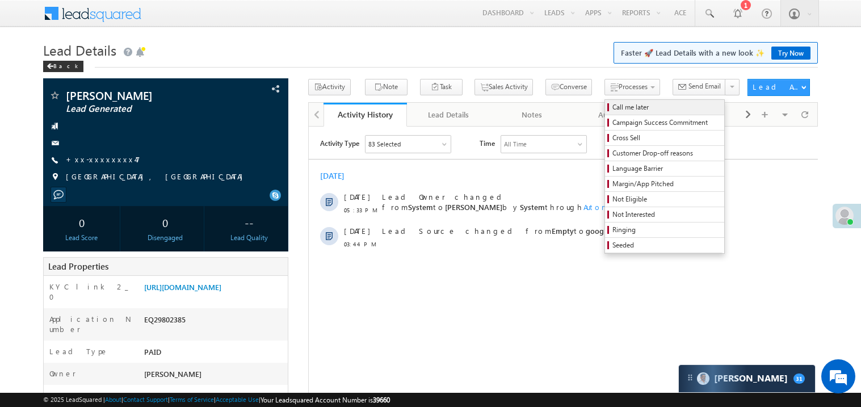
click at [613, 104] on span "Call me later" at bounding box center [667, 107] width 108 height 10
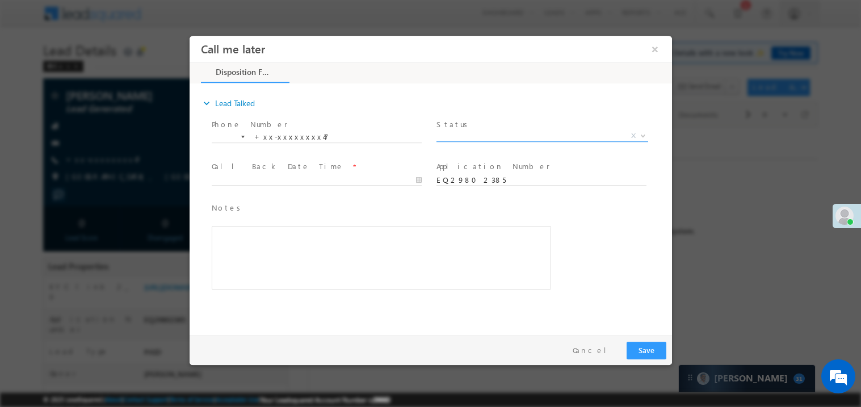
click at [467, 136] on span "X" at bounding box center [542, 135] width 212 height 11
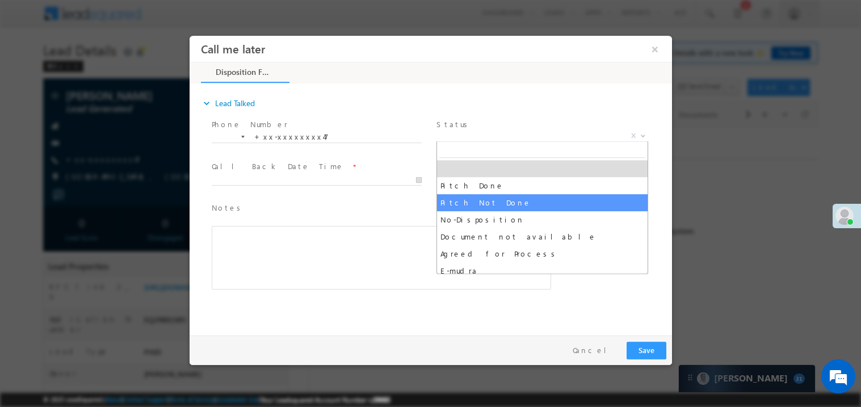
select select "Pitch Not Done"
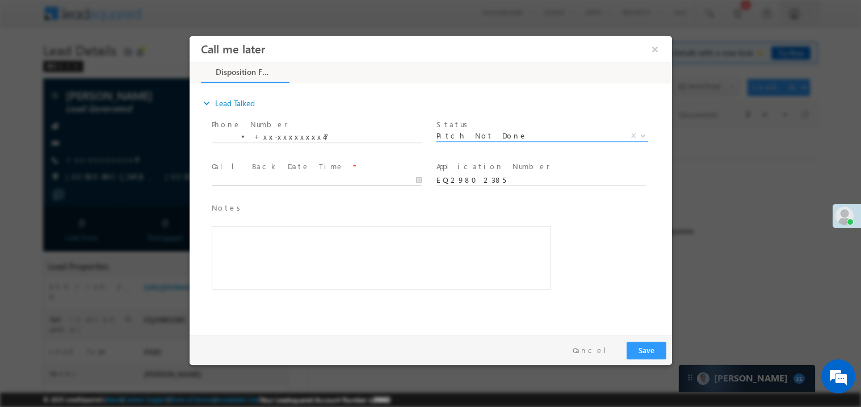
click at [263, 177] on body "Call me later ×" at bounding box center [430, 182] width 483 height 295
type input "09/30/25 5:35 PM"
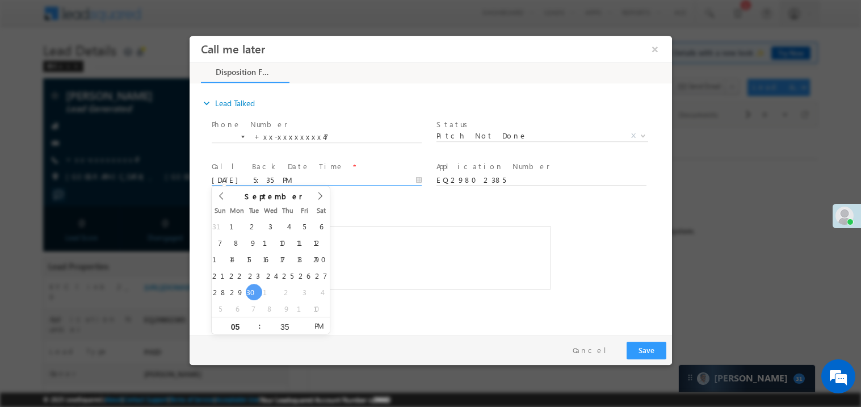
click at [350, 255] on div "Rich Text Editor, 40788eee-0fb2-11ec-a811-0adc8a9d82c2__tab1__section1__Notes__…" at bounding box center [381, 257] width 340 height 64
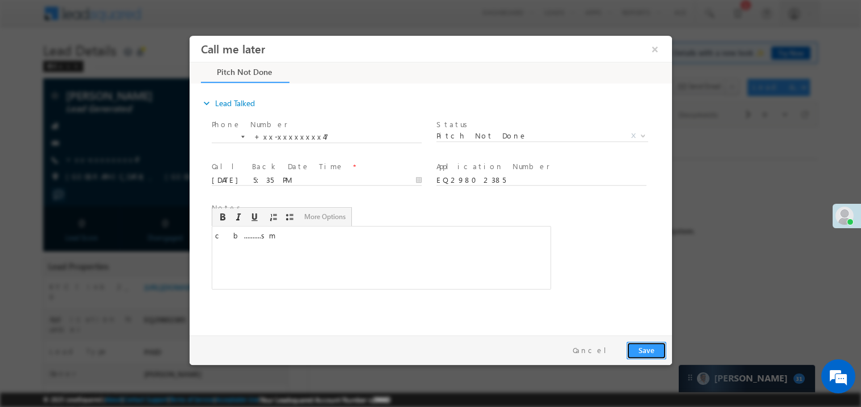
click at [650, 345] on button "Save" at bounding box center [646, 350] width 40 height 18
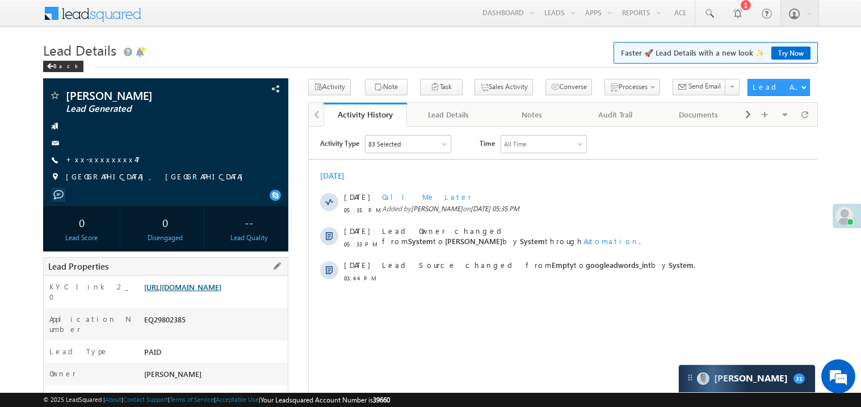
click at [221, 292] on link "https://angelbroking1-pk3em7sa.customui-test.leadsquared.com?leadId=e9410f81-04…" at bounding box center [182, 287] width 77 height 10
click at [781, 51] on link "Try Now" at bounding box center [791, 53] width 39 height 13
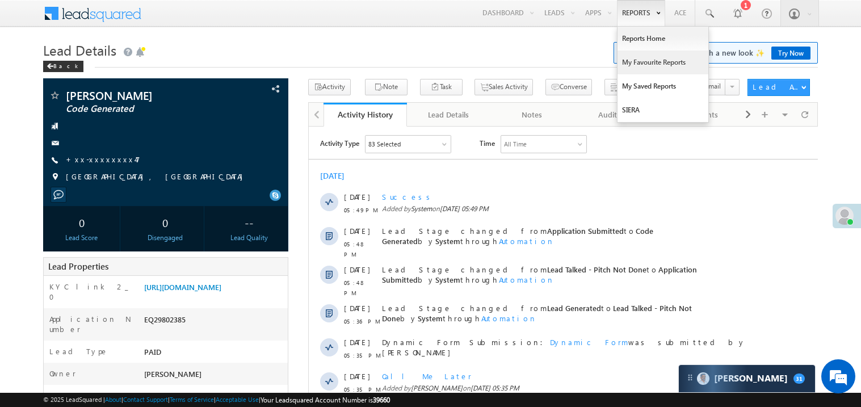
click at [635, 63] on link "My Favourite Reports" at bounding box center [663, 63] width 91 height 24
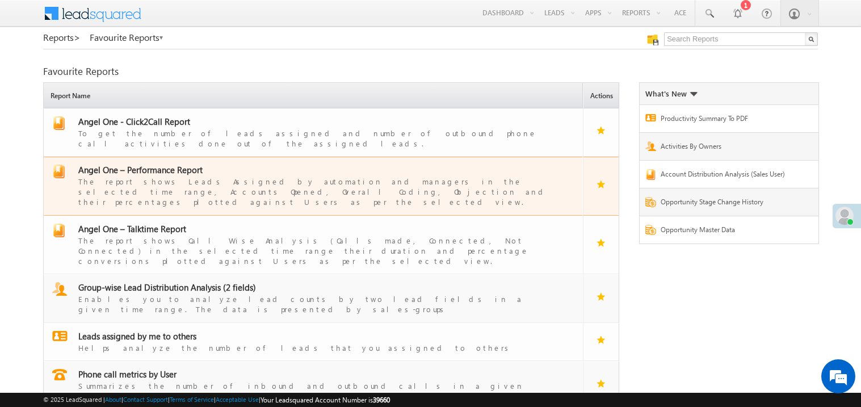
click at [152, 164] on span "Angel One – Performance Report" at bounding box center [140, 169] width 124 height 11
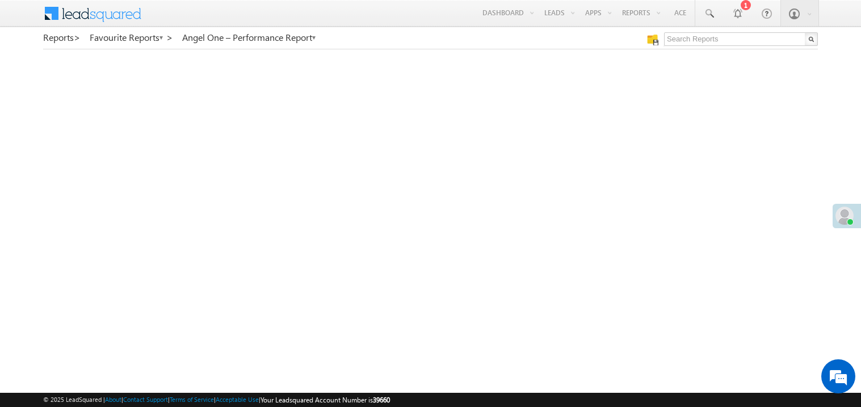
click at [851, 212] on span at bounding box center [845, 216] width 18 height 18
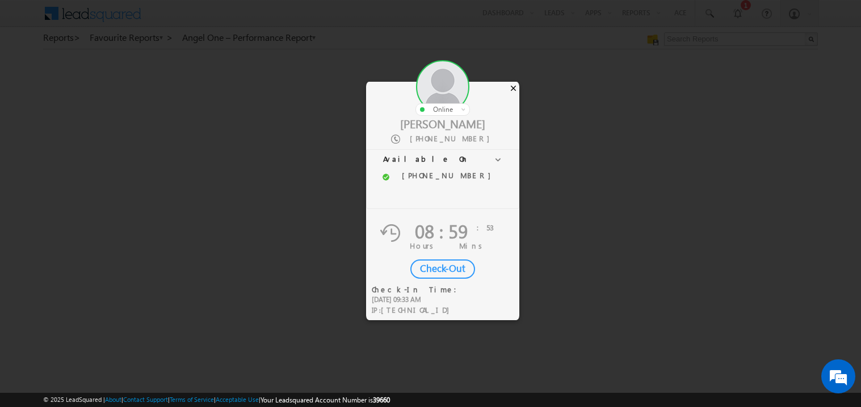
click at [513, 82] on div "×" at bounding box center [514, 88] width 12 height 12
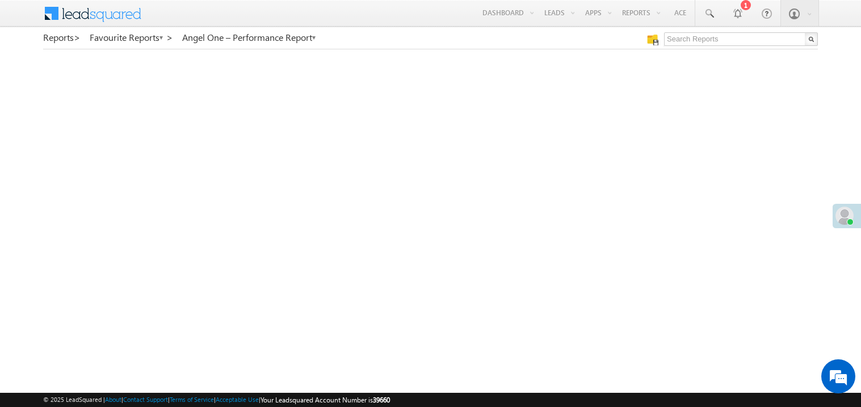
click at [845, 213] on span at bounding box center [845, 216] width 18 height 18
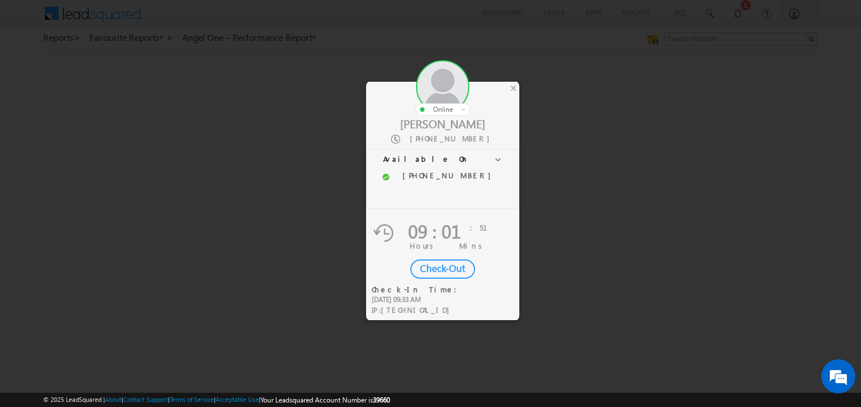
click at [446, 266] on div "Check-Out" at bounding box center [443, 268] width 65 height 19
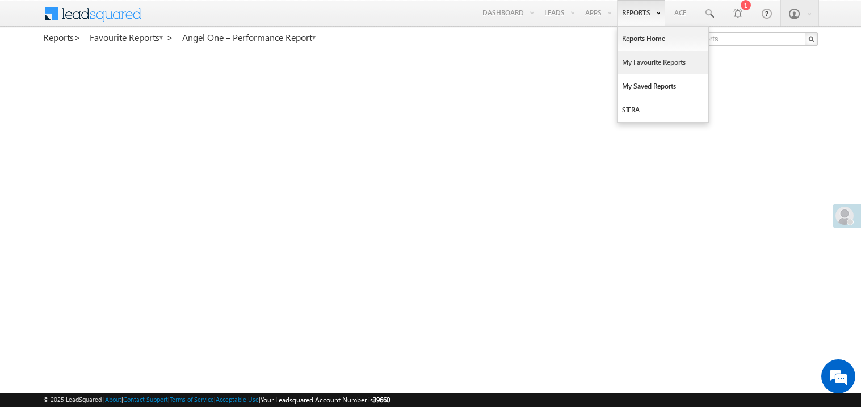
click at [635, 57] on link "My Favourite Reports" at bounding box center [663, 63] width 91 height 24
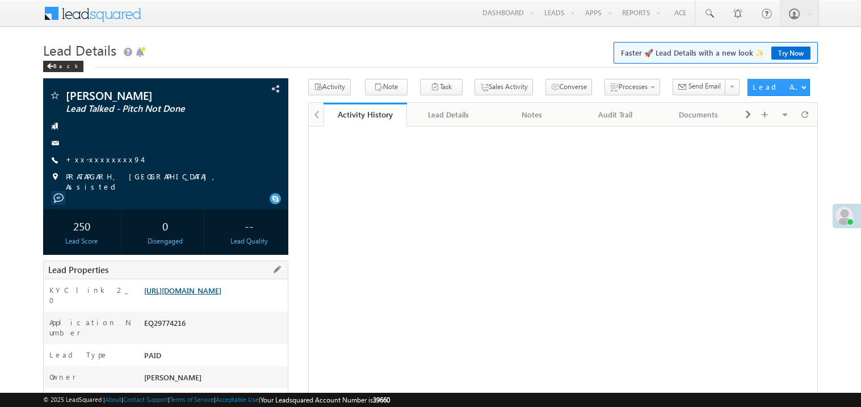
click at [218, 295] on link "https://angelbroking1-pk3em7sa.customui-test.leadsquared.com?leadId=68b6d4cb-5e…" at bounding box center [182, 291] width 77 height 10
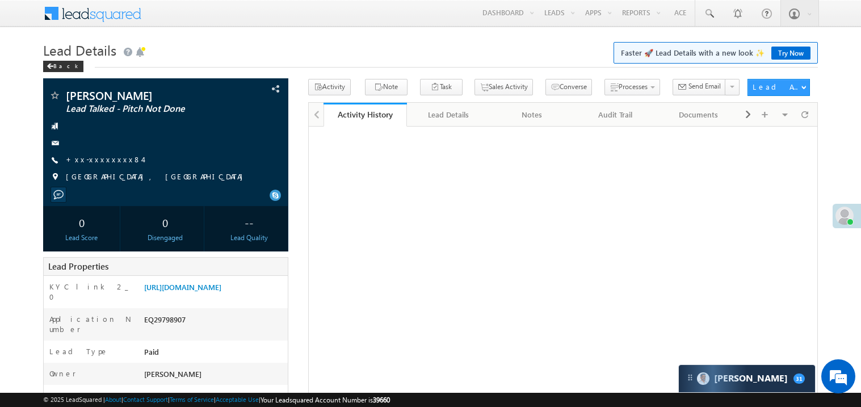
click at [101, 156] on link "+xx-xxxxxxxx84" at bounding box center [104, 159] width 77 height 10
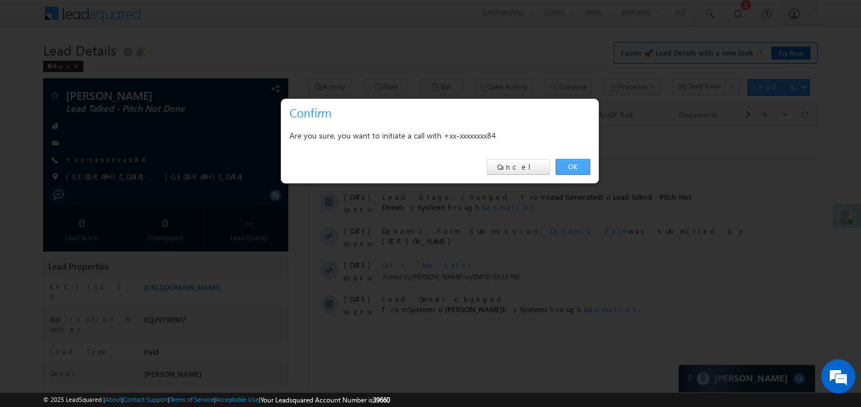
click at [574, 165] on link "OK" at bounding box center [573, 167] width 35 height 16
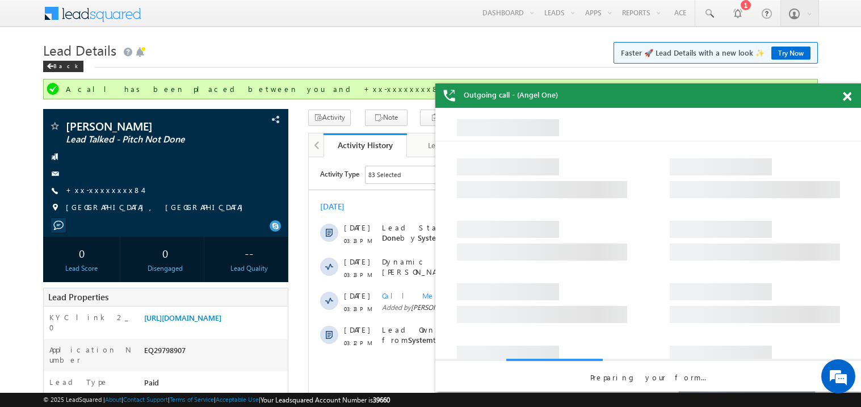
click at [849, 97] on span at bounding box center [847, 97] width 9 height 10
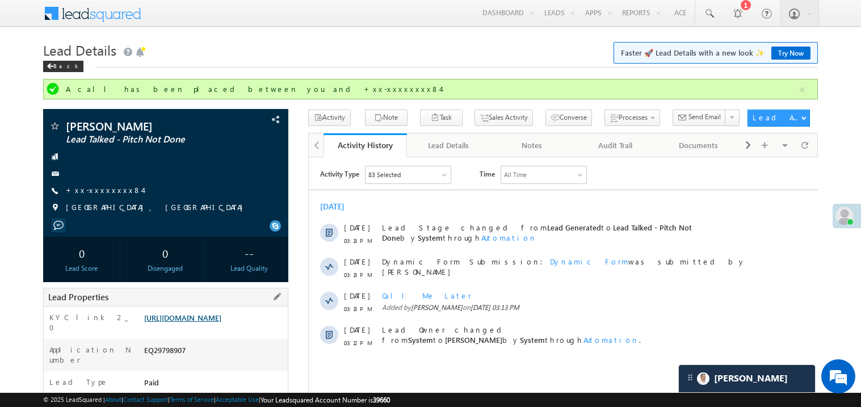
click at [206, 323] on link "https://angelbroking1-pk3em7sa.customui-test.leadsquared.com?leadId=1a12553f-1e…" at bounding box center [182, 318] width 77 height 10
click at [106, 194] on link "+xx-xxxxxxxx84" at bounding box center [104, 190] width 77 height 10
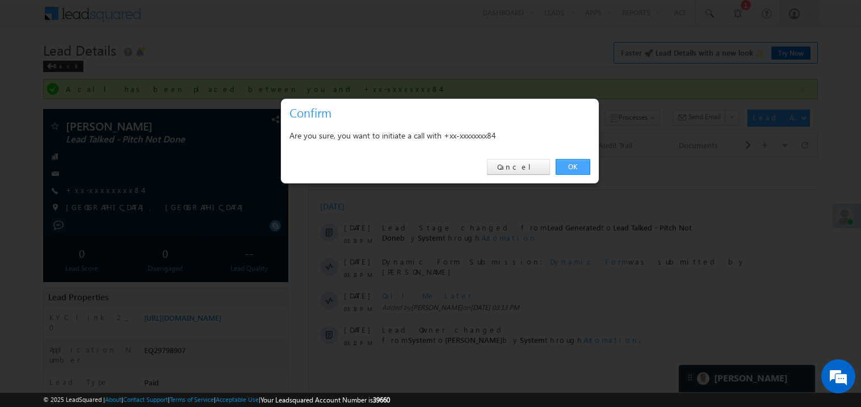
click at [569, 163] on link "OK" at bounding box center [573, 167] width 35 height 16
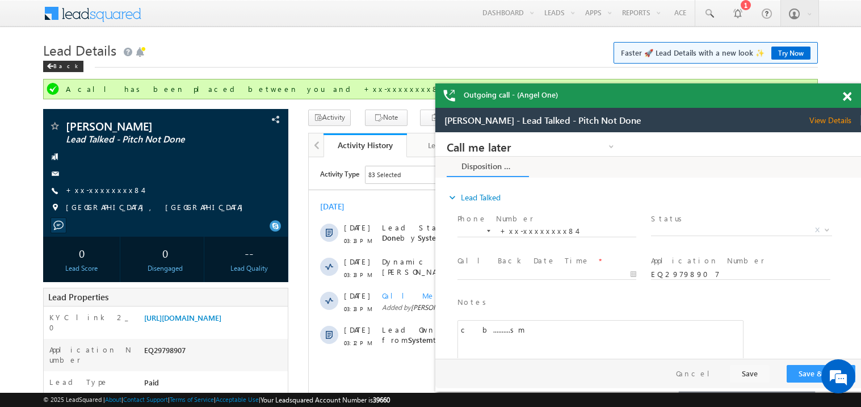
click at [848, 97] on span at bounding box center [847, 97] width 9 height 10
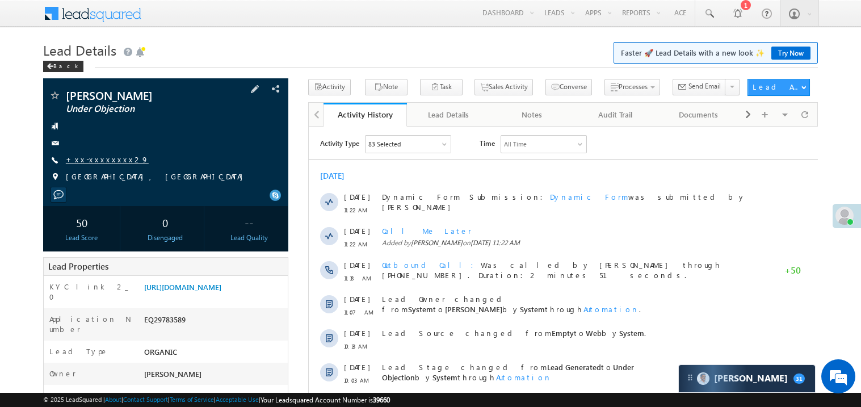
click at [108, 160] on link "+xx-xxxxxxxx29" at bounding box center [107, 159] width 83 height 10
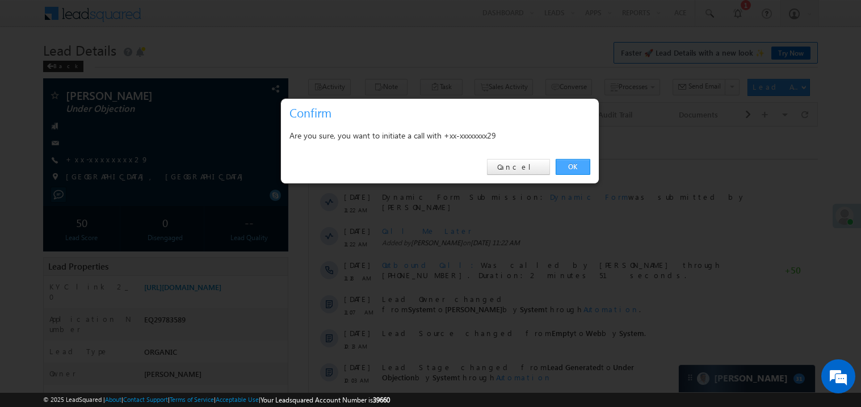
click at [570, 168] on link "OK" at bounding box center [573, 167] width 35 height 16
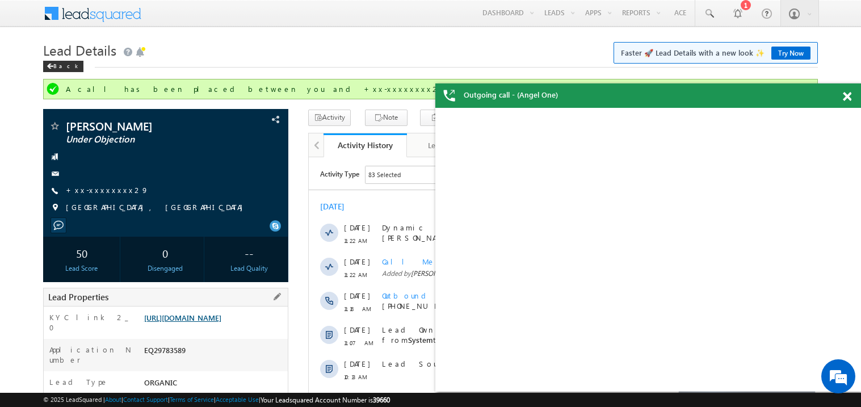
click at [221, 323] on link "[URL][DOMAIN_NAME]" at bounding box center [182, 318] width 77 height 10
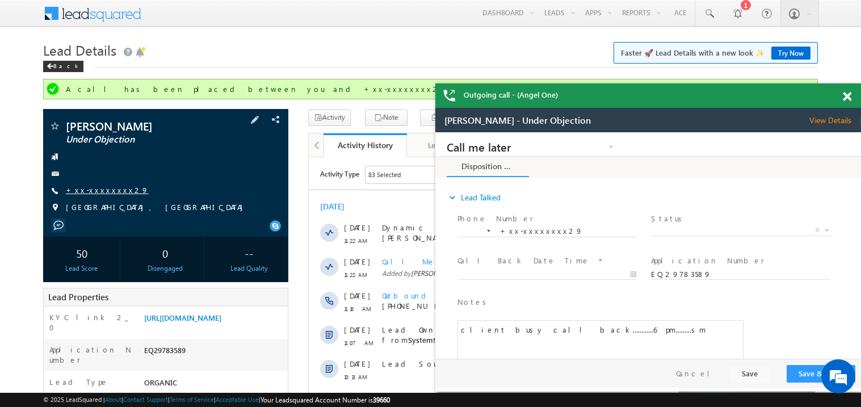
click at [102, 195] on link "+xx-xxxxxxxx29" at bounding box center [107, 190] width 83 height 10
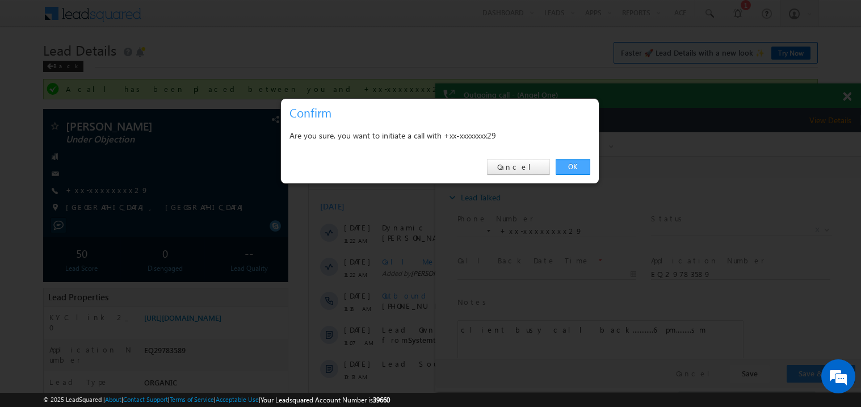
click at [570, 166] on link "OK" at bounding box center [573, 167] width 35 height 16
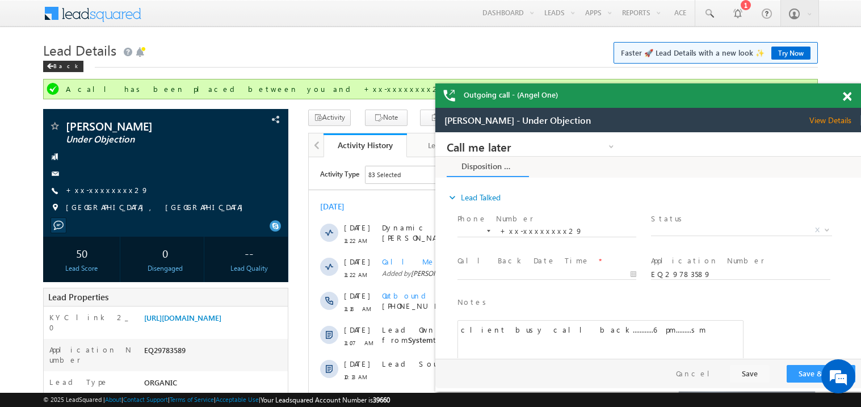
click at [847, 100] on span at bounding box center [847, 97] width 9 height 10
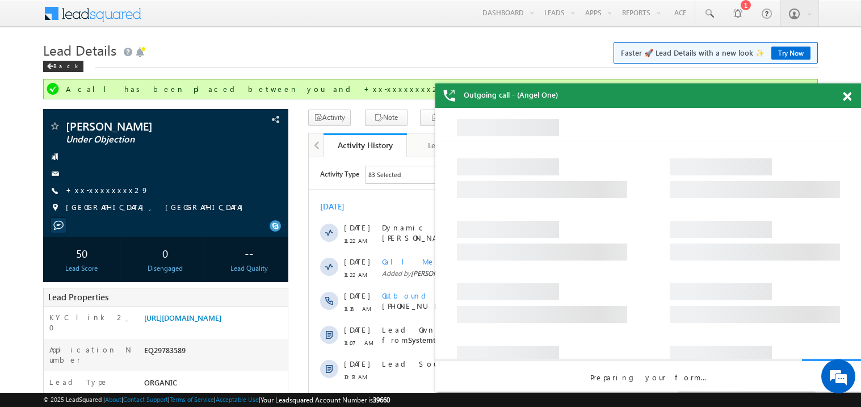
click at [852, 102] on div at bounding box center [853, 94] width 15 height 22
click at [850, 93] on span at bounding box center [847, 97] width 9 height 10
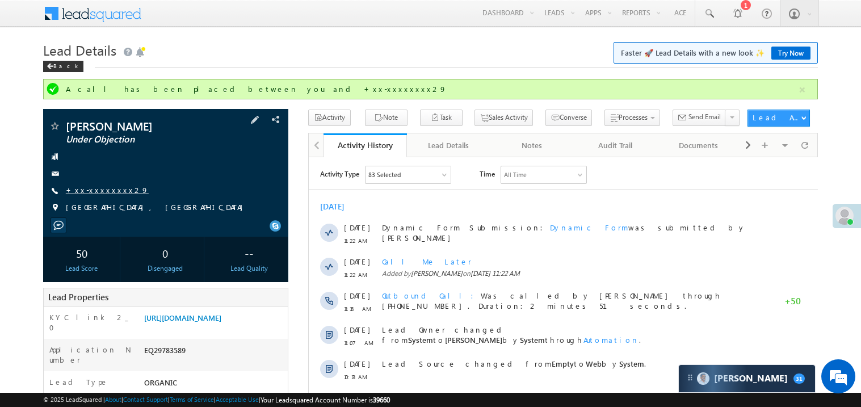
click at [95, 194] on link "+xx-xxxxxxxx29" at bounding box center [107, 190] width 83 height 10
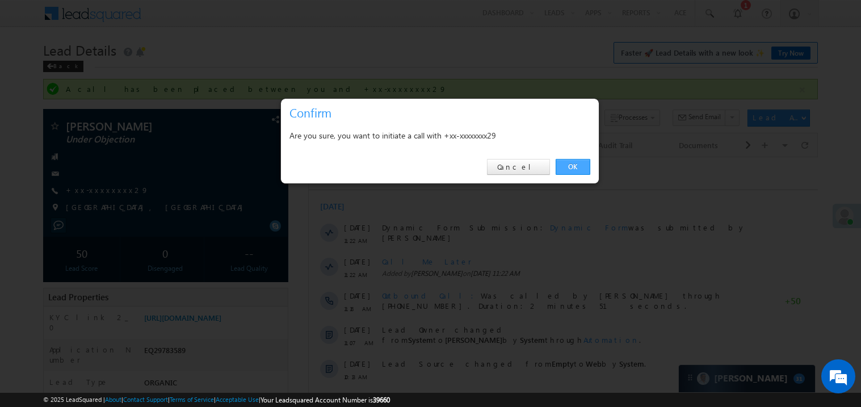
click at [571, 164] on link "OK" at bounding box center [573, 167] width 35 height 16
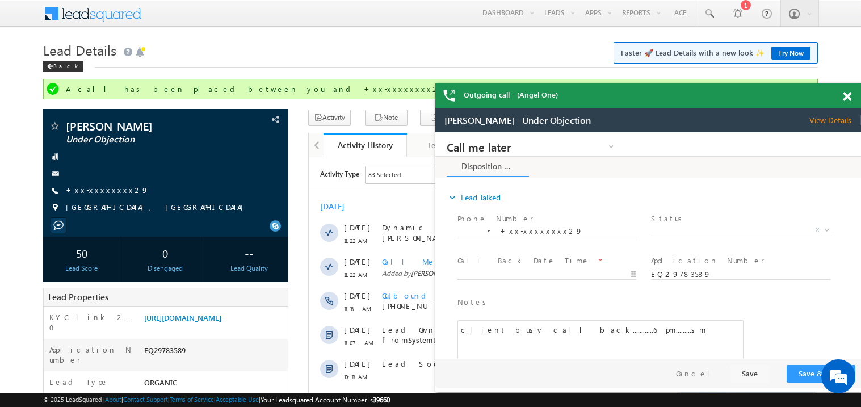
click at [848, 101] on span at bounding box center [847, 97] width 9 height 10
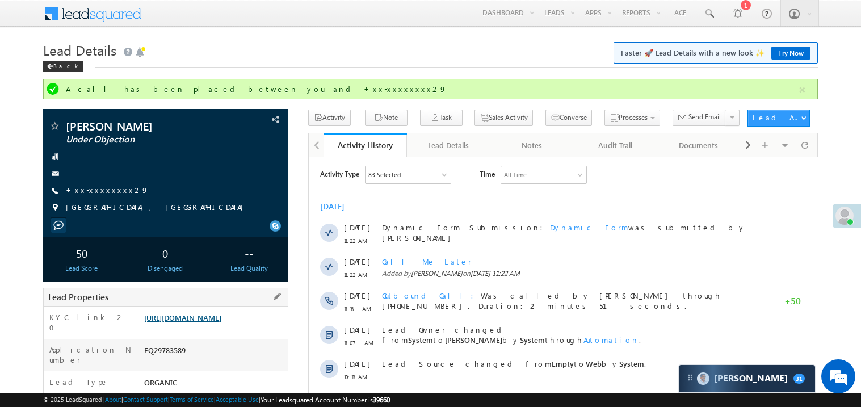
click at [208, 321] on link "https://angelbroking1-pk3em7sa.customui-test.leadsquared.com?leadId=21faa8b7-87…" at bounding box center [182, 318] width 77 height 10
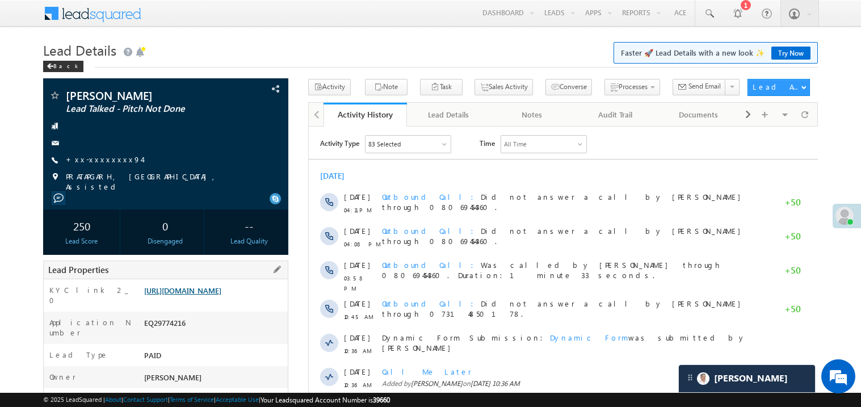
click at [221, 292] on link "[URL][DOMAIN_NAME]" at bounding box center [182, 291] width 77 height 10
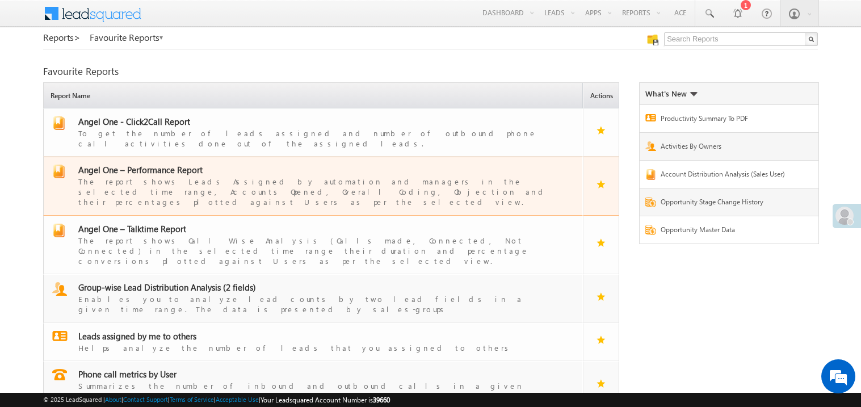
click at [164, 164] on span "Angel One – Performance Report" at bounding box center [140, 169] width 124 height 11
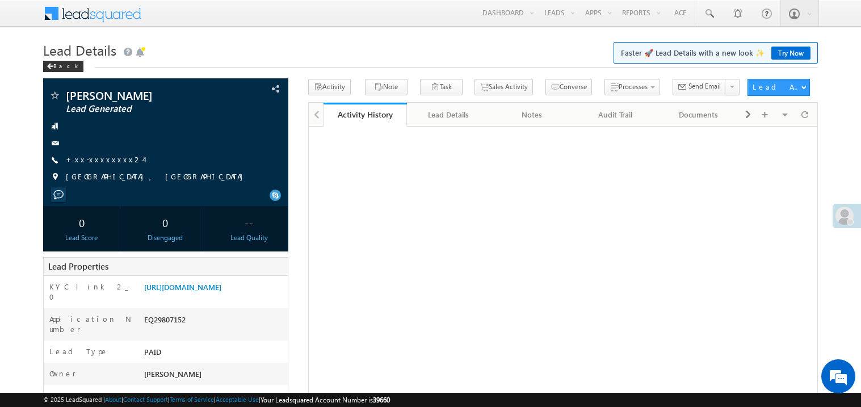
click at [108, 158] on link "+xx-xxxxxxxx24" at bounding box center [105, 159] width 78 height 10
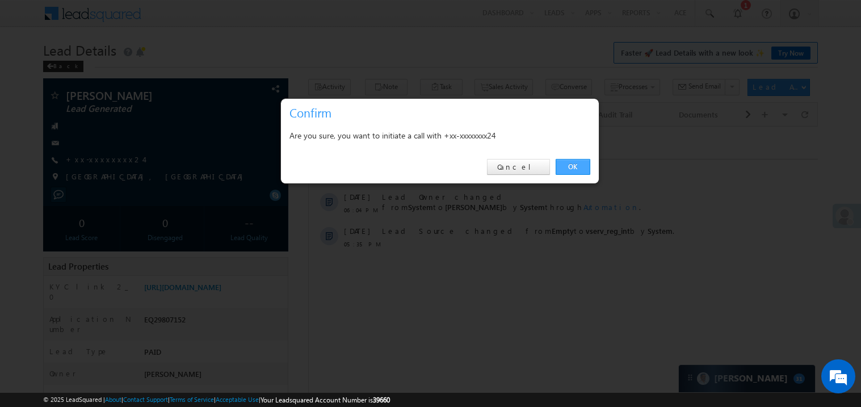
click at [572, 168] on link "OK" at bounding box center [573, 167] width 35 height 16
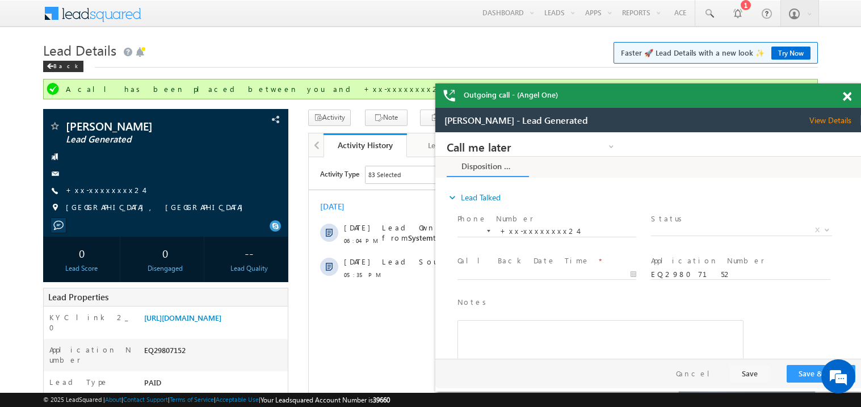
click at [848, 97] on span at bounding box center [847, 97] width 9 height 10
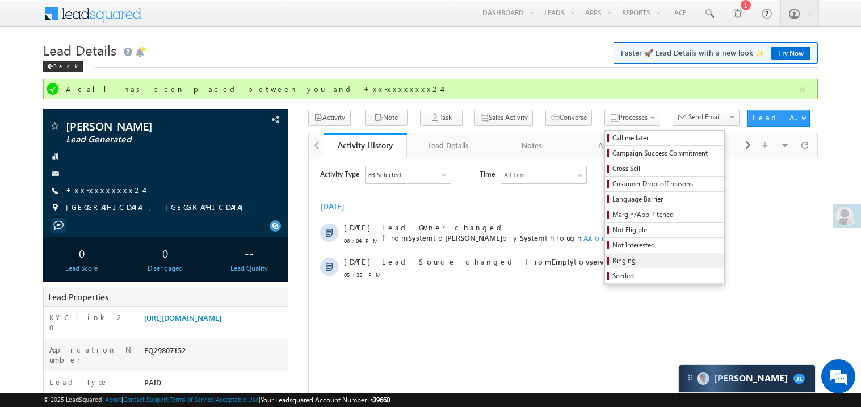
click at [613, 261] on span "Ringing" at bounding box center [667, 261] width 108 height 10
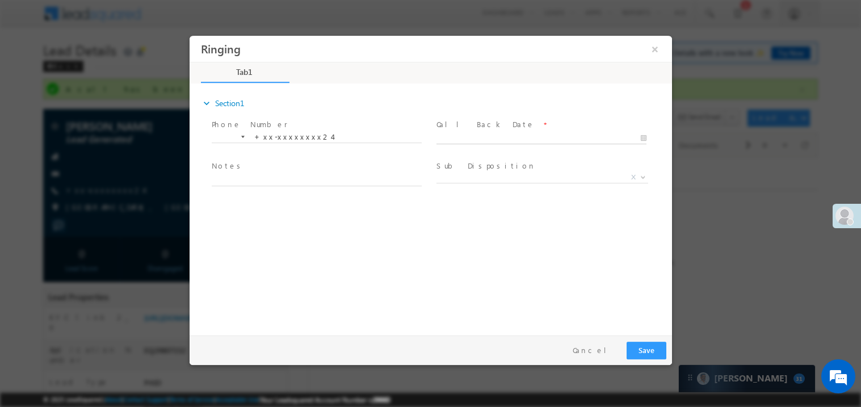
click at [470, 133] on body "Ringing ×" at bounding box center [430, 182] width 483 height 295
type input "09/30/25 6:53 PM"
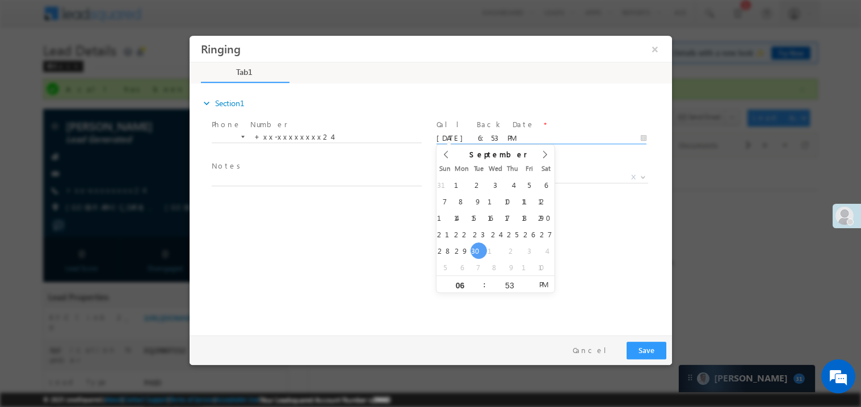
click at [339, 185] on span at bounding box center [316, 191] width 210 height 12
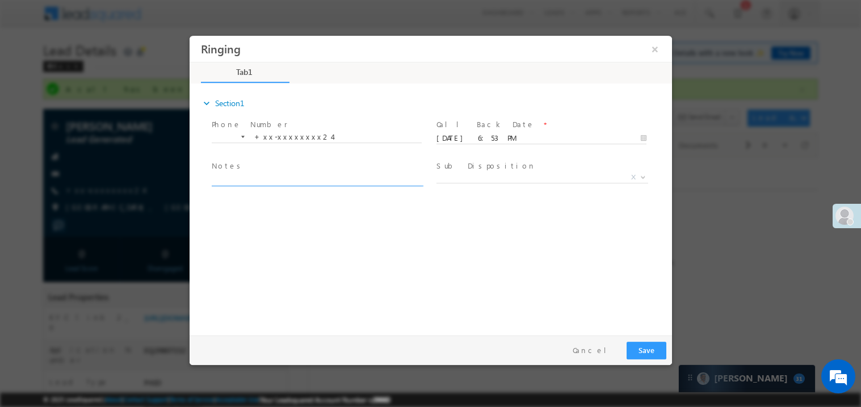
click at [325, 178] on textarea at bounding box center [316, 179] width 210 height 13
type textarea "ring"
click at [652, 355] on button "Save" at bounding box center [646, 350] width 40 height 18
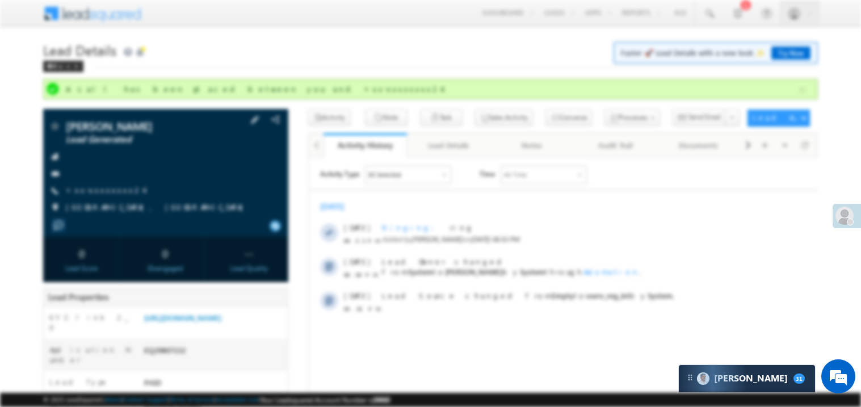
click at [160, 196] on div "+xx-xxxxxxxx24" at bounding box center [166, 190] width 234 height 11
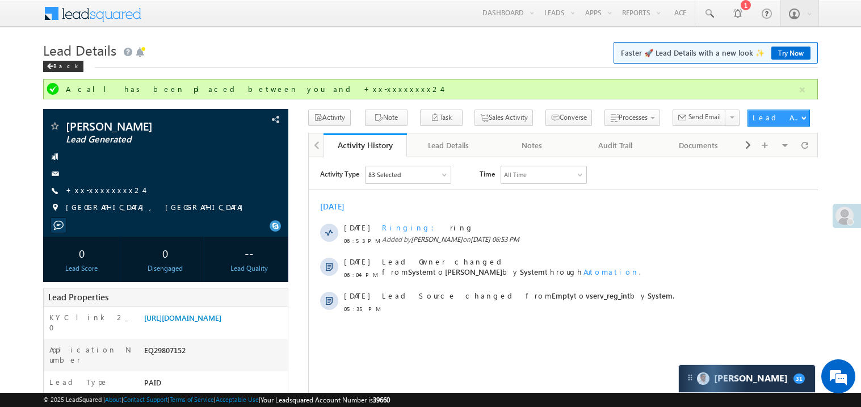
click at [403, 201] on div "[DATE]" at bounding box center [562, 206] width 509 height 10
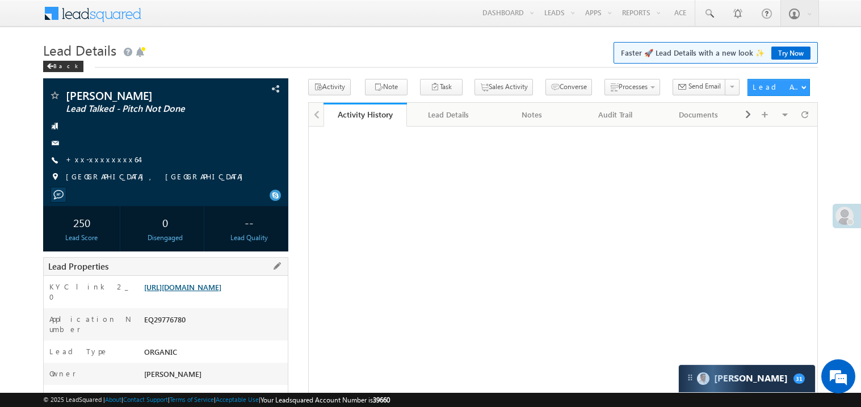
click at [221, 292] on link "https://angelbroking1-pk3em7sa.customui-test.leadsquared.com?leadId=a1d49a77-a6…" at bounding box center [182, 287] width 77 height 10
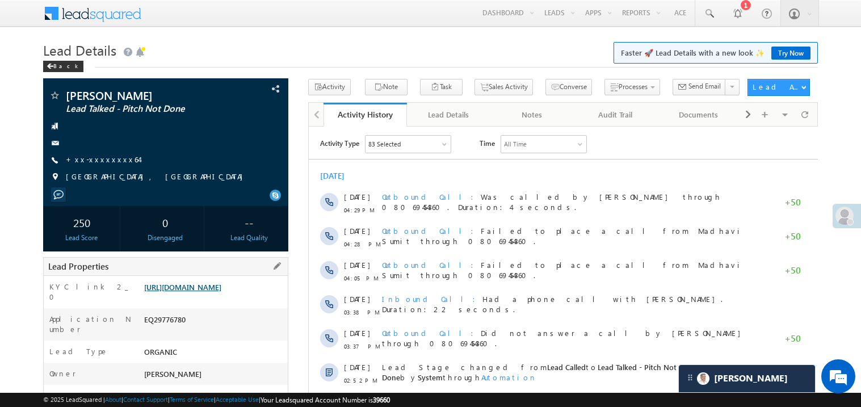
click at [207, 288] on link "https://angelbroking1-pk3em7sa.customui-test.leadsquared.com?leadId=a1d49a77-a6…" at bounding box center [182, 287] width 77 height 10
click at [216, 292] on link "https://angelbroking1-pk3em7sa.customui-test.leadsquared.com?leadId=a1d49a77-a6…" at bounding box center [182, 287] width 77 height 10
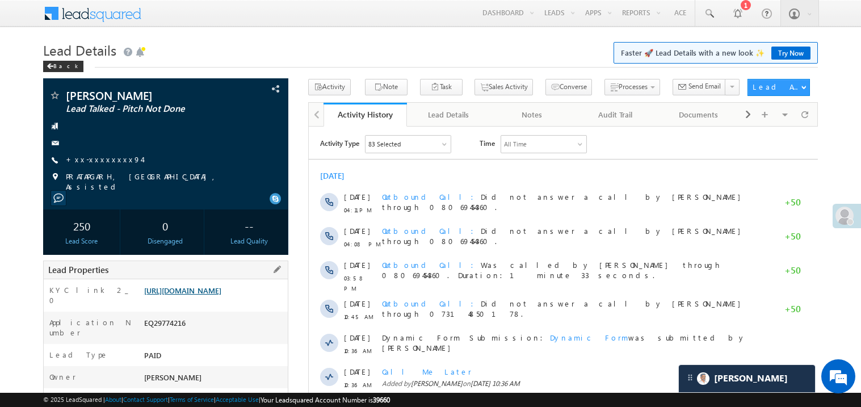
click at [209, 295] on link "https://angelbroking1-pk3em7sa.customui-test.leadsquared.com?leadId=68b6d4cb-5e…" at bounding box center [182, 291] width 77 height 10
click at [221, 295] on link "https://angelbroking1-pk3em7sa.customui-test.leadsquared.com?leadId=68b6d4cb-5e…" at bounding box center [182, 291] width 77 height 10
